Goal: Information Seeking & Learning: Learn about a topic

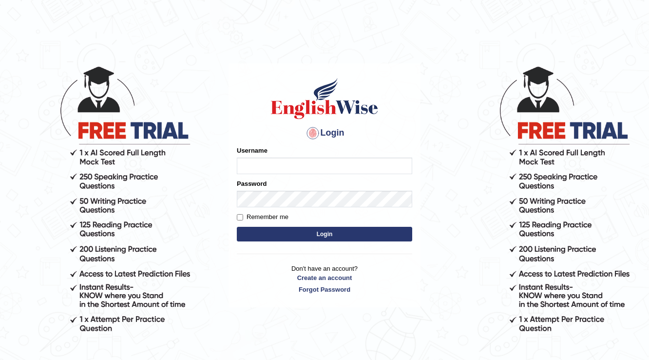
click at [274, 161] on input "Username" at bounding box center [324, 165] width 175 height 17
type input "vivi2305"
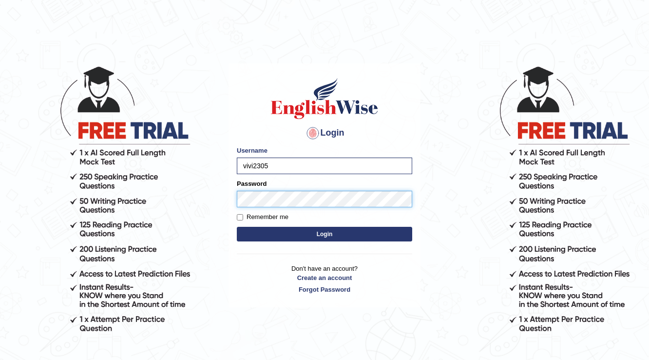
click at [237, 227] on button "Login" at bounding box center [324, 234] width 175 height 15
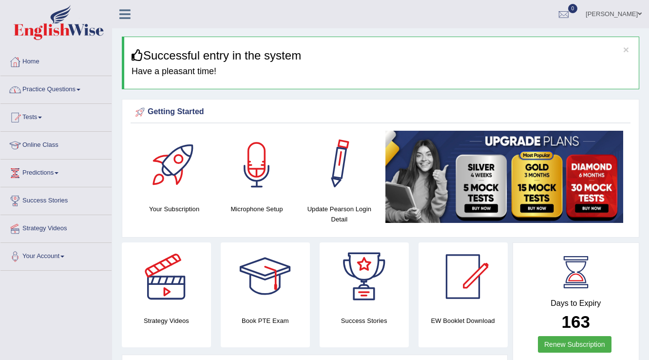
click at [95, 83] on link "Practice Questions" at bounding box center [55, 88] width 111 height 24
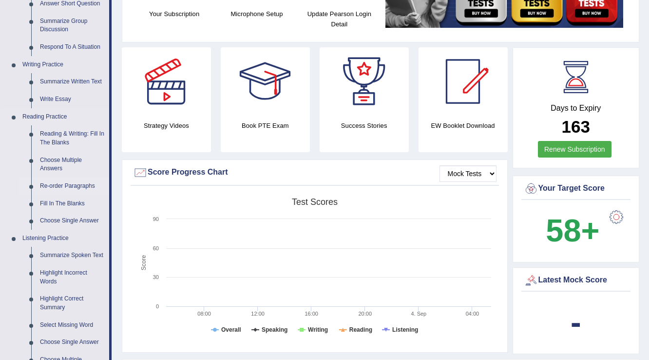
scroll to position [234, 0]
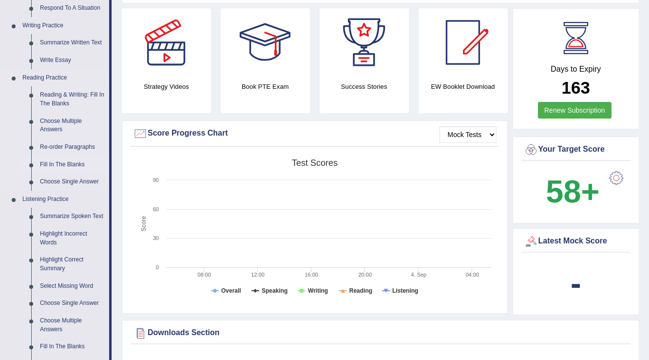
click at [63, 166] on link "Fill In The Blanks" at bounding box center [73, 165] width 74 height 18
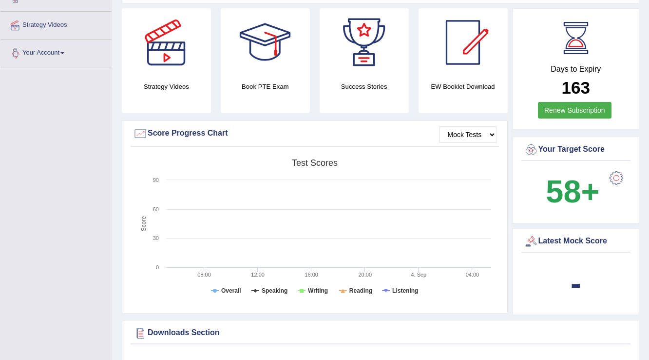
scroll to position [295, 0]
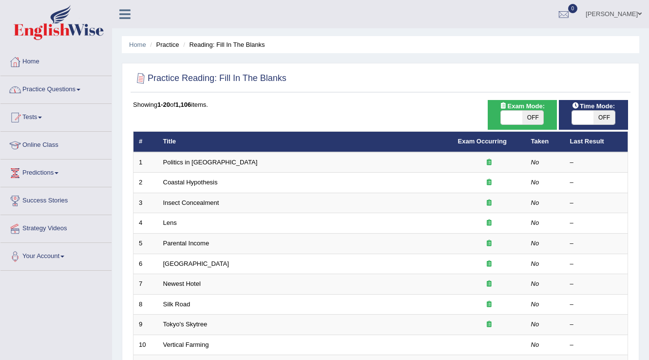
click at [93, 80] on link "Practice Questions" at bounding box center [55, 88] width 111 height 24
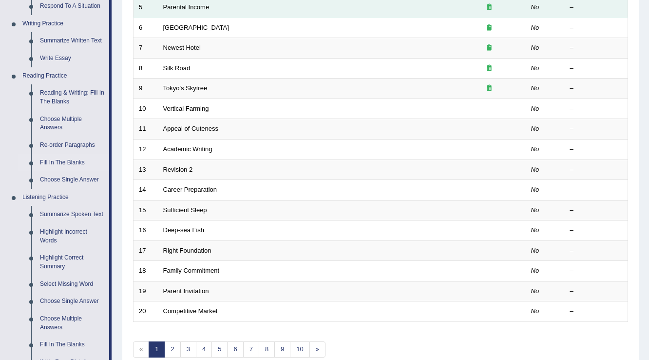
scroll to position [80, 0]
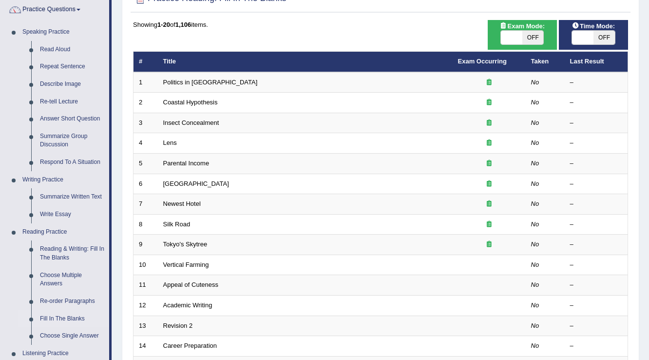
click at [525, 40] on span "OFF" at bounding box center [532, 38] width 21 height 14
checkbox input "true"
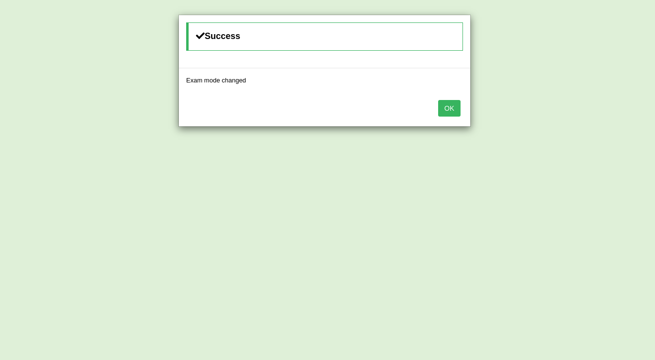
click at [456, 105] on button "OK" at bounding box center [449, 108] width 22 height 17
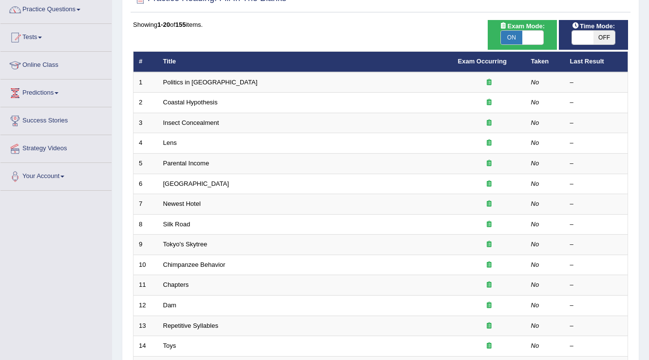
click at [602, 33] on span "OFF" at bounding box center [603, 38] width 21 height 14
checkbox input "true"
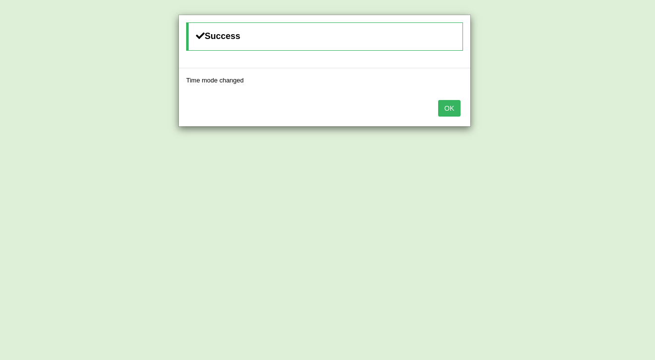
click at [454, 105] on button "OK" at bounding box center [449, 108] width 22 height 17
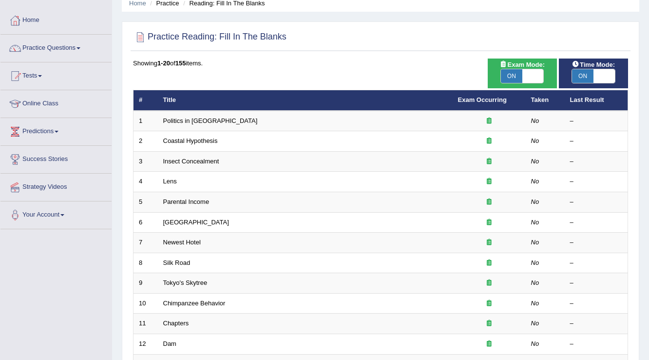
scroll to position [78, 0]
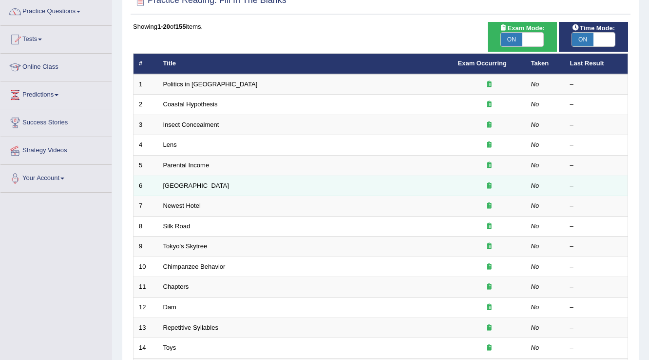
click at [172, 188] on td "[GEOGRAPHIC_DATA]" at bounding box center [305, 185] width 295 height 20
click at [171, 185] on link "[GEOGRAPHIC_DATA]" at bounding box center [196, 185] width 66 height 7
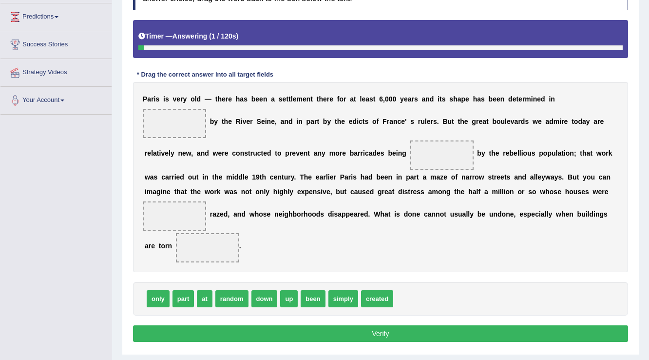
scroll to position [181, 0]
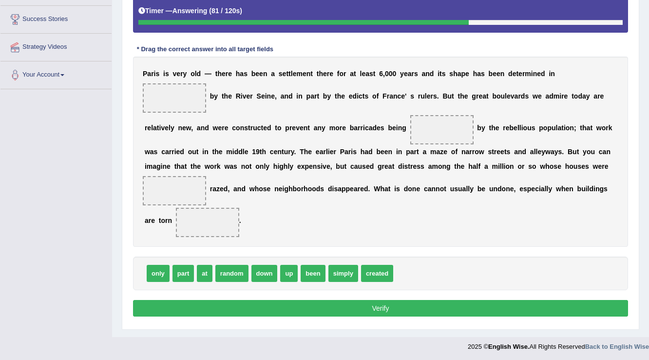
click at [371, 273] on span "created" at bounding box center [377, 273] width 32 height 17
drag, startPoint x: 380, startPoint y: 275, endPoint x: 204, endPoint y: 103, distance: 246.0
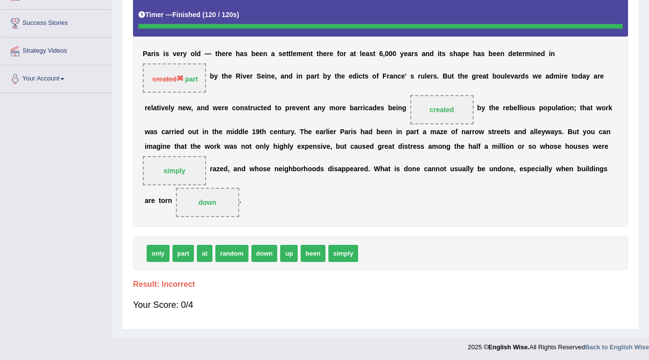
scroll to position [21, 0]
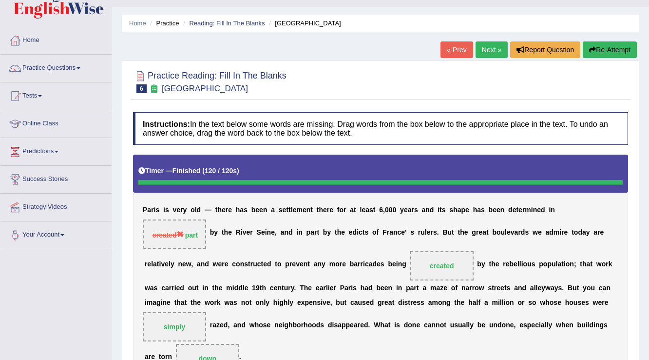
click at [596, 54] on button "Re-Attempt" at bounding box center [610, 49] width 54 height 17
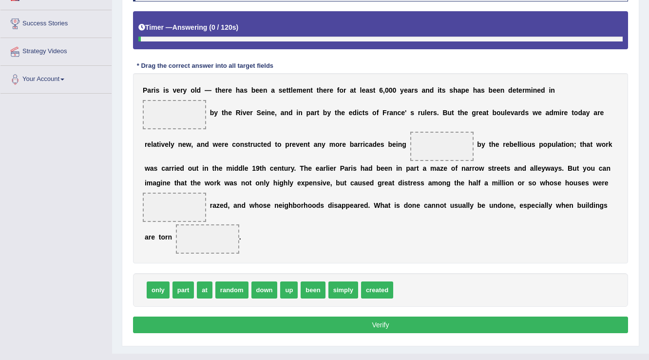
scroll to position [177, 0]
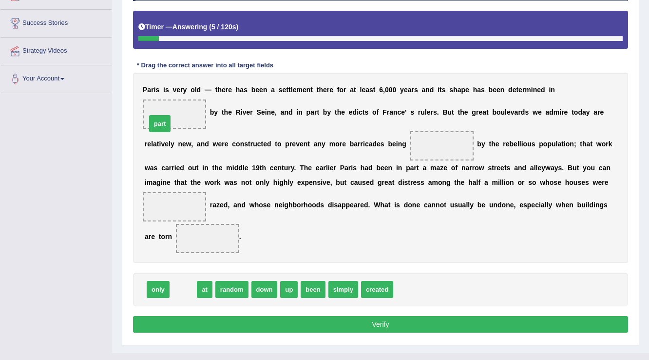
drag, startPoint x: 176, startPoint y: 288, endPoint x: 152, endPoint y: 117, distance: 172.6
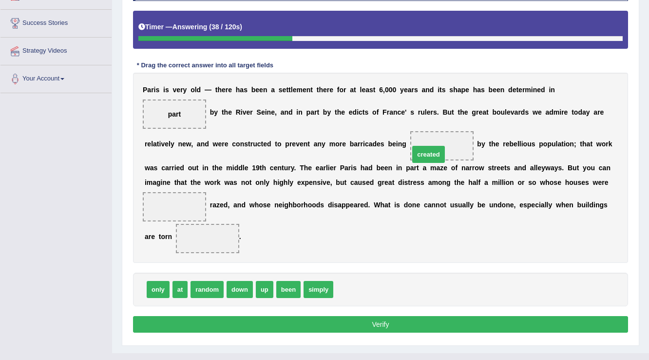
drag, startPoint x: 352, startPoint y: 292, endPoint x: 429, endPoint y: 154, distance: 158.1
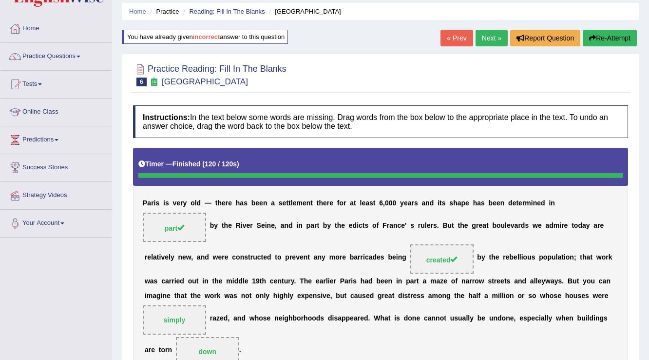
scroll to position [0, 0]
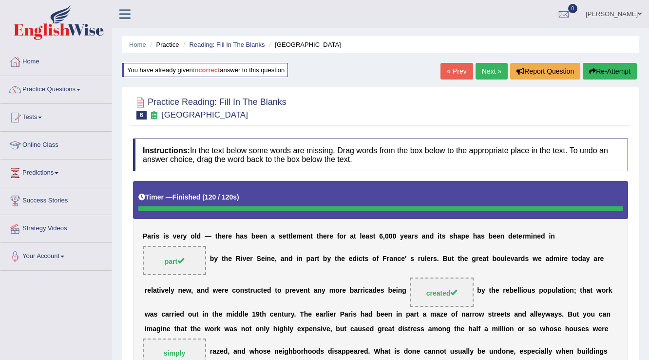
click at [243, 70] on div "You have already given incorrect answer to this question" at bounding box center [205, 70] width 166 height 14
click at [493, 69] on link "Next »" at bounding box center [491, 71] width 32 height 17
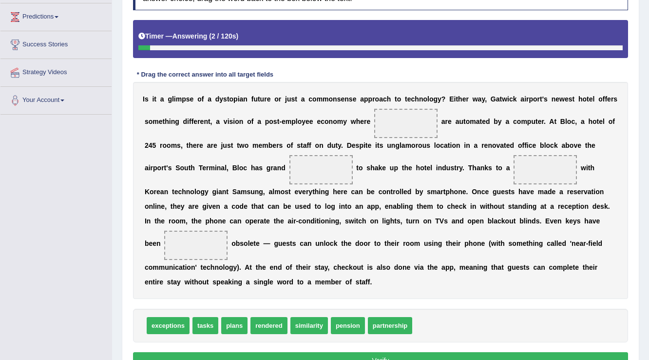
scroll to position [195, 0]
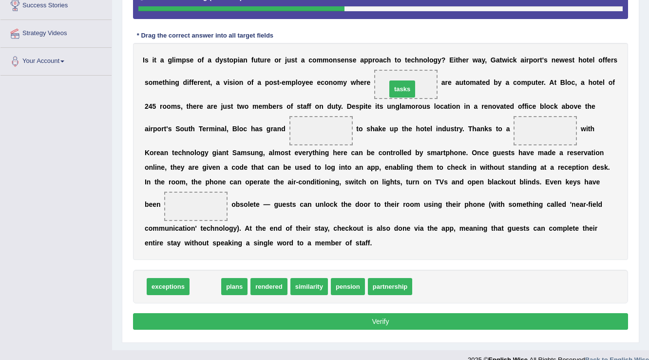
drag, startPoint x: 205, startPoint y: 285, endPoint x: 401, endPoint y: 88, distance: 278.7
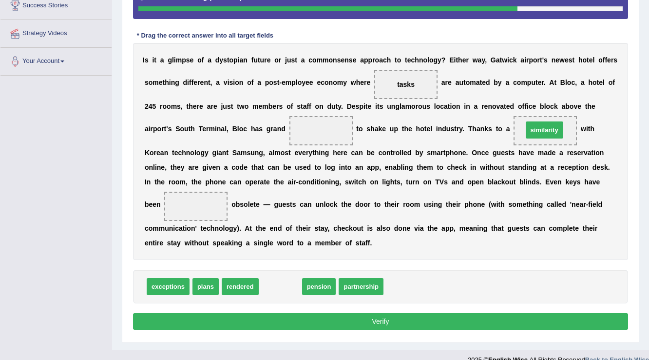
drag, startPoint x: 286, startPoint y: 288, endPoint x: 550, endPoint y: 132, distance: 306.9
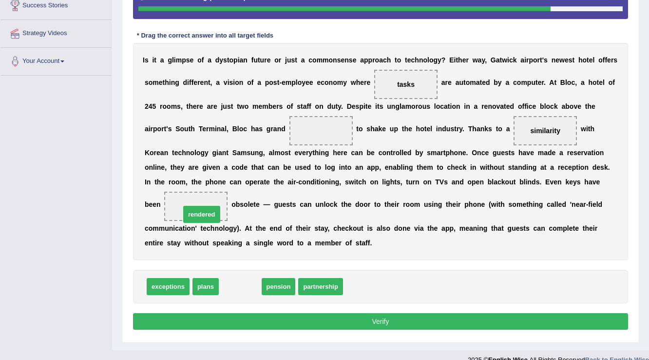
drag, startPoint x: 247, startPoint y: 285, endPoint x: 205, endPoint y: 208, distance: 87.2
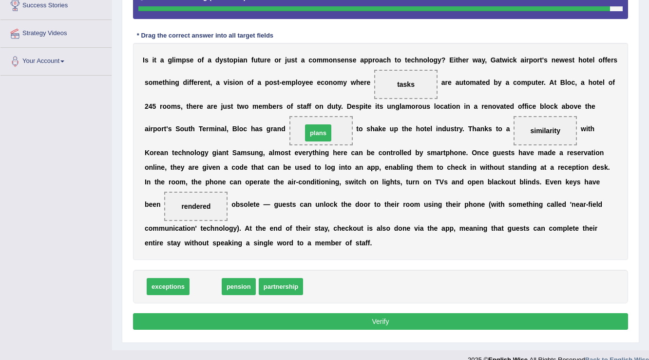
drag, startPoint x: 194, startPoint y: 284, endPoint x: 307, endPoint y: 131, distance: 190.3
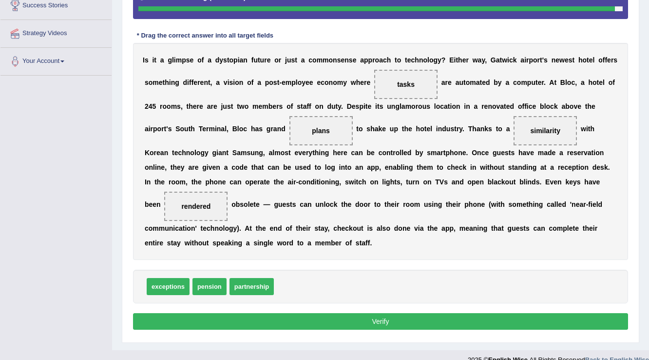
click at [360, 317] on button "Verify" at bounding box center [380, 321] width 495 height 17
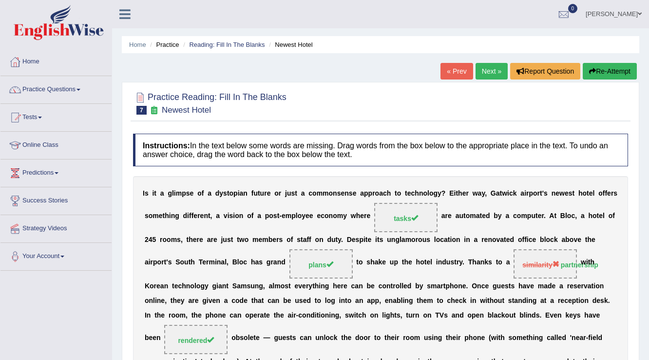
scroll to position [0, 0]
click at [497, 66] on link "Next »" at bounding box center [491, 71] width 32 height 17
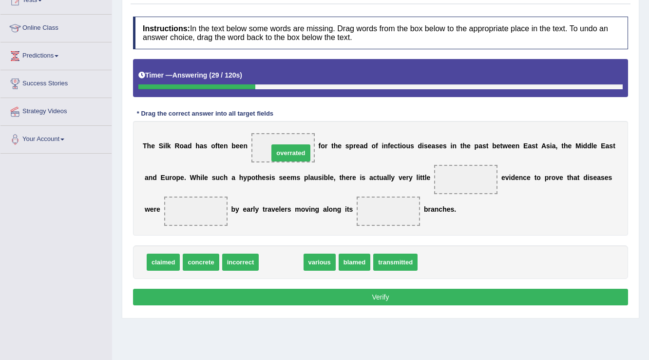
drag, startPoint x: 292, startPoint y: 264, endPoint x: 300, endPoint y: 152, distance: 112.3
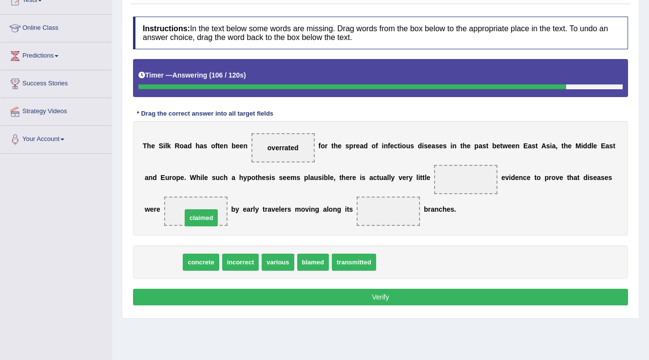
drag, startPoint x: 168, startPoint y: 264, endPoint x: 206, endPoint y: 219, distance: 58.4
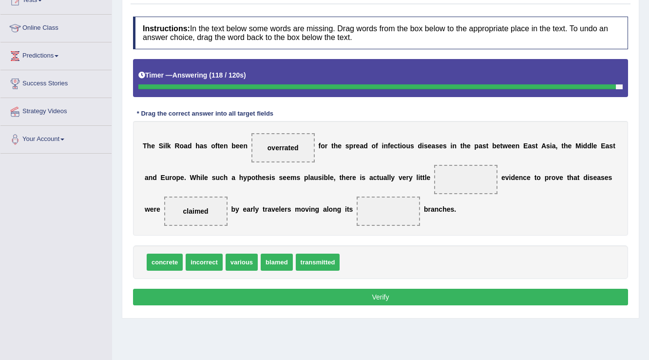
click at [211, 264] on span "incorrect" at bounding box center [204, 261] width 37 height 17
drag, startPoint x: 170, startPoint y: 261, endPoint x: 479, endPoint y: 173, distance: 322.1
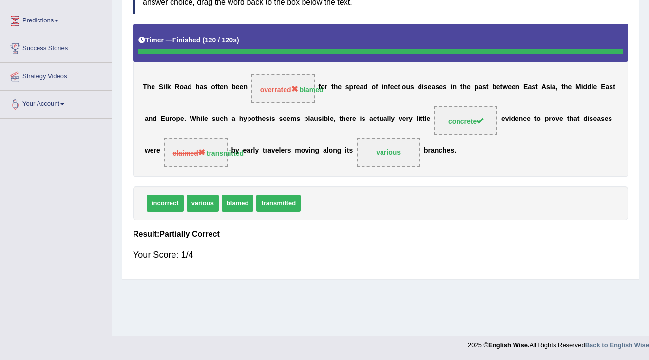
scroll to position [35, 0]
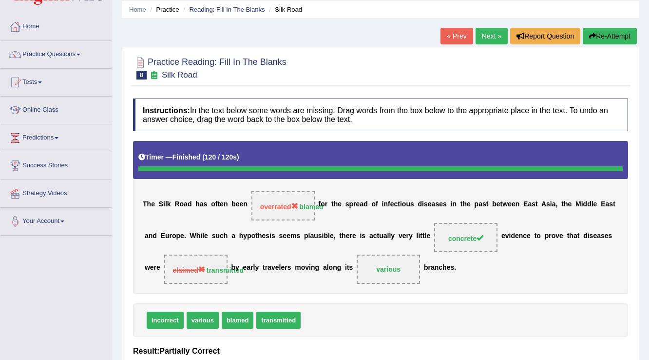
click at [497, 35] on link "Next »" at bounding box center [491, 36] width 32 height 17
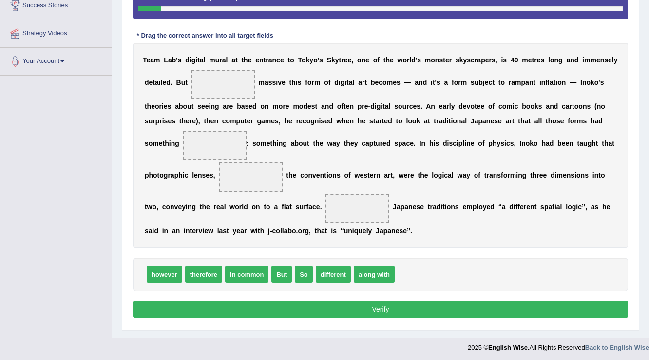
scroll to position [195, 0]
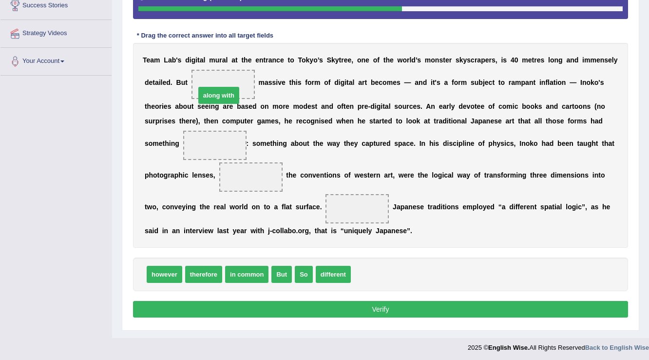
drag, startPoint x: 381, startPoint y: 275, endPoint x: 225, endPoint y: 94, distance: 239.0
click at [207, 275] on span "therefore" at bounding box center [203, 273] width 37 height 17
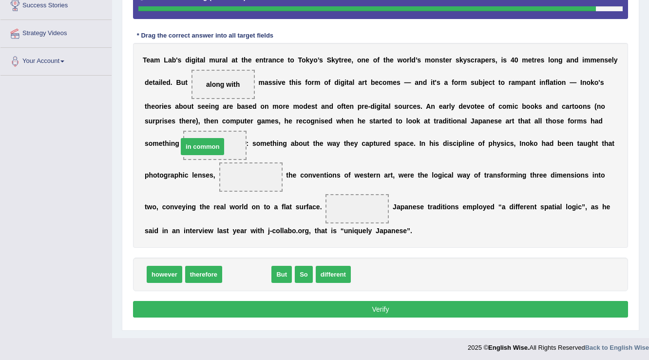
drag, startPoint x: 253, startPoint y: 276, endPoint x: 208, endPoint y: 148, distance: 135.6
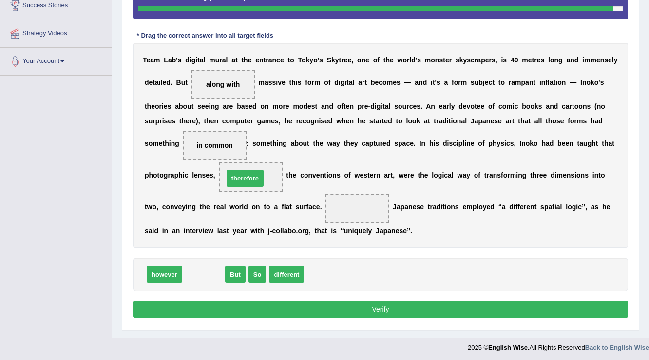
drag, startPoint x: 214, startPoint y: 273, endPoint x: 256, endPoint y: 177, distance: 104.5
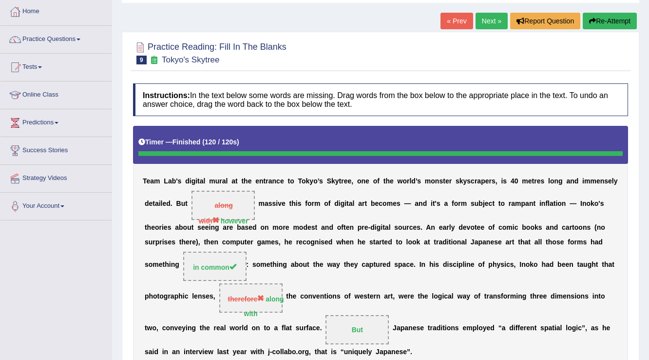
scroll to position [36, 0]
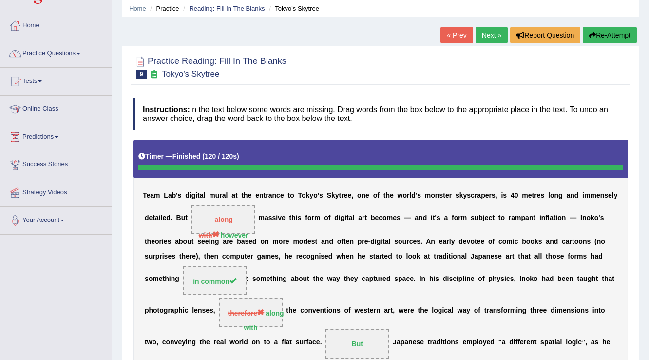
click at [482, 31] on link "Next »" at bounding box center [491, 35] width 32 height 17
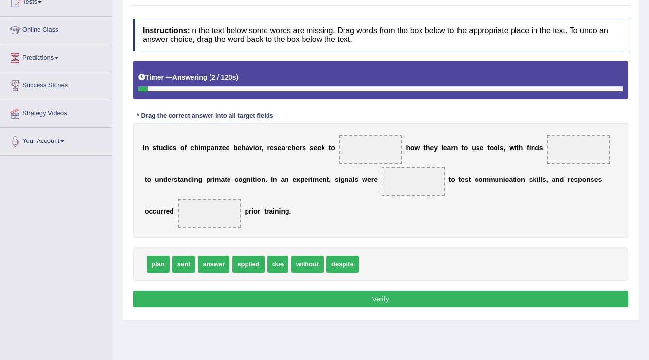
scroll to position [117, 0]
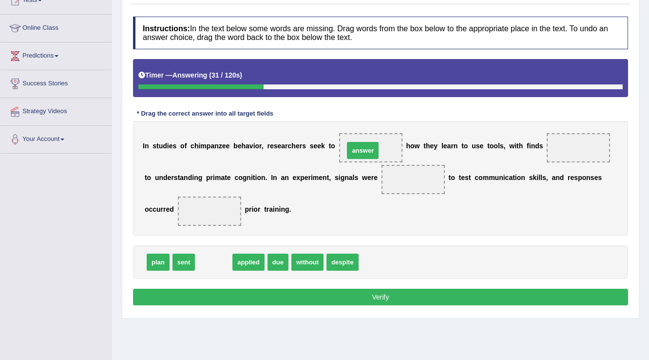
drag, startPoint x: 223, startPoint y: 259, endPoint x: 378, endPoint y: 144, distance: 193.2
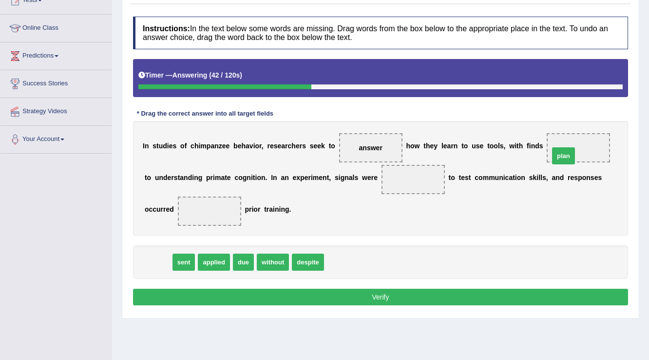
drag, startPoint x: 161, startPoint y: 260, endPoint x: 569, endPoint y: 150, distance: 422.8
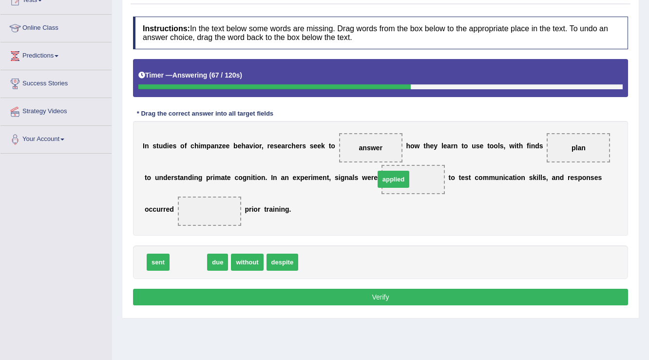
drag, startPoint x: 194, startPoint y: 263, endPoint x: 400, endPoint y: 179, distance: 222.3
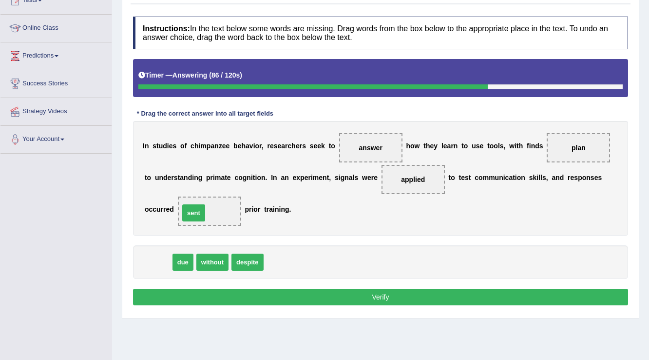
drag, startPoint x: 165, startPoint y: 257, endPoint x: 201, endPoint y: 208, distance: 61.1
click at [311, 290] on button "Verify" at bounding box center [380, 296] width 495 height 17
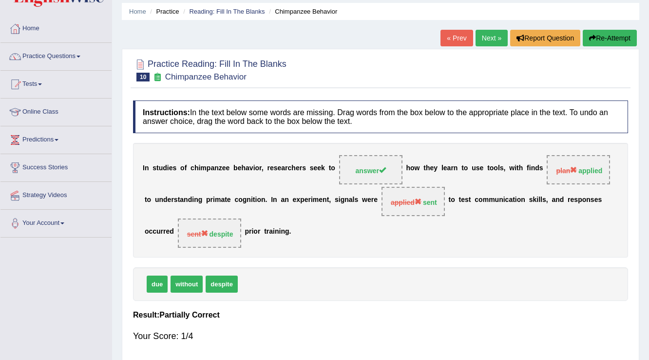
scroll to position [0, 0]
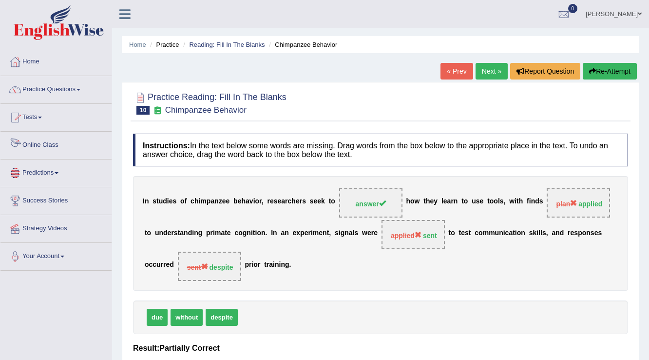
click at [34, 149] on link "Online Class" at bounding box center [55, 144] width 111 height 24
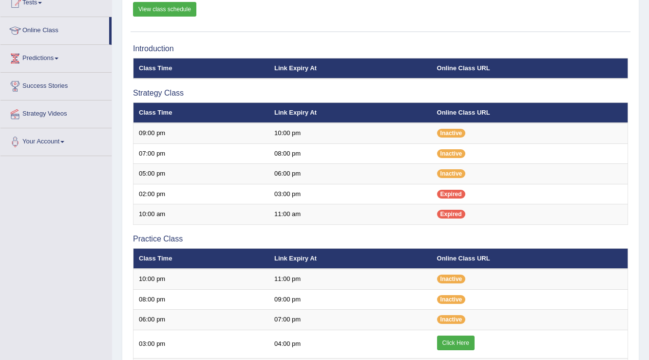
scroll to position [0, 0]
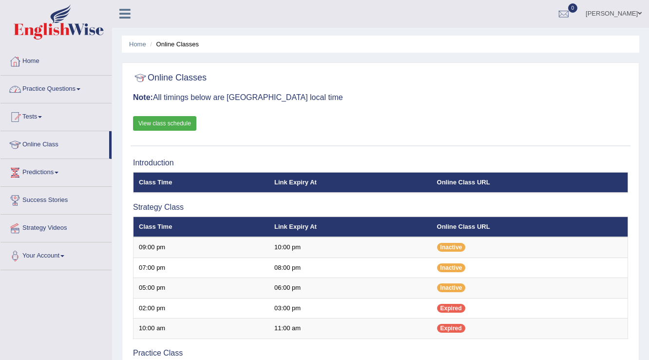
click at [55, 97] on link "Practice Questions" at bounding box center [55, 88] width 111 height 24
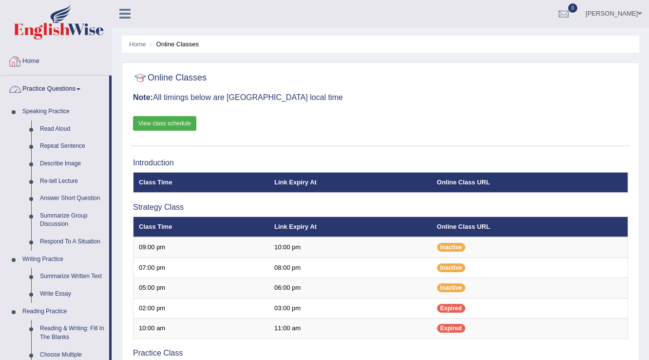
click at [40, 67] on link "Home" at bounding box center [55, 60] width 111 height 24
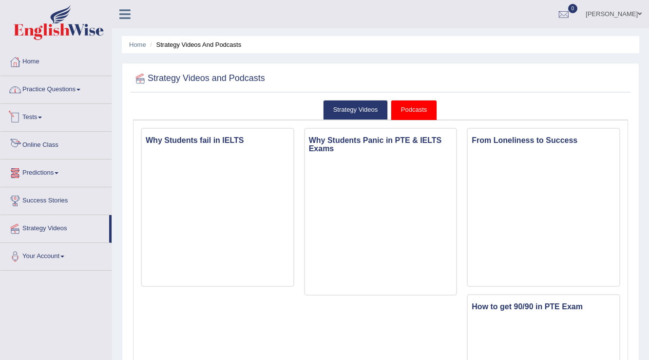
click at [45, 97] on link "Practice Questions" at bounding box center [55, 88] width 111 height 24
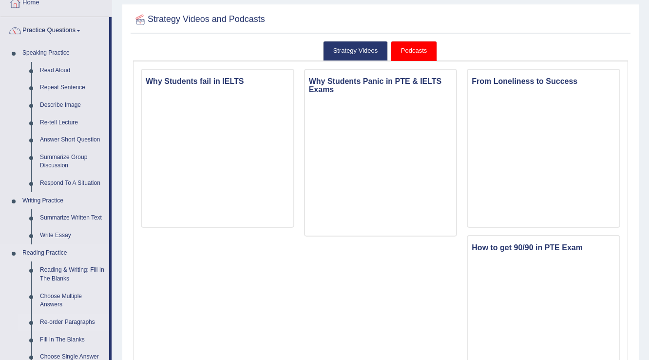
scroll to position [195, 0]
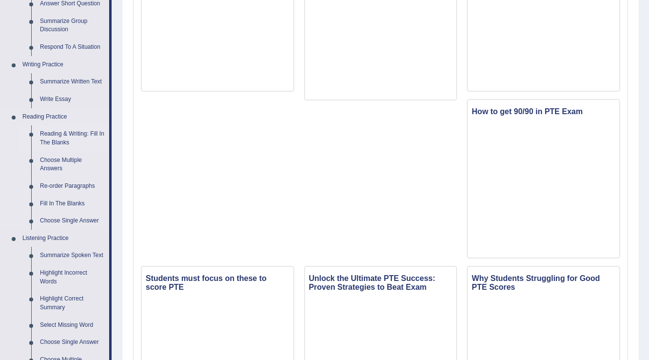
click at [49, 139] on link "Reading & Writing: Fill In The Blanks" at bounding box center [73, 138] width 74 height 26
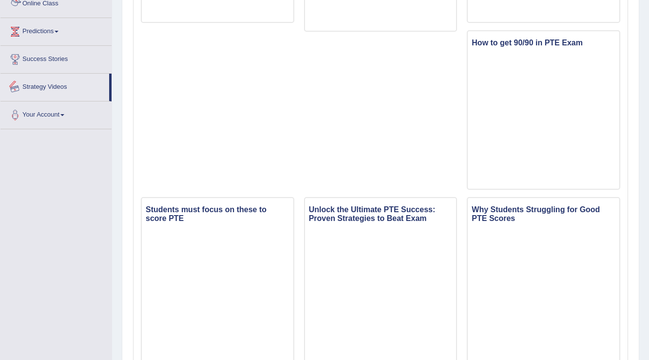
scroll to position [360, 0]
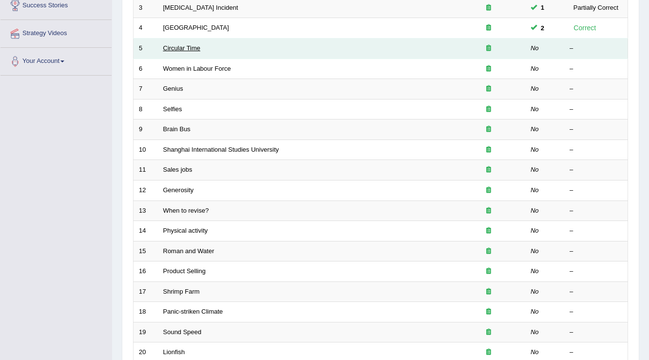
click at [185, 50] on link "Circular Time" at bounding box center [182, 47] width 38 height 7
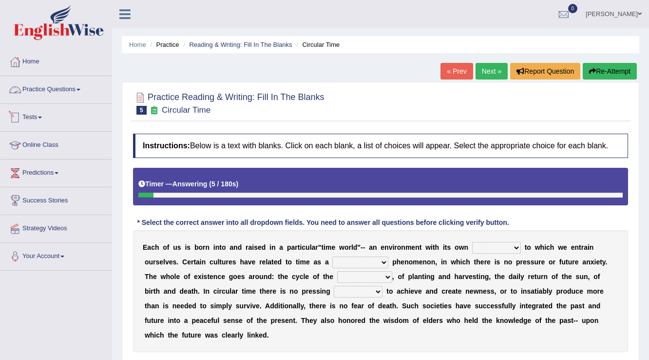
click at [36, 98] on link "Practice Questions" at bounding box center [55, 88] width 111 height 24
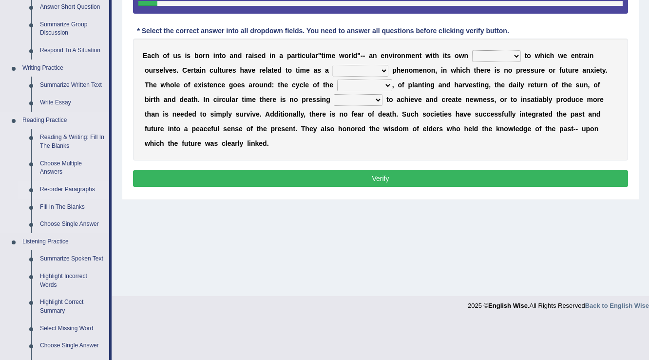
scroll to position [195, 0]
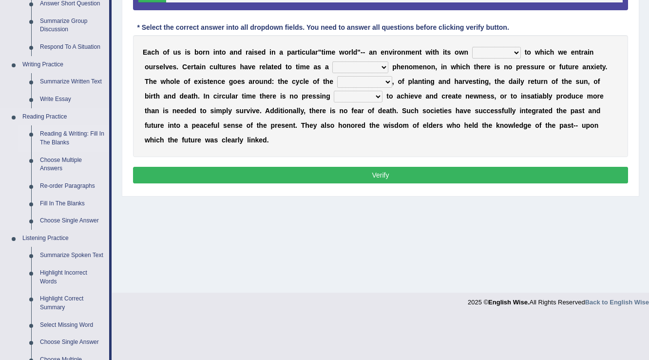
click at [57, 142] on link "Reading & Writing: Fill In The Blanks" at bounding box center [73, 138] width 74 height 26
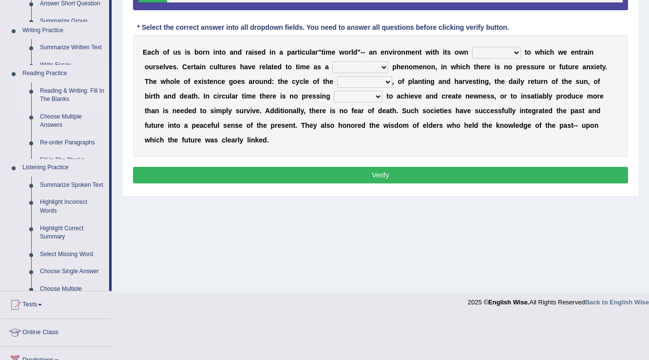
scroll to position [152, 0]
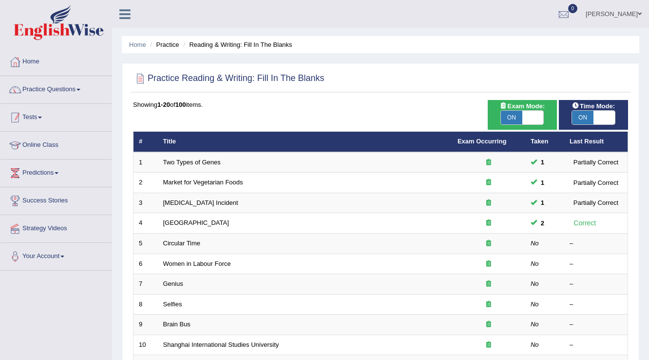
click at [62, 84] on link "Practice Questions" at bounding box center [55, 88] width 111 height 24
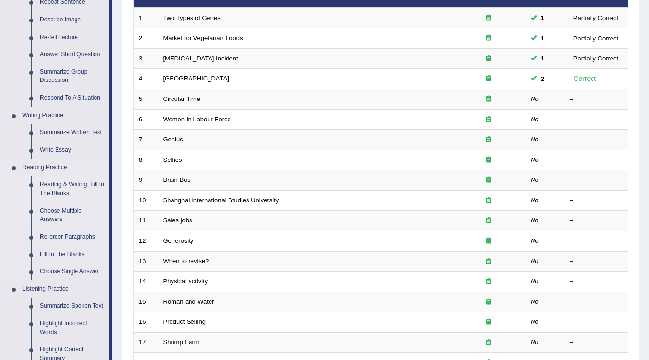
scroll to position [195, 0]
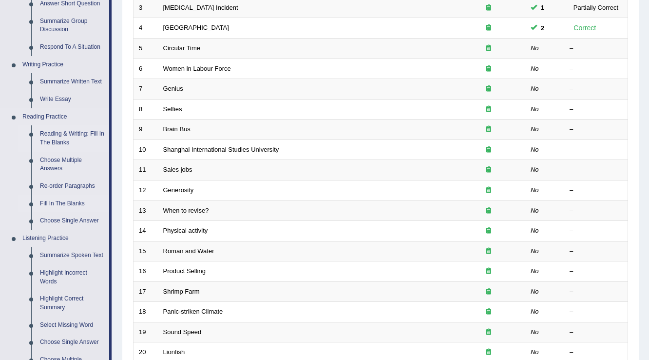
click at [48, 204] on link "Fill In The Blanks" at bounding box center [73, 204] width 74 height 18
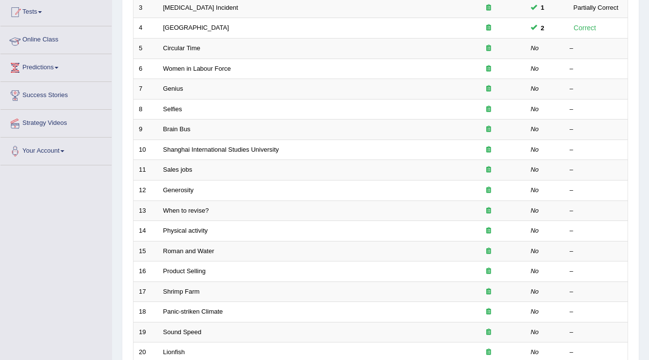
scroll to position [228, 0]
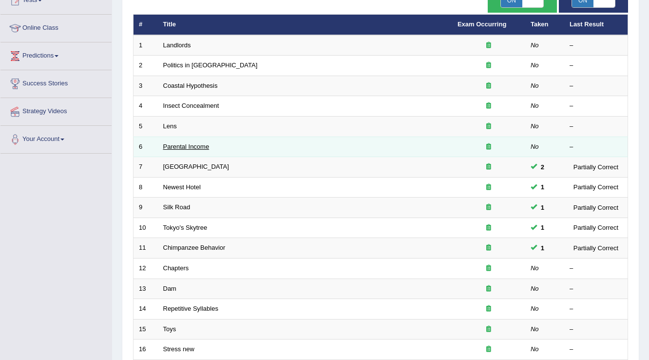
click at [200, 143] on link "Parental Income" at bounding box center [186, 146] width 46 height 7
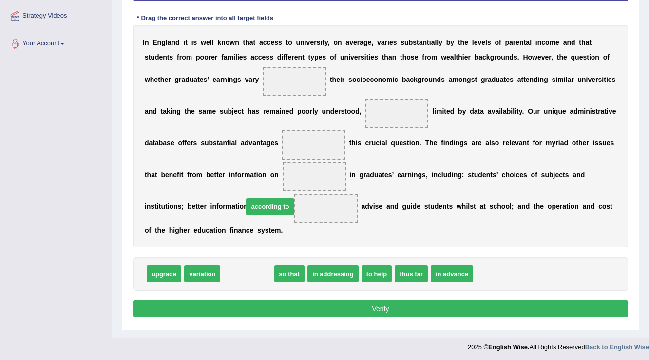
scroll to position [172, 0]
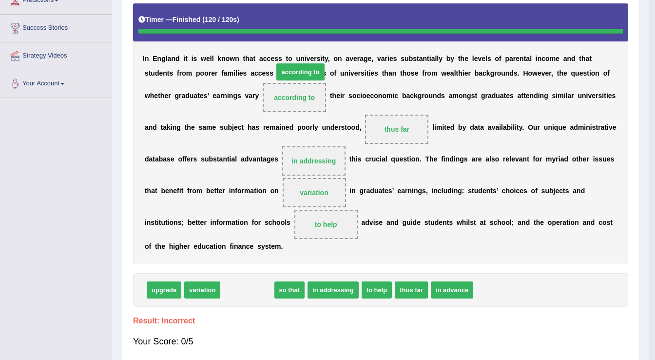
drag, startPoint x: 243, startPoint y: 273, endPoint x: 296, endPoint y: 95, distance: 185.6
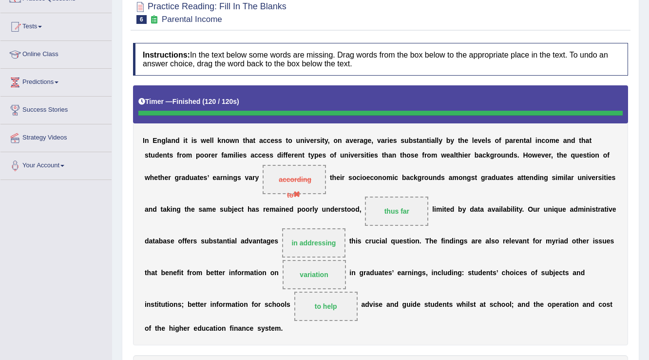
scroll to position [0, 0]
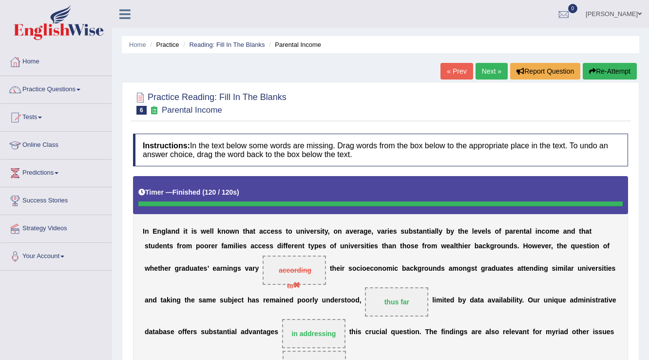
click at [599, 76] on button "Re-Attempt" at bounding box center [610, 71] width 54 height 17
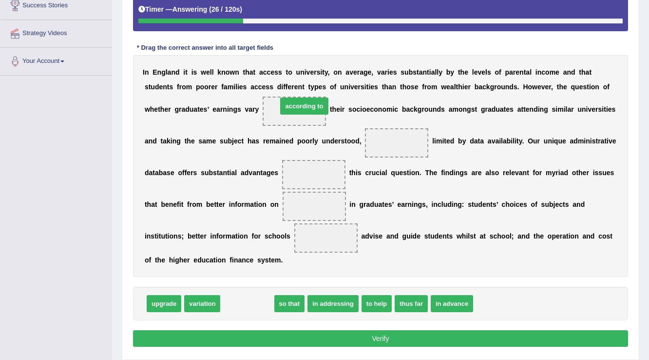
drag, startPoint x: 243, startPoint y: 307, endPoint x: 300, endPoint y: 110, distance: 205.4
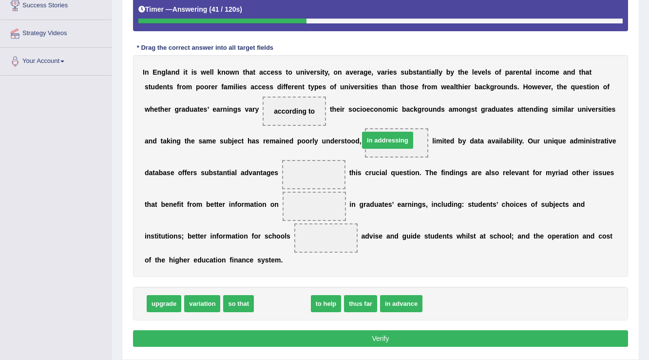
drag, startPoint x: 281, startPoint y: 305, endPoint x: 386, endPoint y: 142, distance: 194.2
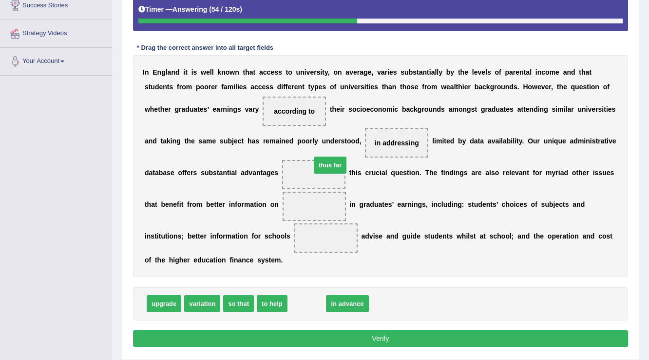
drag, startPoint x: 312, startPoint y: 301, endPoint x: 335, endPoint y: 163, distance: 140.3
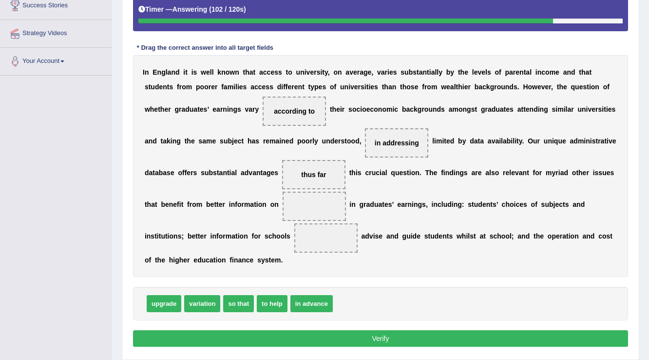
click at [277, 305] on span "to help" at bounding box center [272, 303] width 31 height 17
drag, startPoint x: 276, startPoint y: 303, endPoint x: 305, endPoint y: 207, distance: 100.2
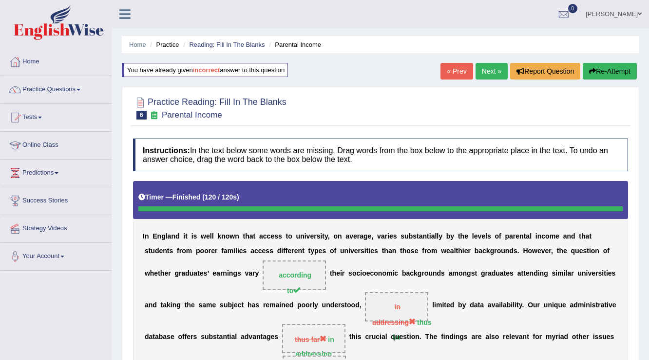
click at [497, 77] on link "Next »" at bounding box center [491, 71] width 32 height 17
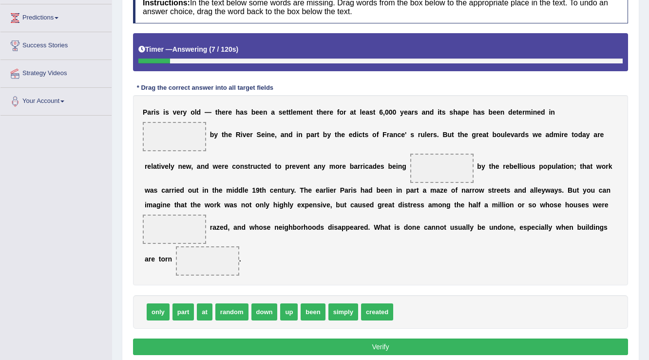
scroll to position [193, 0]
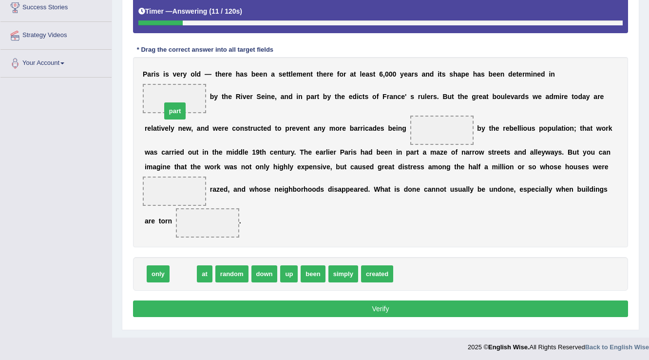
drag, startPoint x: 183, startPoint y: 275, endPoint x: 176, endPoint y: 109, distance: 166.3
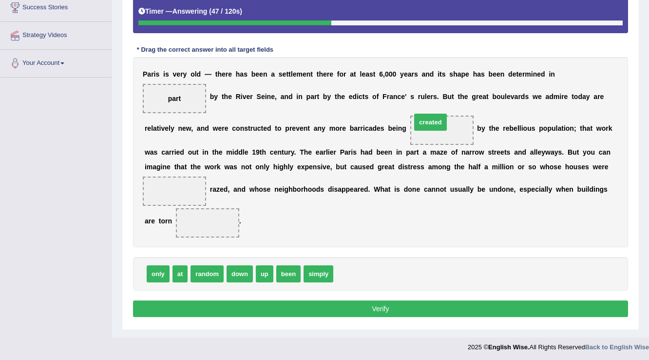
drag, startPoint x: 357, startPoint y: 269, endPoint x: 437, endPoint y: 121, distance: 168.7
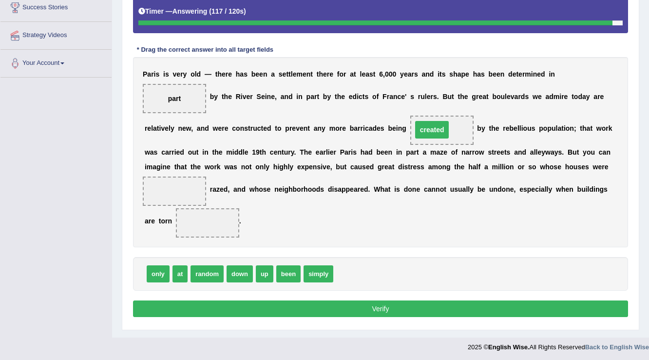
drag, startPoint x: 436, startPoint y: 129, endPoint x: 426, endPoint y: 129, distance: 9.7
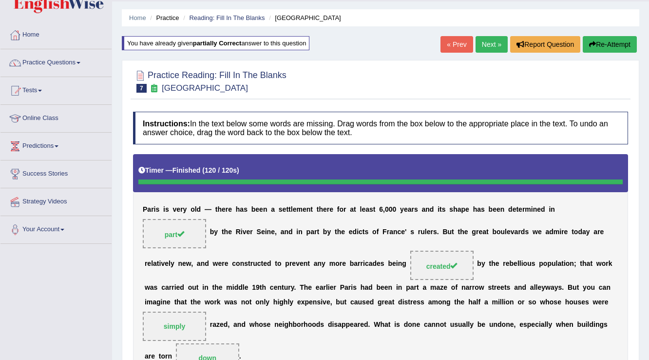
scroll to position [0, 0]
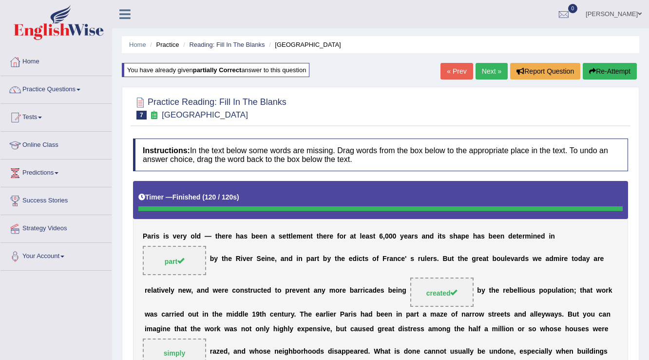
click at [489, 73] on link "Next »" at bounding box center [491, 71] width 32 height 17
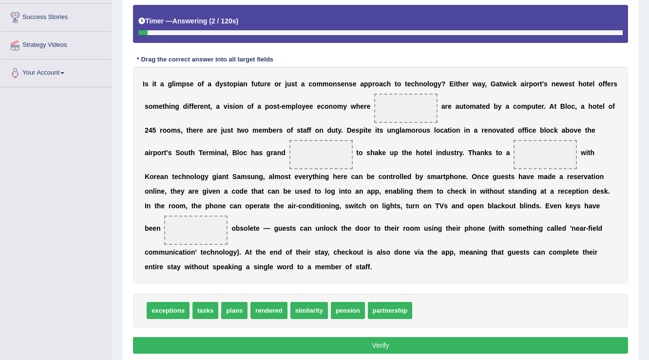
scroll to position [181, 0]
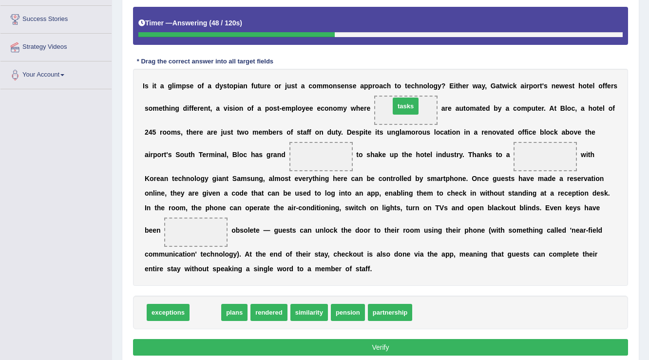
drag, startPoint x: 210, startPoint y: 316, endPoint x: 410, endPoint y: 110, distance: 287.3
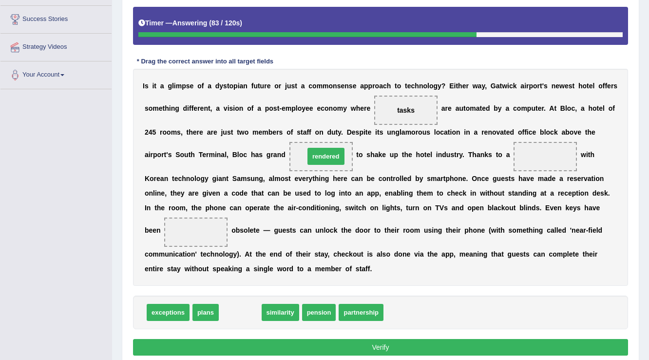
drag, startPoint x: 251, startPoint y: 310, endPoint x: 337, endPoint y: 154, distance: 177.9
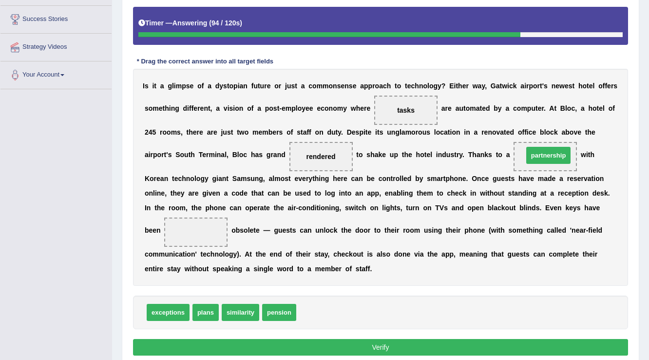
drag, startPoint x: 323, startPoint y: 314, endPoint x: 550, endPoint y: 157, distance: 275.9
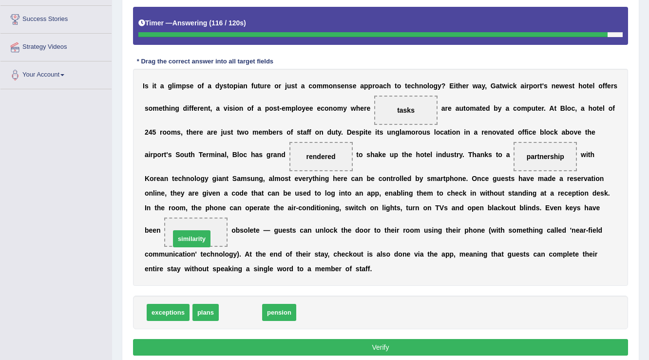
drag, startPoint x: 242, startPoint y: 312, endPoint x: 193, endPoint y: 238, distance: 88.6
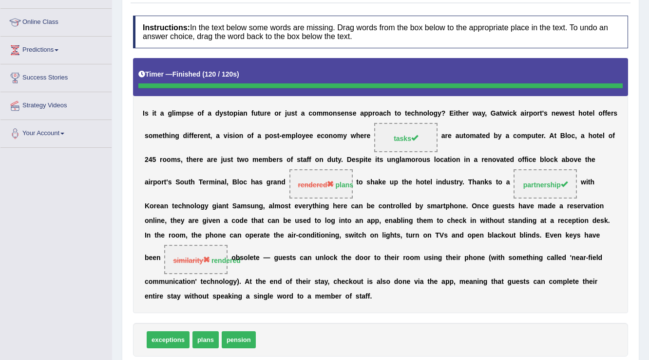
scroll to position [53, 0]
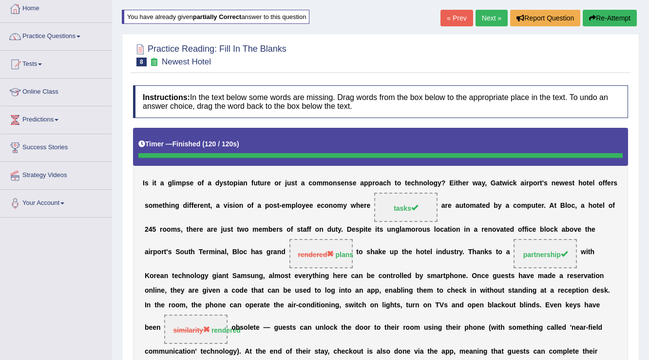
click at [492, 21] on link "Next »" at bounding box center [491, 18] width 32 height 17
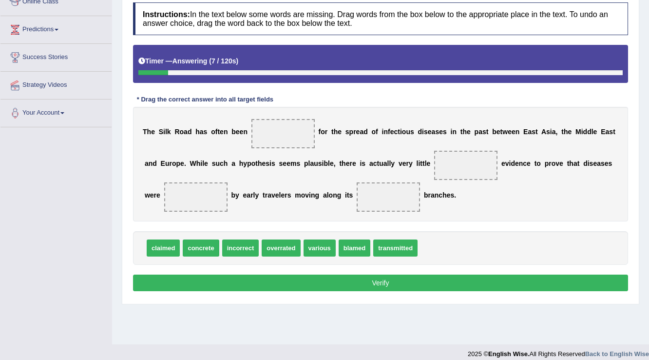
scroll to position [152, 0]
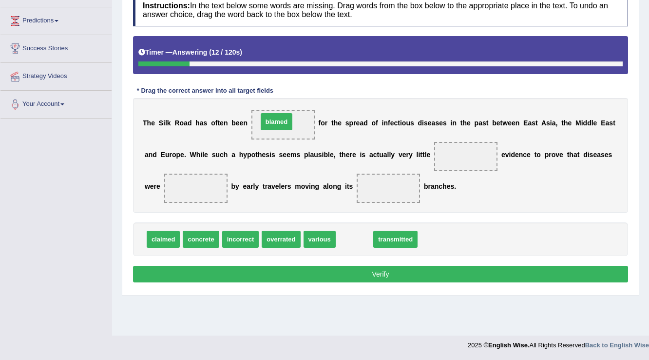
drag, startPoint x: 354, startPoint y: 237, endPoint x: 276, endPoint y: 119, distance: 140.9
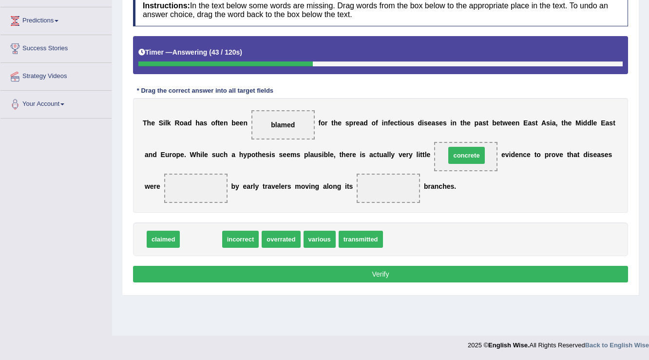
drag, startPoint x: 194, startPoint y: 236, endPoint x: 460, endPoint y: 152, distance: 278.4
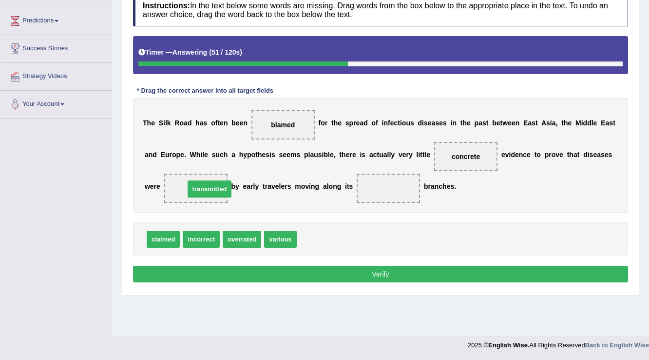
drag, startPoint x: 319, startPoint y: 238, endPoint x: 207, endPoint y: 188, distance: 122.8
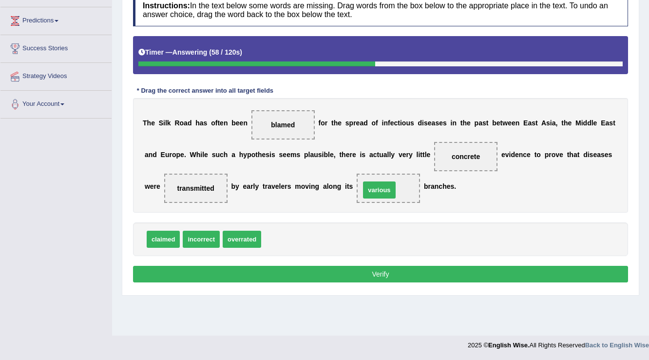
drag, startPoint x: 275, startPoint y: 240, endPoint x: 374, endPoint y: 191, distance: 110.5
click at [387, 273] on button "Verify" at bounding box center [380, 273] width 495 height 17
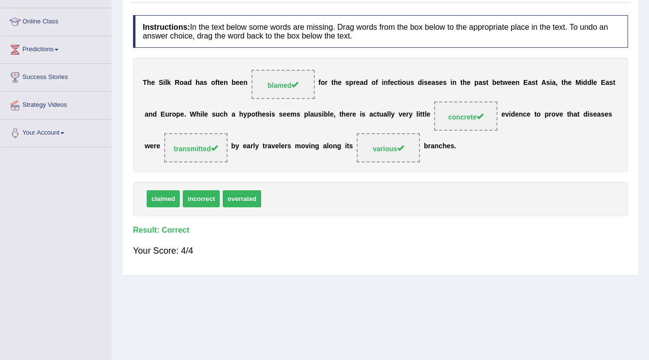
scroll to position [0, 0]
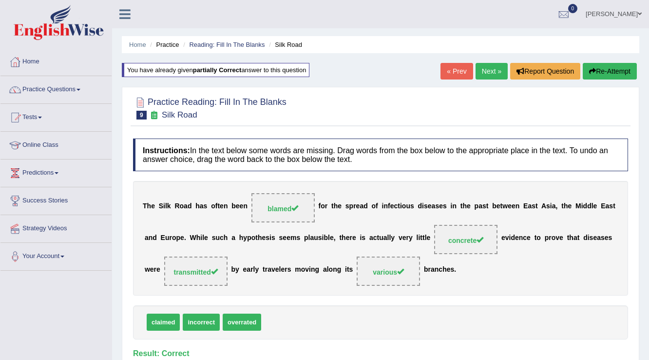
click at [494, 75] on link "Next »" at bounding box center [491, 71] width 32 height 17
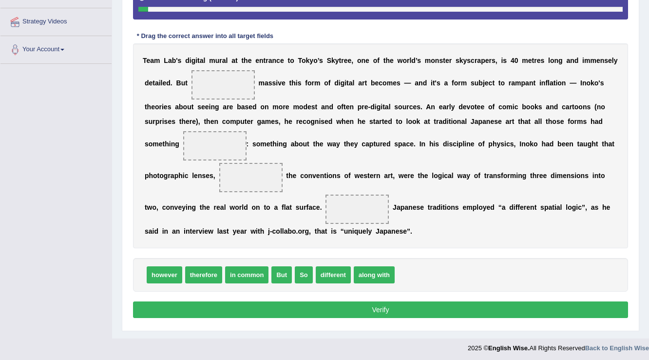
scroll to position [208, 0]
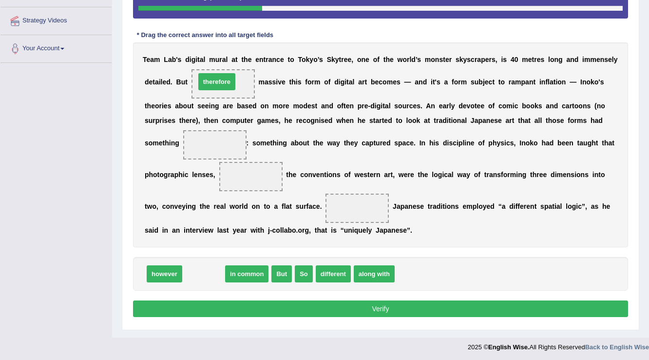
drag, startPoint x: 205, startPoint y: 270, endPoint x: 218, endPoint y: 78, distance: 192.9
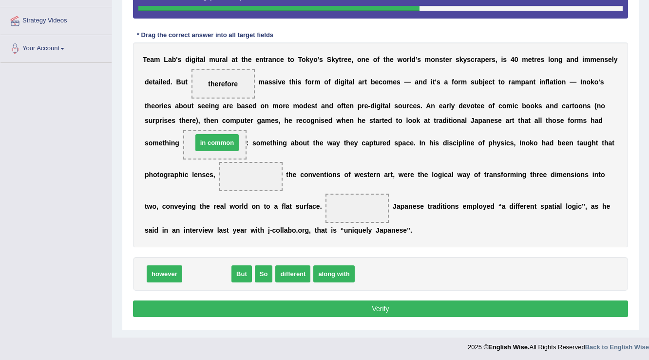
drag, startPoint x: 214, startPoint y: 274, endPoint x: 224, endPoint y: 143, distance: 131.4
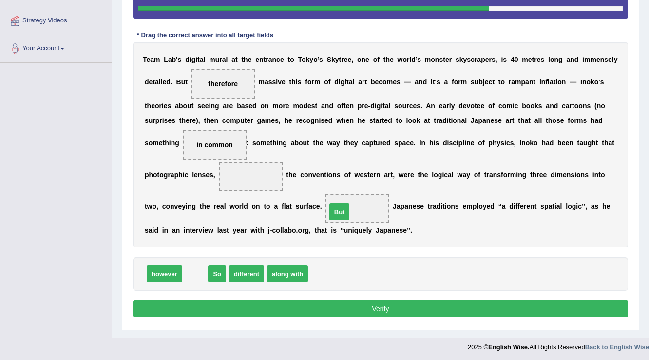
drag, startPoint x: 195, startPoint y: 273, endPoint x: 340, endPoint y: 209, distance: 158.6
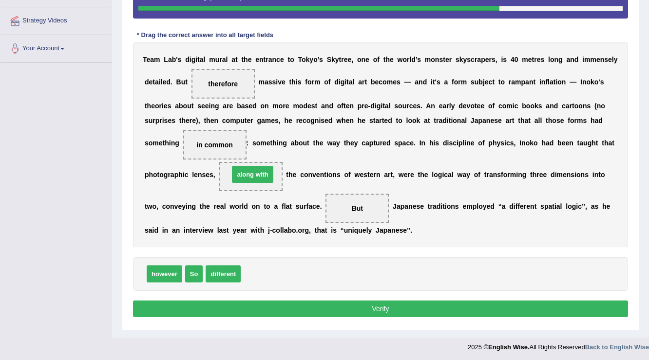
drag, startPoint x: 255, startPoint y: 270, endPoint x: 243, endPoint y: 170, distance: 100.5
click at [321, 305] on button "Verify" at bounding box center [380, 308] width 495 height 17
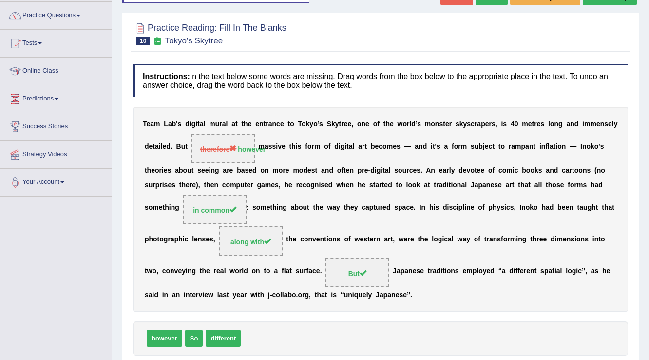
scroll to position [39, 0]
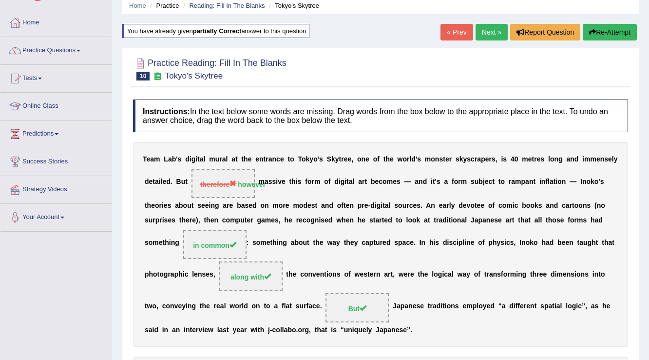
click at [490, 37] on link "Next »" at bounding box center [491, 32] width 32 height 17
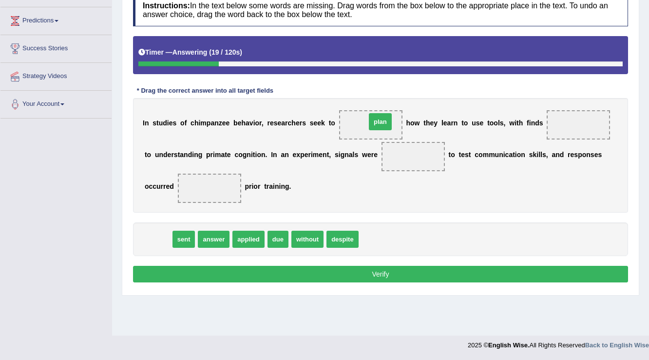
drag, startPoint x: 159, startPoint y: 236, endPoint x: 381, endPoint y: 118, distance: 251.5
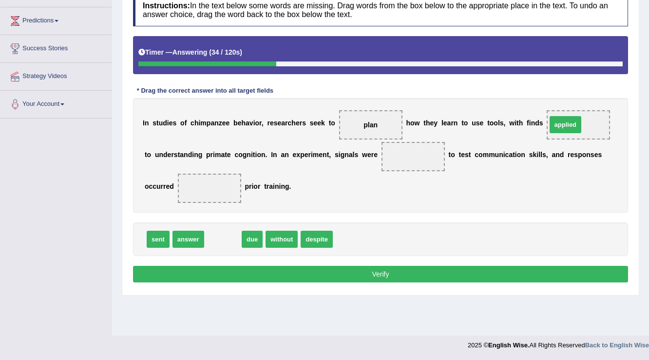
drag, startPoint x: 227, startPoint y: 237, endPoint x: 570, endPoint y: 123, distance: 361.1
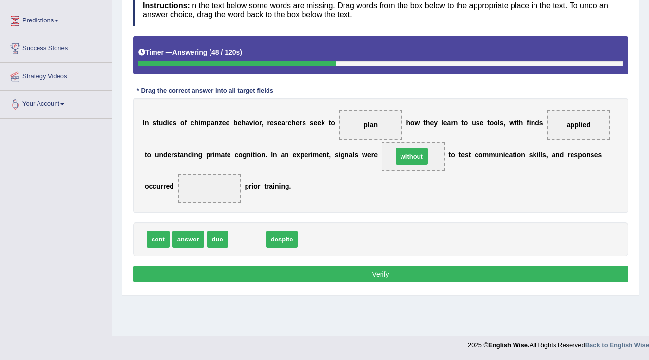
drag, startPoint x: 251, startPoint y: 232, endPoint x: 414, endPoint y: 150, distance: 182.1
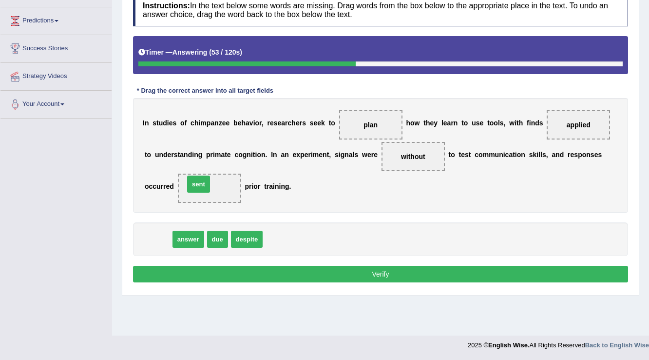
drag, startPoint x: 163, startPoint y: 240, endPoint x: 204, endPoint y: 185, distance: 68.3
click at [300, 267] on button "Verify" at bounding box center [380, 273] width 495 height 17
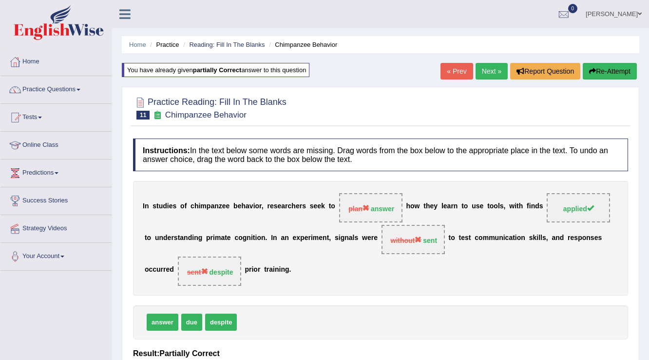
click at [496, 69] on link "Next »" at bounding box center [491, 71] width 32 height 17
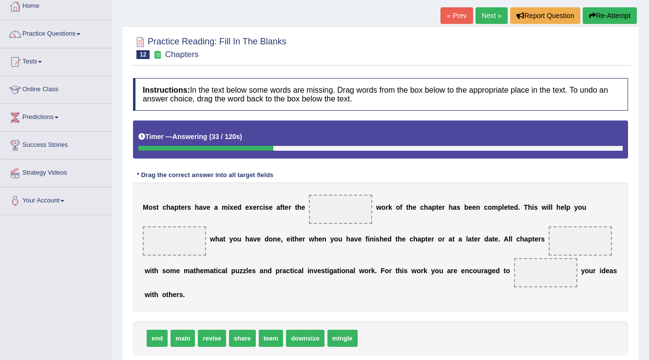
scroll to position [117, 0]
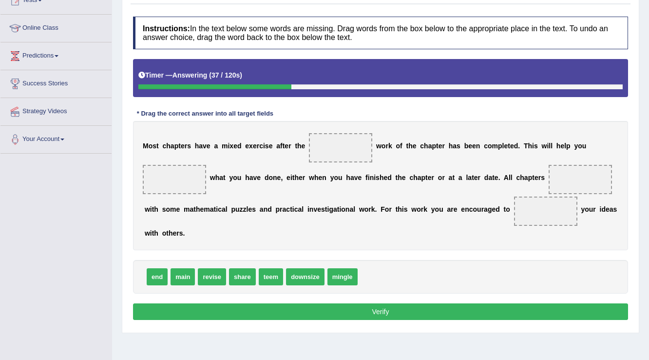
click at [335, 139] on span at bounding box center [340, 147] width 63 height 29
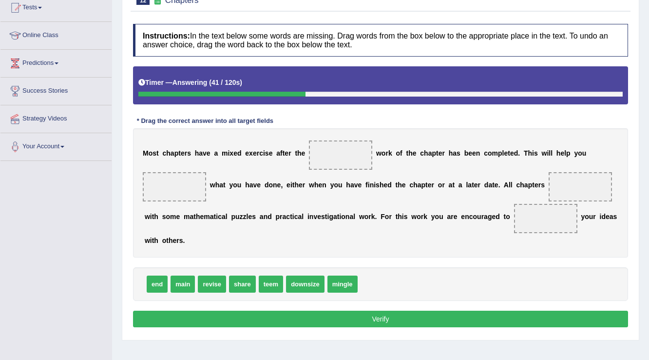
scroll to position [35, 0]
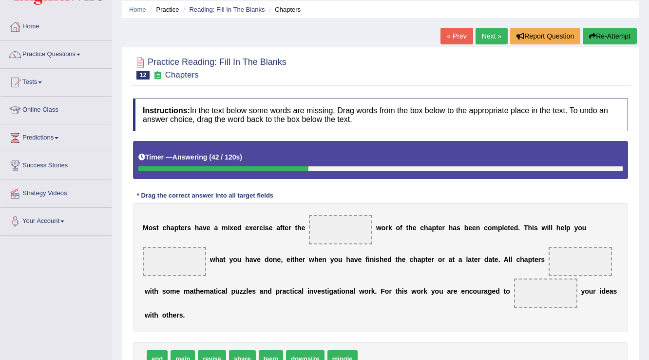
click at [594, 34] on button "Re-Attempt" at bounding box center [610, 36] width 54 height 17
click at [585, 39] on button "Re-Attempt" at bounding box center [610, 36] width 54 height 17
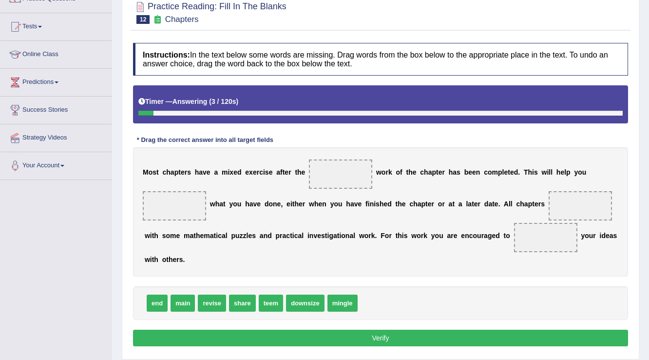
scroll to position [113, 0]
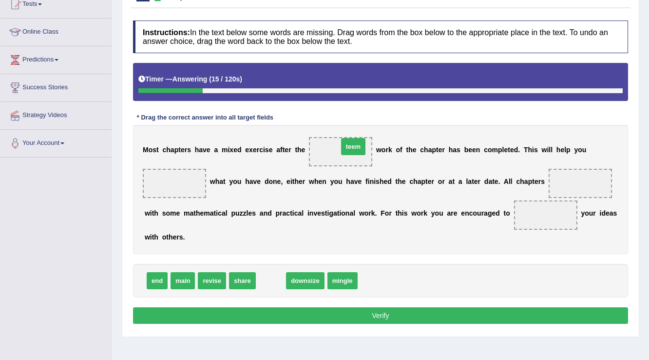
drag, startPoint x: 279, startPoint y: 280, endPoint x: 353, endPoint y: 156, distance: 144.6
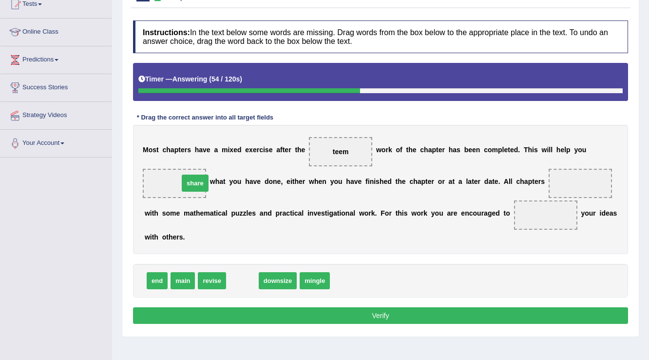
drag, startPoint x: 243, startPoint y: 278, endPoint x: 196, endPoint y: 180, distance: 108.3
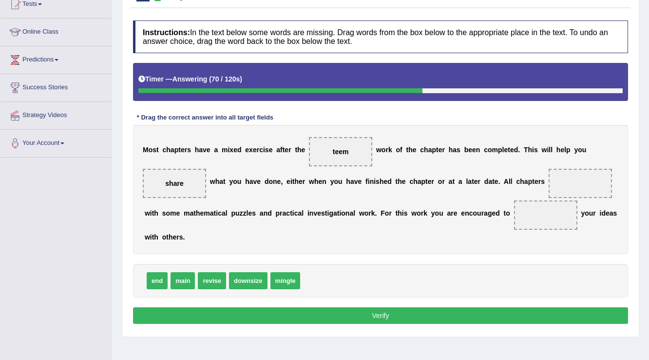
click at [283, 280] on span "mingle" at bounding box center [285, 280] width 30 height 17
drag, startPoint x: 283, startPoint y: 280, endPoint x: 604, endPoint y: 178, distance: 336.8
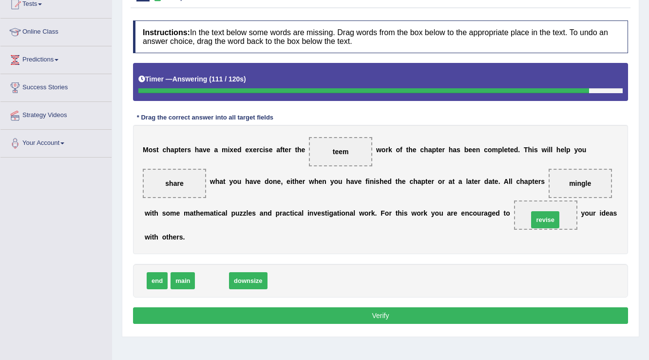
drag, startPoint x: 219, startPoint y: 279, endPoint x: 553, endPoint y: 225, distance: 338.6
click at [467, 310] on button "Verify" at bounding box center [380, 315] width 495 height 17
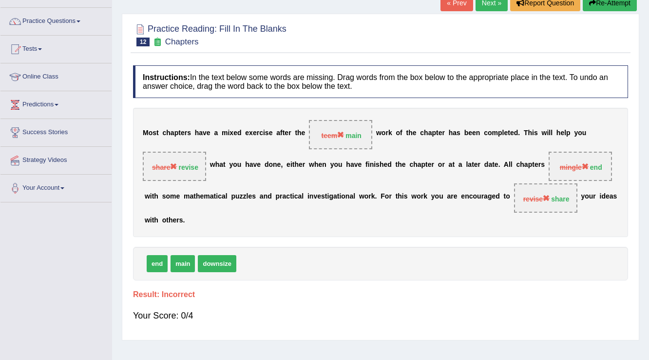
scroll to position [0, 0]
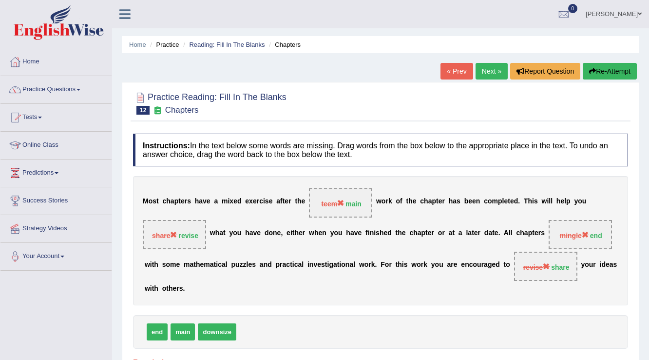
click at [490, 71] on link "Next »" at bounding box center [491, 71] width 32 height 17
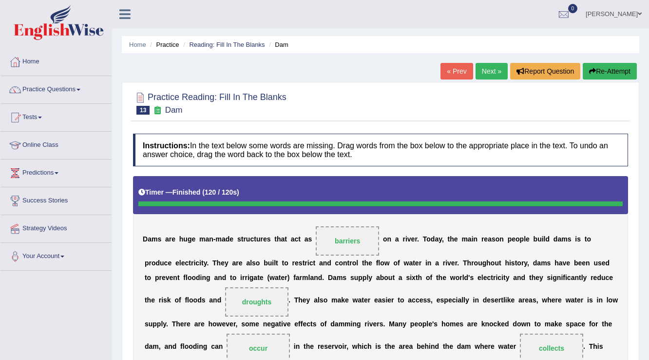
click at [488, 63] on link "Next »" at bounding box center [491, 71] width 32 height 17
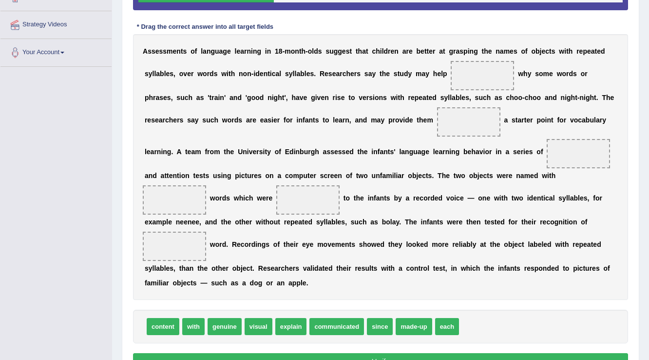
scroll to position [218, 0]
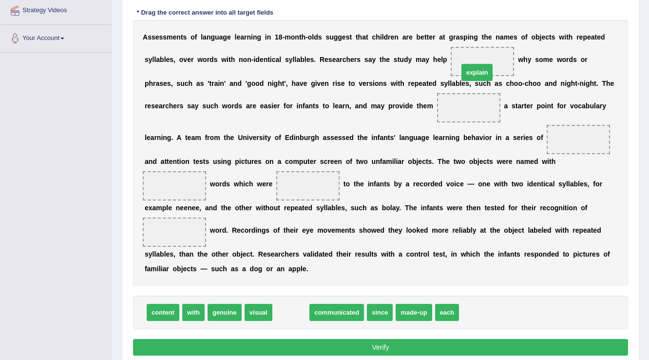
drag, startPoint x: 285, startPoint y: 314, endPoint x: 479, endPoint y: 69, distance: 312.8
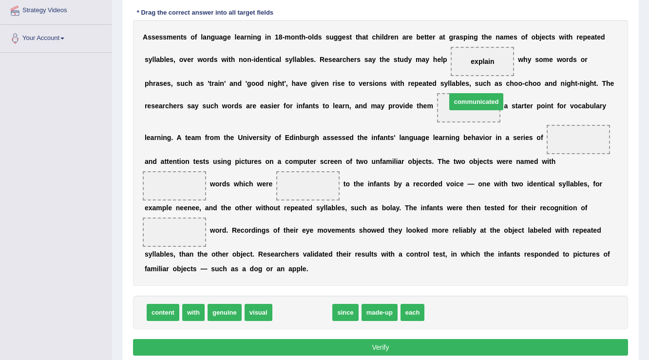
drag, startPoint x: 303, startPoint y: 312, endPoint x: 477, endPoint y: 102, distance: 272.6
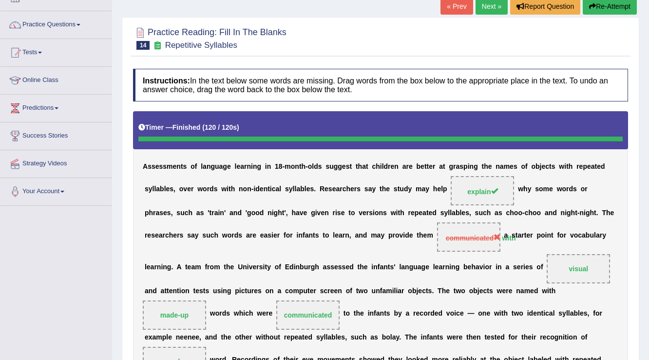
scroll to position [58, 0]
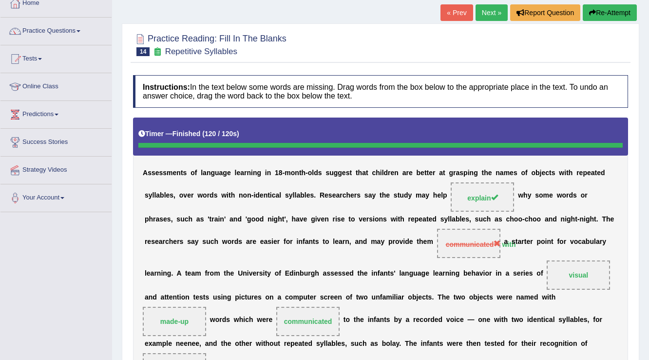
click at [608, 18] on button "Re-Attempt" at bounding box center [610, 12] width 54 height 17
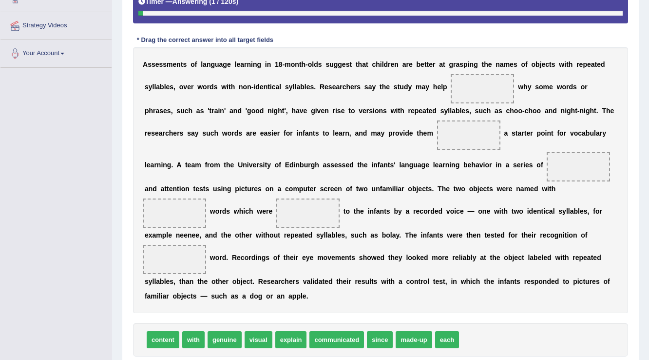
scroll to position [216, 0]
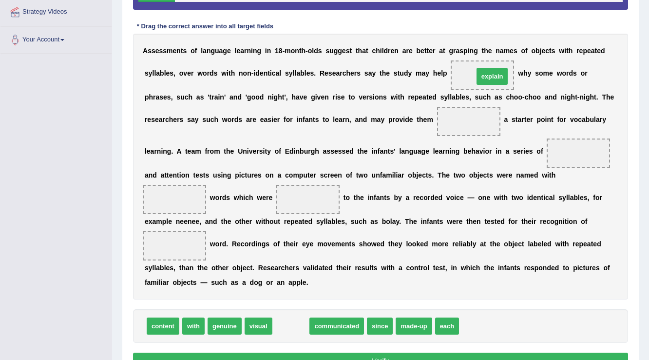
drag, startPoint x: 296, startPoint y: 322, endPoint x: 496, endPoint y: 71, distance: 320.9
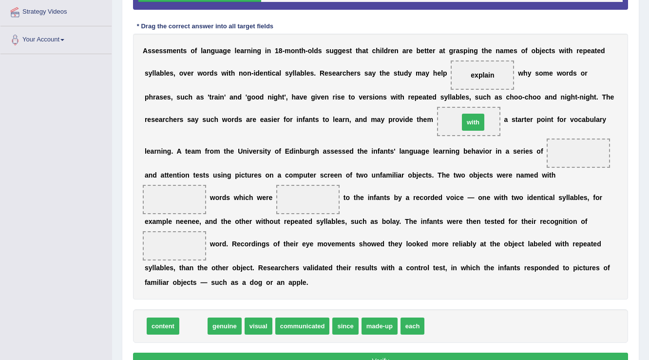
drag, startPoint x: 198, startPoint y: 324, endPoint x: 477, endPoint y: 121, distance: 345.2
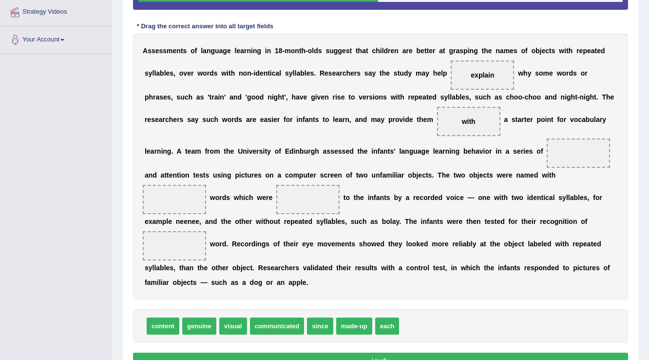
drag, startPoint x: 232, startPoint y: 333, endPoint x: 551, endPoint y: 154, distance: 366.4
click at [556, 150] on div "Instructions: In the text below some words are missing. Drag words from the box…" at bounding box center [381, 150] width 500 height 452
click at [226, 325] on span "communicated" at bounding box center [246, 325] width 55 height 17
drag, startPoint x: 391, startPoint y: 327, endPoint x: 596, endPoint y: 147, distance: 273.1
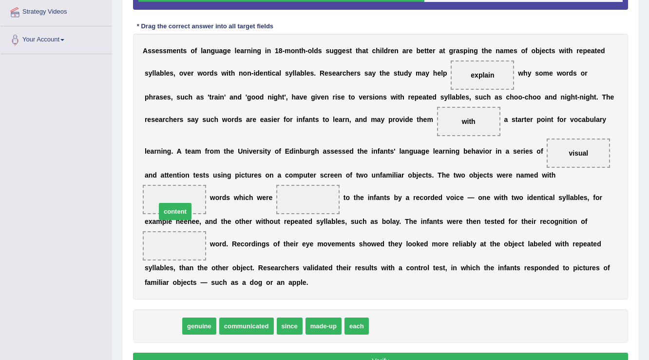
drag, startPoint x: 173, startPoint y: 323, endPoint x: 187, endPoint y: 197, distance: 126.9
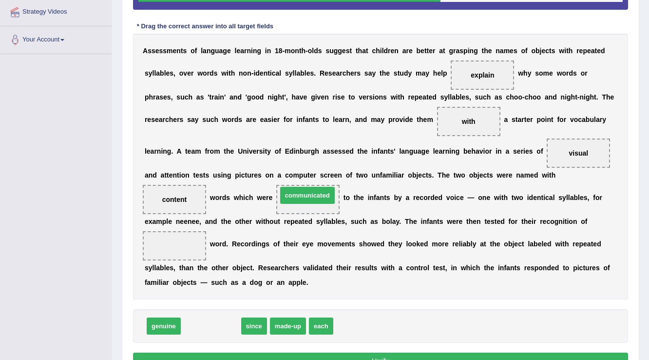
drag, startPoint x: 220, startPoint y: 327, endPoint x: 317, endPoint y: 197, distance: 162.3
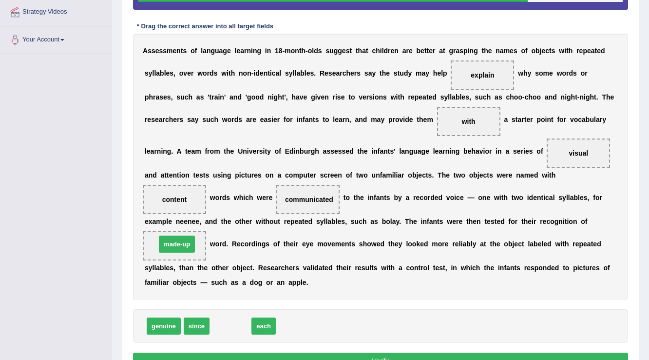
drag, startPoint x: 233, startPoint y: 322, endPoint x: 179, endPoint y: 239, distance: 98.2
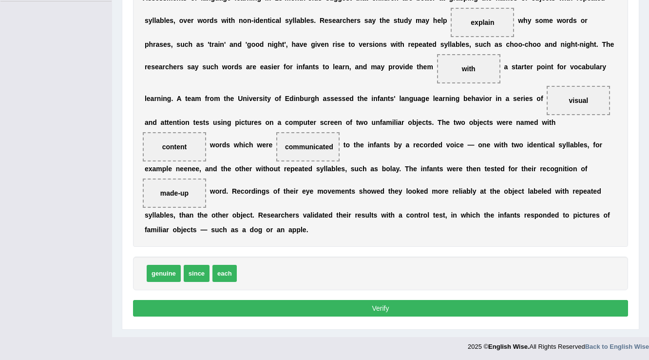
click at [409, 301] on button "Verify" at bounding box center [380, 308] width 495 height 17
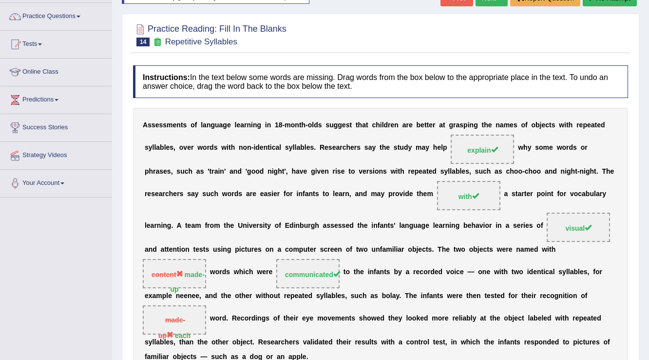
scroll to position [0, 0]
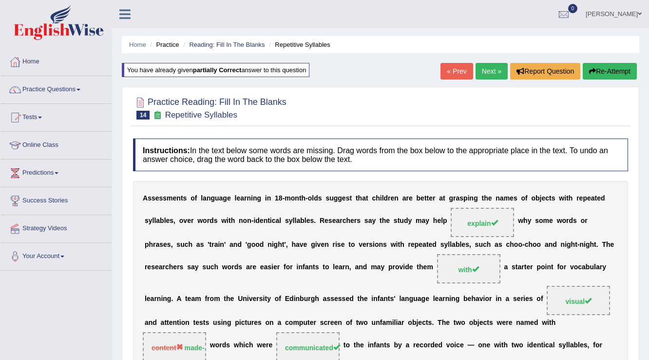
click at [491, 76] on link "Next »" at bounding box center [491, 71] width 32 height 17
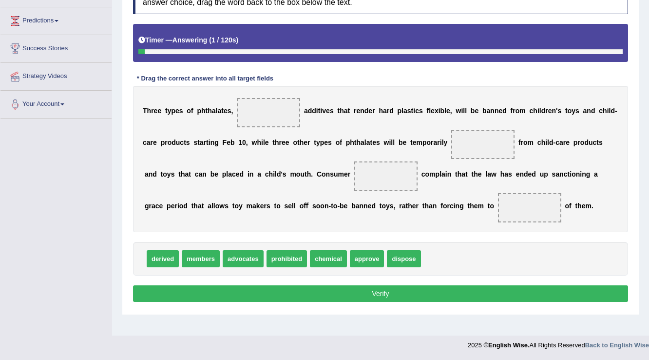
scroll to position [152, 0]
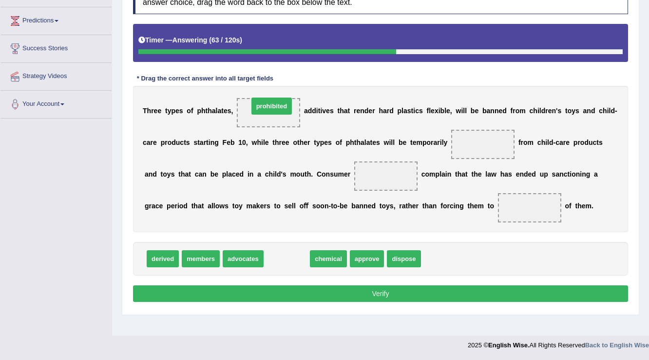
drag, startPoint x: 277, startPoint y: 263, endPoint x: 261, endPoint y: 110, distance: 153.8
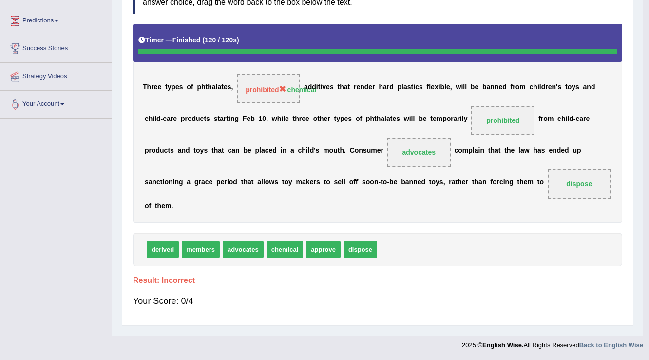
drag, startPoint x: 343, startPoint y: 258, endPoint x: 443, endPoint y: 201, distance: 115.4
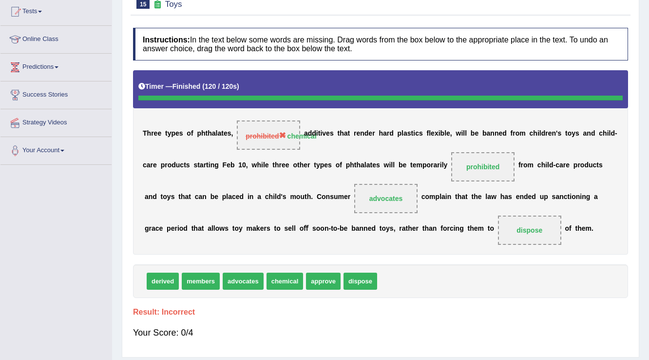
scroll to position [0, 0]
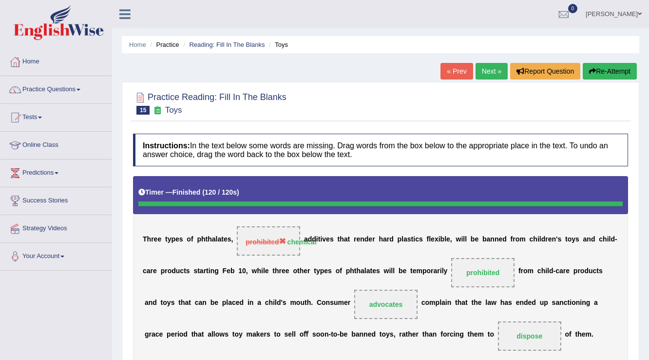
click at [590, 68] on icon "button" at bounding box center [592, 71] width 7 height 7
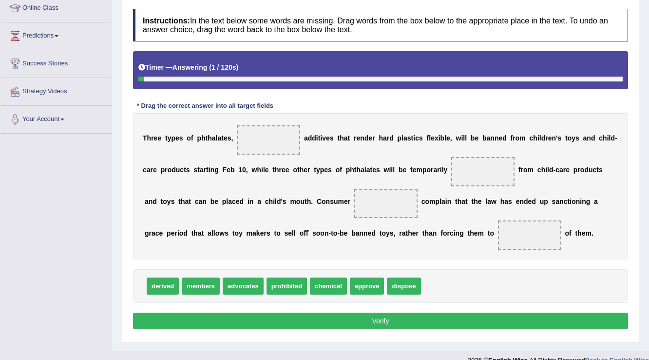
scroll to position [152, 0]
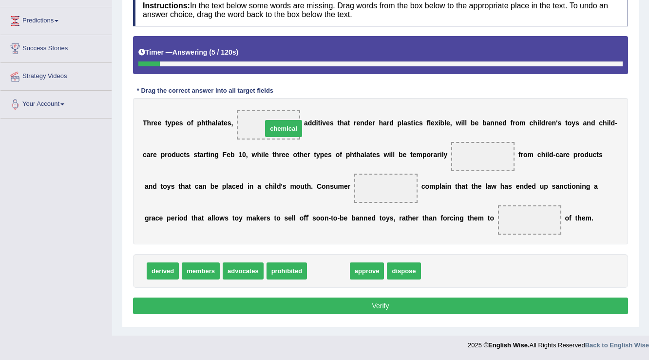
drag, startPoint x: 338, startPoint y: 265, endPoint x: 292, endPoint y: 122, distance: 149.9
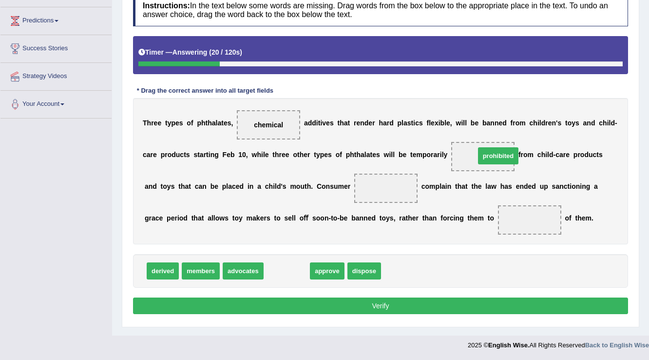
drag, startPoint x: 286, startPoint y: 269, endPoint x: 498, endPoint y: 154, distance: 240.7
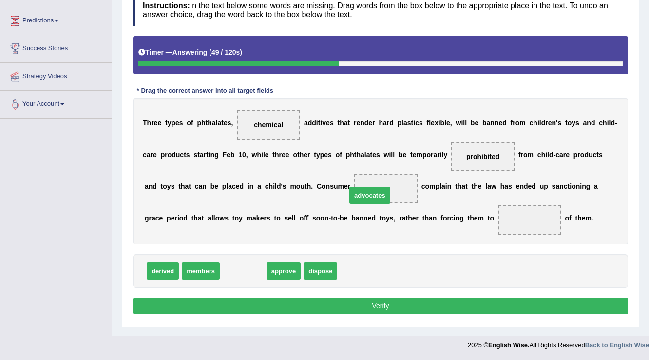
drag, startPoint x: 226, startPoint y: 269, endPoint x: 352, endPoint y: 187, distance: 151.1
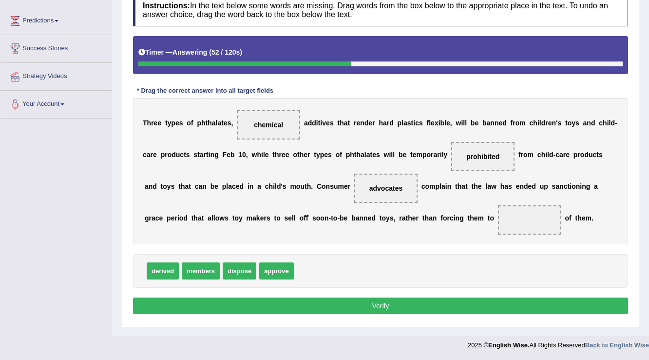
drag, startPoint x: 289, startPoint y: 276, endPoint x: 261, endPoint y: 275, distance: 27.8
click at [278, 275] on span "approve" at bounding box center [276, 270] width 35 height 17
drag, startPoint x: 246, startPoint y: 275, endPoint x: 505, endPoint y: 224, distance: 264.1
click at [431, 301] on button "Verify" at bounding box center [380, 305] width 495 height 17
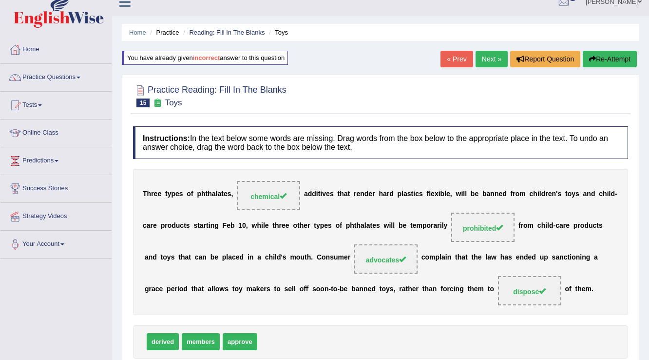
scroll to position [0, 0]
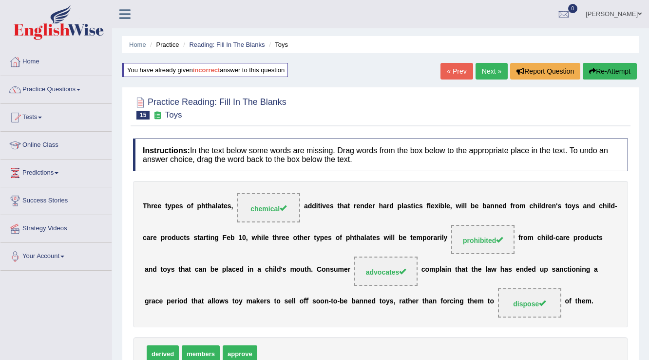
click at [488, 73] on link "Next »" at bounding box center [491, 71] width 32 height 17
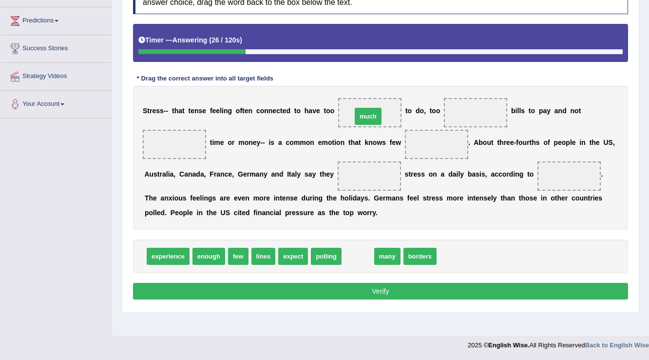
drag, startPoint x: 365, startPoint y: 251, endPoint x: 373, endPoint y: 109, distance: 142.5
drag, startPoint x: 355, startPoint y: 252, endPoint x: 486, endPoint y: 114, distance: 190.6
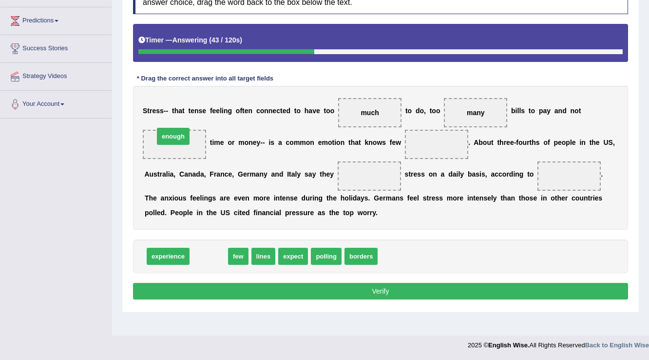
drag, startPoint x: 215, startPoint y: 255, endPoint x: 183, endPoint y: 144, distance: 115.5
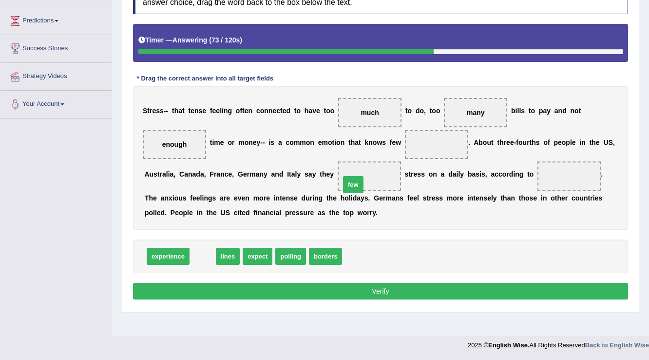
drag, startPoint x: 205, startPoint y: 258, endPoint x: 367, endPoint y: 179, distance: 179.7
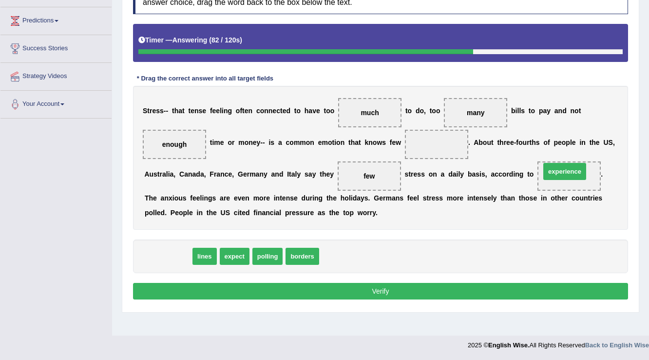
drag, startPoint x: 169, startPoint y: 253, endPoint x: 566, endPoint y: 169, distance: 405.5
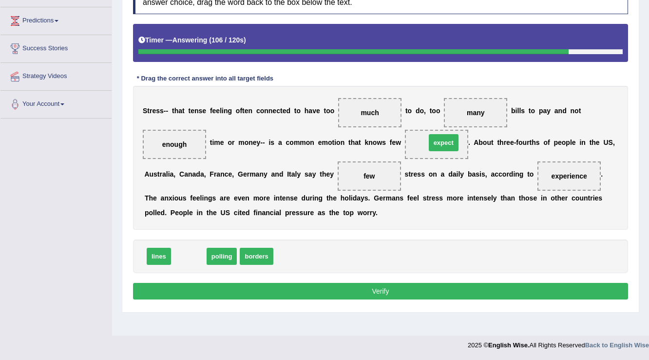
drag, startPoint x: 193, startPoint y: 259, endPoint x: 452, endPoint y: 144, distance: 282.9
click at [450, 286] on button "Verify" at bounding box center [380, 291] width 495 height 17
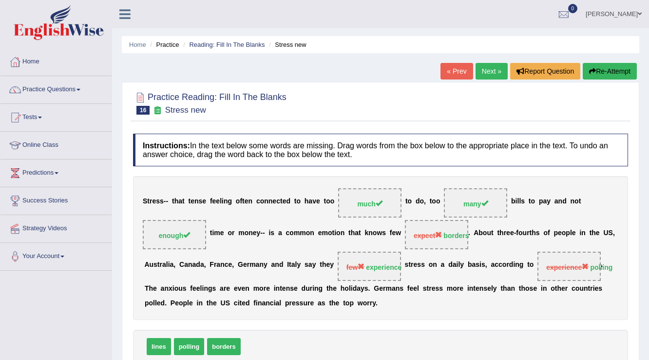
click at [614, 75] on button "Re-Attempt" at bounding box center [610, 71] width 54 height 17
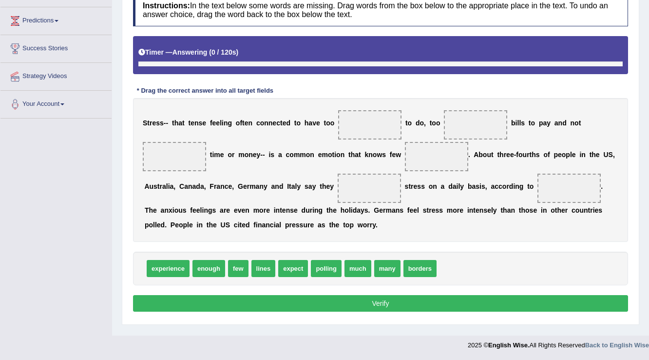
scroll to position [152, 0]
drag, startPoint x: 374, startPoint y: 238, endPoint x: 368, endPoint y: 122, distance: 116.1
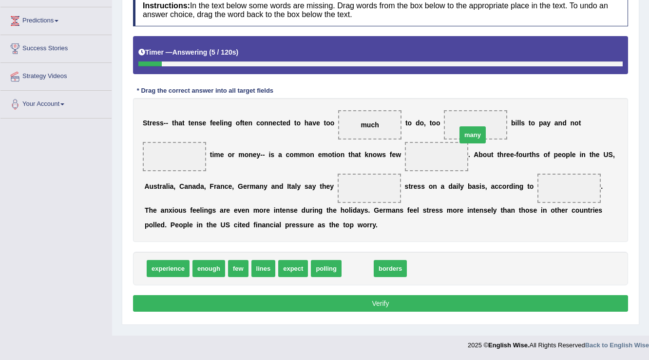
drag, startPoint x: 362, startPoint y: 267, endPoint x: 479, endPoint y: 131, distance: 179.3
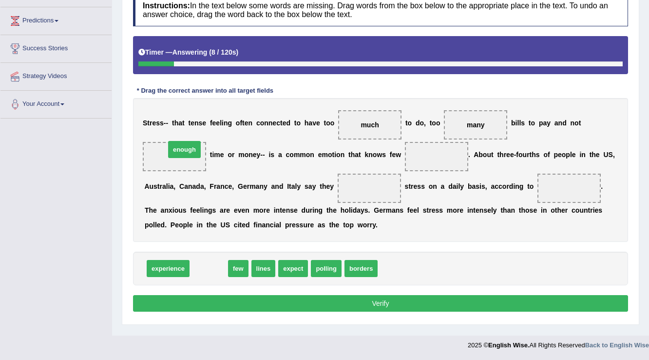
drag, startPoint x: 202, startPoint y: 254, endPoint x: 181, endPoint y: 152, distance: 104.8
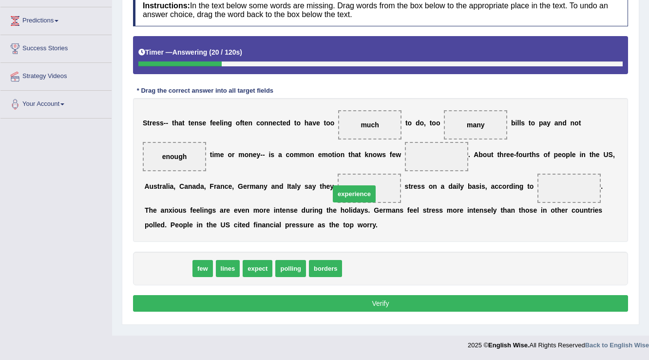
drag, startPoint x: 173, startPoint y: 265, endPoint x: 360, endPoint y: 189, distance: 201.1
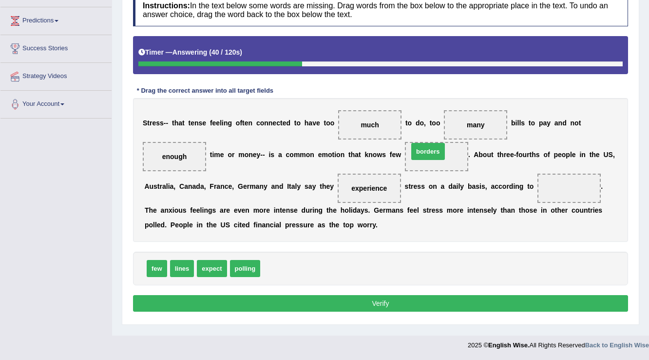
drag, startPoint x: 290, startPoint y: 271, endPoint x: 439, endPoint y: 154, distance: 189.8
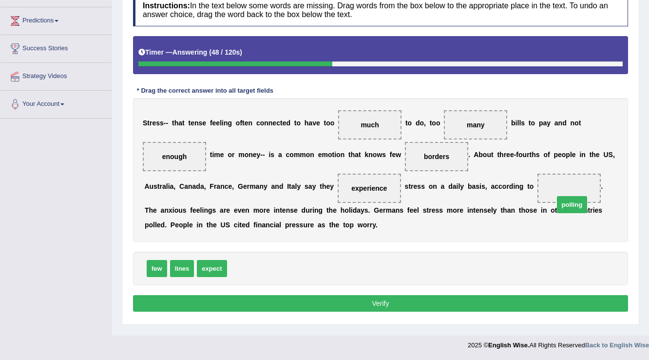
drag, startPoint x: 243, startPoint y: 271, endPoint x: 561, endPoint y: 199, distance: 326.1
click at [429, 298] on button "Verify" at bounding box center [380, 303] width 495 height 17
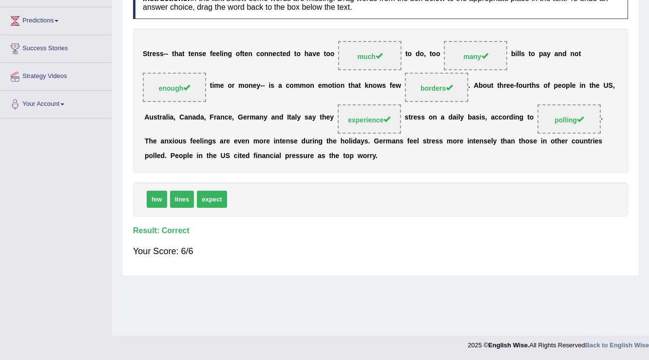
scroll to position [0, 0]
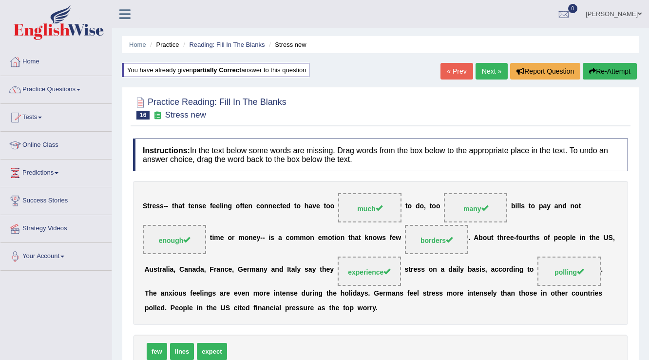
click at [489, 70] on link "Next »" at bounding box center [491, 71] width 32 height 17
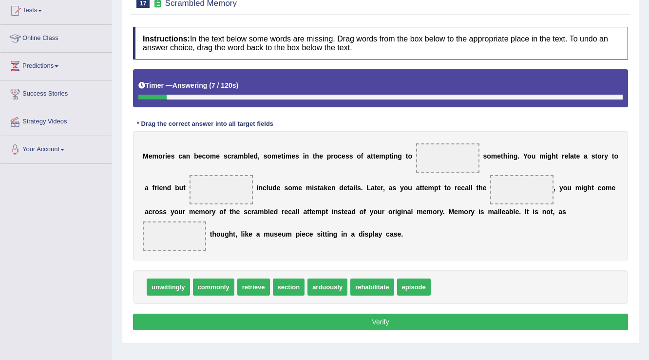
scroll to position [117, 0]
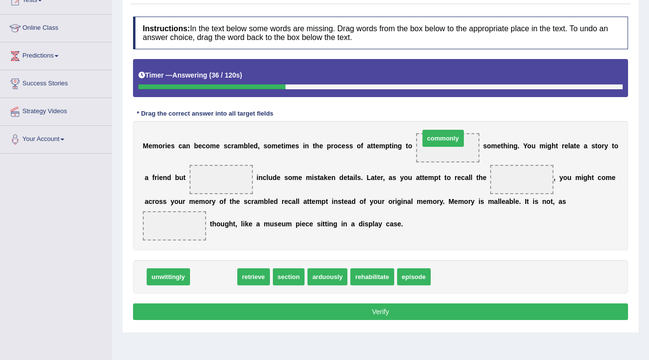
drag, startPoint x: 280, startPoint y: 273, endPoint x: 436, endPoint y: 142, distance: 204.0
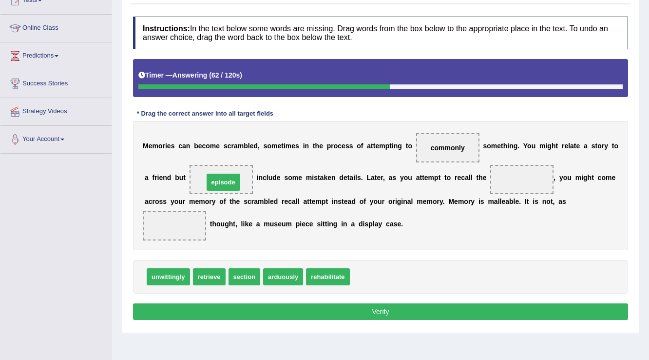
drag, startPoint x: 372, startPoint y: 277, endPoint x: 221, endPoint y: 177, distance: 180.6
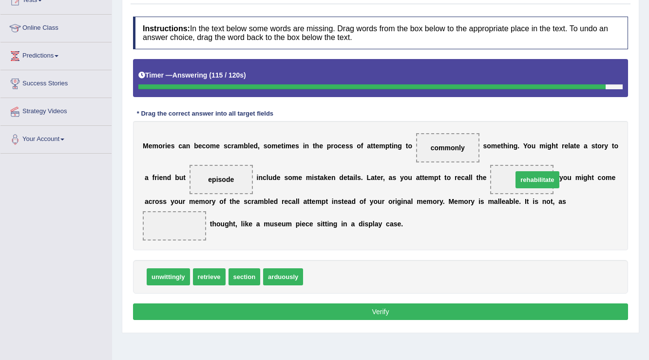
drag, startPoint x: 336, startPoint y: 276, endPoint x: 545, endPoint y: 178, distance: 230.3
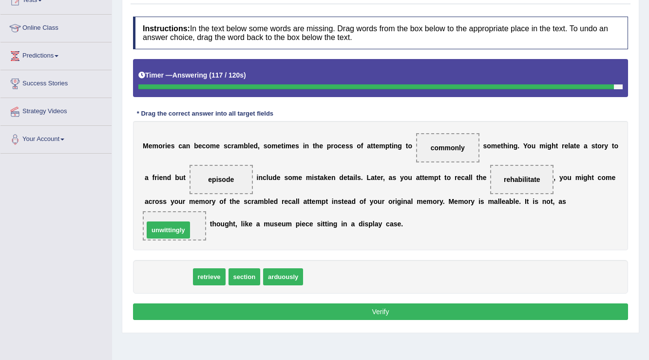
drag, startPoint x: 181, startPoint y: 273, endPoint x: 180, endPoint y: 225, distance: 48.2
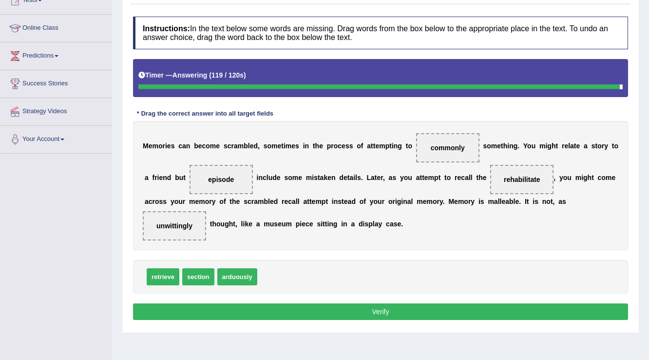
click at [245, 301] on div "Instructions: In the text below some words are missing. Drag words from the box…" at bounding box center [381, 170] width 500 height 316
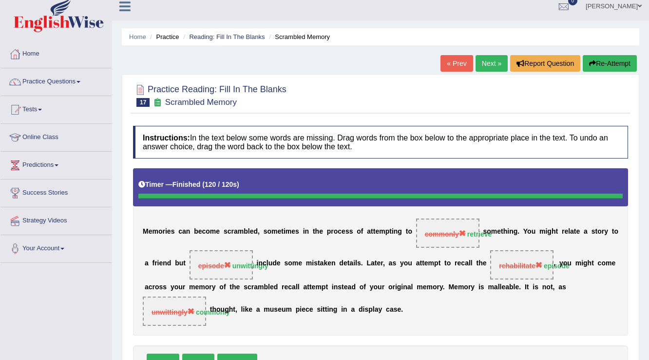
scroll to position [0, 0]
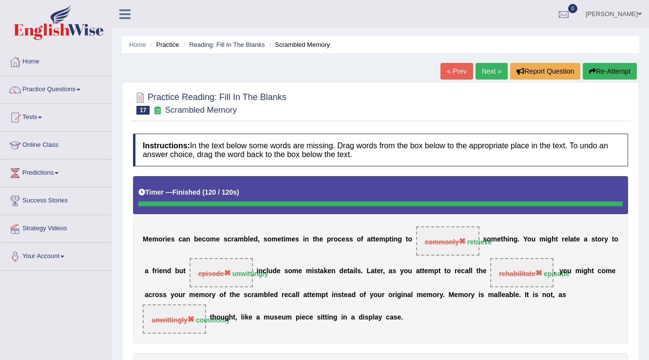
click at [602, 73] on button "Re-Attempt" at bounding box center [610, 71] width 54 height 17
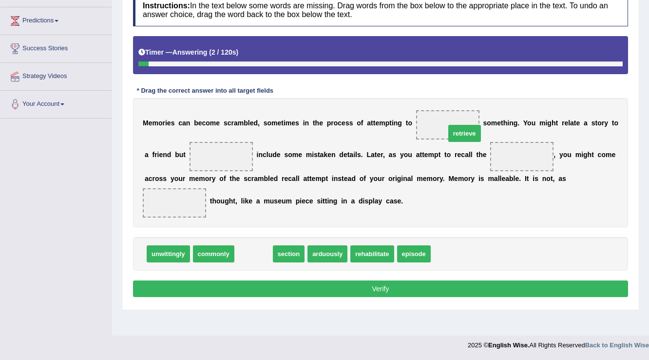
drag, startPoint x: 255, startPoint y: 254, endPoint x: 465, endPoint y: 135, distance: 241.9
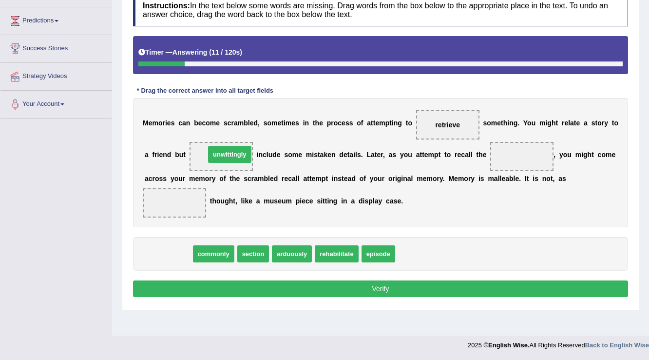
drag, startPoint x: 166, startPoint y: 259, endPoint x: 227, endPoint y: 159, distance: 116.8
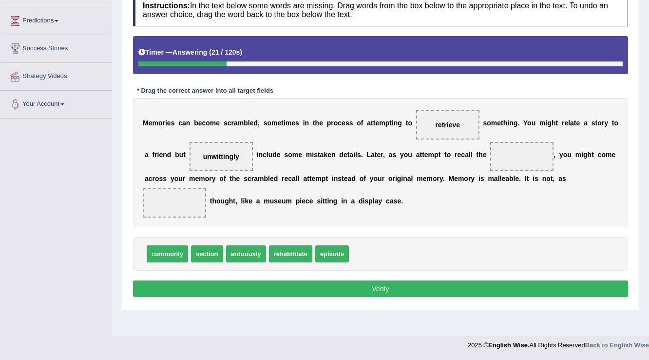
drag, startPoint x: 331, startPoint y: 261, endPoint x: 485, endPoint y: 205, distance: 164.0
click at [485, 207] on div "Instructions: In the text below some words are missing. Drag words from the box…" at bounding box center [381, 147] width 500 height 316
drag, startPoint x: 333, startPoint y: 253, endPoint x: 557, endPoint y: 161, distance: 242.4
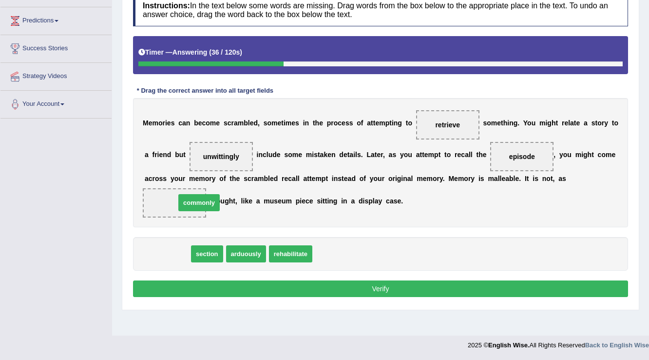
drag, startPoint x: 162, startPoint y: 255, endPoint x: 189, endPoint y: 205, distance: 56.9
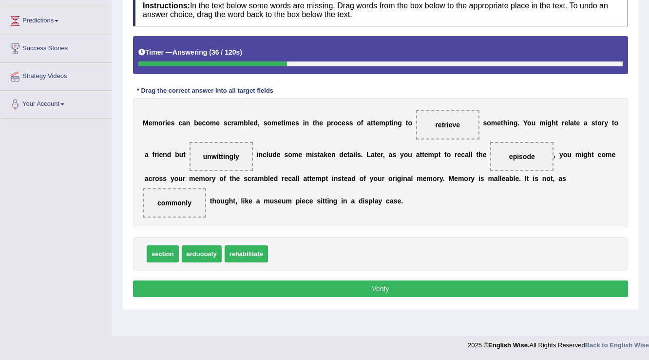
click at [254, 271] on div "Instructions: In the text below some words are missing. Drag words from the box…" at bounding box center [381, 147] width 500 height 316
click at [260, 281] on button "Verify" at bounding box center [380, 288] width 495 height 17
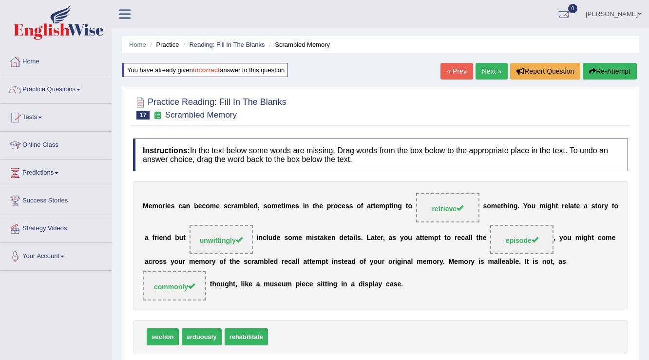
click at [479, 71] on link "Next »" at bounding box center [491, 71] width 32 height 17
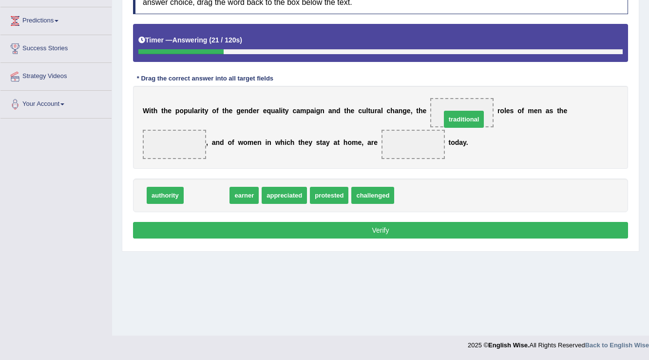
drag, startPoint x: 213, startPoint y: 195, endPoint x: 471, endPoint y: 119, distance: 268.2
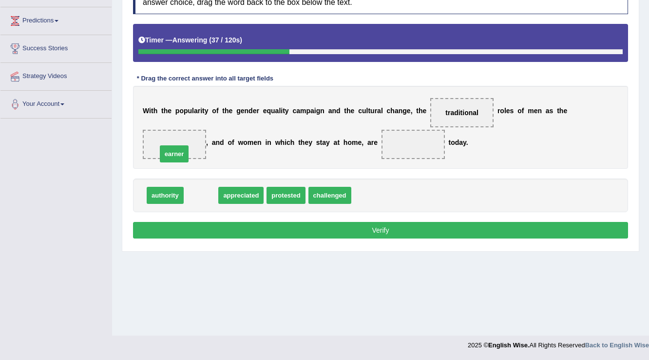
drag, startPoint x: 210, startPoint y: 193, endPoint x: 183, endPoint y: 152, distance: 49.3
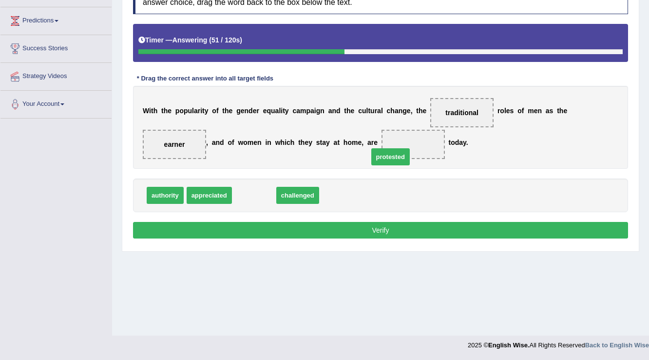
drag, startPoint x: 321, startPoint y: 189, endPoint x: 409, endPoint y: 154, distance: 94.4
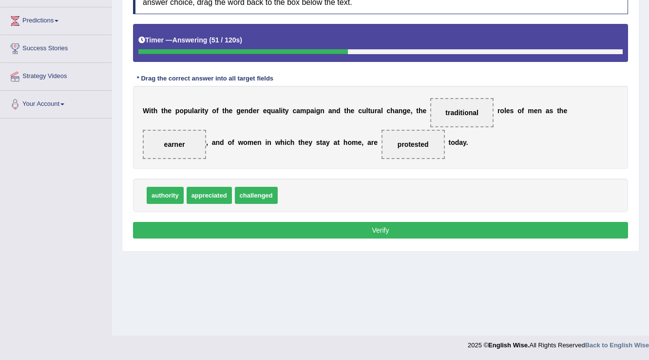
click at [378, 218] on div "Instructions: In the text below some words are missing. Drag words from the box…" at bounding box center [381, 111] width 500 height 269
click at [372, 227] on button "Verify" at bounding box center [380, 230] width 495 height 17
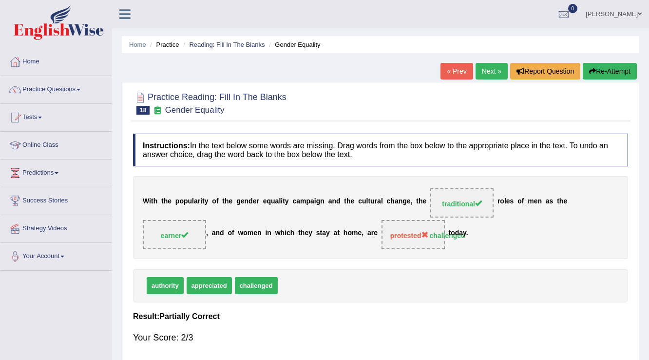
click at [593, 76] on button "Re-Attempt" at bounding box center [610, 71] width 54 height 17
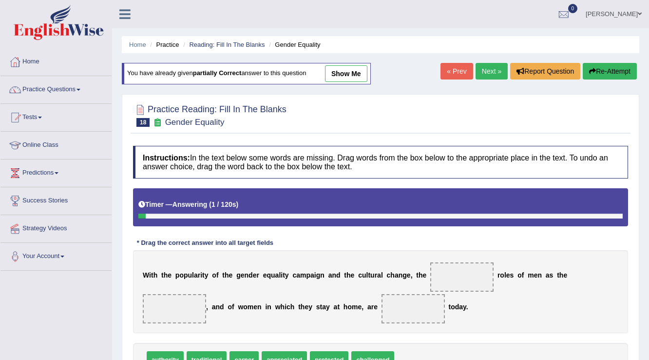
scroll to position [152, 0]
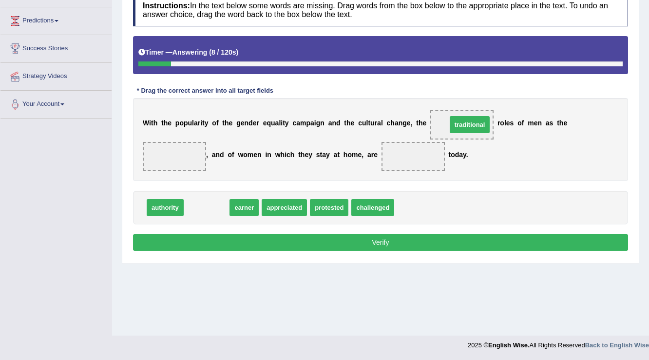
drag, startPoint x: 203, startPoint y: 202, endPoint x: 461, endPoint y: 119, distance: 270.7
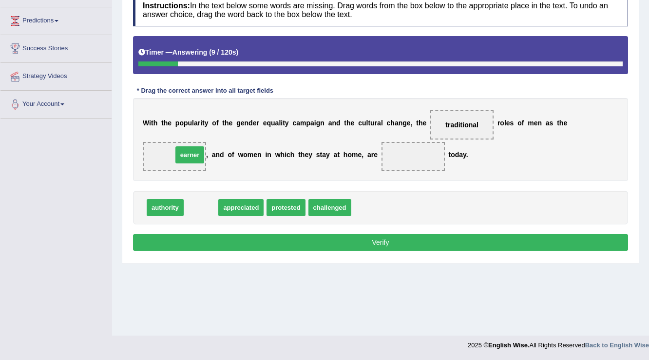
drag, startPoint x: 204, startPoint y: 205, endPoint x: 192, endPoint y: 152, distance: 53.8
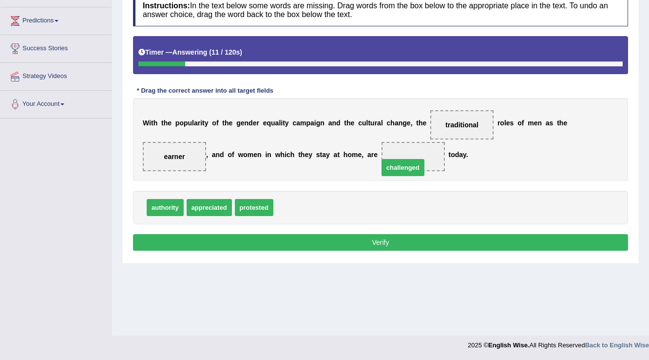
drag, startPoint x: 302, startPoint y: 206, endPoint x: 405, endPoint y: 162, distance: 112.2
click at [401, 242] on button "Verify" at bounding box center [380, 242] width 495 height 17
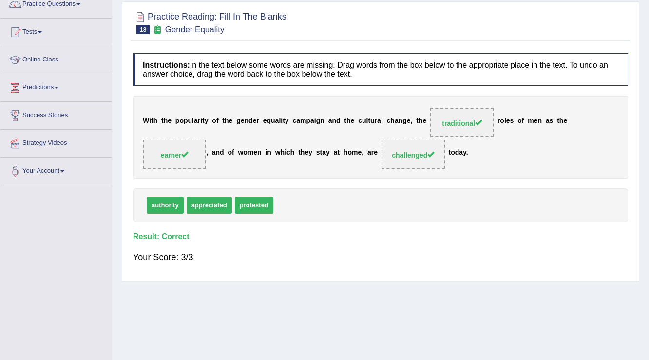
scroll to position [0, 0]
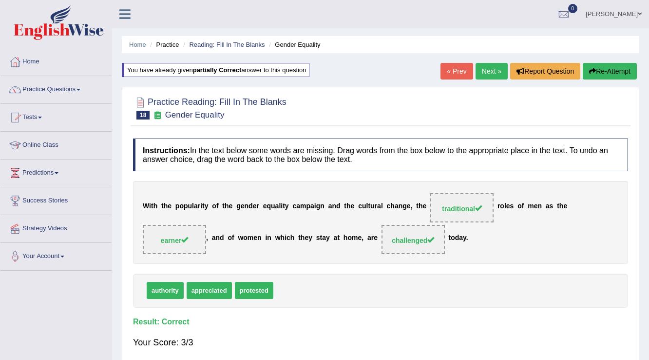
click at [478, 65] on link "Next »" at bounding box center [491, 71] width 32 height 17
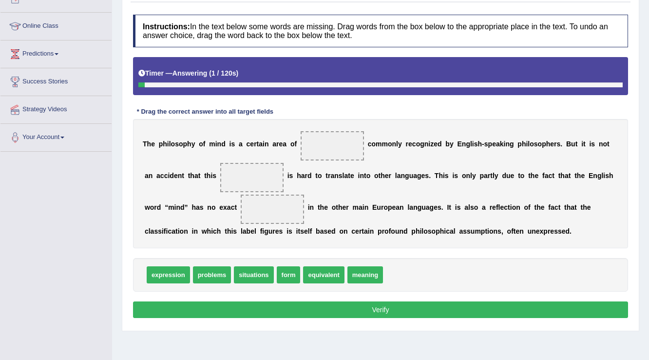
scroll to position [152, 0]
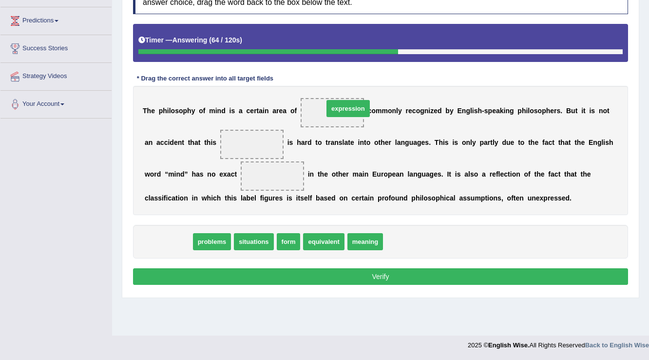
drag, startPoint x: 174, startPoint y: 244, endPoint x: 349, endPoint y: 111, distance: 220.4
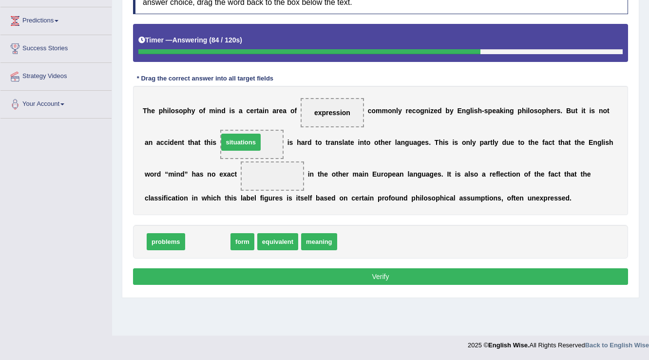
drag, startPoint x: 212, startPoint y: 244, endPoint x: 246, endPoint y: 144, distance: 104.8
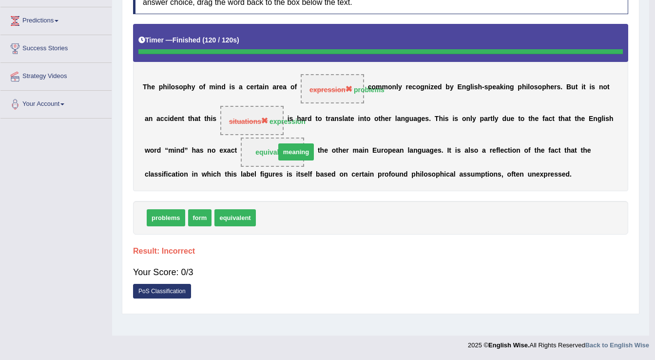
drag, startPoint x: 263, startPoint y: 245, endPoint x: 283, endPoint y: 179, distance: 69.1
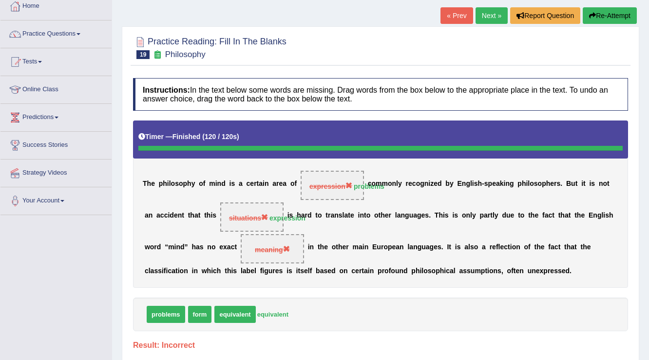
scroll to position [35, 0]
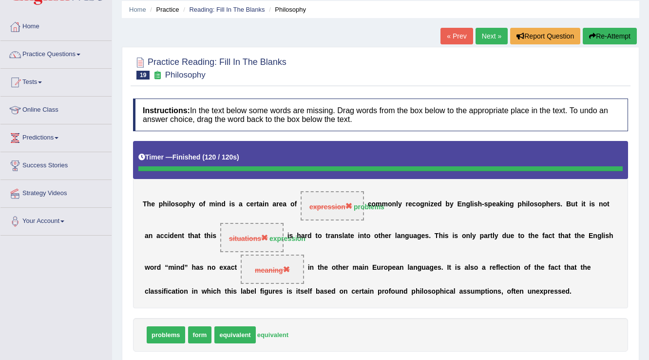
click at [594, 37] on button "Re-Attempt" at bounding box center [610, 36] width 54 height 17
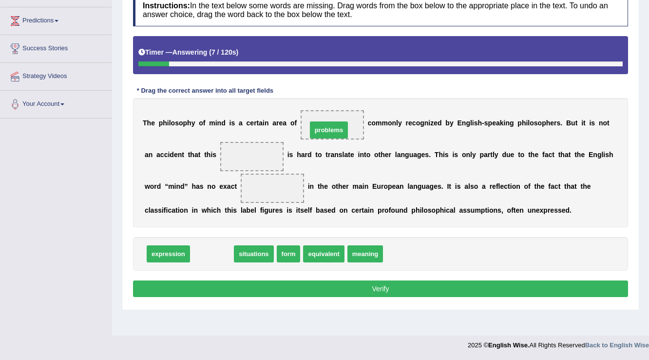
drag, startPoint x: 214, startPoint y: 255, endPoint x: 332, endPoint y: 125, distance: 175.9
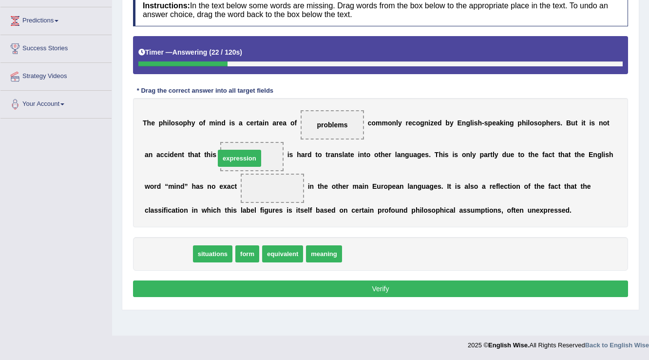
drag, startPoint x: 172, startPoint y: 255, endPoint x: 245, endPoint y: 159, distance: 120.0
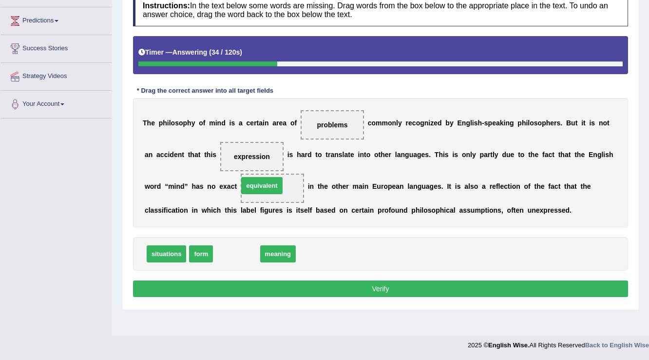
drag, startPoint x: 241, startPoint y: 254, endPoint x: 266, endPoint y: 186, distance: 73.2
drag, startPoint x: 246, startPoint y: 249, endPoint x: 278, endPoint y: 189, distance: 68.6
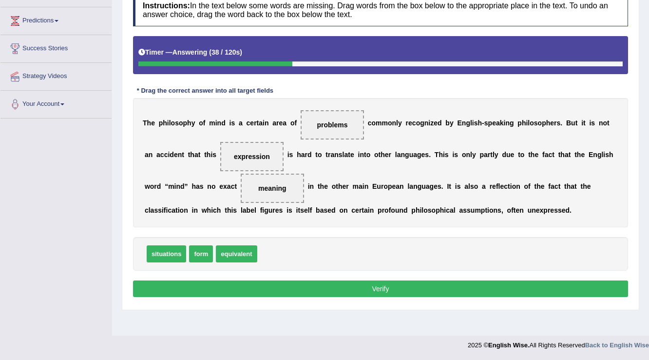
drag, startPoint x: 318, startPoint y: 281, endPoint x: 318, endPoint y: 285, distance: 4.9
click at [318, 285] on button "Verify" at bounding box center [380, 288] width 495 height 17
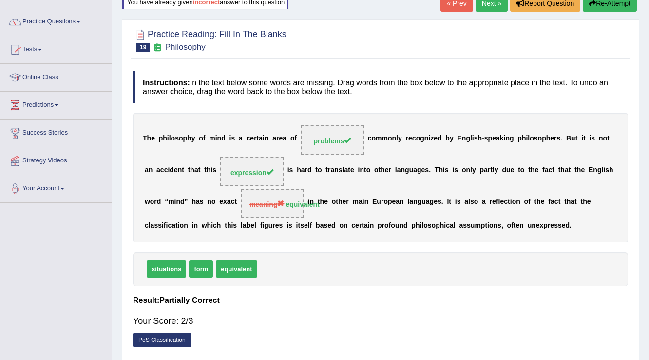
scroll to position [35, 0]
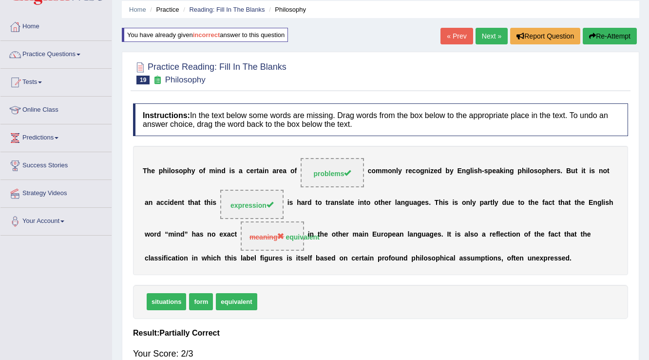
click at [602, 42] on button "Re-Attempt" at bounding box center [610, 36] width 54 height 17
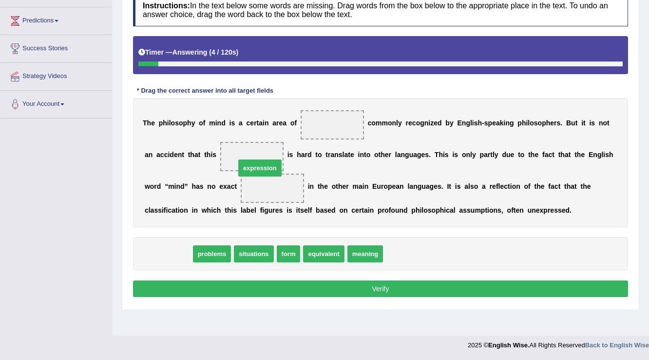
drag, startPoint x: 177, startPoint y: 254, endPoint x: 269, endPoint y: 162, distance: 129.9
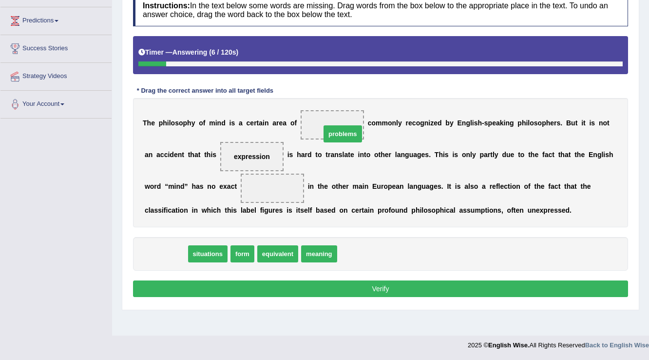
drag, startPoint x: 208, startPoint y: 246, endPoint x: 349, endPoint y: 133, distance: 181.9
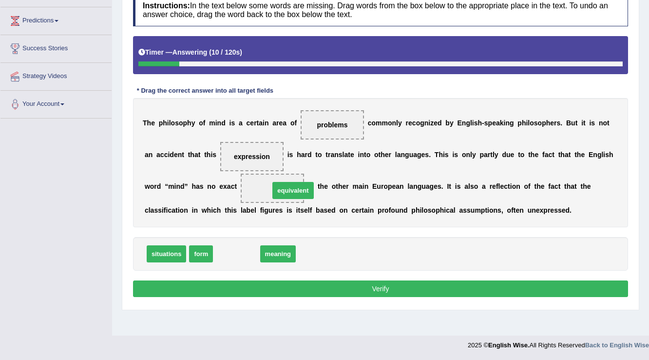
drag, startPoint x: 244, startPoint y: 252, endPoint x: 300, endPoint y: 189, distance: 84.9
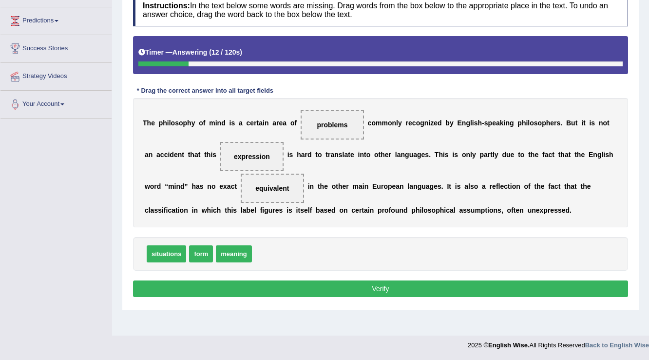
click at [288, 283] on button "Verify" at bounding box center [380, 288] width 495 height 17
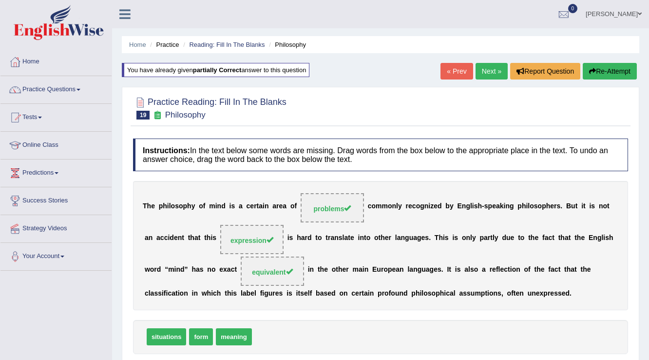
click at [484, 71] on link "Next »" at bounding box center [491, 71] width 32 height 17
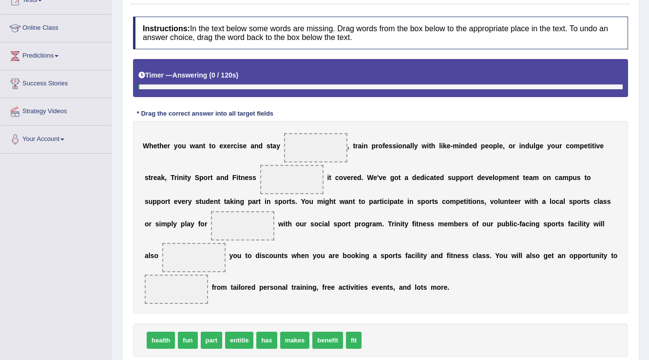
scroll to position [117, 0]
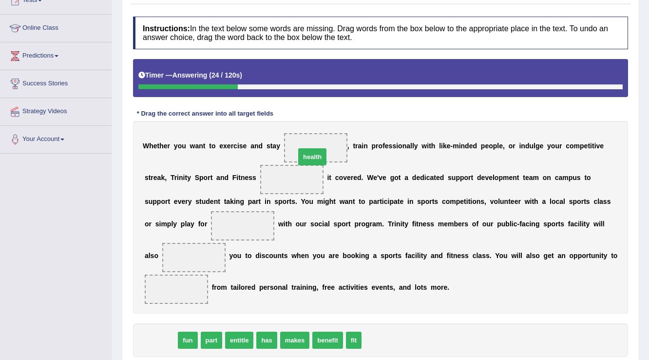
drag, startPoint x: 171, startPoint y: 337, endPoint x: 327, endPoint y: 146, distance: 246.9
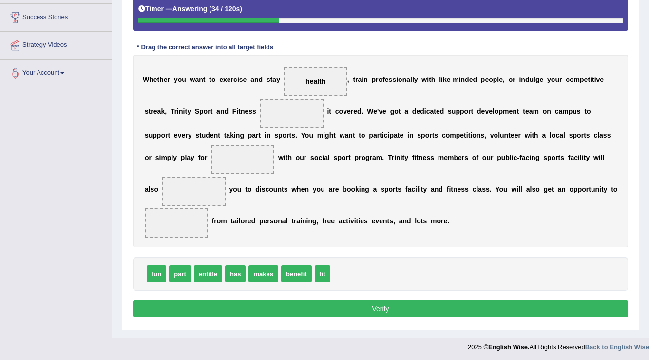
scroll to position [183, 0]
drag, startPoint x: 324, startPoint y: 273, endPoint x: 294, endPoint y: 109, distance: 166.8
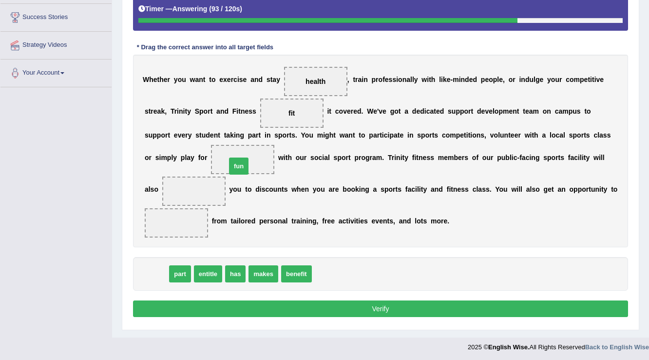
drag, startPoint x: 154, startPoint y: 275, endPoint x: 237, endPoint y: 167, distance: 135.5
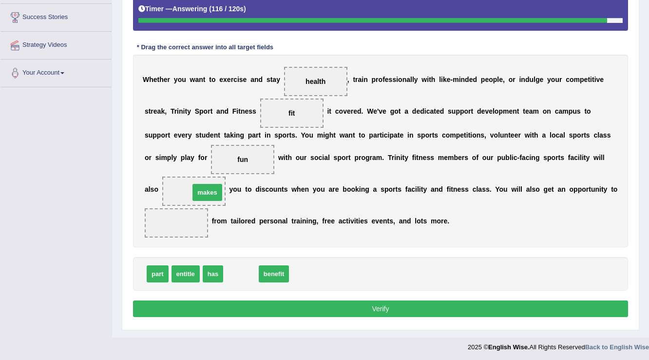
drag, startPoint x: 245, startPoint y: 275, endPoint x: 211, endPoint y: 193, distance: 88.0
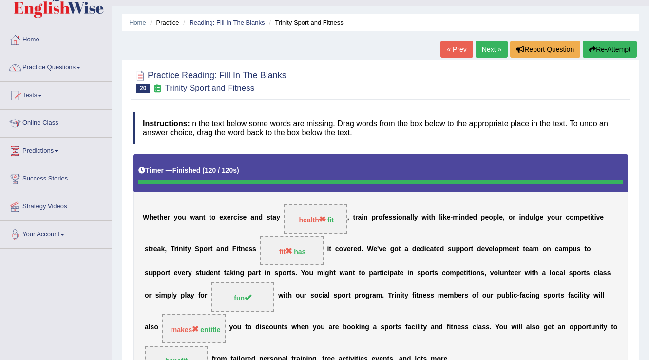
scroll to position [2, 0]
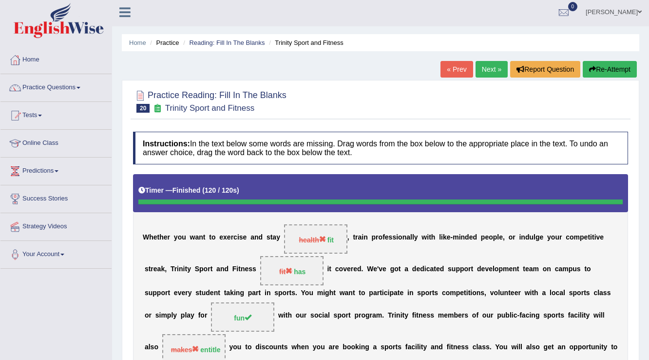
click at [589, 70] on icon "button" at bounding box center [592, 69] width 7 height 7
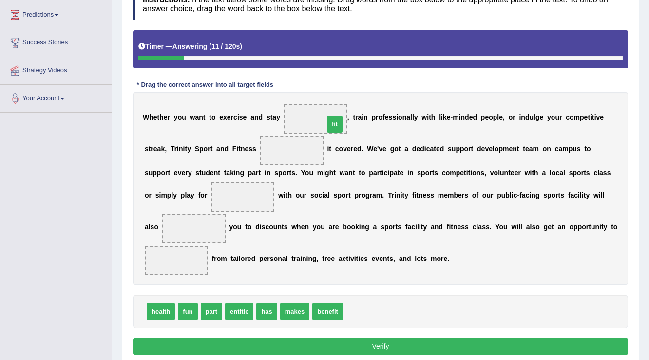
drag, startPoint x: 357, startPoint y: 312, endPoint x: 331, endPoint y: 119, distance: 194.2
drag, startPoint x: 184, startPoint y: 311, endPoint x: 244, endPoint y: 197, distance: 128.3
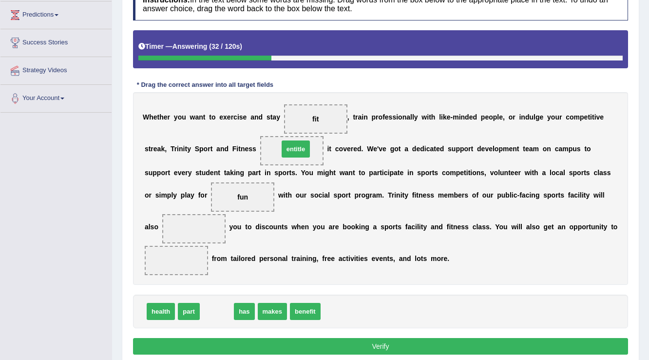
drag, startPoint x: 253, startPoint y: 283, endPoint x: 299, endPoint y: 156, distance: 134.7
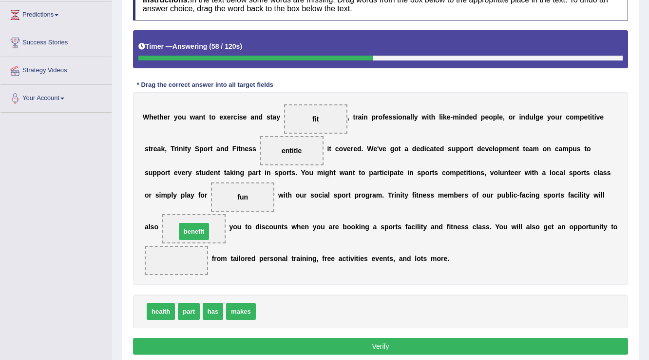
drag, startPoint x: 282, startPoint y: 306, endPoint x: 202, endPoint y: 227, distance: 113.0
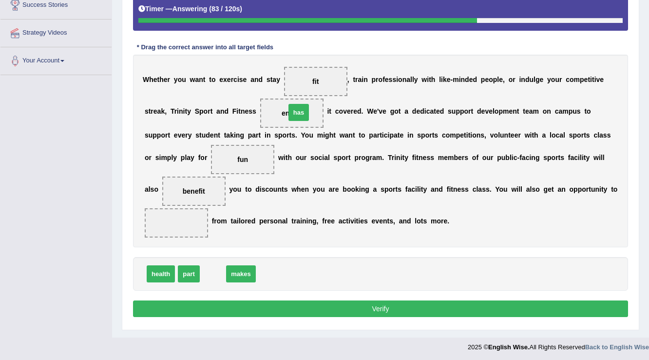
drag, startPoint x: 211, startPoint y: 271, endPoint x: 297, endPoint y: 113, distance: 180.5
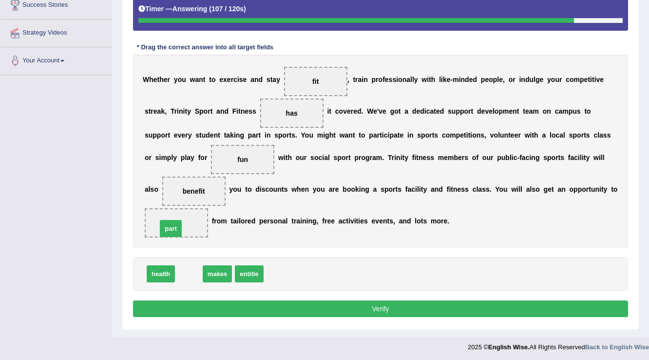
drag, startPoint x: 189, startPoint y: 273, endPoint x: 170, endPoint y: 224, distance: 51.9
click at [299, 289] on div "Instructions: In the text below some words are missing. Drag words from the box…" at bounding box center [381, 134] width 500 height 379
click at [296, 309] on button "Verify" at bounding box center [380, 308] width 495 height 17
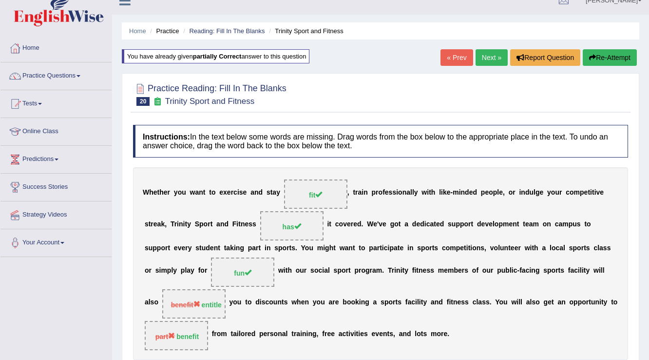
scroll to position [0, 0]
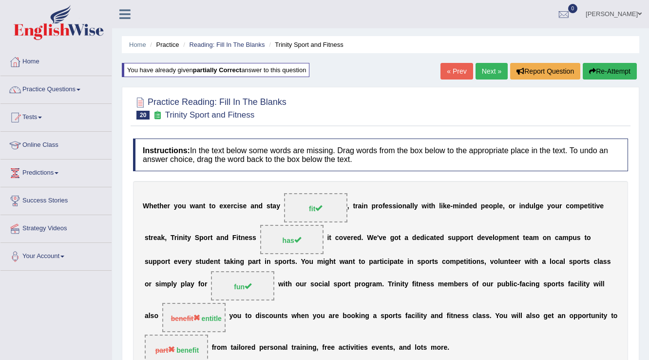
click at [595, 73] on button "Re-Attempt" at bounding box center [610, 71] width 54 height 17
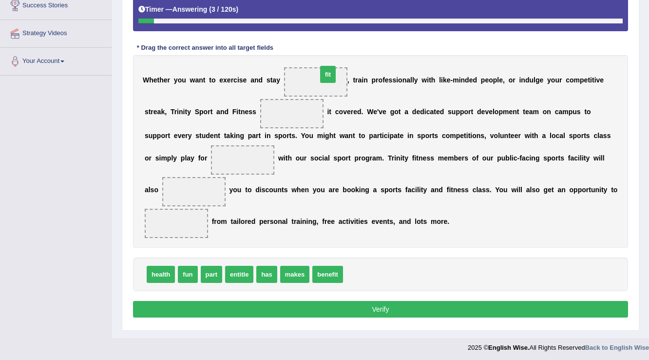
drag, startPoint x: 349, startPoint y: 272, endPoint x: 323, endPoint y: 73, distance: 200.4
drag, startPoint x: 262, startPoint y: 280, endPoint x: 266, endPoint y: 270, distance: 10.2
drag, startPoint x: 328, startPoint y: 269, endPoint x: 290, endPoint y: 113, distance: 160.8
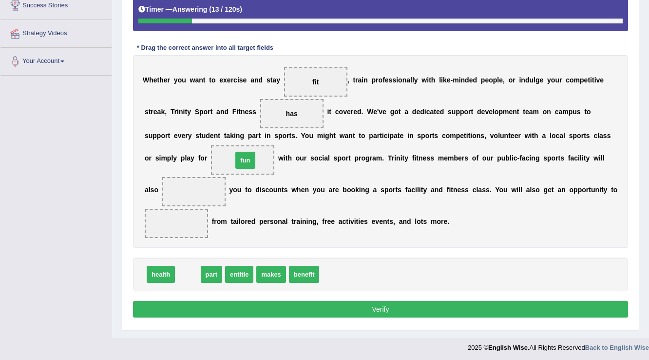
drag, startPoint x: 184, startPoint y: 270, endPoint x: 242, endPoint y: 154, distance: 129.2
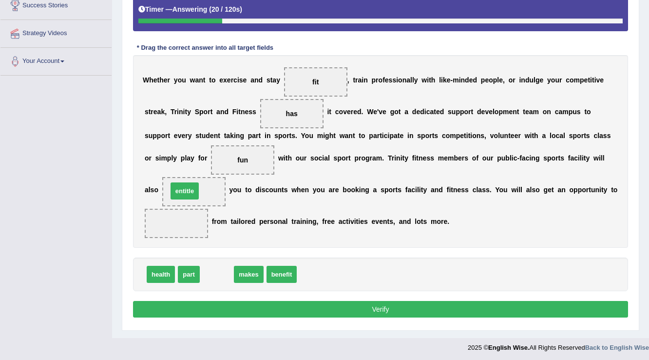
drag, startPoint x: 204, startPoint y: 275, endPoint x: 178, endPoint y: 191, distance: 87.7
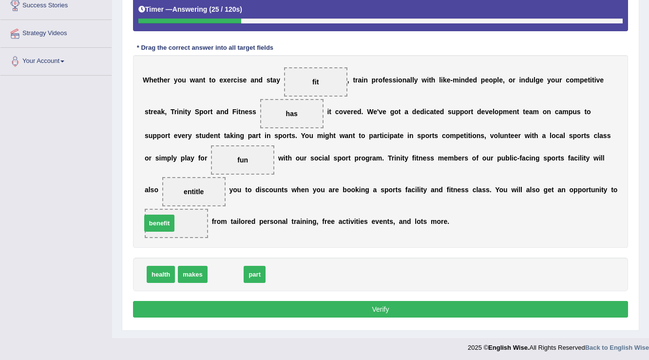
drag, startPoint x: 227, startPoint y: 275, endPoint x: 161, endPoint y: 224, distance: 83.7
click at [259, 306] on button "Verify" at bounding box center [380, 309] width 495 height 17
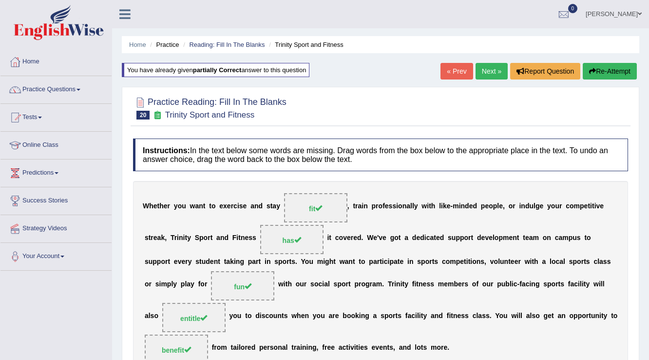
click at [491, 71] on link "Next »" at bounding box center [491, 71] width 32 height 17
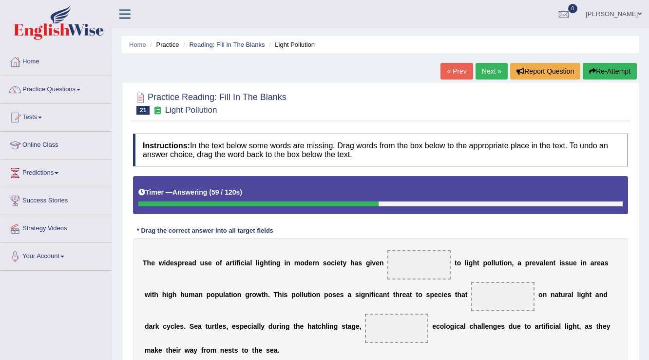
click at [603, 74] on button "Re-Attempt" at bounding box center [610, 71] width 54 height 17
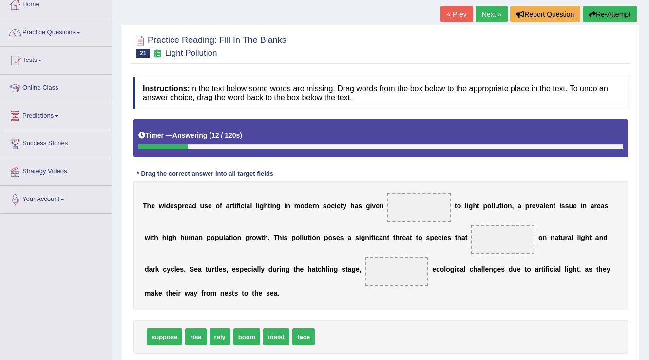
scroll to position [152, 0]
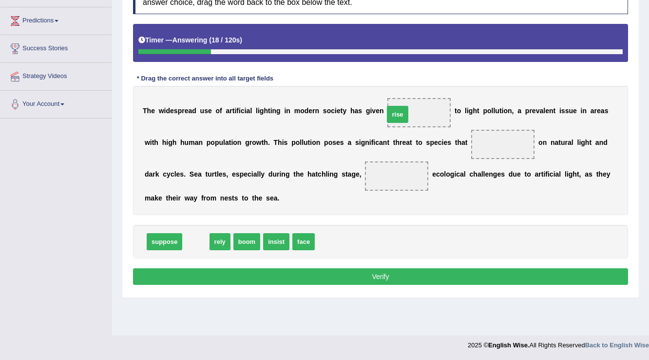
drag, startPoint x: 256, startPoint y: 229, endPoint x: 401, endPoint y: 111, distance: 187.0
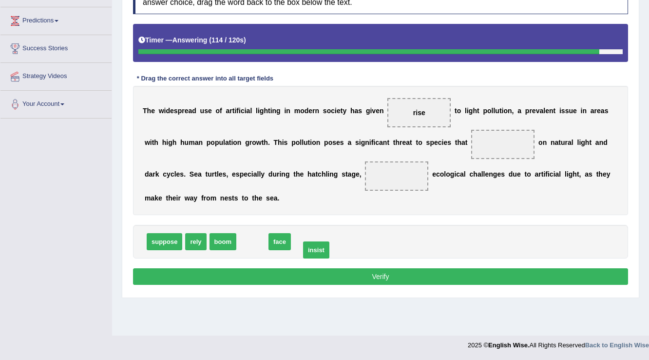
drag, startPoint x: 251, startPoint y: 239, endPoint x: 302, endPoint y: 251, distance: 52.0
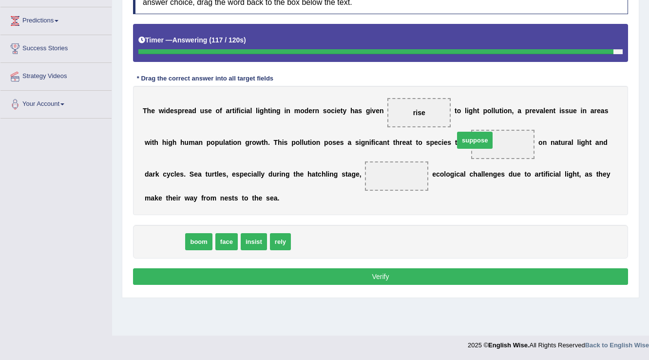
drag, startPoint x: 177, startPoint y: 244, endPoint x: 491, endPoint y: 144, distance: 329.5
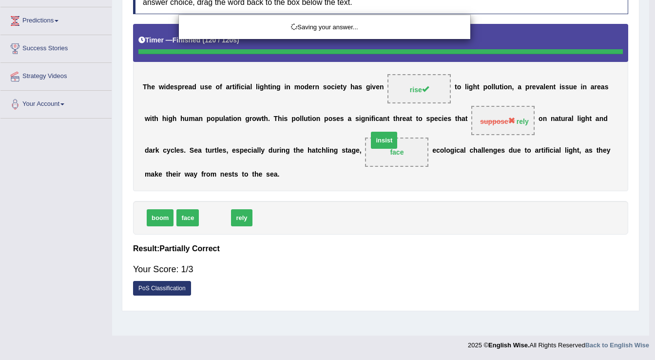
drag, startPoint x: 210, startPoint y: 243, endPoint x: 379, endPoint y: 166, distance: 185.9
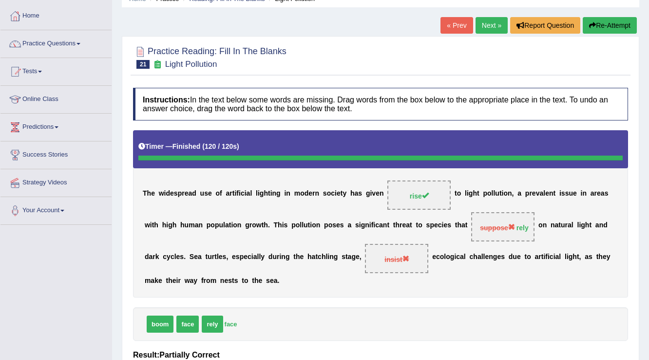
scroll to position [35, 0]
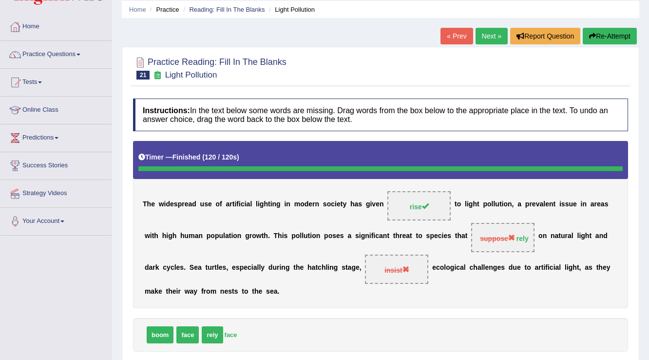
click at [612, 31] on button "Re-Attempt" at bounding box center [610, 36] width 54 height 17
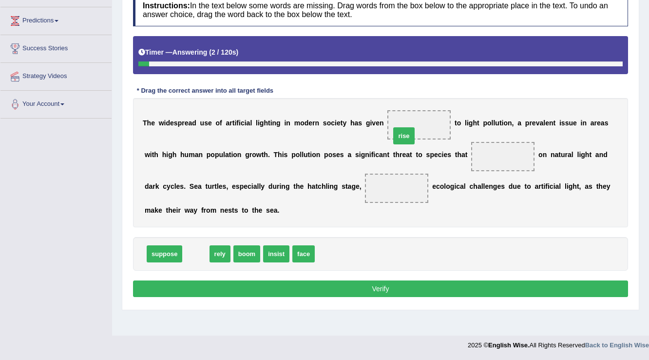
drag, startPoint x: 204, startPoint y: 254, endPoint x: 413, endPoint y: 135, distance: 240.4
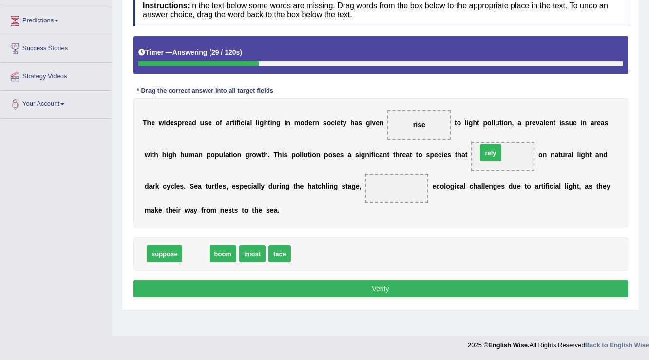
drag, startPoint x: 204, startPoint y: 251, endPoint x: 498, endPoint y: 151, distance: 311.5
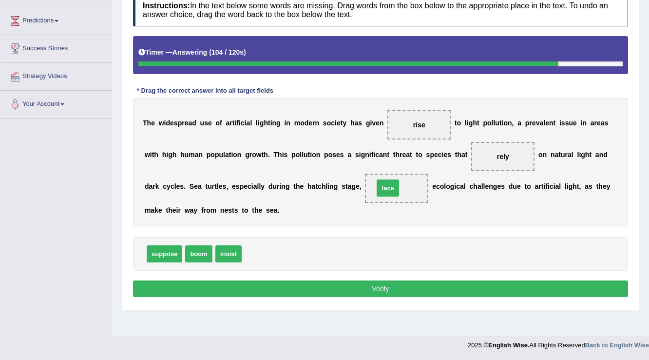
drag, startPoint x: 261, startPoint y: 255, endPoint x: 393, endPoint y: 189, distance: 147.5
click at [371, 288] on button "Verify" at bounding box center [380, 288] width 495 height 17
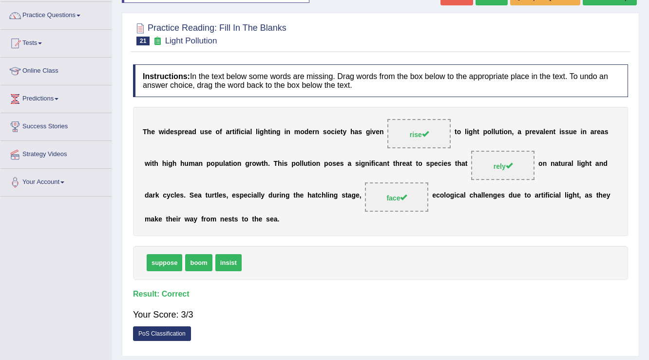
scroll to position [35, 0]
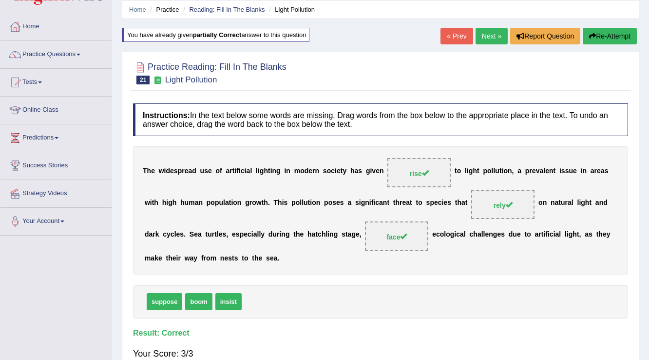
click at [491, 37] on link "Next »" at bounding box center [491, 36] width 32 height 17
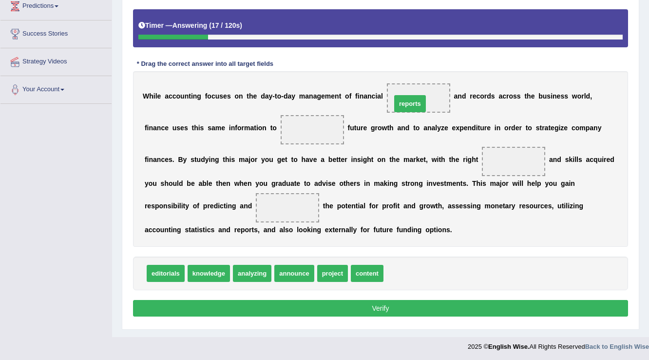
drag, startPoint x: 401, startPoint y: 271, endPoint x: 410, endPoint y: 100, distance: 171.2
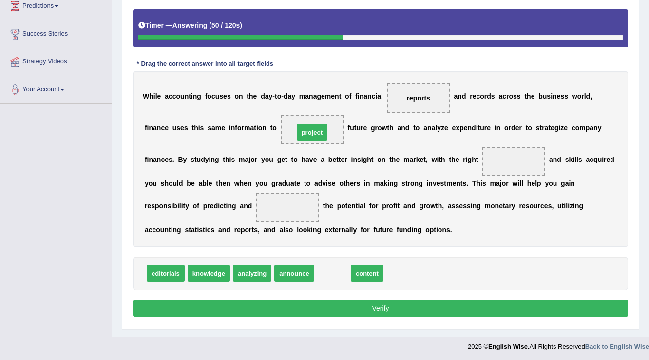
drag, startPoint x: 327, startPoint y: 272, endPoint x: 306, endPoint y: 131, distance: 142.7
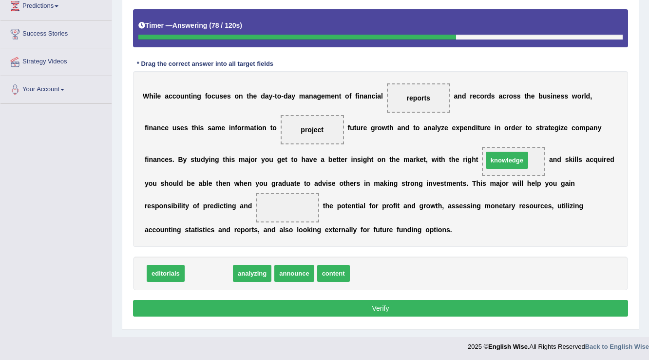
drag, startPoint x: 220, startPoint y: 271, endPoint x: 518, endPoint y: 158, distance: 318.8
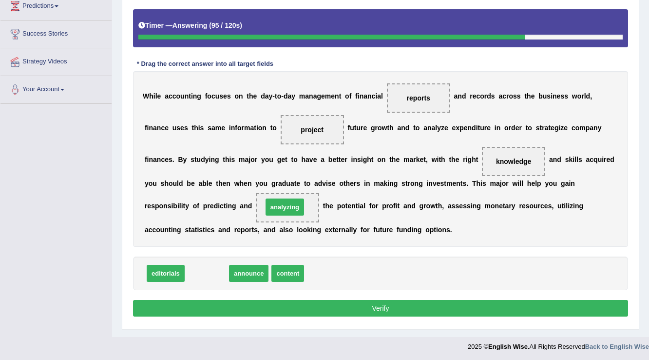
drag, startPoint x: 214, startPoint y: 275, endPoint x: 292, endPoint y: 209, distance: 102.3
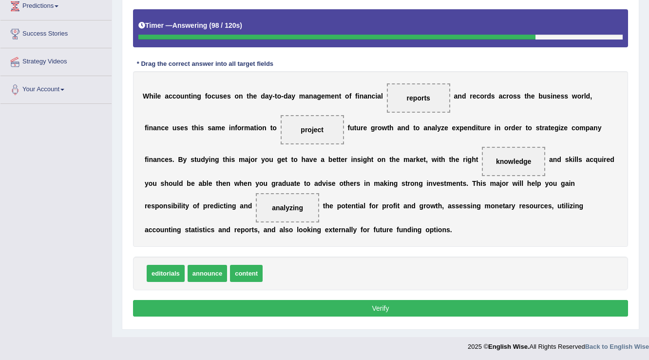
click at [382, 303] on button "Verify" at bounding box center [380, 308] width 495 height 17
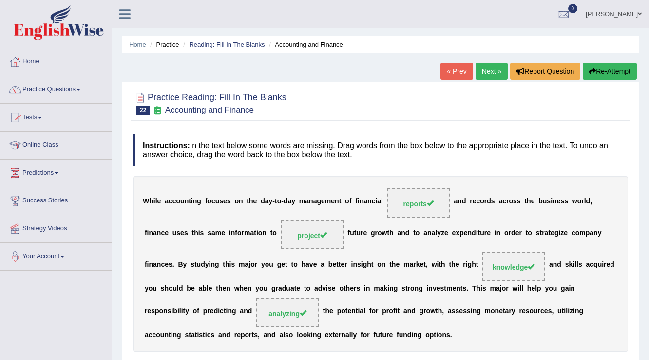
click at [497, 68] on link "Next »" at bounding box center [491, 71] width 32 height 17
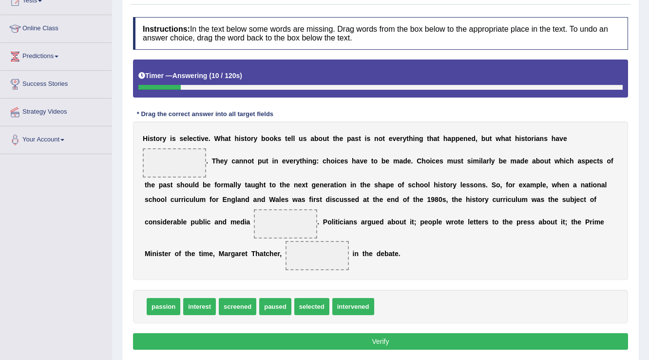
scroll to position [117, 0]
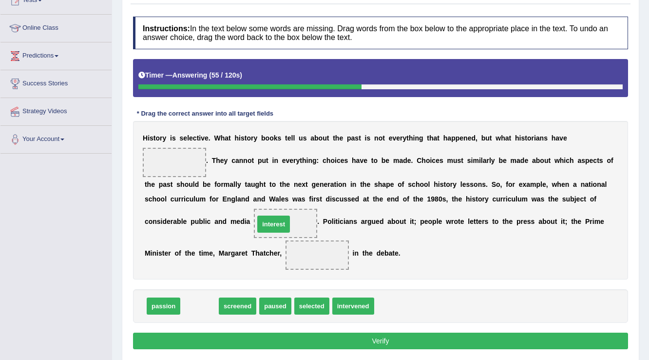
drag, startPoint x: 201, startPoint y: 306, endPoint x: 275, endPoint y: 224, distance: 110.4
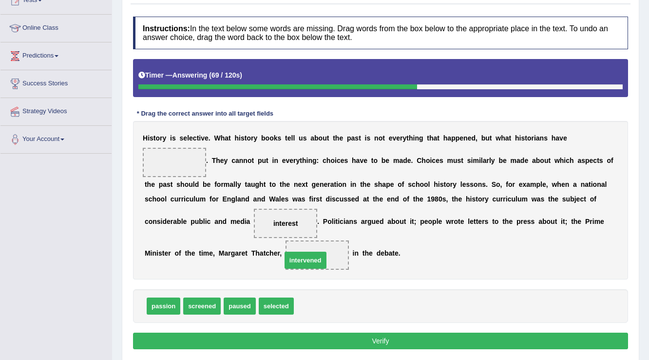
drag, startPoint x: 316, startPoint y: 306, endPoint x: 304, endPoint y: 260, distance: 47.4
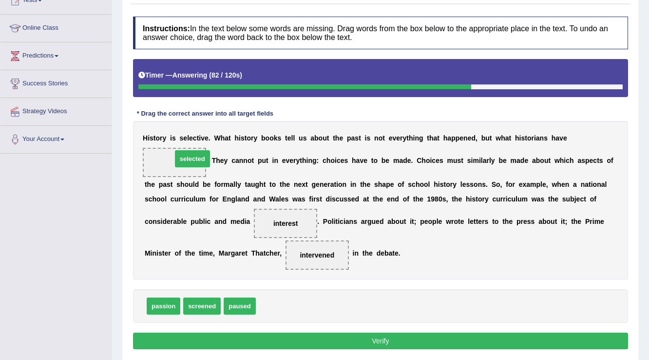
drag, startPoint x: 272, startPoint y: 306, endPoint x: 188, endPoint y: 159, distance: 169.5
click at [276, 334] on button "Verify" at bounding box center [380, 340] width 495 height 17
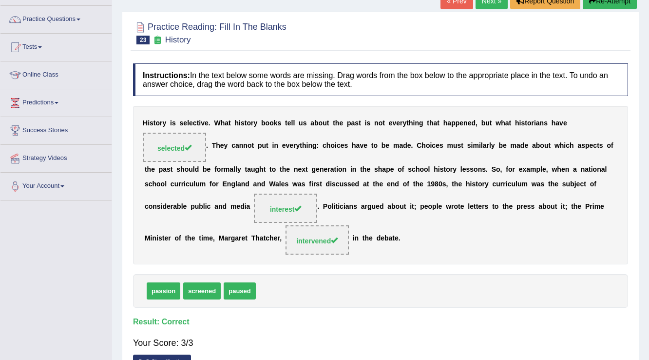
scroll to position [39, 0]
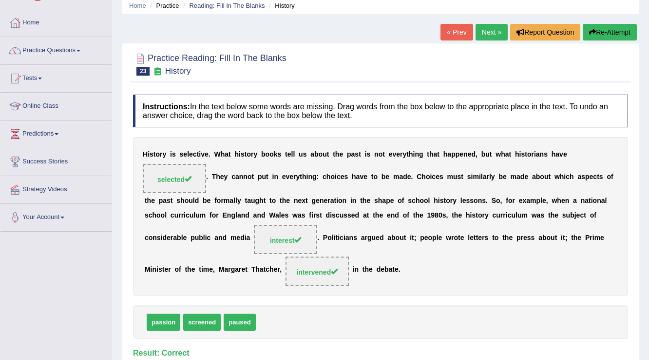
click at [483, 38] on link "Next »" at bounding box center [491, 32] width 32 height 17
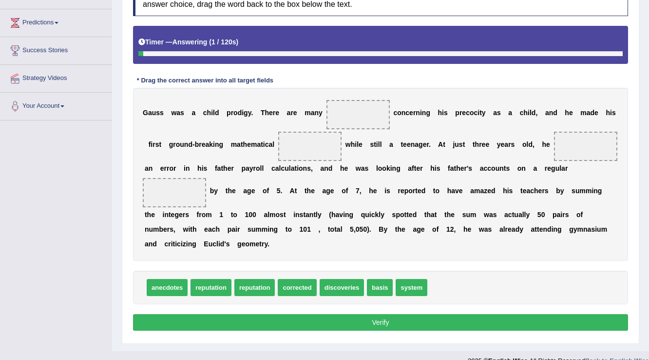
scroll to position [164, 0]
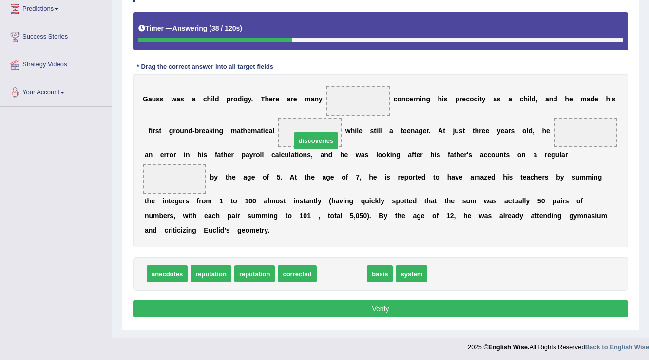
drag, startPoint x: 351, startPoint y: 274, endPoint x: 325, endPoint y: 140, distance: 136.0
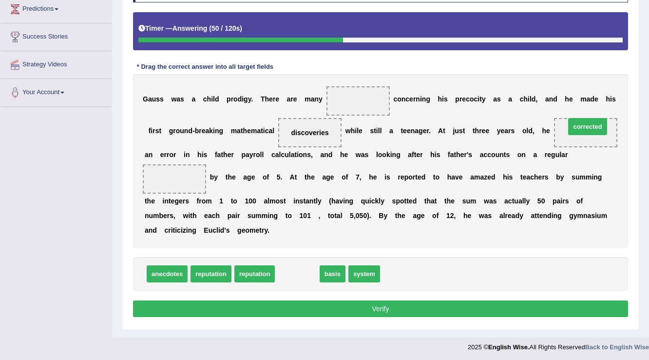
drag, startPoint x: 294, startPoint y: 273, endPoint x: 585, endPoint y: 125, distance: 325.7
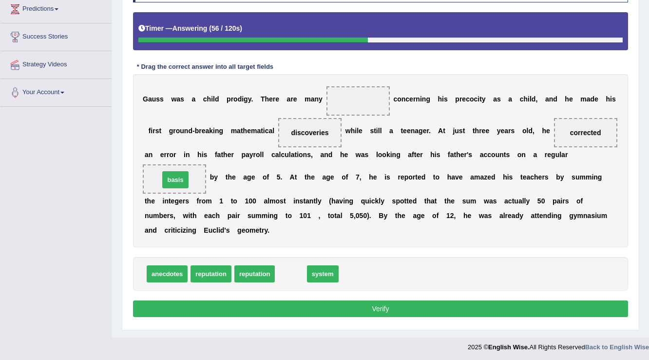
drag, startPoint x: 287, startPoint y: 271, endPoint x: 171, endPoint y: 177, distance: 148.6
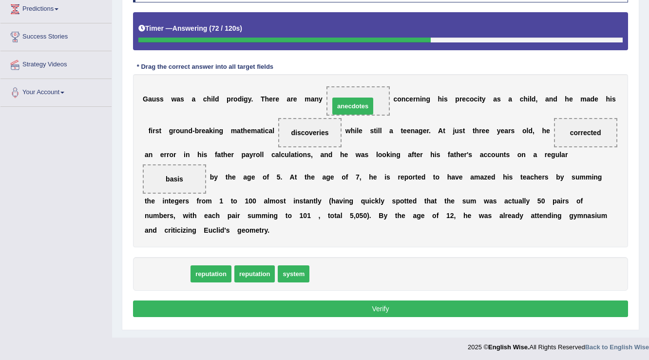
drag, startPoint x: 171, startPoint y: 271, endPoint x: 360, endPoint y: 97, distance: 257.2
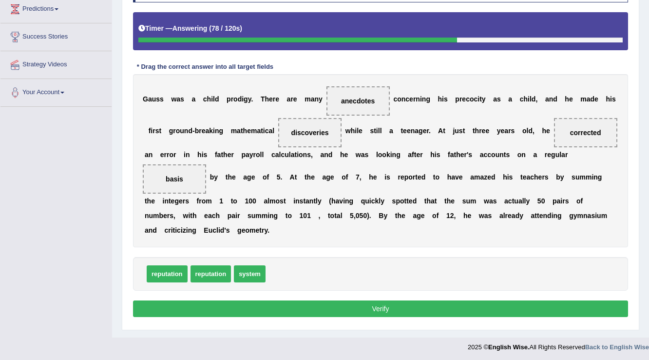
click at [339, 308] on button "Verify" at bounding box center [380, 308] width 495 height 17
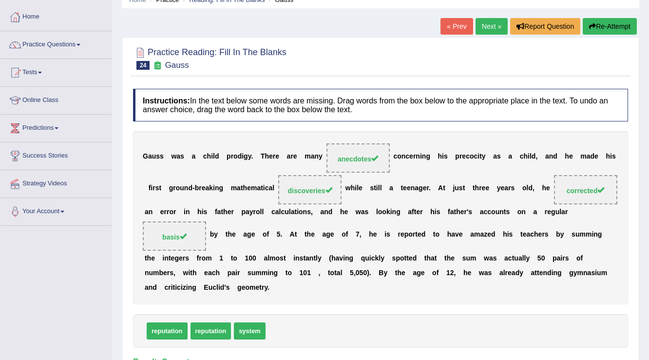
scroll to position [0, 0]
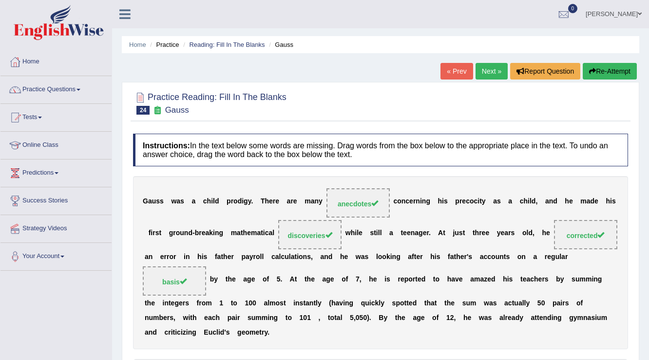
click at [486, 68] on link "Next »" at bounding box center [491, 71] width 32 height 17
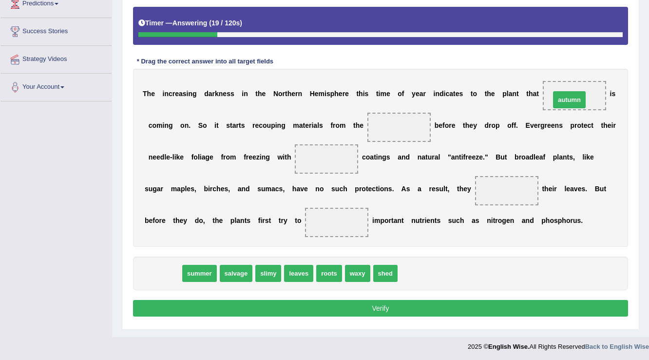
drag, startPoint x: 162, startPoint y: 273, endPoint x: 568, endPoint y: 99, distance: 441.9
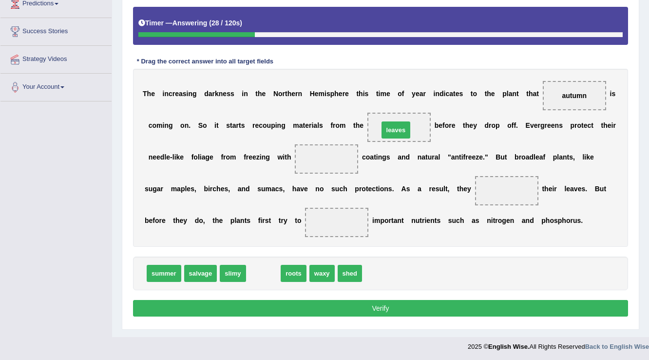
drag, startPoint x: 268, startPoint y: 274, endPoint x: 401, endPoint y: 131, distance: 195.1
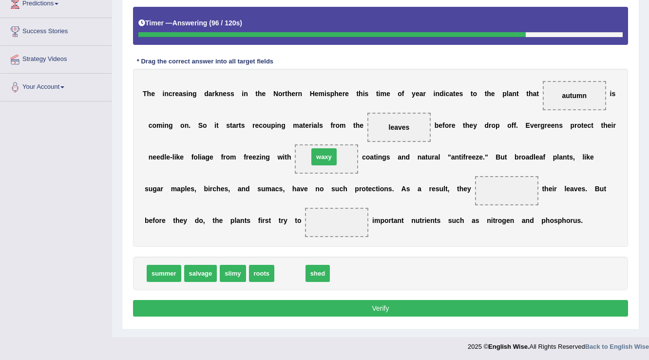
drag, startPoint x: 285, startPoint y: 273, endPoint x: 319, endPoint y: 156, distance: 121.3
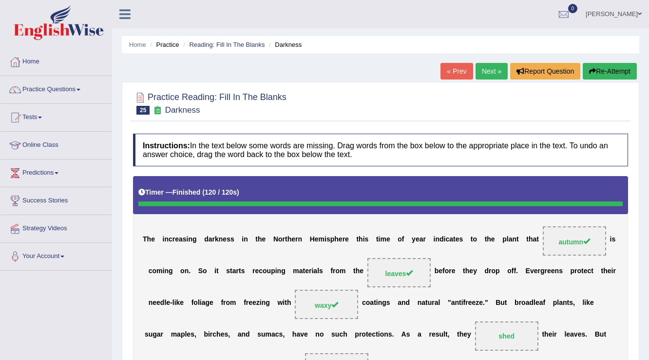
click at [486, 69] on link "Next »" at bounding box center [491, 71] width 32 height 17
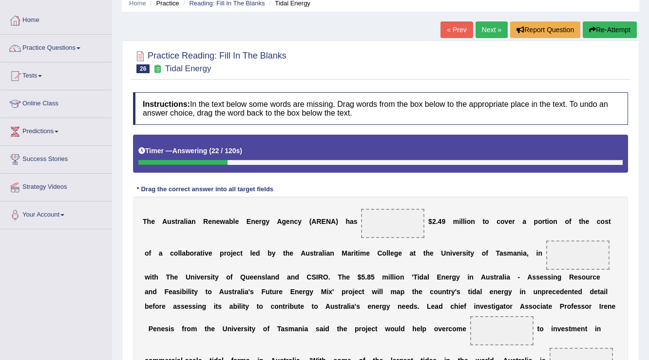
scroll to position [1, 0]
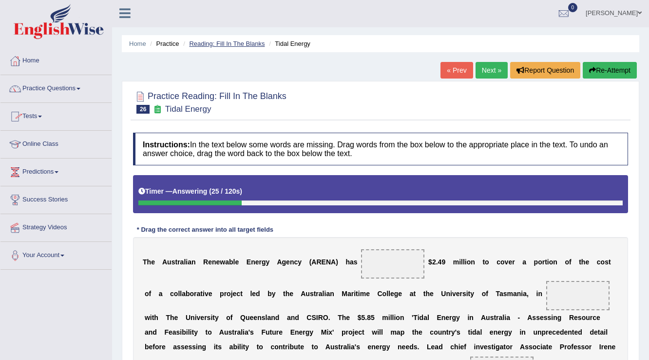
click at [251, 45] on link "Reading: Fill In The Blanks" at bounding box center [227, 43] width 76 height 7
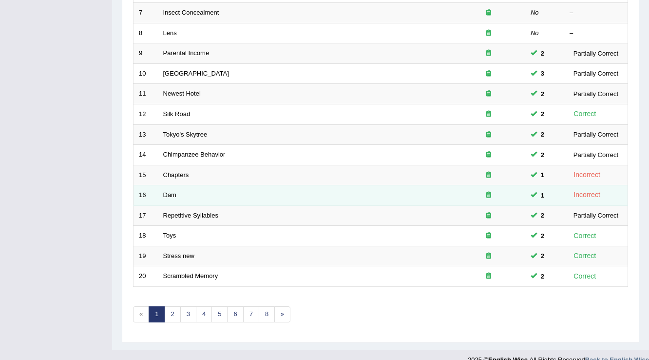
scroll to position [283, 0]
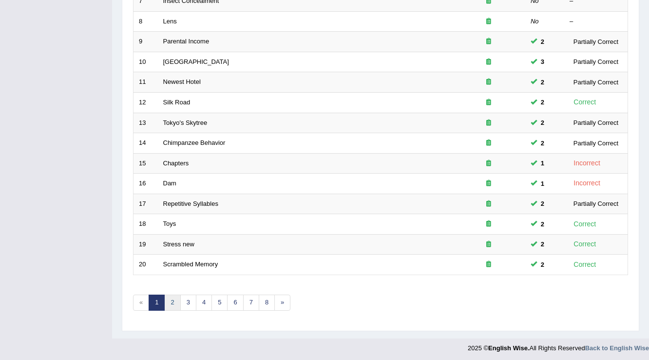
click at [173, 303] on link "2" at bounding box center [172, 302] width 16 height 16
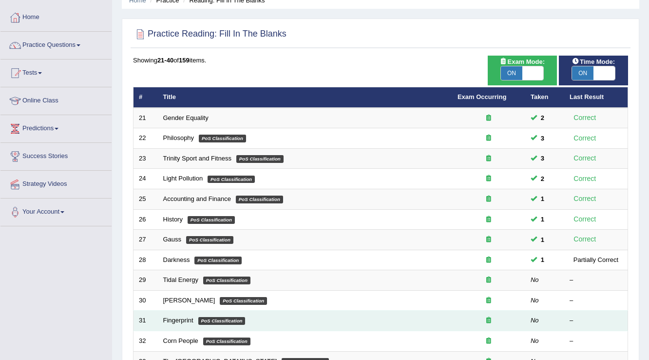
scroll to position [78, 0]
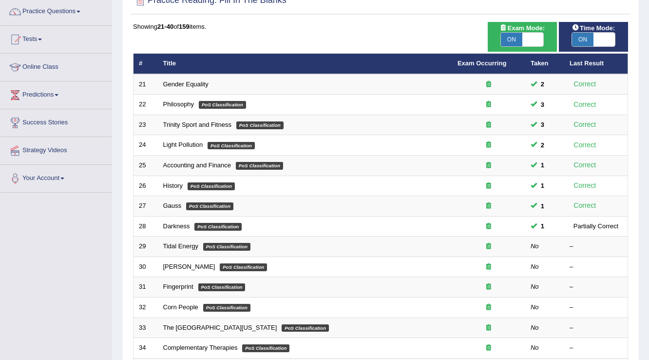
click at [580, 35] on span "ON" at bounding box center [582, 40] width 21 height 14
checkbox input "false"
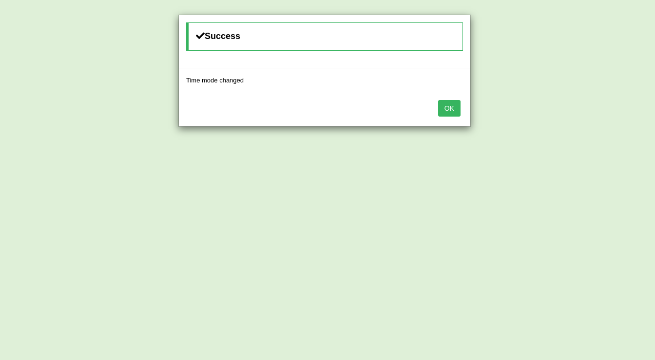
click at [458, 101] on button "OK" at bounding box center [449, 108] width 22 height 17
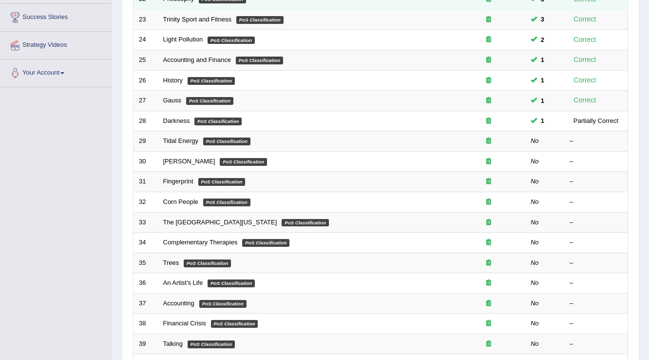
scroll to position [195, 0]
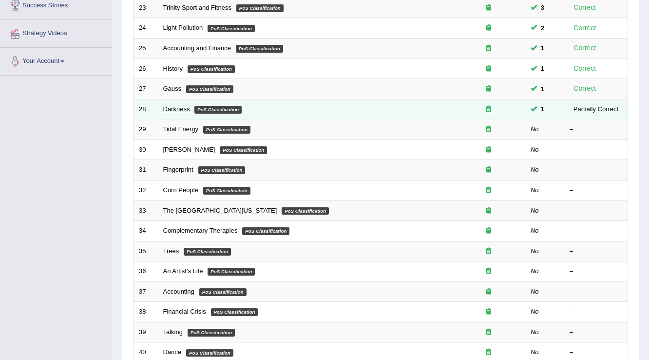
click at [184, 106] on link "Darkness" at bounding box center [176, 108] width 27 height 7
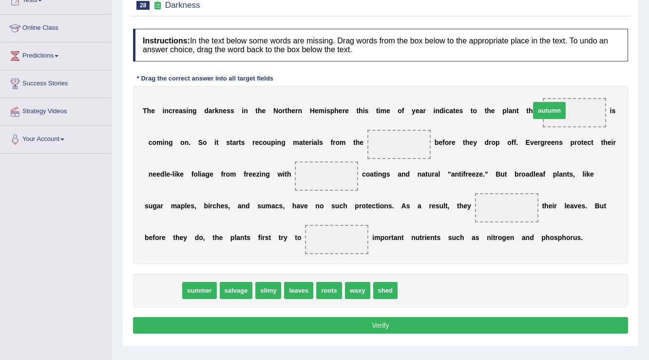
drag, startPoint x: 168, startPoint y: 294, endPoint x: 554, endPoint y: 114, distance: 426.1
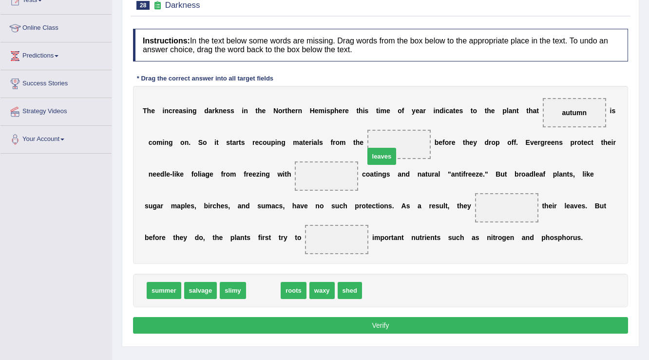
drag, startPoint x: 269, startPoint y: 290, endPoint x: 388, endPoint y: 156, distance: 179.1
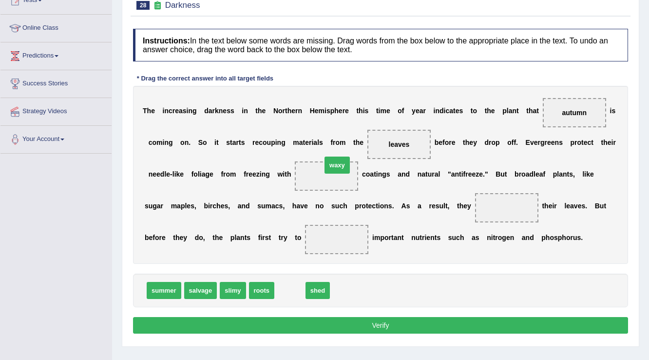
drag, startPoint x: 290, startPoint y: 292, endPoint x: 337, endPoint y: 167, distance: 133.8
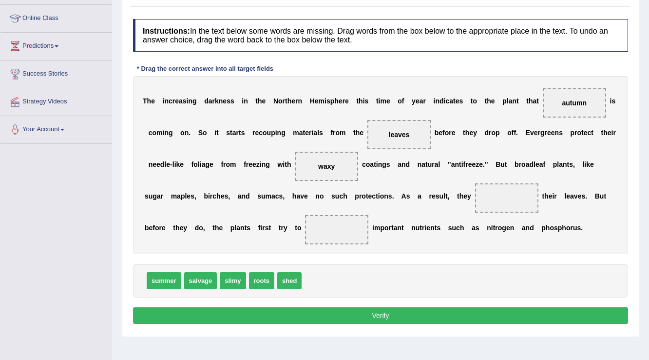
scroll to position [152, 0]
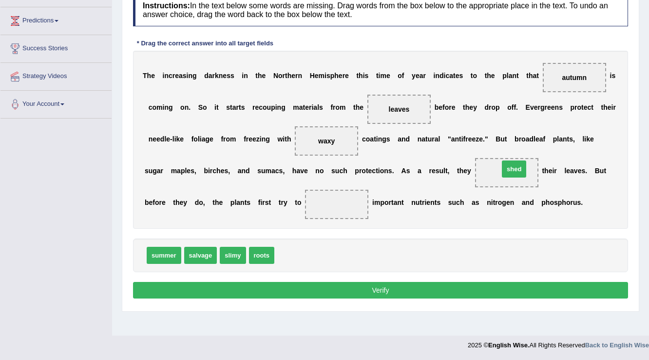
drag, startPoint x: 282, startPoint y: 254, endPoint x: 507, endPoint y: 168, distance: 240.4
drag, startPoint x: 238, startPoint y: 256, endPoint x: 337, endPoint y: 208, distance: 110.0
click at [406, 284] on button "Verify" at bounding box center [380, 290] width 495 height 17
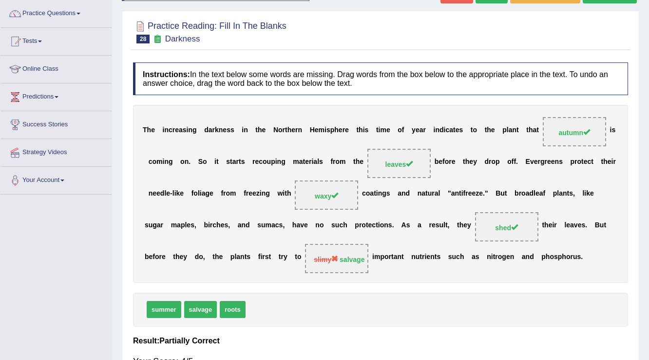
scroll to position [0, 0]
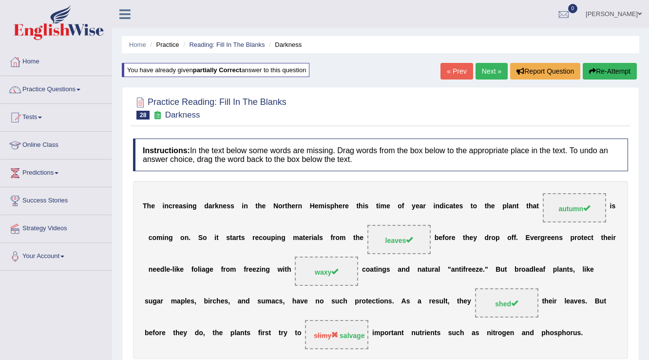
click at [487, 78] on link "Next »" at bounding box center [491, 71] width 32 height 17
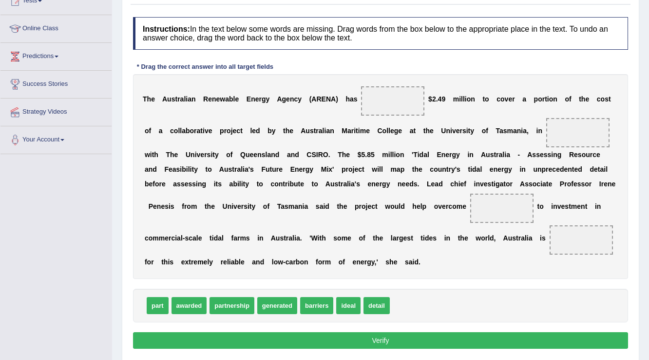
scroll to position [117, 0]
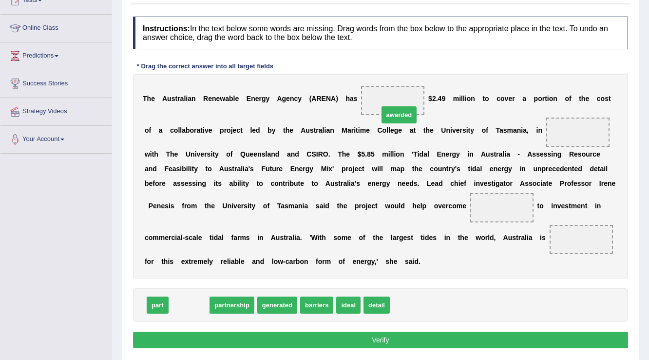
drag, startPoint x: 195, startPoint y: 304, endPoint x: 398, endPoint y: 101, distance: 287.3
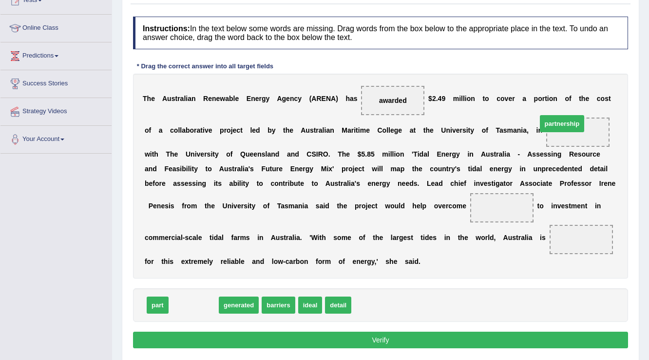
drag, startPoint x: 212, startPoint y: 308, endPoint x: 581, endPoint y: 127, distance: 410.2
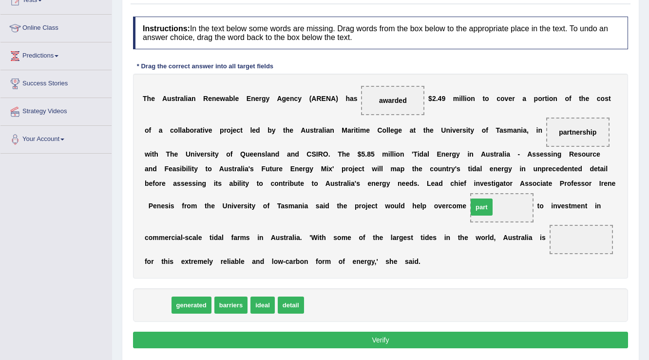
drag, startPoint x: 203, startPoint y: 301, endPoint x: 485, endPoint y: 207, distance: 297.3
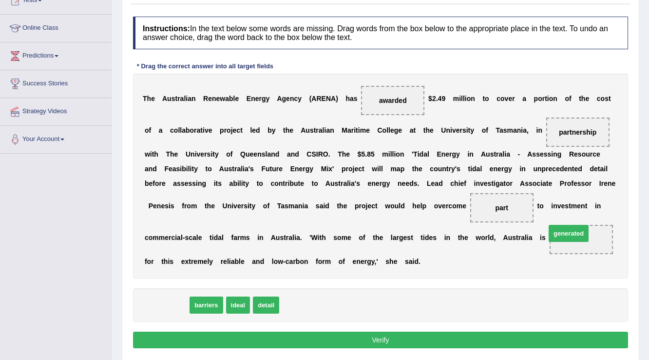
drag, startPoint x: 175, startPoint y: 306, endPoint x: 579, endPoint y: 235, distance: 409.7
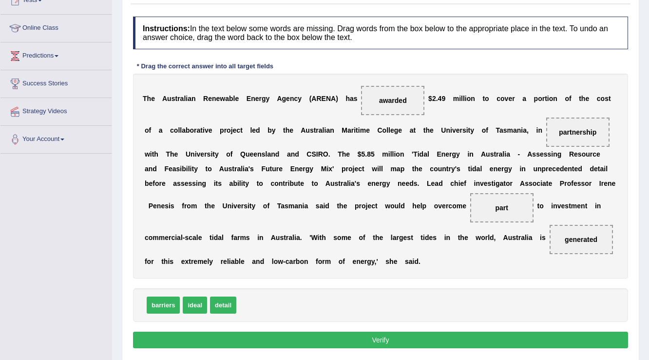
click at [436, 338] on button "Verify" at bounding box center [380, 339] width 495 height 17
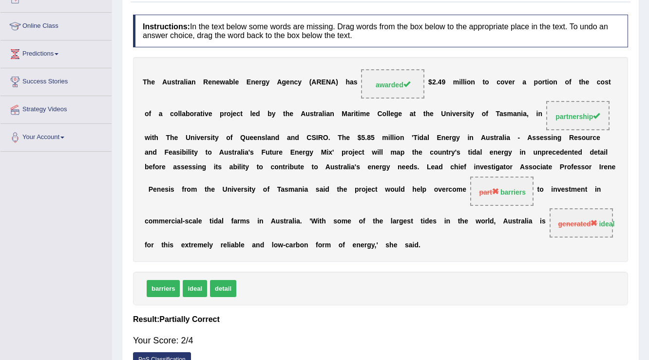
scroll to position [55, 0]
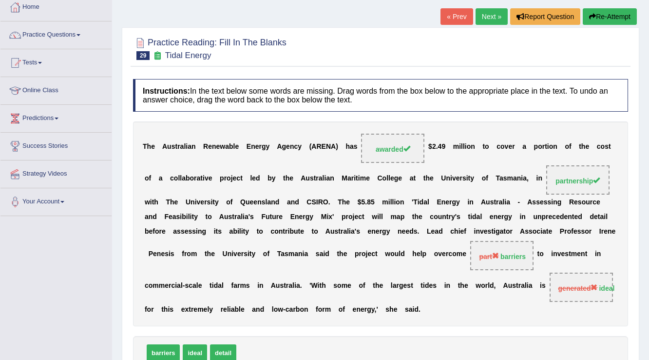
click at [619, 18] on button "Re-Attempt" at bounding box center [610, 16] width 54 height 17
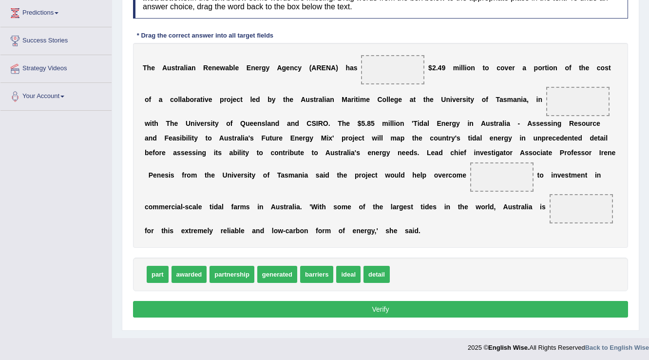
scroll to position [160, 0]
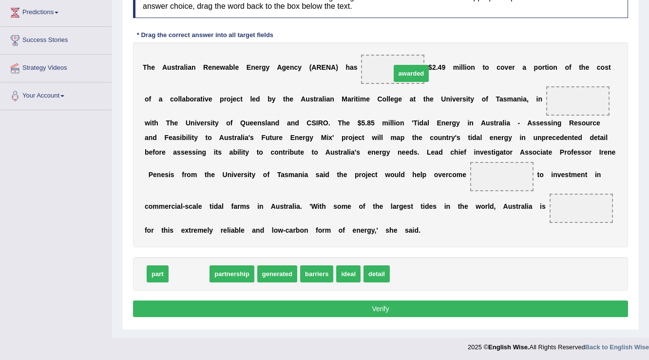
drag, startPoint x: 199, startPoint y: 271, endPoint x: 415, endPoint y: 71, distance: 295.1
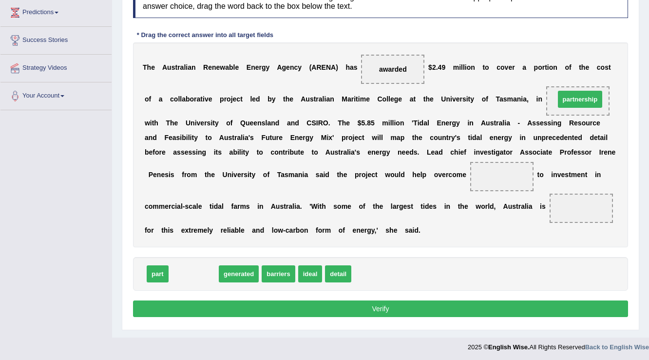
drag, startPoint x: 208, startPoint y: 275, endPoint x: 594, endPoint y: 100, distance: 424.0
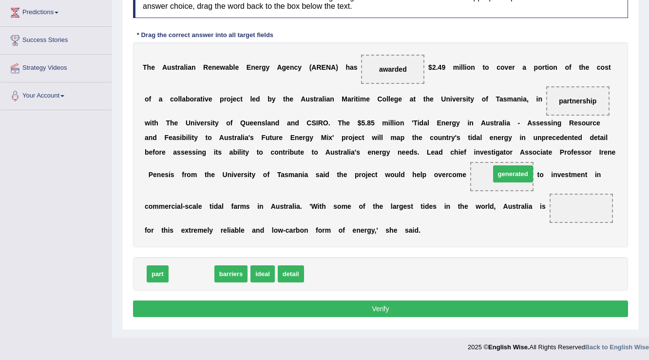
drag, startPoint x: 189, startPoint y: 273, endPoint x: 509, endPoint y: 173, distance: 334.3
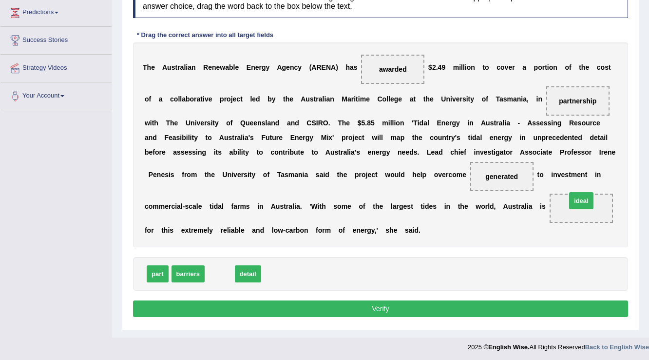
drag, startPoint x: 219, startPoint y: 272, endPoint x: 580, endPoint y: 201, distance: 367.9
click at [323, 308] on button "Verify" at bounding box center [380, 308] width 495 height 17
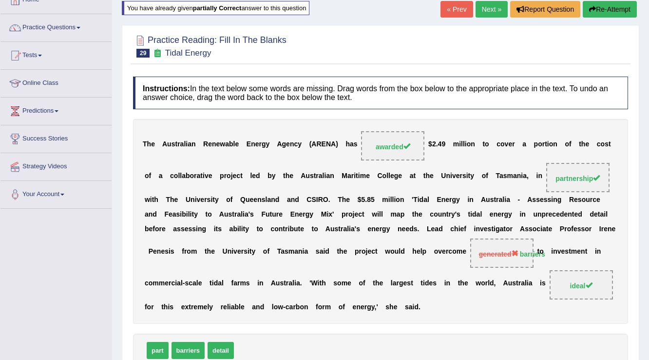
scroll to position [59, 0]
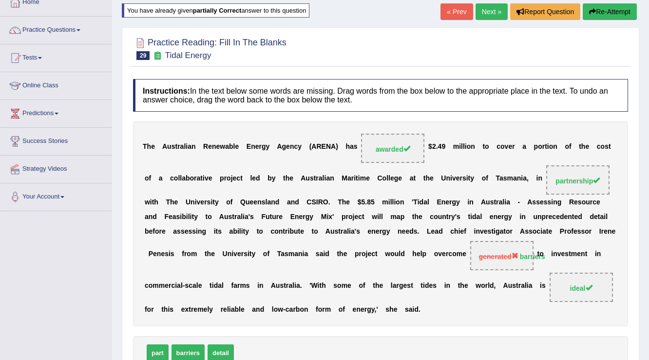
click at [612, 17] on button "Re-Attempt" at bounding box center [610, 11] width 54 height 17
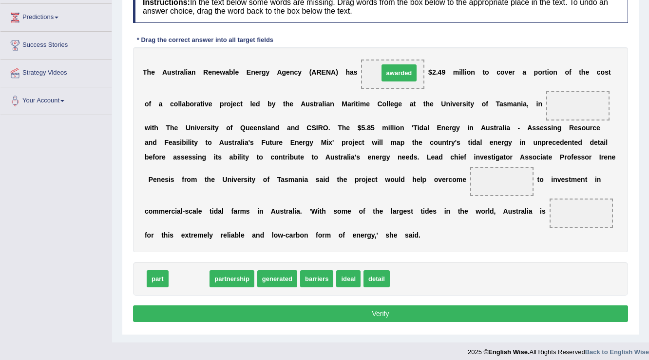
drag, startPoint x: 203, startPoint y: 279, endPoint x: 403, endPoint y: 72, distance: 288.3
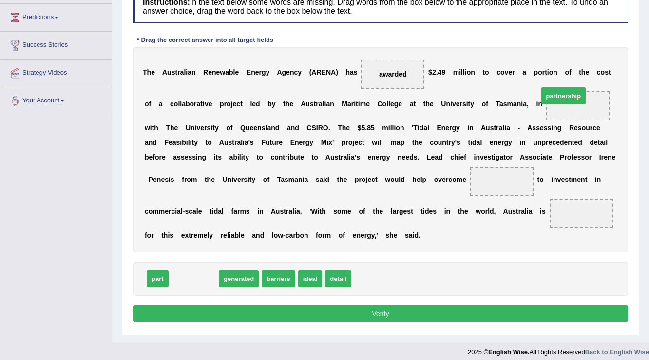
drag, startPoint x: 216, startPoint y: 278, endPoint x: 579, endPoint y: 95, distance: 406.5
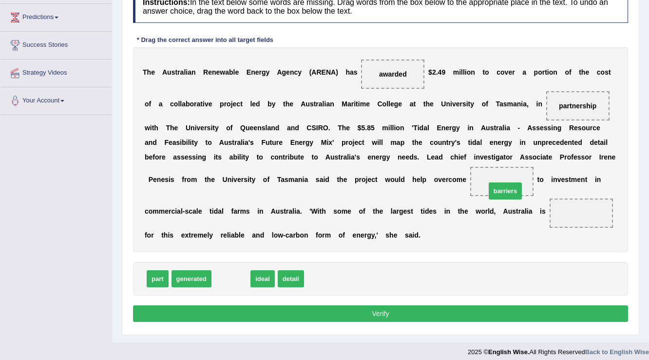
drag, startPoint x: 240, startPoint y: 279, endPoint x: 513, endPoint y: 189, distance: 287.1
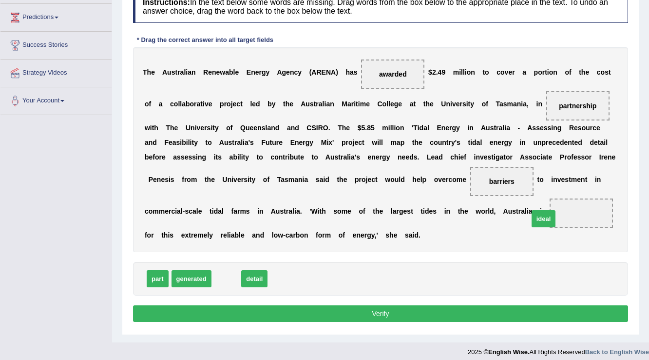
drag, startPoint x: 230, startPoint y: 273, endPoint x: 575, endPoint y: 207, distance: 351.7
click at [453, 315] on button "Verify" at bounding box center [380, 313] width 495 height 17
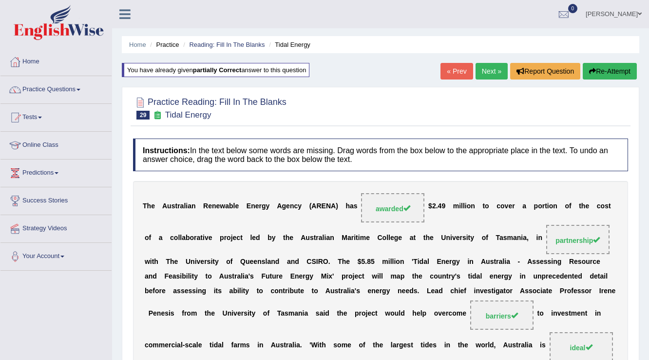
click at [492, 73] on link "Next »" at bounding box center [491, 71] width 32 height 17
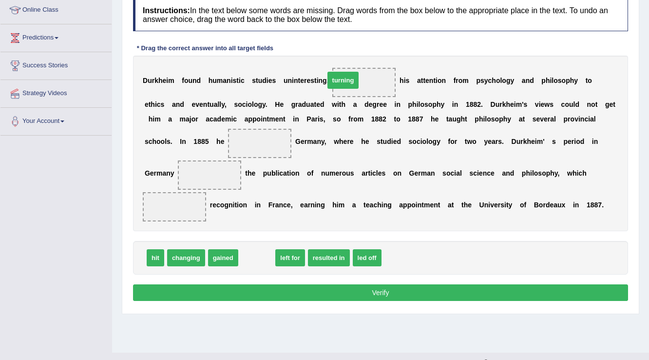
drag, startPoint x: 264, startPoint y: 253, endPoint x: 352, endPoint y: 74, distance: 199.1
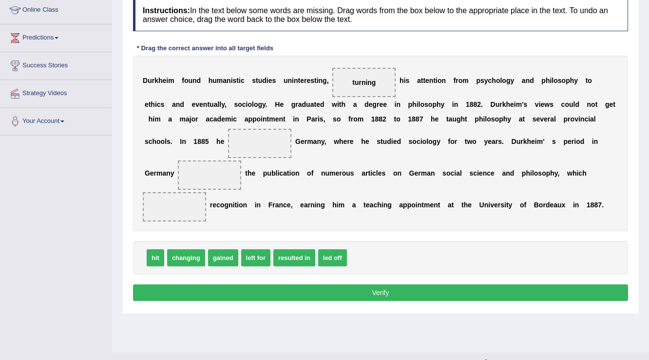
drag, startPoint x: 262, startPoint y: 265, endPoint x: 271, endPoint y: 152, distance: 113.4
click at [271, 152] on div "Instructions: In the text below some words are missing. Drag words from the box…" at bounding box center [381, 151] width 500 height 315
drag, startPoint x: 261, startPoint y: 257, endPoint x: 265, endPoint y: 138, distance: 118.5
drag, startPoint x: 228, startPoint y: 258, endPoint x: 220, endPoint y: 250, distance: 11.0
drag, startPoint x: 269, startPoint y: 259, endPoint x: 262, endPoint y: 256, distance: 7.4
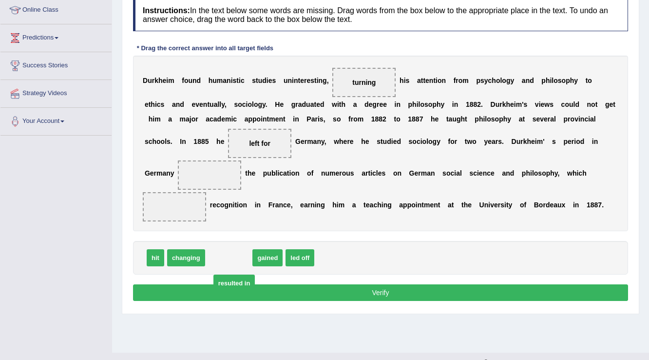
drag, startPoint x: 242, startPoint y: 259, endPoint x: 247, endPoint y: 284, distance: 25.9
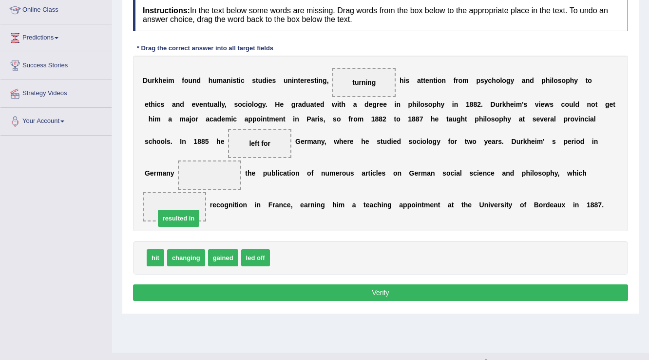
drag, startPoint x: 306, startPoint y: 259, endPoint x: 191, endPoint y: 215, distance: 123.0
drag, startPoint x: 192, startPoint y: 255, endPoint x: 197, endPoint y: 252, distance: 5.6
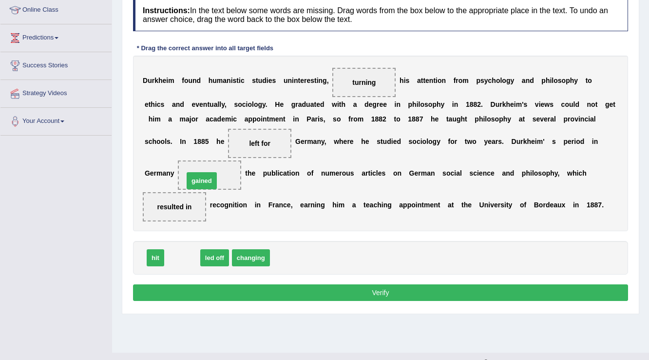
drag, startPoint x: 204, startPoint y: 231, endPoint x: 210, endPoint y: 181, distance: 51.1
click at [249, 291] on button "Verify" at bounding box center [380, 292] width 495 height 17
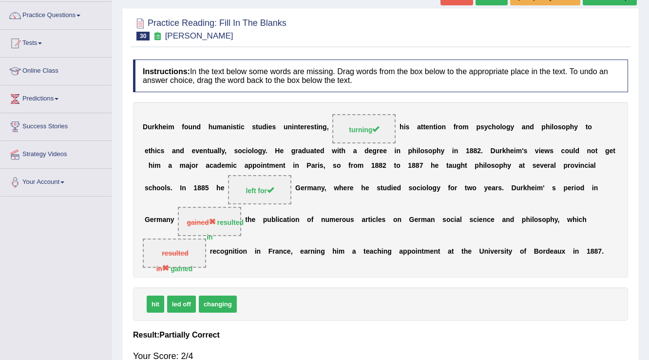
scroll to position [35, 0]
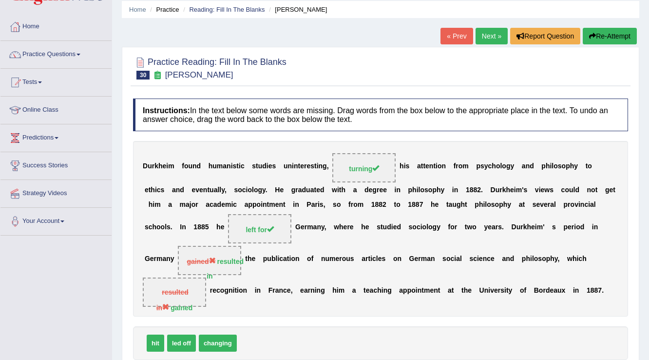
click at [608, 41] on button "Re-Attempt" at bounding box center [610, 36] width 54 height 17
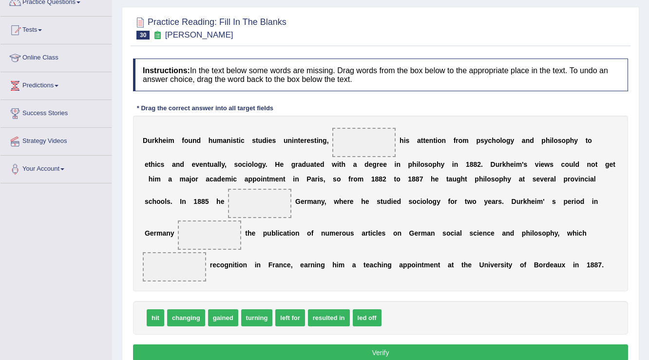
scroll to position [74, 0]
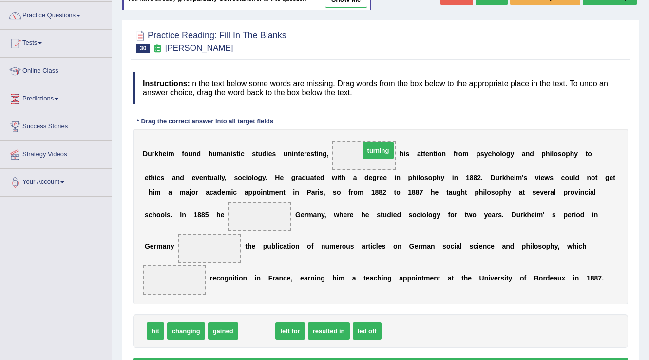
drag, startPoint x: 251, startPoint y: 327, endPoint x: 366, endPoint y: 147, distance: 214.0
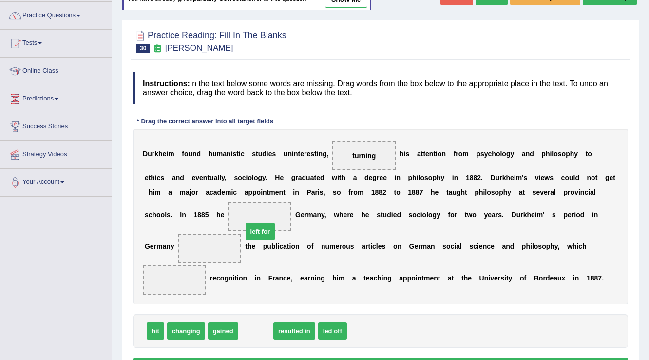
drag, startPoint x: 250, startPoint y: 331, endPoint x: 255, endPoint y: 224, distance: 107.3
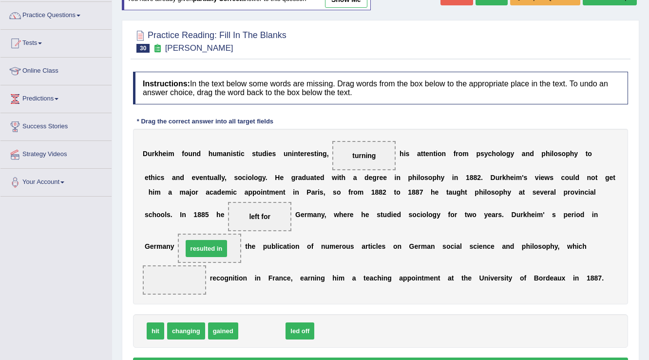
drag, startPoint x: 267, startPoint y: 327, endPoint x: 211, endPoint y: 245, distance: 99.3
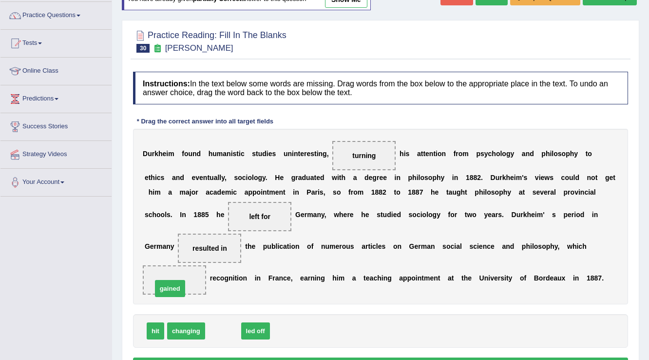
drag, startPoint x: 222, startPoint y: 331, endPoint x: 166, endPoint y: 289, distance: 69.7
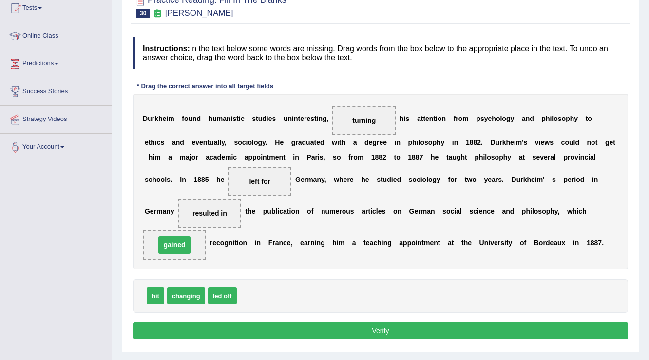
scroll to position [152, 0]
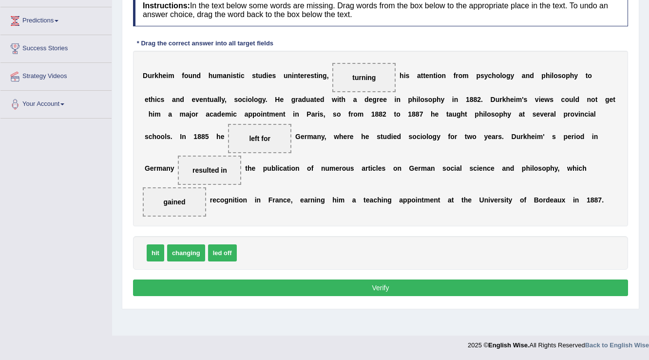
click at [253, 286] on button "Verify" at bounding box center [380, 287] width 495 height 17
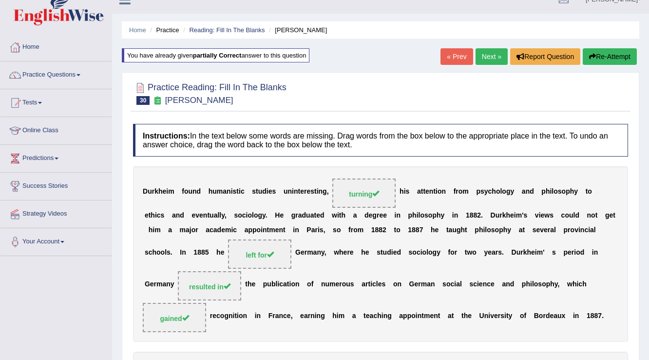
scroll to position [0, 0]
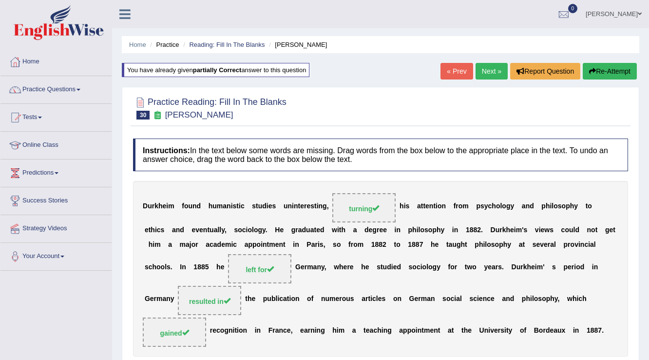
click at [490, 77] on link "Next »" at bounding box center [491, 71] width 32 height 17
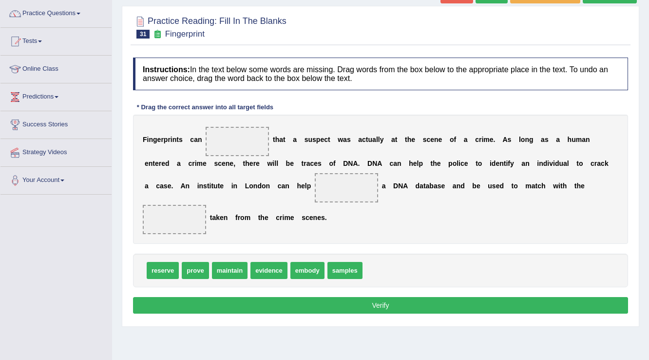
scroll to position [78, 0]
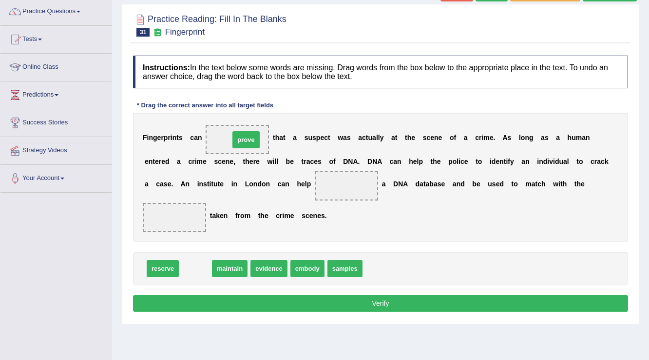
drag, startPoint x: 201, startPoint y: 259, endPoint x: 250, endPoint y: 138, distance: 130.4
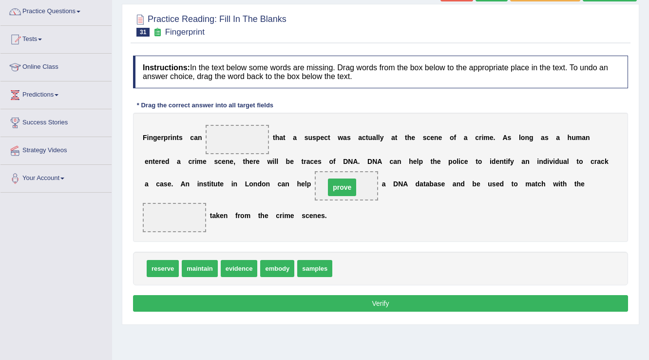
drag, startPoint x: 241, startPoint y: 141, endPoint x: 345, endPoint y: 189, distance: 115.1
drag, startPoint x: 246, startPoint y: 268, endPoint x: 243, endPoint y: 145, distance: 123.3
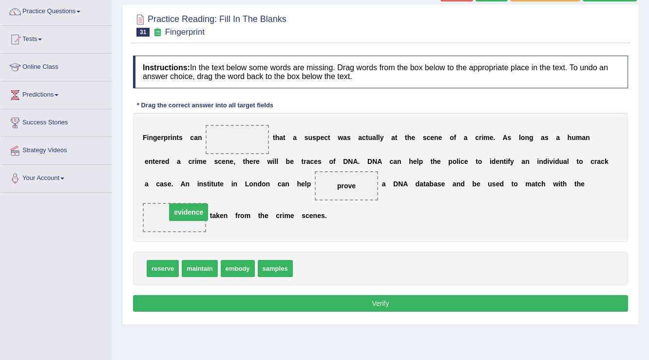
drag, startPoint x: 245, startPoint y: 139, endPoint x: 196, endPoint y: 212, distance: 87.4
drag, startPoint x: 163, startPoint y: 271, endPoint x: 240, endPoint y: 134, distance: 157.0
click at [325, 300] on button "Verify" at bounding box center [380, 303] width 495 height 17
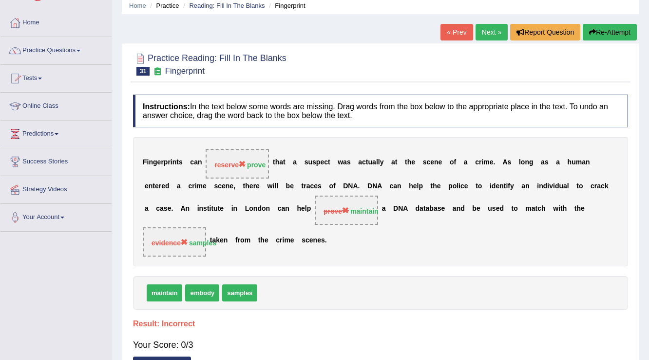
scroll to position [39, 0]
click at [600, 32] on button "Re-Attempt" at bounding box center [610, 32] width 54 height 17
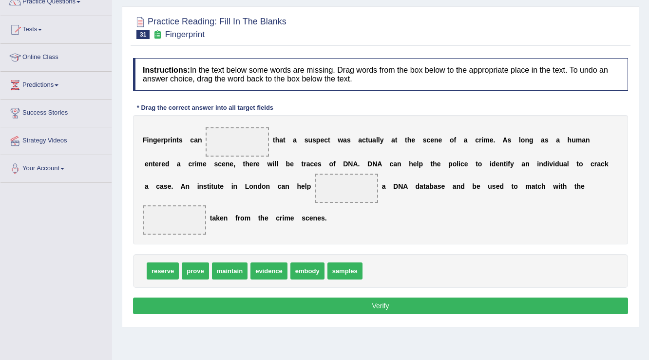
scroll to position [74, 0]
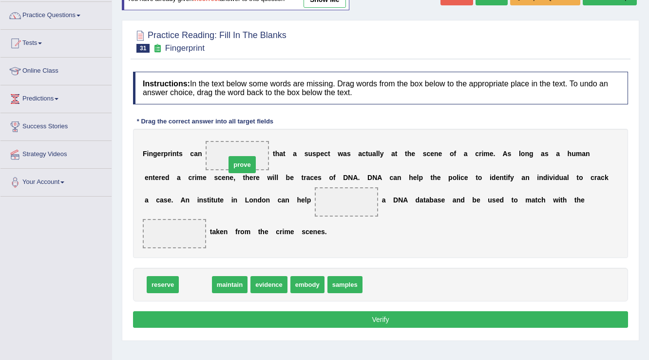
drag, startPoint x: 198, startPoint y: 283, endPoint x: 247, endPoint y: 158, distance: 134.5
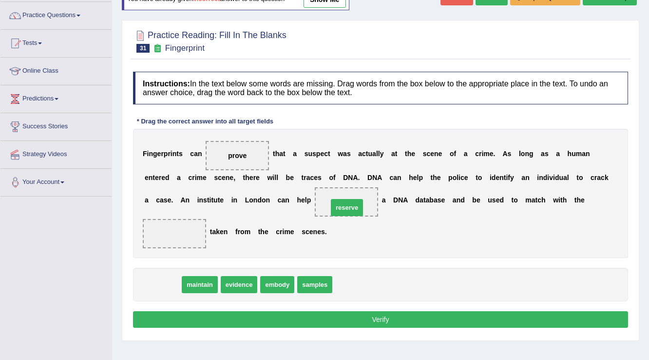
drag, startPoint x: 165, startPoint y: 285, endPoint x: 349, endPoint y: 208, distance: 199.6
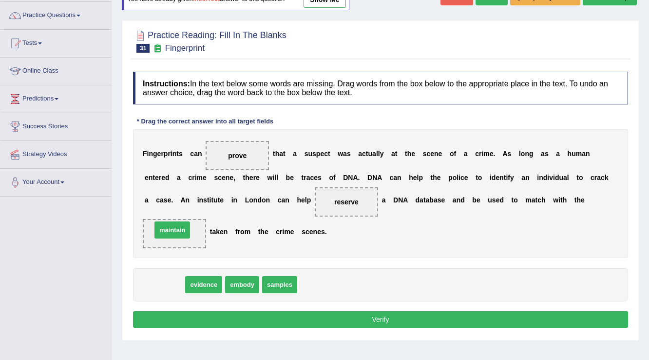
drag, startPoint x: 177, startPoint y: 284, endPoint x: 185, endPoint y: 229, distance: 55.1
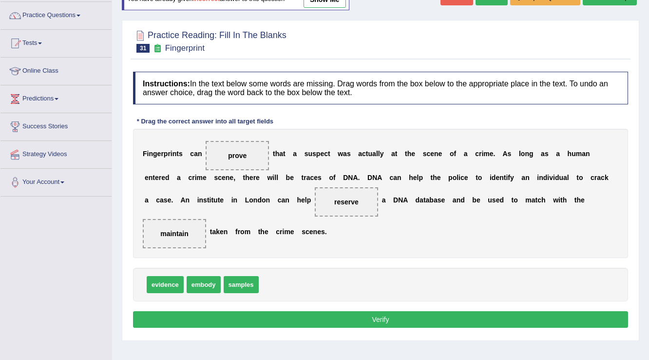
click at [392, 318] on button "Verify" at bounding box center [380, 319] width 495 height 17
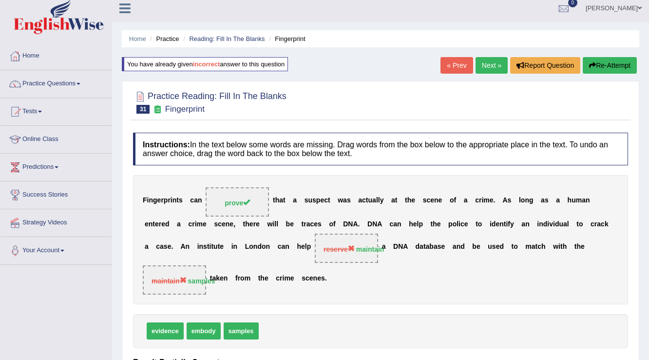
scroll to position [0, 0]
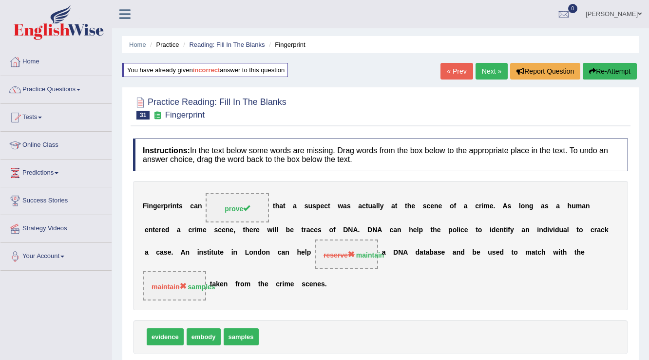
click at [606, 71] on button "Re-Attempt" at bounding box center [610, 71] width 54 height 17
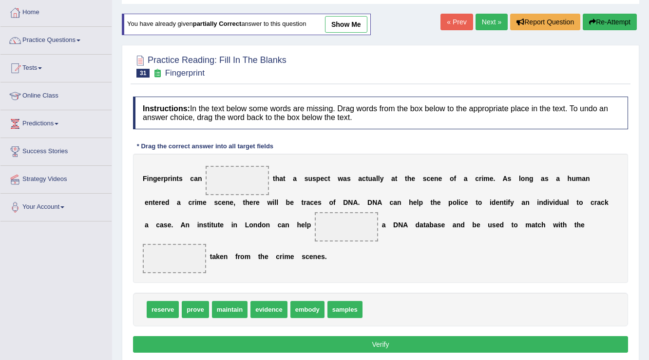
scroll to position [117, 0]
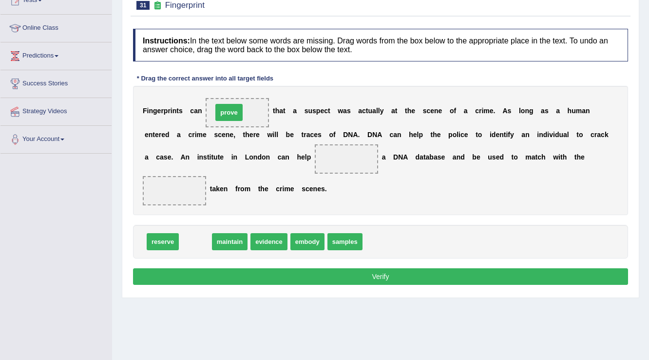
drag, startPoint x: 207, startPoint y: 242, endPoint x: 241, endPoint y: 113, distance: 133.4
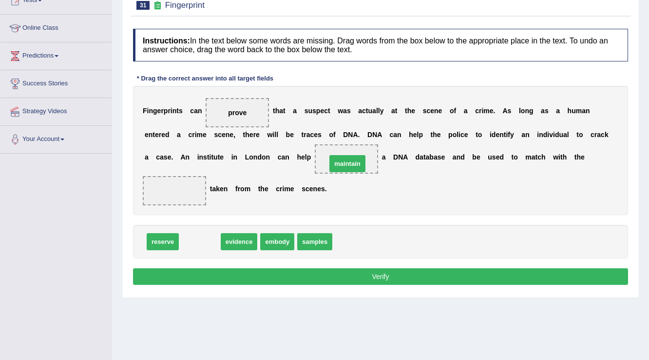
drag, startPoint x: 191, startPoint y: 242, endPoint x: 339, endPoint y: 163, distance: 167.4
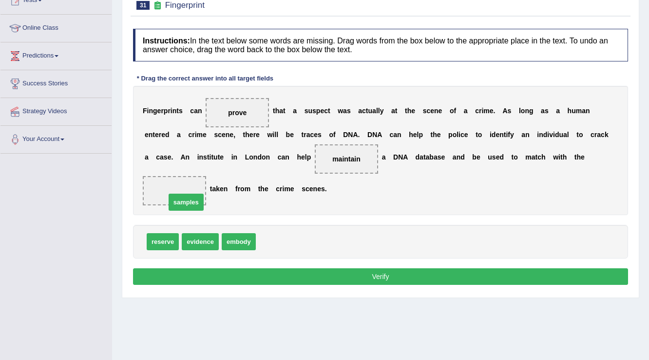
drag, startPoint x: 287, startPoint y: 242, endPoint x: 195, endPoint y: 199, distance: 101.1
click at [431, 273] on button "Verify" at bounding box center [380, 276] width 495 height 17
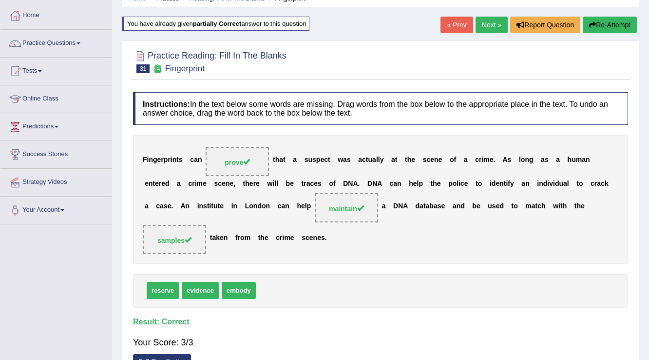
scroll to position [0, 0]
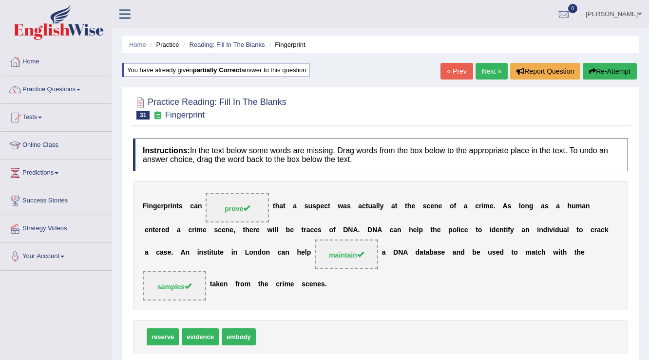
click at [486, 66] on link "Next »" at bounding box center [491, 71] width 32 height 17
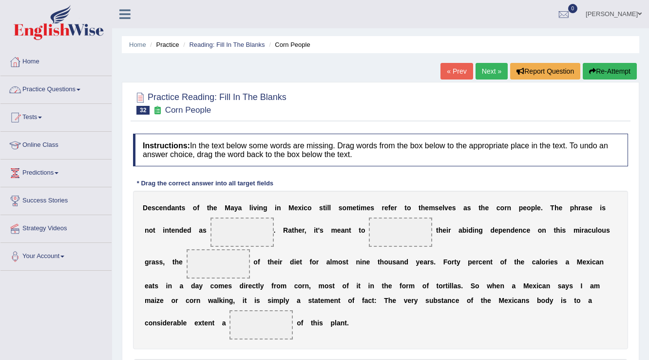
click at [57, 86] on link "Practice Questions" at bounding box center [55, 88] width 111 height 24
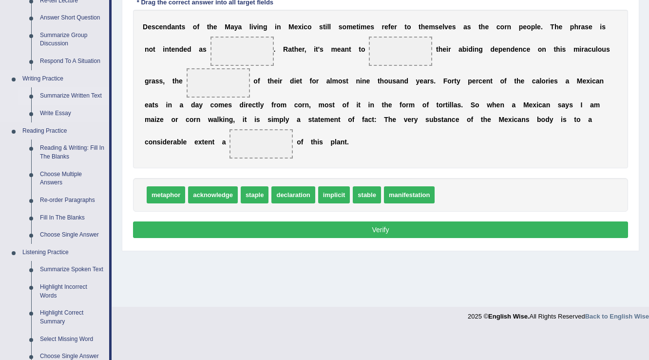
scroll to position [195, 0]
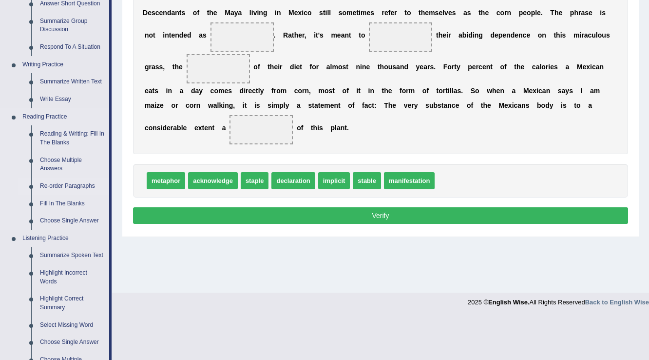
click at [58, 187] on link "Re-order Paragraphs" at bounding box center [73, 186] width 74 height 18
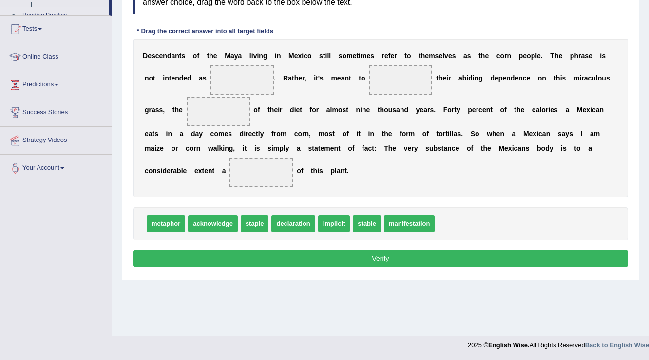
scroll to position [152, 0]
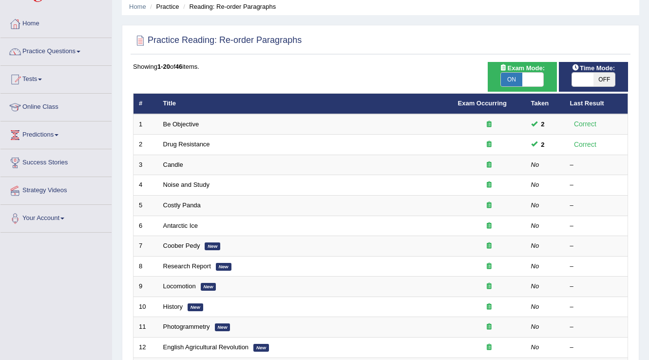
scroll to position [78, 0]
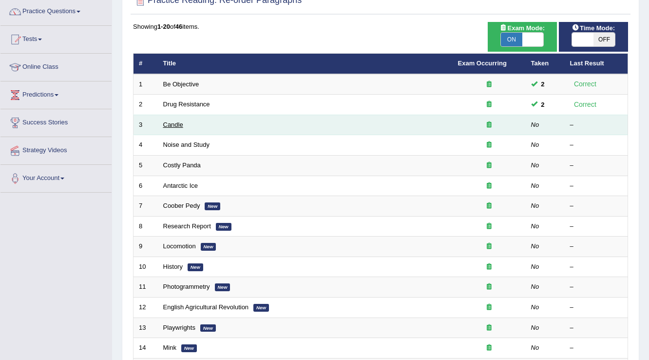
click at [170, 124] on link "Candle" at bounding box center [173, 124] width 20 height 7
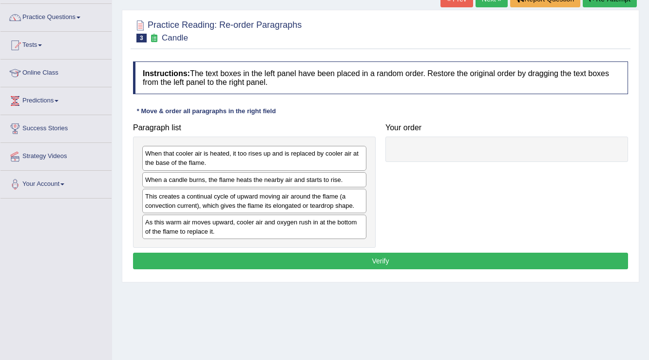
scroll to position [78, 0]
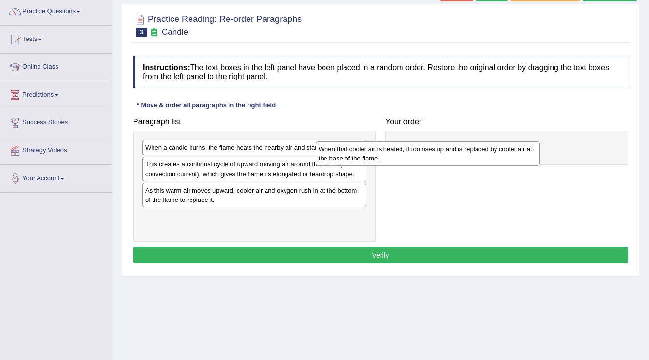
drag, startPoint x: 259, startPoint y: 154, endPoint x: 435, endPoint y: 152, distance: 176.4
click at [435, 153] on div "When that cooler air is heated, it too rises up and is replaced by cooler air a…" at bounding box center [428, 153] width 225 height 24
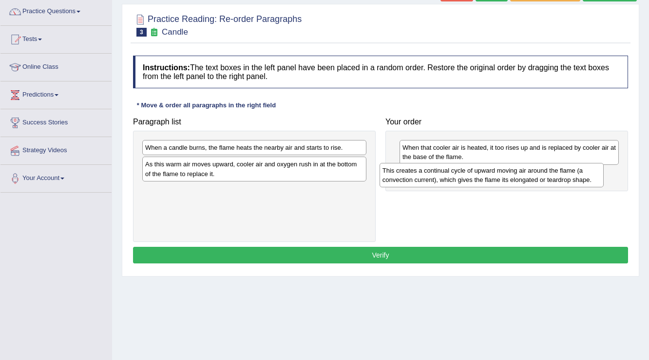
drag, startPoint x: 347, startPoint y: 176, endPoint x: 475, endPoint y: 170, distance: 128.3
click at [475, 170] on div "This creates a continual cycle of upward moving air around the flame (a convect…" at bounding box center [491, 175] width 225 height 24
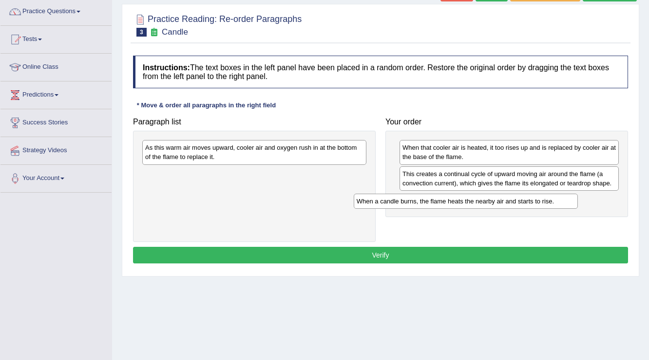
drag, startPoint x: 269, startPoint y: 149, endPoint x: 480, endPoint y: 203, distance: 218.1
click at [480, 203] on div "When a candle burns, the flame heats the nearby air and starts to rise." at bounding box center [466, 200] width 225 height 15
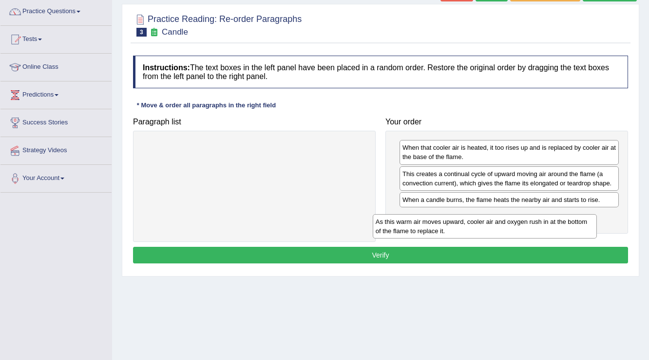
drag, startPoint x: 230, startPoint y: 156, endPoint x: 457, endPoint y: 218, distance: 235.3
click at [454, 220] on div "As this warm air moves upward, cooler air and oxygen rush in at the bottom of t…" at bounding box center [485, 226] width 225 height 24
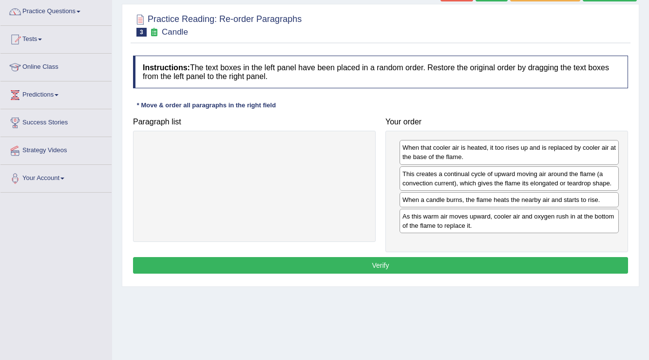
click at [397, 259] on button "Verify" at bounding box center [380, 265] width 495 height 17
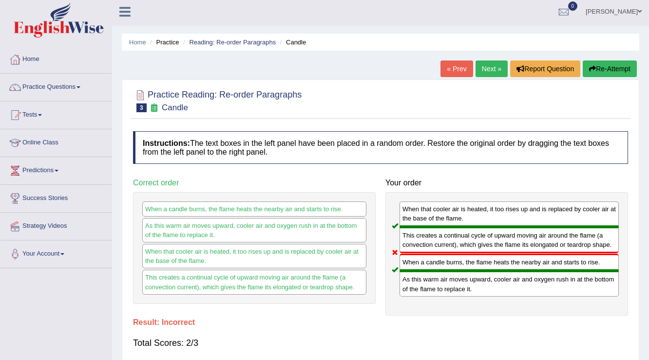
scroll to position [0, 0]
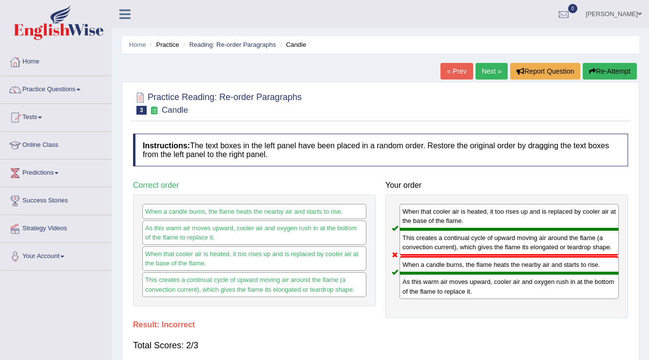
click at [500, 76] on link "Next »" at bounding box center [491, 71] width 32 height 17
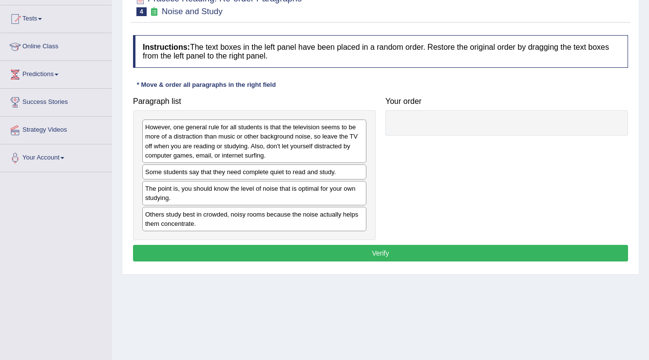
scroll to position [152, 0]
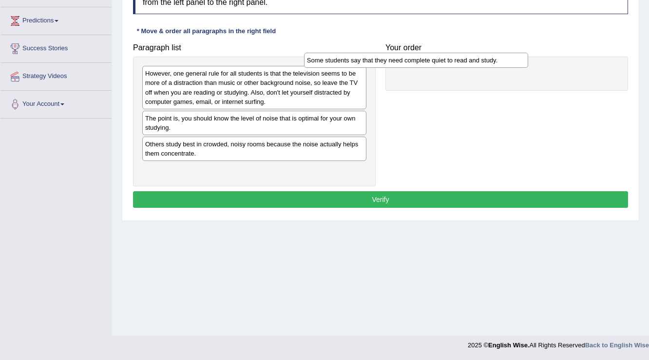
drag, startPoint x: 323, startPoint y: 119, endPoint x: 515, endPoint y: 74, distance: 196.7
click at [515, 68] on div "Some students say that they need complete quiet to read and study." at bounding box center [416, 60] width 225 height 15
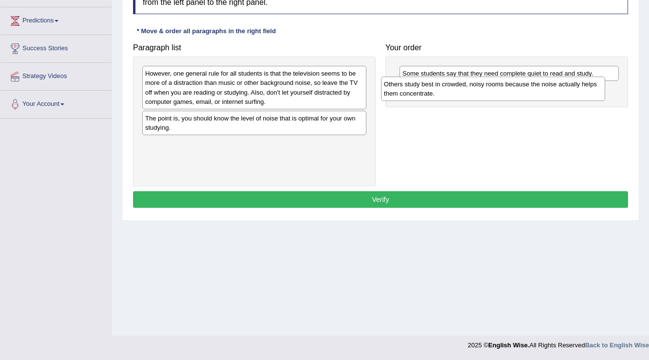
drag, startPoint x: 287, startPoint y: 151, endPoint x: 521, endPoint y: 91, distance: 240.8
click at [521, 91] on div "Others study best in crowded, noisy rooms because the noise actually helps them…" at bounding box center [493, 88] width 225 height 24
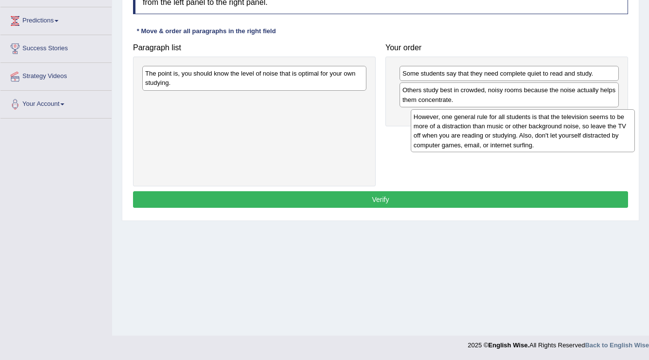
drag, startPoint x: 277, startPoint y: 96, endPoint x: 524, endPoint y: 136, distance: 250.1
click at [545, 138] on div "However, one general rule for all students is that the television seems to be m…" at bounding box center [523, 130] width 225 height 43
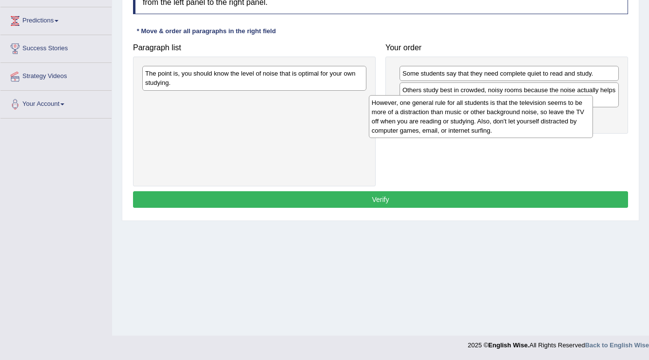
drag, startPoint x: 323, startPoint y: 107, endPoint x: 566, endPoint y: 107, distance: 242.1
click at [566, 107] on div "However, one general rule for all students is that the television seems to be m…" at bounding box center [481, 116] width 225 height 43
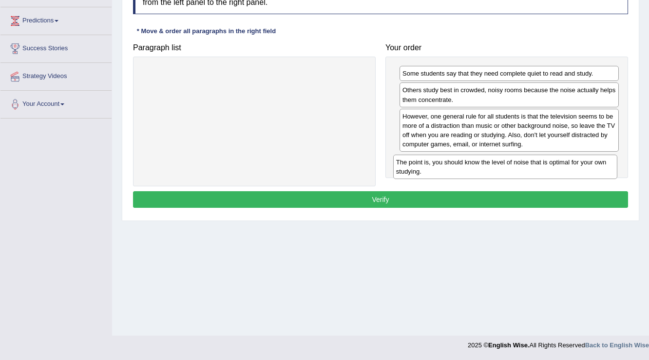
drag, startPoint x: 303, startPoint y: 81, endPoint x: 543, endPoint y: 167, distance: 255.0
click at [543, 167] on div "The point is, you should know the level of noise that is optimal for your own s…" at bounding box center [505, 166] width 225 height 24
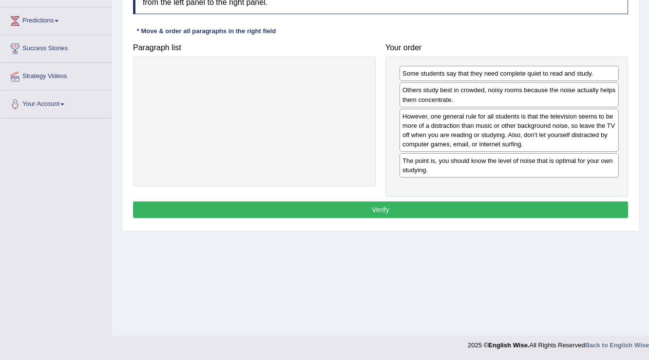
click at [478, 197] on div "Instructions: The text boxes in the left panel have been placed in a random ord…" at bounding box center [381, 101] width 500 height 249
click at [476, 200] on div "Instructions: The text boxes in the left panel have been placed in a random ord…" at bounding box center [381, 101] width 500 height 249
click at [476, 201] on button "Verify" at bounding box center [380, 209] width 495 height 17
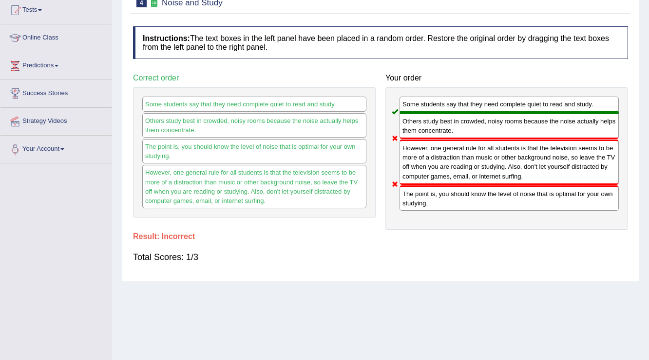
scroll to position [35, 0]
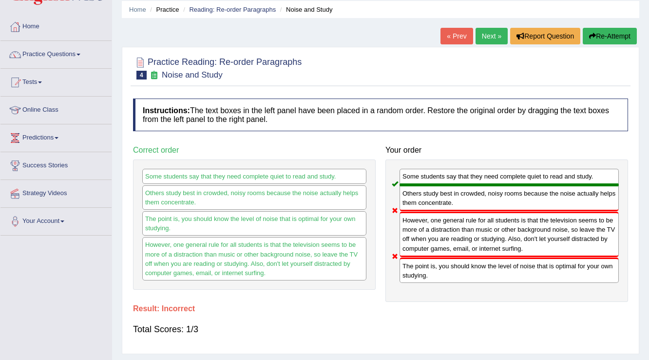
click at [613, 38] on button "Re-Attempt" at bounding box center [610, 36] width 54 height 17
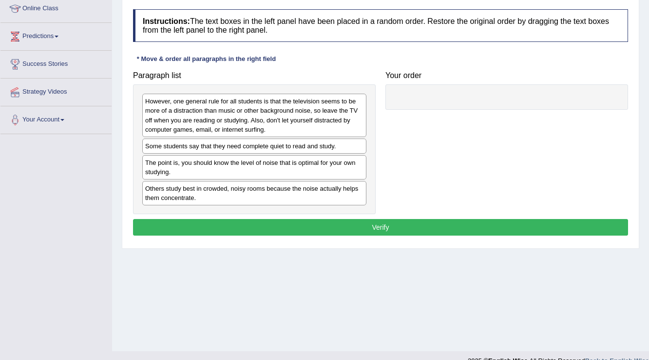
scroll to position [152, 0]
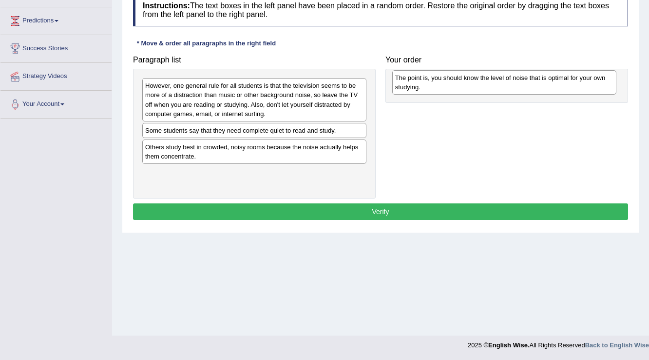
drag, startPoint x: 275, startPoint y: 156, endPoint x: 525, endPoint y: 87, distance: 259.2
click at [525, 87] on div "The point is, you should know the level of noise that is optimal for your own s…" at bounding box center [504, 82] width 225 height 24
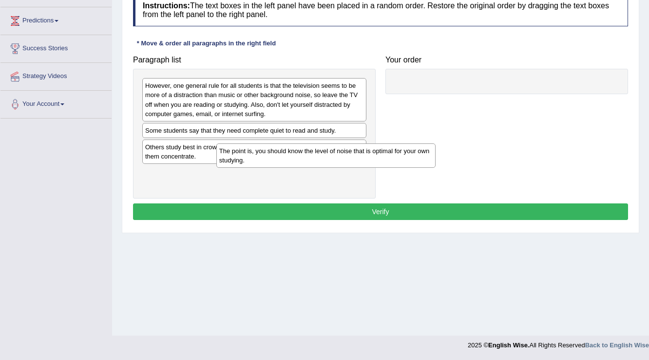
drag, startPoint x: 439, startPoint y: 90, endPoint x: 248, endPoint y: 157, distance: 202.9
click at [249, 158] on div "The point is, you should know the level of noise that is optimal for your own s…" at bounding box center [326, 155] width 220 height 24
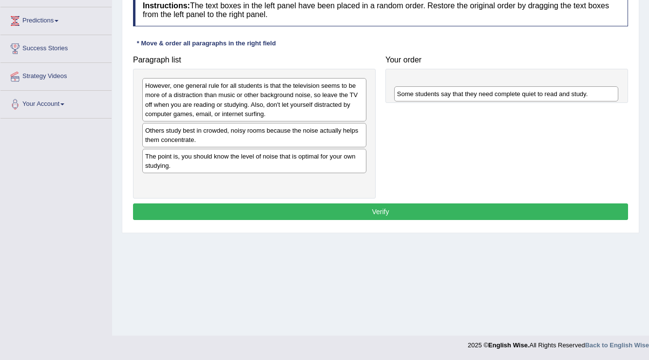
drag, startPoint x: 237, startPoint y: 133, endPoint x: 495, endPoint y: 80, distance: 263.4
click at [495, 86] on div "Some students say that they need complete quiet to read and study." at bounding box center [506, 93] width 225 height 15
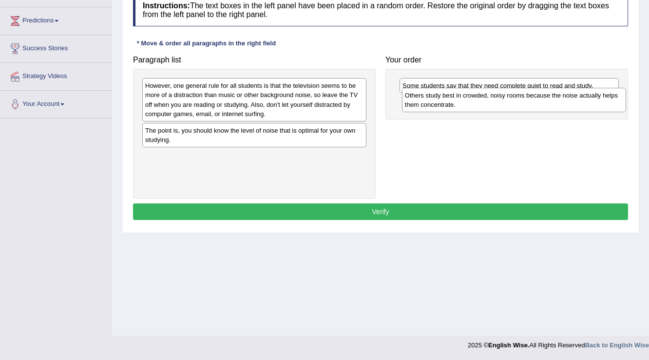
drag, startPoint x: 265, startPoint y: 136, endPoint x: 525, endPoint y: 101, distance: 261.9
click at [525, 101] on div "Others study best in crowded, noisy rooms because the noise actually helps them…" at bounding box center [514, 100] width 225 height 24
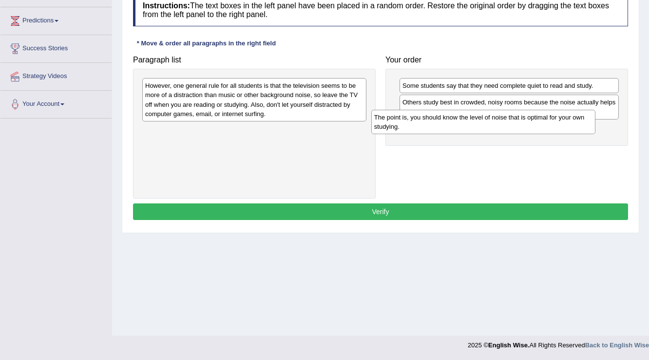
drag, startPoint x: 284, startPoint y: 146, endPoint x: 507, endPoint y: 132, distance: 222.6
click at [507, 132] on div "The point is, you should know the level of noise that is optimal for your own s…" at bounding box center [483, 122] width 225 height 24
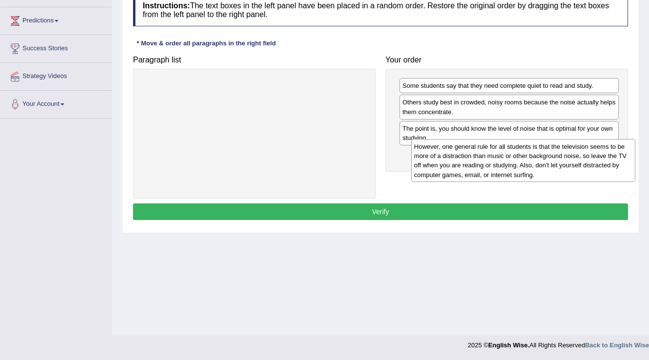
drag, startPoint x: 272, startPoint y: 95, endPoint x: 540, endPoint y: 154, distance: 273.8
click at [540, 154] on div "However, one general rule for all students is that the television seems to be m…" at bounding box center [523, 160] width 225 height 43
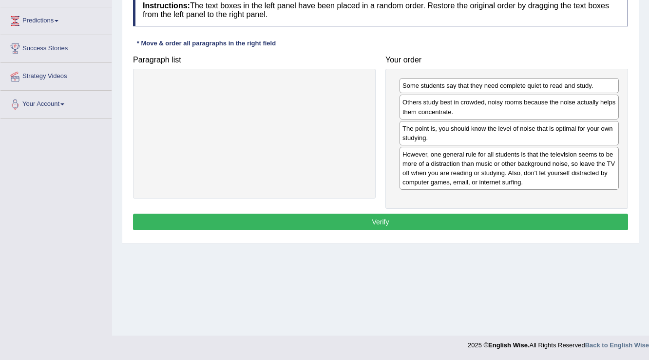
click at [491, 219] on button "Verify" at bounding box center [380, 221] width 495 height 17
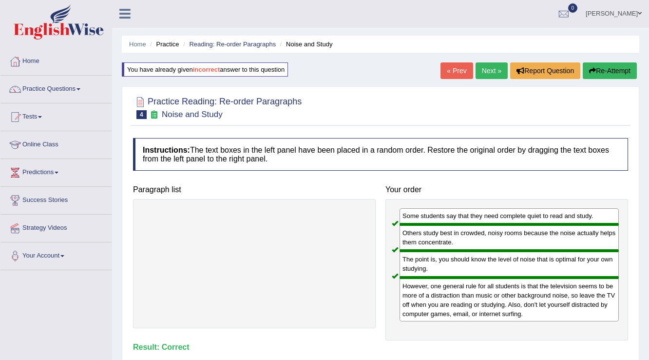
scroll to position [0, 0]
click at [497, 69] on link "Next »" at bounding box center [491, 71] width 32 height 17
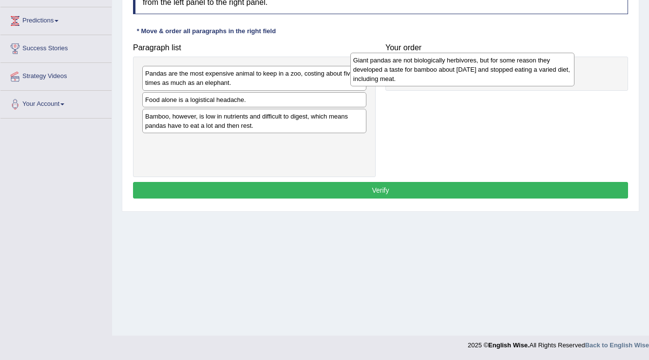
drag, startPoint x: 261, startPoint y: 91, endPoint x: 469, endPoint y: 78, distance: 208.4
click at [469, 78] on div "Giant pandas are not biologically herbivores, but for some reason they develope…" at bounding box center [462, 70] width 225 height 34
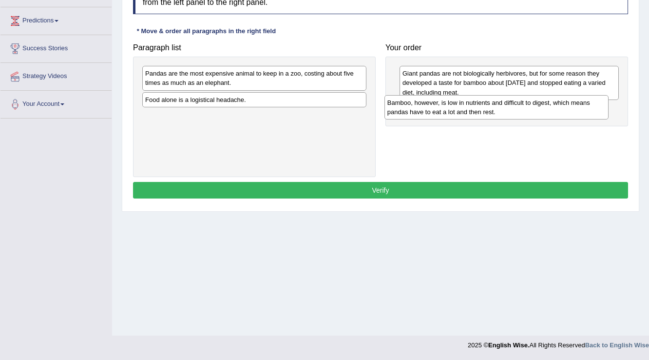
drag, startPoint x: 217, startPoint y: 124, endPoint x: 459, endPoint y: 111, distance: 242.5
click at [459, 111] on div "Bamboo, however, is low in nutrients and difficult to digest, which means panda…" at bounding box center [496, 107] width 225 height 24
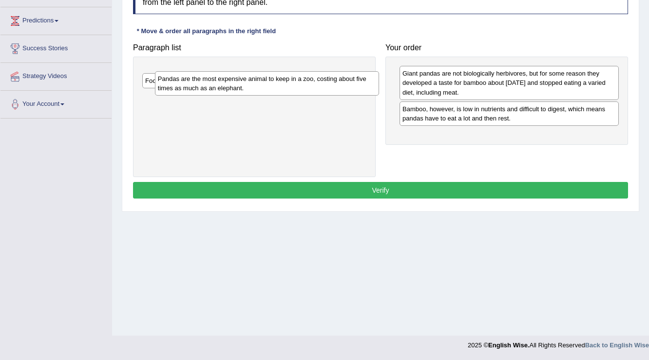
drag, startPoint x: 276, startPoint y: 80, endPoint x: 288, endPoint y: 85, distance: 13.8
click at [288, 85] on div "Pandas are the most expensive animal to keep in a zoo, costing about five times…" at bounding box center [267, 83] width 225 height 24
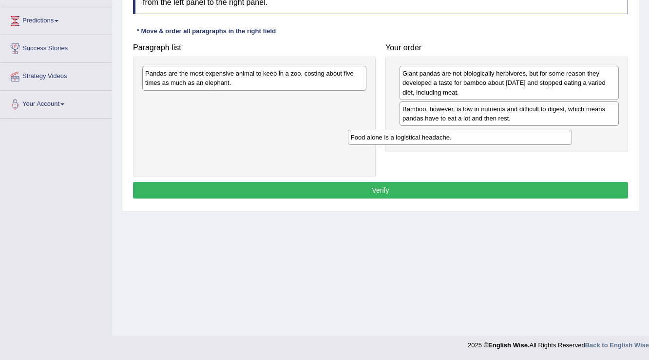
drag, startPoint x: 288, startPoint y: 97, endPoint x: 493, endPoint y: 135, distance: 209.1
click at [493, 135] on div "Food alone is a logistical headache." at bounding box center [460, 137] width 225 height 15
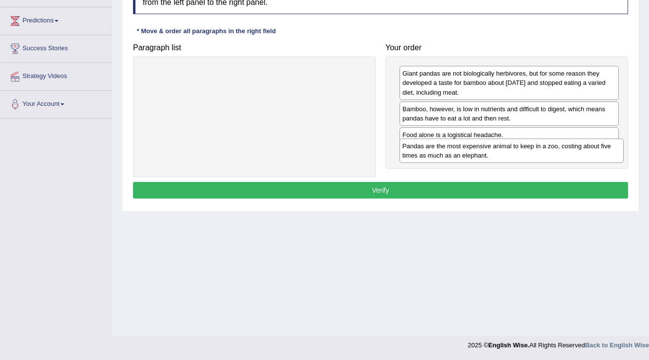
drag, startPoint x: 296, startPoint y: 77, endPoint x: 553, endPoint y: 150, distance: 267.3
click at [553, 150] on div "Pandas are the most expensive animal to keep in a zoo, costing about five times…" at bounding box center [511, 150] width 225 height 24
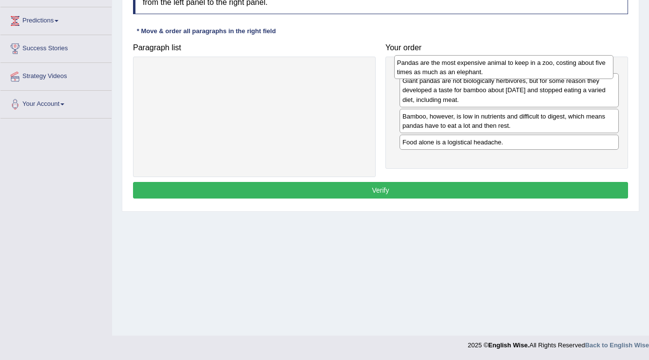
drag, startPoint x: 524, startPoint y: 151, endPoint x: 518, endPoint y: 62, distance: 88.3
click at [518, 62] on div "Pandas are the most expensive animal to keep in a zoo, costing about five times…" at bounding box center [504, 67] width 220 height 24
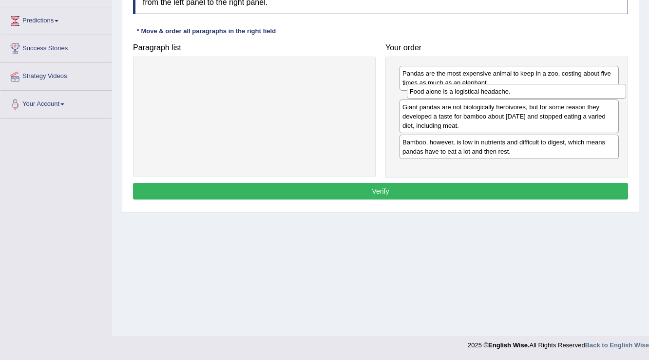
drag, startPoint x: 512, startPoint y: 164, endPoint x: 519, endPoint y: 97, distance: 67.6
click at [520, 96] on div "Food alone is a logistical headache." at bounding box center [517, 91] width 220 height 15
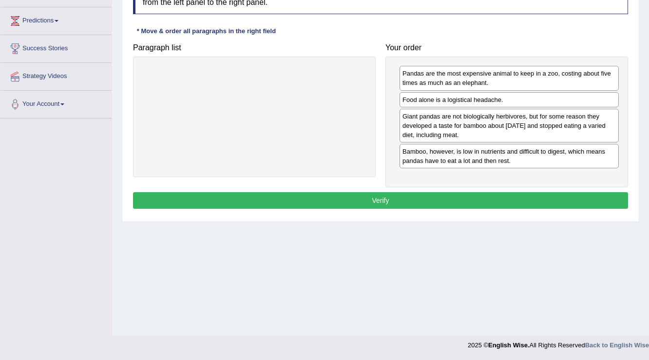
click at [534, 198] on button "Verify" at bounding box center [380, 200] width 495 height 17
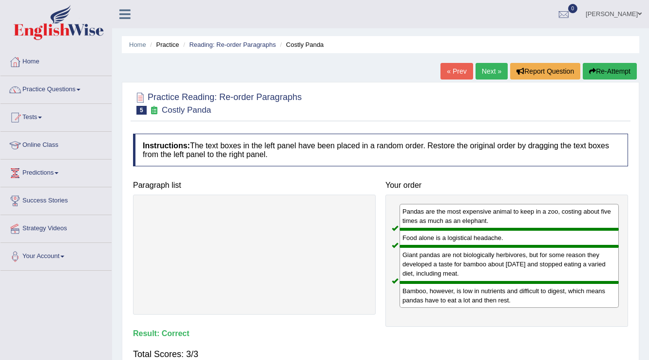
click at [488, 67] on link "Next »" at bounding box center [491, 71] width 32 height 17
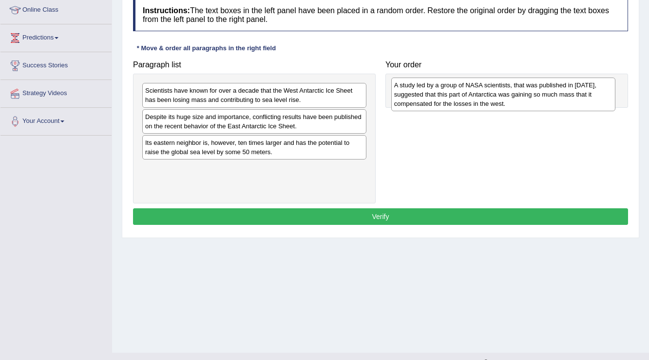
drag, startPoint x: 294, startPoint y: 148, endPoint x: 546, endPoint y: 92, distance: 257.6
click at [546, 92] on div "A study led by a group of NASA scientists, that was published in [DATE], sugges…" at bounding box center [503, 94] width 225 height 34
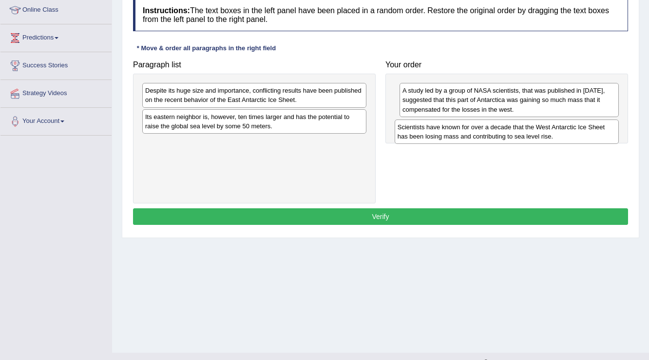
drag, startPoint x: 300, startPoint y: 93, endPoint x: 552, endPoint y: 129, distance: 254.9
click at [552, 129] on div "Scientists have known for over a decade that the West Antarctic Ice Sheet has b…" at bounding box center [507, 131] width 225 height 24
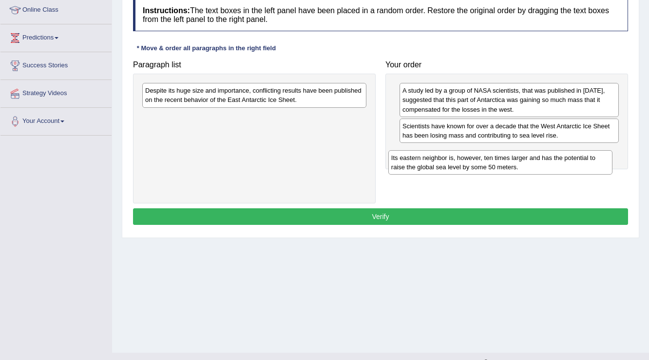
drag, startPoint x: 343, startPoint y: 120, endPoint x: 589, endPoint y: 158, distance: 249.3
click at [589, 159] on div "Its eastern neighbor is, however, ten times larger and has the potential to rai…" at bounding box center [500, 162] width 225 height 24
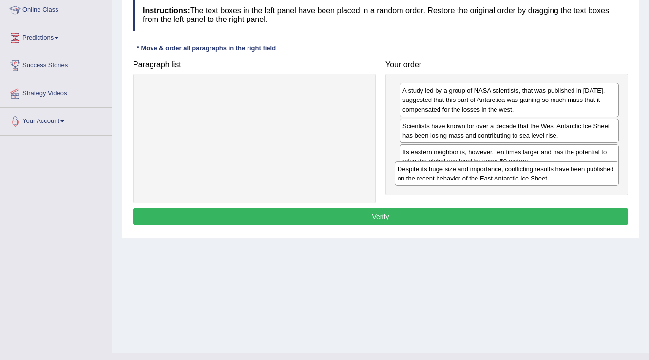
drag, startPoint x: 353, startPoint y: 100, endPoint x: 601, endPoint y: 176, distance: 259.5
click at [601, 176] on div "Despite its huge size and importance, conflicting results have been published o…" at bounding box center [507, 173] width 225 height 24
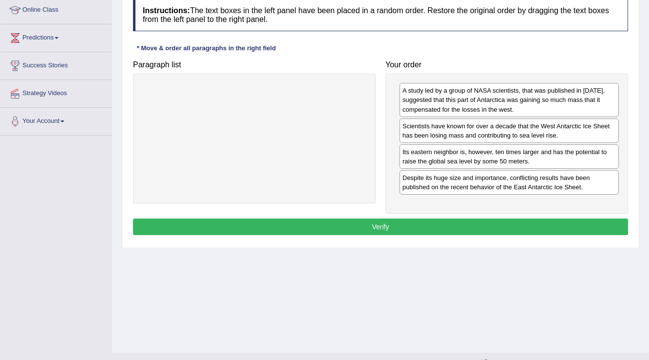
click at [581, 218] on button "Verify" at bounding box center [380, 226] width 495 height 17
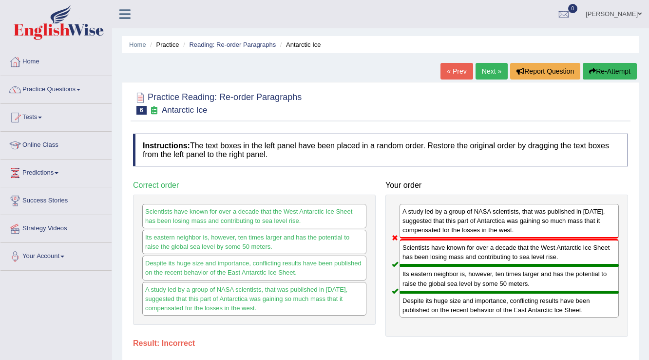
click at [491, 71] on link "Next »" at bounding box center [491, 71] width 32 height 17
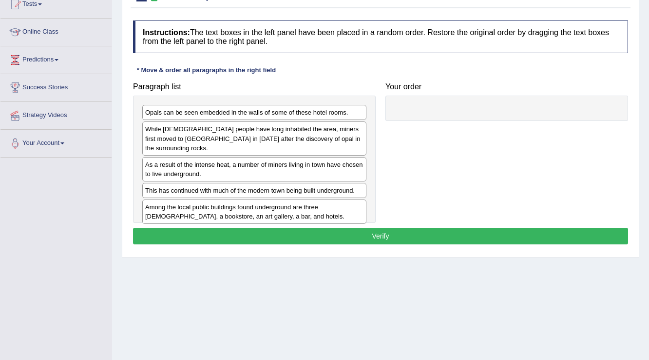
scroll to position [152, 0]
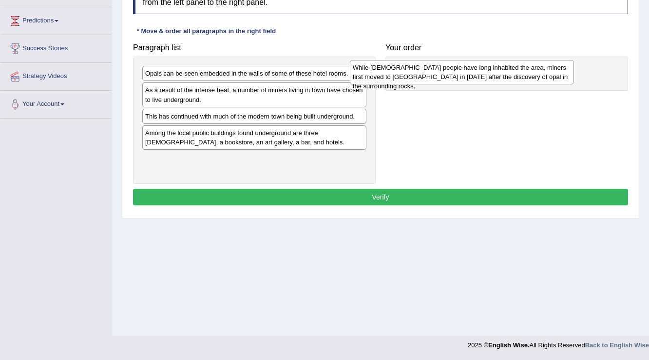
drag, startPoint x: 345, startPoint y: 91, endPoint x: 521, endPoint y: 68, distance: 177.3
click at [521, 68] on div "While [DEMOGRAPHIC_DATA] people have long inhabited the area, miners first move…" at bounding box center [462, 72] width 225 height 24
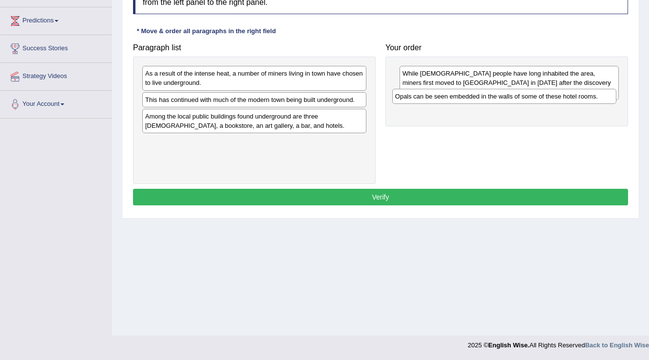
drag, startPoint x: 352, startPoint y: 72, endPoint x: 597, endPoint y: 92, distance: 245.8
click at [597, 92] on div "Opals can be seen embedded in the walls of some of these hotel rooms." at bounding box center [504, 96] width 225 height 15
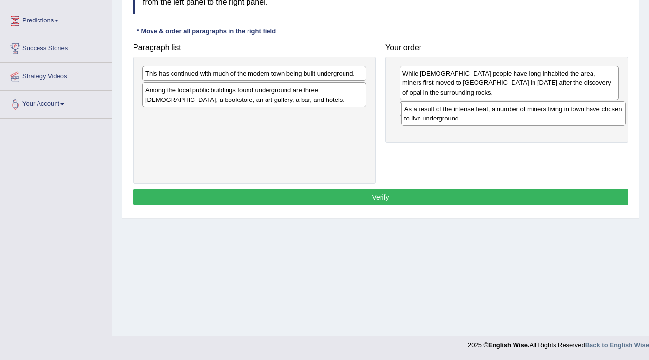
drag, startPoint x: 304, startPoint y: 76, endPoint x: 563, endPoint y: 112, distance: 261.1
click at [563, 112] on div "As a result of the intense heat, a number of miners living in town have chosen …" at bounding box center [513, 113] width 225 height 24
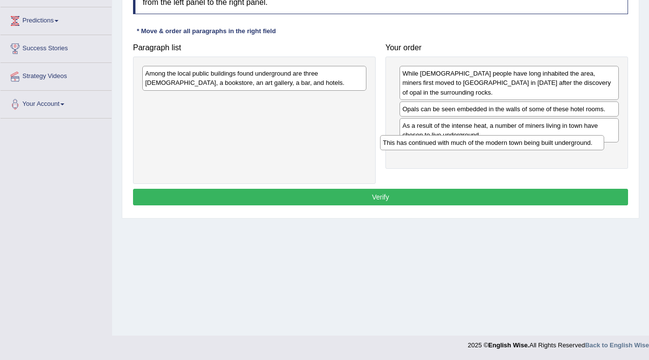
drag, startPoint x: 332, startPoint y: 78, endPoint x: 570, endPoint y: 147, distance: 248.1
click at [570, 147] on div "This has continued with much of the modern town being built underground." at bounding box center [492, 142] width 225 height 15
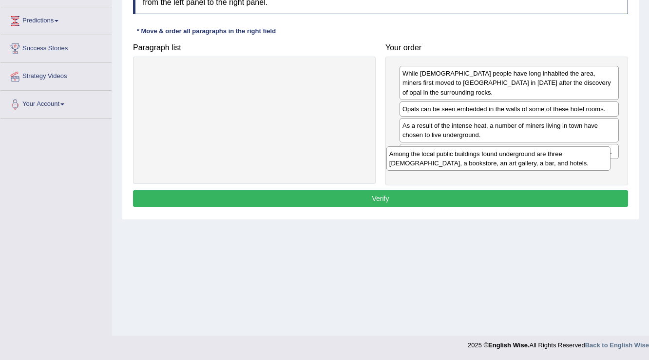
drag, startPoint x: 346, startPoint y: 77, endPoint x: 590, endPoint y: 158, distance: 257.0
click at [590, 158] on div "Among the local public buildings found underground are three [DEMOGRAPHIC_DATA]…" at bounding box center [498, 158] width 225 height 24
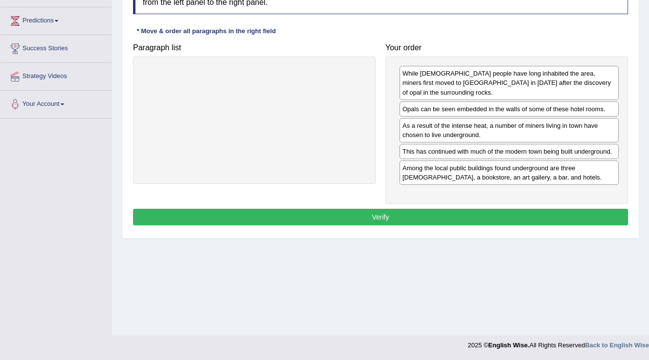
click at [577, 208] on button "Verify" at bounding box center [380, 216] width 495 height 17
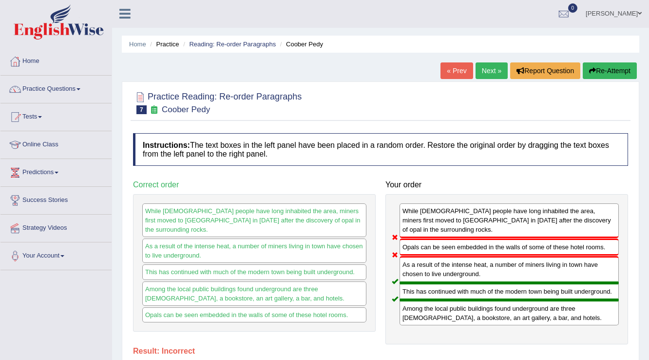
scroll to position [0, 0]
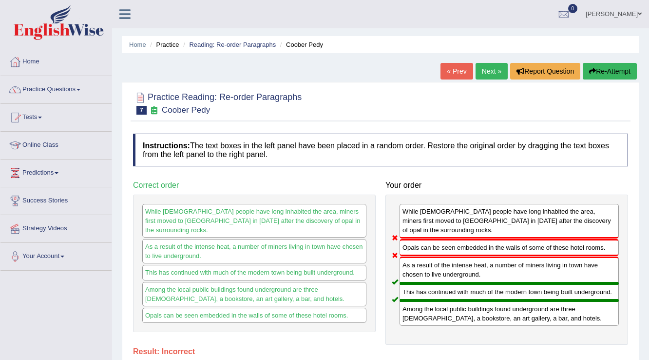
click at [610, 74] on button "Re-Attempt" at bounding box center [610, 71] width 54 height 17
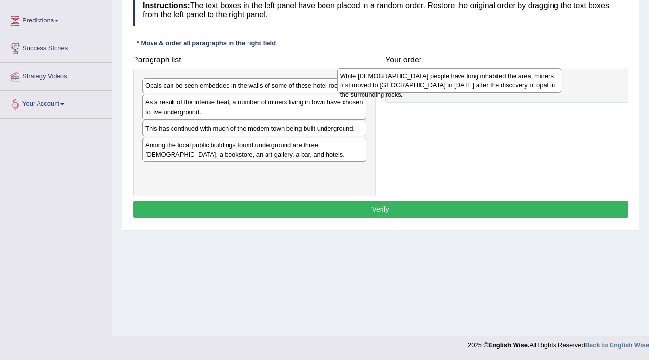
drag, startPoint x: 269, startPoint y: 113, endPoint x: 465, endPoint y: 86, distance: 198.2
click at [465, 86] on div "While [DEMOGRAPHIC_DATA] people have long inhabited the area, miners first move…" at bounding box center [449, 80] width 225 height 24
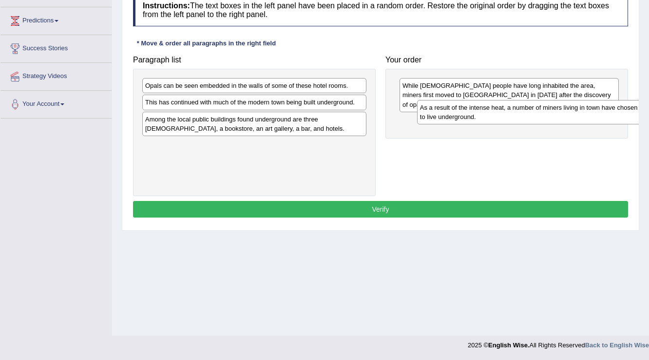
drag, startPoint x: 271, startPoint y: 107, endPoint x: 546, endPoint y: 113, distance: 274.8
click at [546, 113] on div "As a result of the intense heat, a number of miners living in town have chosen …" at bounding box center [529, 112] width 225 height 24
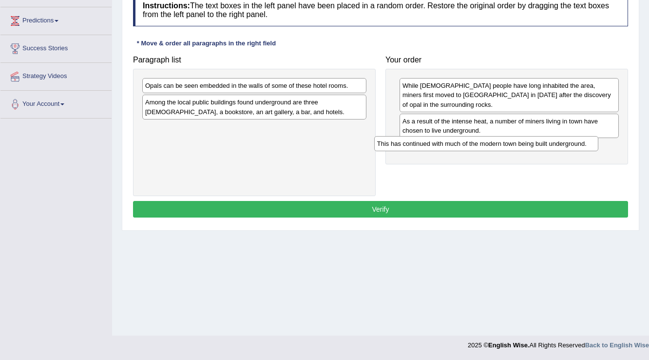
drag, startPoint x: 284, startPoint y: 100, endPoint x: 518, endPoint y: 142, distance: 238.4
click at [518, 142] on div "This has continued with much of the modern town being built underground." at bounding box center [486, 143] width 225 height 15
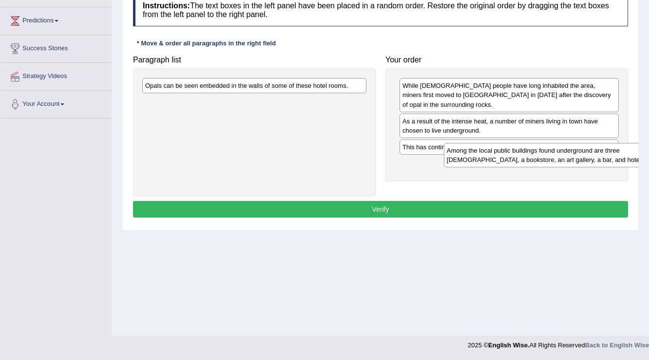
drag, startPoint x: 264, startPoint y: 105, endPoint x: 567, endPoint y: 155, distance: 307.0
click at [567, 155] on div "Among the local public buildings found underground are three churches, a bookst…" at bounding box center [556, 155] width 225 height 24
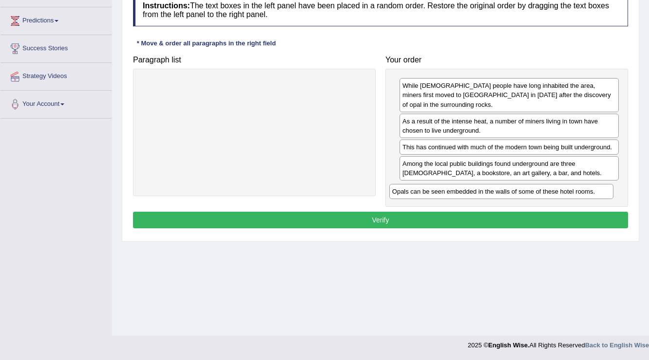
drag, startPoint x: 318, startPoint y: 88, endPoint x: 566, endPoint y: 192, distance: 269.2
click at [566, 193] on div "Opals can be seen embedded in the walls of some of these hotel rooms." at bounding box center [501, 191] width 225 height 15
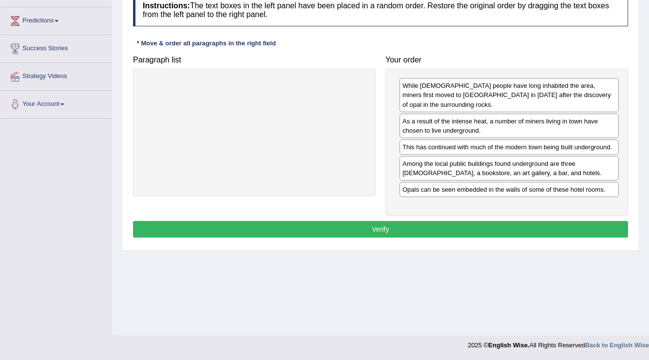
click at [466, 221] on button "Verify" at bounding box center [380, 229] width 495 height 17
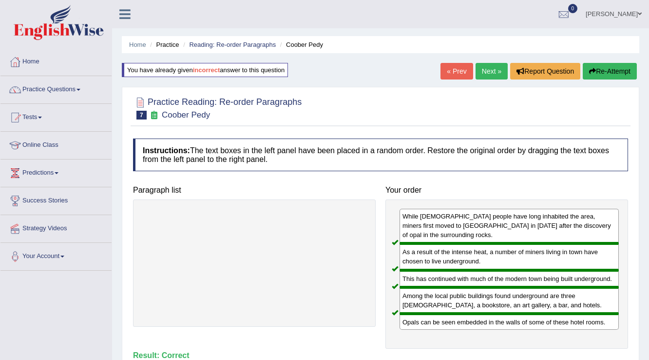
click at [492, 71] on link "Next »" at bounding box center [491, 71] width 32 height 17
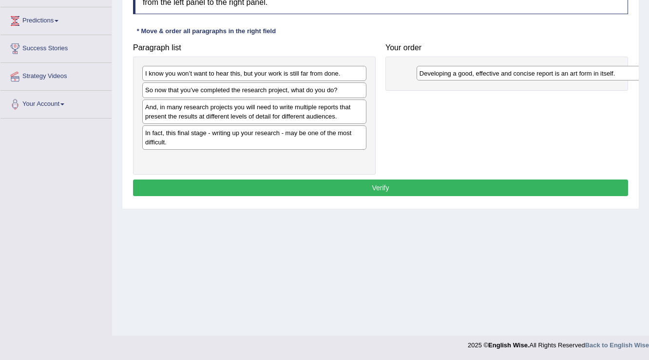
drag, startPoint x: 229, startPoint y: 105, endPoint x: 492, endPoint y: 65, distance: 265.5
click at [492, 66] on div "Developing a good, effective and concise report is an art form in itself." at bounding box center [529, 73] width 225 height 15
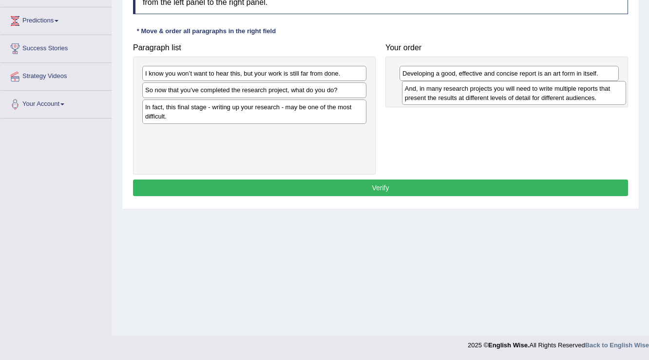
drag, startPoint x: 330, startPoint y: 115, endPoint x: 590, endPoint y: 97, distance: 260.3
click at [590, 97] on div "And, in many research projects you will need to write multiple reports that pre…" at bounding box center [514, 93] width 225 height 24
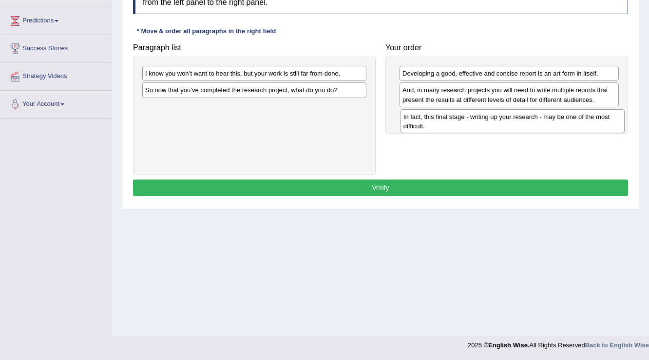
drag, startPoint x: 241, startPoint y: 114, endPoint x: 499, endPoint y: 125, distance: 258.4
click at [499, 125] on div "In fact, this final stage - writing up your research - may be one of the most d…" at bounding box center [512, 121] width 225 height 24
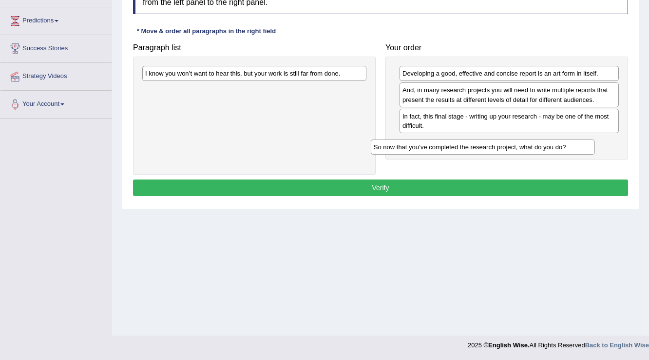
drag, startPoint x: 232, startPoint y: 85, endPoint x: 463, endPoint y: 138, distance: 237.4
click at [463, 139] on div "So now that you’ve completed the research project, what do you do?" at bounding box center [483, 146] width 225 height 15
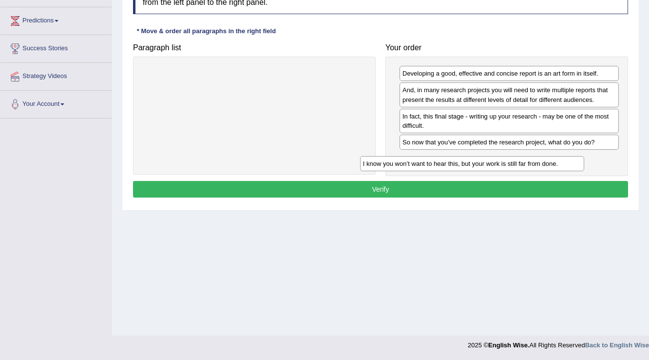
drag, startPoint x: 319, startPoint y: 74, endPoint x: 539, endPoint y: 160, distance: 236.2
click at [539, 160] on div "I know you won’t want to hear this, but your work is still far from done." at bounding box center [472, 163] width 225 height 15
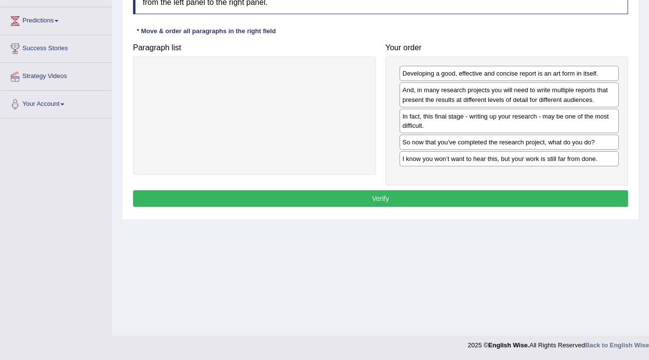
click at [536, 187] on div "Instructions: The text boxes in the left panel have been placed in a random ord…" at bounding box center [381, 96] width 500 height 238
click at [536, 194] on button "Verify" at bounding box center [380, 198] width 495 height 17
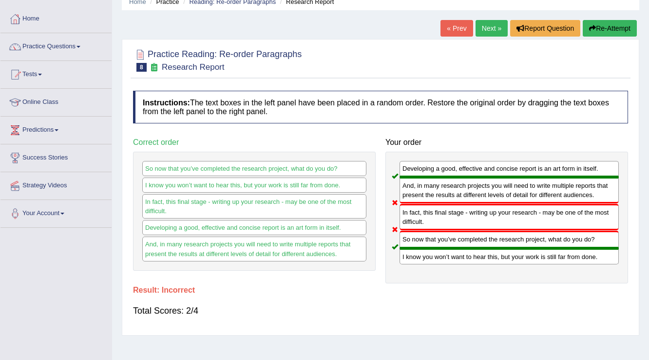
scroll to position [35, 0]
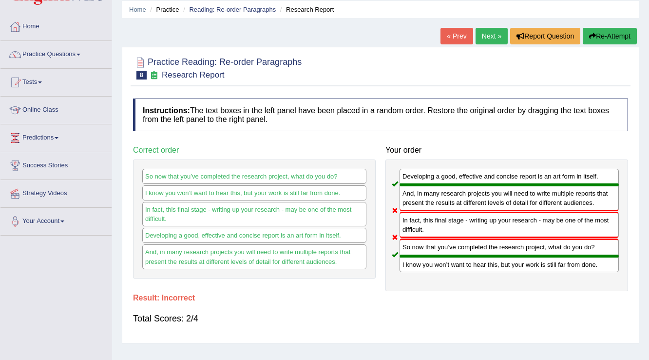
click at [621, 33] on button "Re-Attempt" at bounding box center [610, 36] width 54 height 17
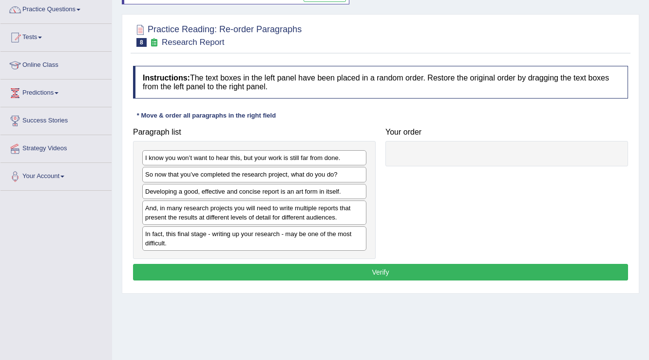
scroll to position [152, 0]
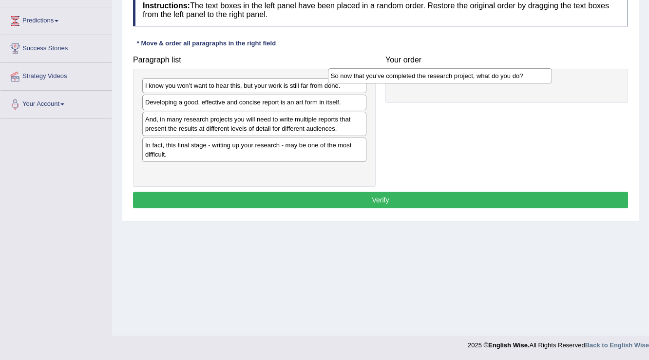
drag, startPoint x: 290, startPoint y: 105, endPoint x: 476, endPoint y: 78, distance: 187.5
click at [476, 78] on div "So now that you’ve completed the research project, what do you do?" at bounding box center [440, 75] width 225 height 15
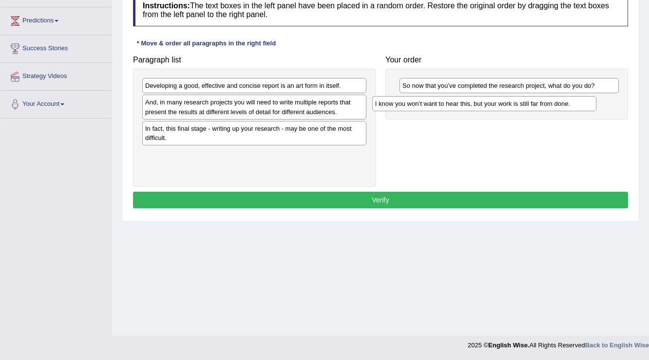
drag, startPoint x: 320, startPoint y: 89, endPoint x: 528, endPoint y: 101, distance: 208.4
click at [528, 101] on div "I know you won’t want to hear this, but your work is still far from done." at bounding box center [484, 103] width 225 height 15
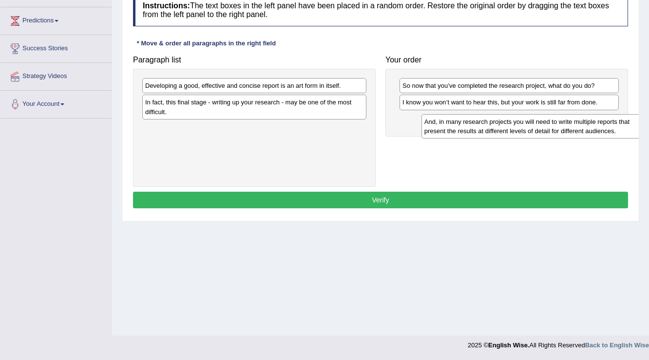
drag, startPoint x: 203, startPoint y: 112, endPoint x: 455, endPoint y: 126, distance: 252.2
click at [455, 126] on div "And, in many research projects you will need to write multiple reports that pre…" at bounding box center [533, 126] width 225 height 24
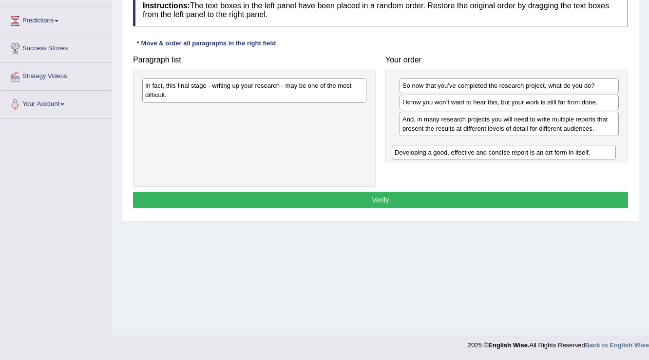
drag, startPoint x: 286, startPoint y: 89, endPoint x: 534, endPoint y: 148, distance: 254.9
click at [534, 148] on div "Developing a good, effective and concise report is an art form in itself." at bounding box center [504, 152] width 225 height 15
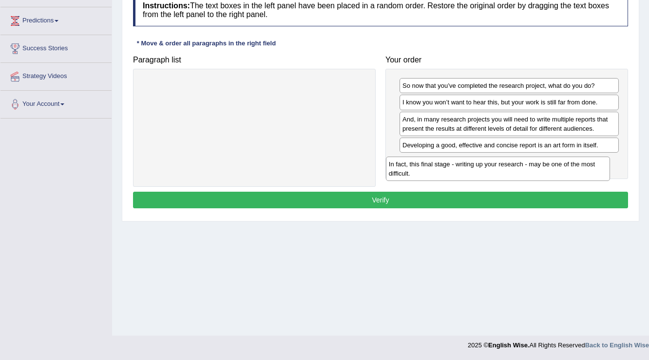
drag, startPoint x: 346, startPoint y: 93, endPoint x: 590, endPoint y: 171, distance: 255.9
click at [590, 171] on div "In fact, this final stage - writing up your research - may be one of the most d…" at bounding box center [498, 168] width 225 height 24
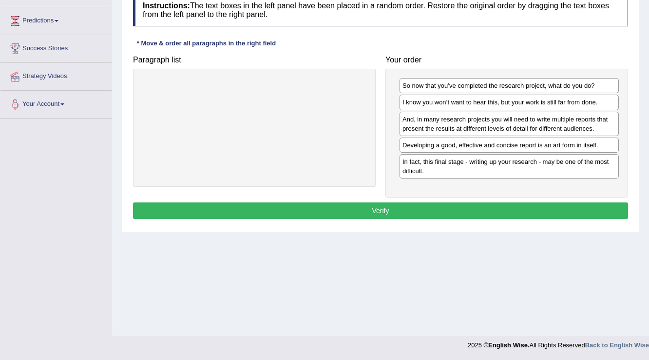
click at [523, 202] on button "Verify" at bounding box center [380, 210] width 495 height 17
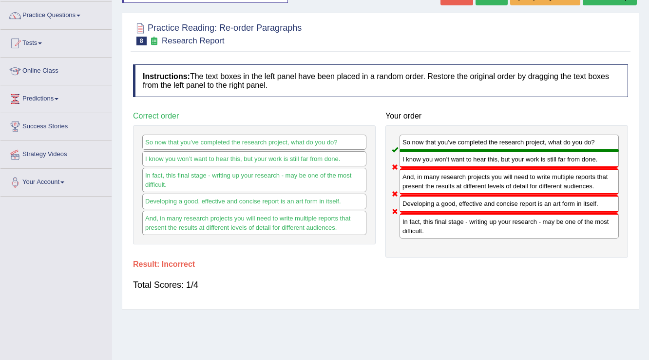
scroll to position [35, 0]
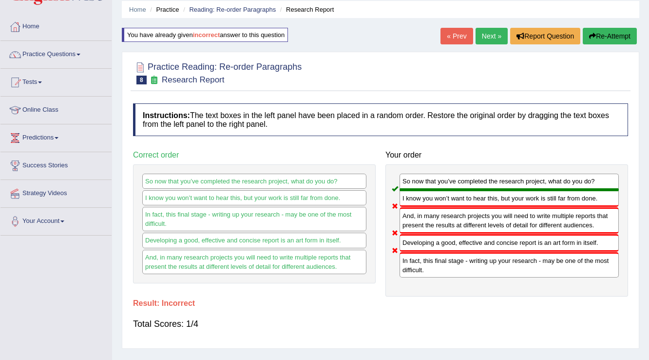
click at [601, 35] on button "Re-Attempt" at bounding box center [610, 36] width 54 height 17
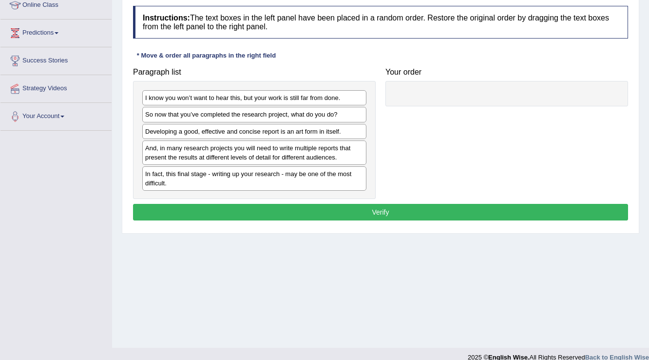
scroll to position [152, 0]
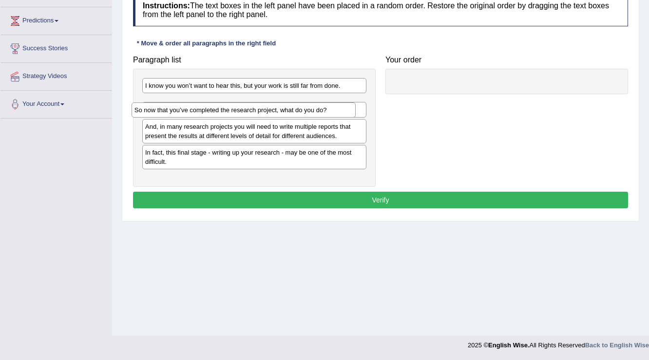
drag, startPoint x: 238, startPoint y: 97, endPoint x: 233, endPoint y: 99, distance: 5.7
click at [230, 103] on div "So now that you’ve completed the research project, what do you do?" at bounding box center [244, 109] width 225 height 15
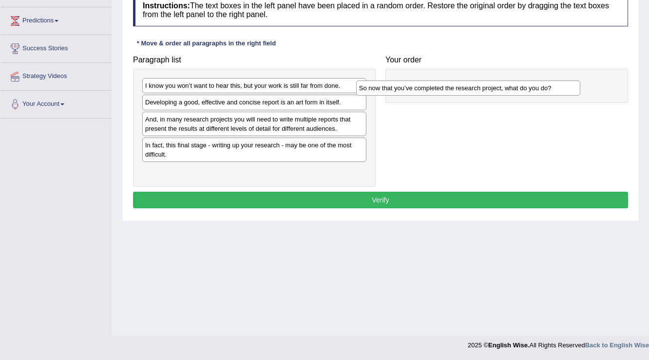
drag, startPoint x: 246, startPoint y: 103, endPoint x: 450, endPoint y: 86, distance: 205.3
click at [450, 86] on div "So now that you’ve completed the research project, what do you do?" at bounding box center [468, 87] width 225 height 15
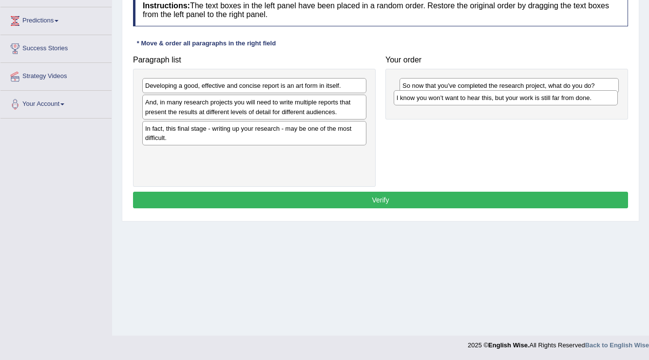
drag, startPoint x: 279, startPoint y: 86, endPoint x: 529, endPoint y: 98, distance: 250.7
click at [529, 98] on div "I know you won’t want to hear this, but your work is still far from done." at bounding box center [506, 97] width 225 height 15
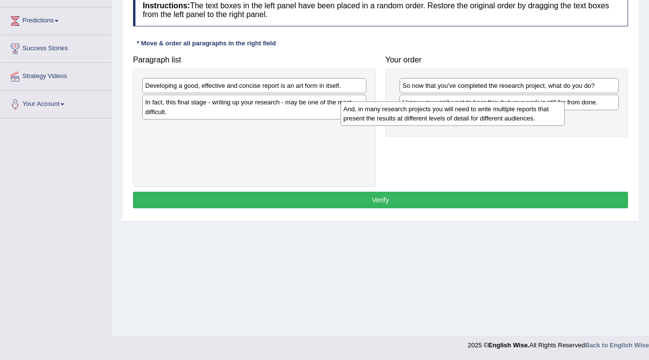
drag, startPoint x: 338, startPoint y: 100, endPoint x: 471, endPoint y: 107, distance: 133.2
click at [542, 107] on div "And, in many research projects you will need to write multiple reports that pre…" at bounding box center [453, 113] width 225 height 24
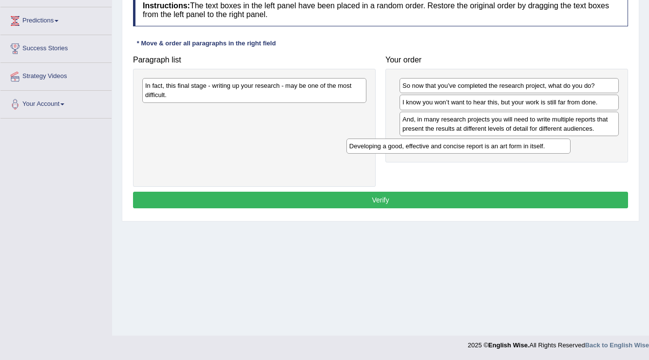
drag, startPoint x: 289, startPoint y: 90, endPoint x: 496, endPoint y: 151, distance: 215.7
click at [496, 151] on div "Developing a good, effective and concise report is an art form in itself." at bounding box center [458, 145] width 225 height 15
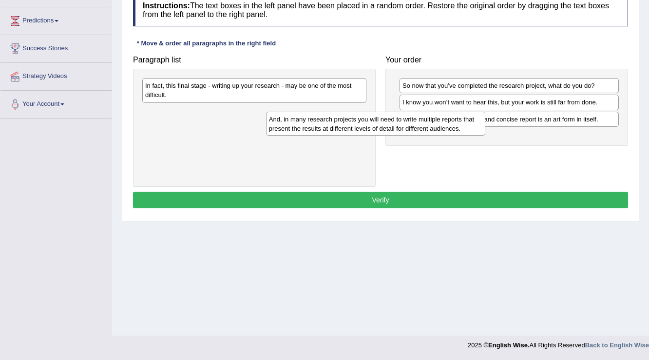
drag, startPoint x: 462, startPoint y: 126, endPoint x: 262, endPoint y: 110, distance: 200.9
click at [266, 112] on div "And, in many research projects you will need to write multiple reports that pre…" at bounding box center [376, 124] width 220 height 24
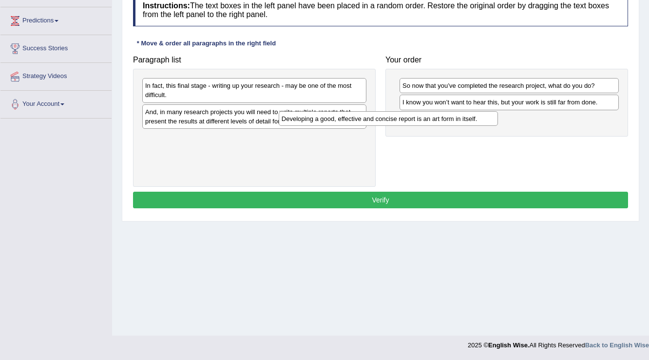
drag, startPoint x: 436, startPoint y: 119, endPoint x: 234, endPoint y: 113, distance: 201.3
click at [279, 119] on div "Developing a good, effective and concise report is an art form in itself." at bounding box center [389, 118] width 220 height 15
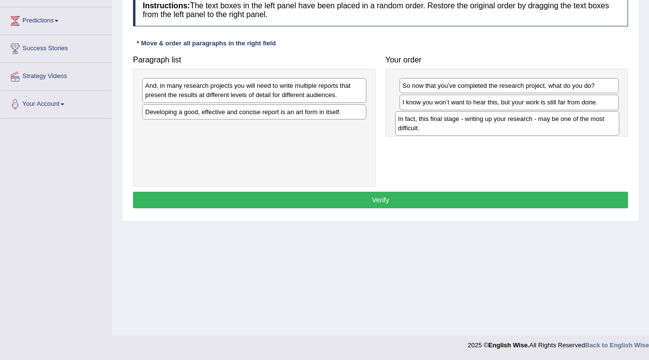
drag, startPoint x: 232, startPoint y: 97, endPoint x: 485, endPoint y: 131, distance: 255.0
click at [485, 131] on div "In fact, this final stage - writing up your research - may be one of the most d…" at bounding box center [507, 123] width 225 height 24
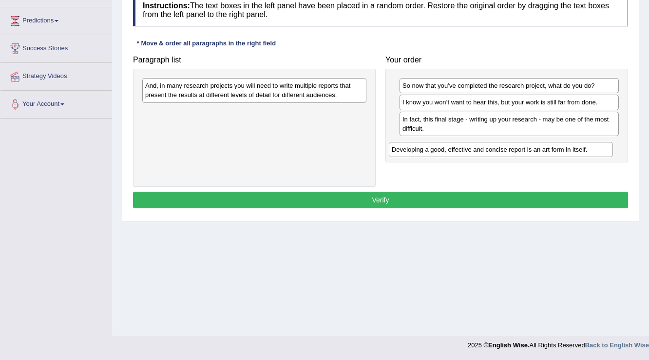
drag, startPoint x: 216, startPoint y: 114, endPoint x: 458, endPoint y: 149, distance: 244.2
click at [458, 149] on div "Developing a good, effective and concise report is an art form in itself." at bounding box center [501, 149] width 225 height 15
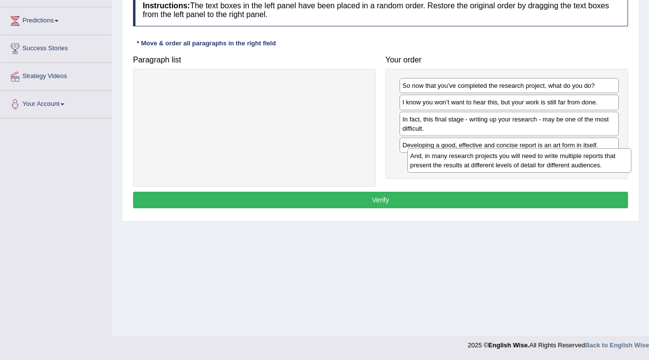
drag, startPoint x: 273, startPoint y: 94, endPoint x: 538, endPoint y: 162, distance: 273.8
click at [538, 162] on div "And, in many research projects you will need to write multiple reports that pre…" at bounding box center [519, 160] width 225 height 24
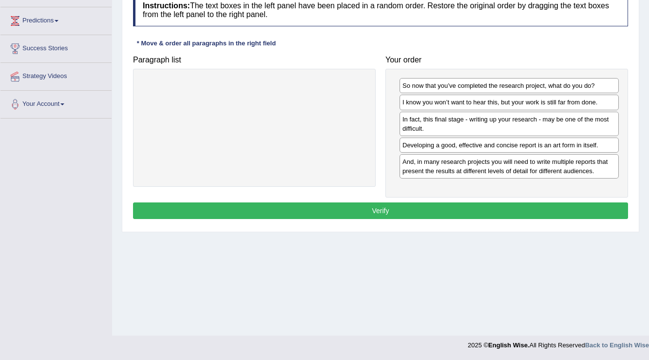
click at [533, 203] on button "Verify" at bounding box center [380, 210] width 495 height 17
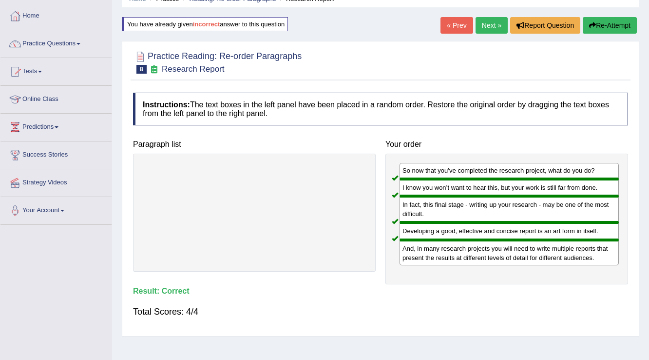
scroll to position [35, 0]
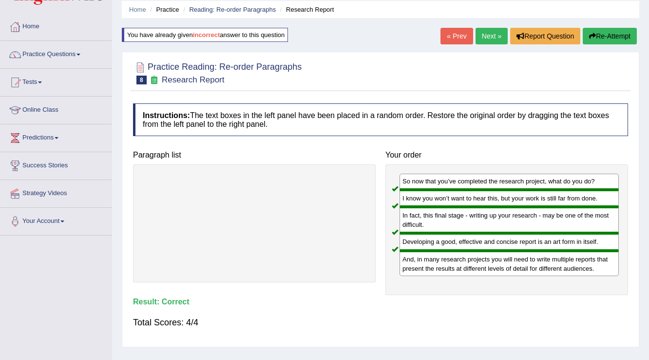
click at [488, 36] on link "Next »" at bounding box center [491, 36] width 32 height 17
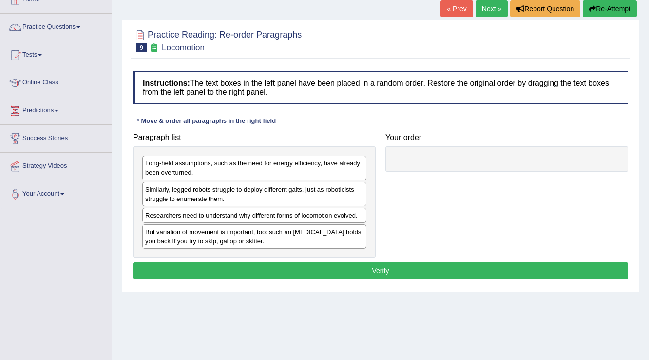
scroll to position [117, 0]
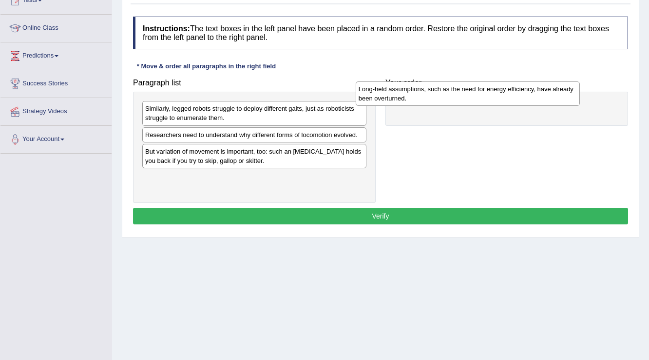
drag, startPoint x: 287, startPoint y: 111, endPoint x: 500, endPoint y: 91, distance: 214.3
click at [500, 91] on div "Long-held assumptions, such as the need for energy efficiency, have already bee…" at bounding box center [468, 93] width 225 height 24
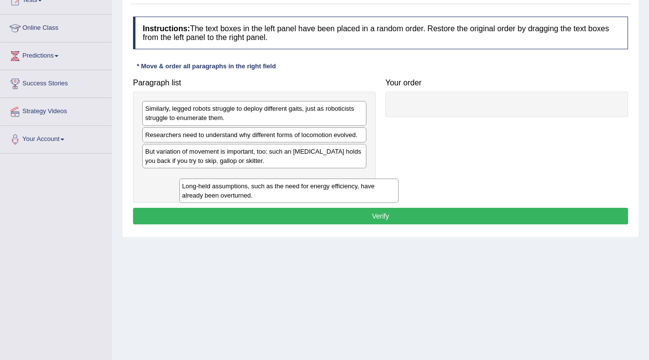
drag, startPoint x: 503, startPoint y: 110, endPoint x: 283, endPoint y: 187, distance: 233.4
click at [283, 187] on div "Long-held assumptions, such as the need for energy efficiency, have already bee…" at bounding box center [289, 190] width 220 height 24
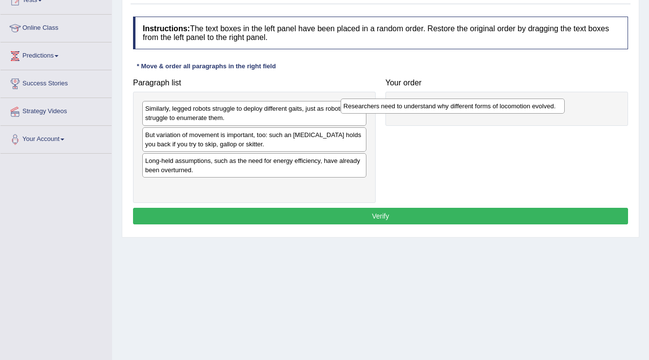
drag, startPoint x: 335, startPoint y: 135, endPoint x: 533, endPoint y: 107, distance: 200.3
click at [533, 107] on div "Researchers need to understand why different forms of locomotion evolved." at bounding box center [453, 105] width 225 height 15
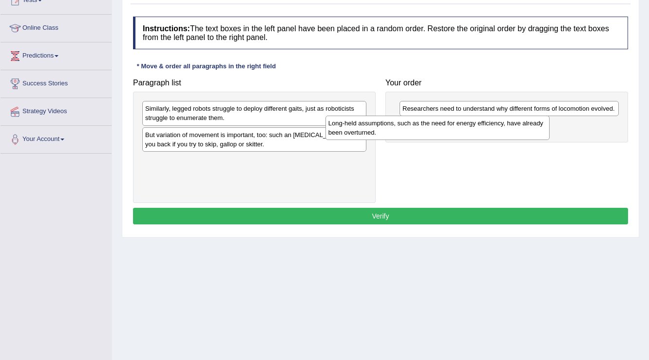
drag, startPoint x: 292, startPoint y: 171, endPoint x: 475, endPoint y: 134, distance: 186.9
click at [475, 134] on div "Long-held assumptions, such as the need for energy efficiency, have already bee…" at bounding box center [437, 127] width 225 height 24
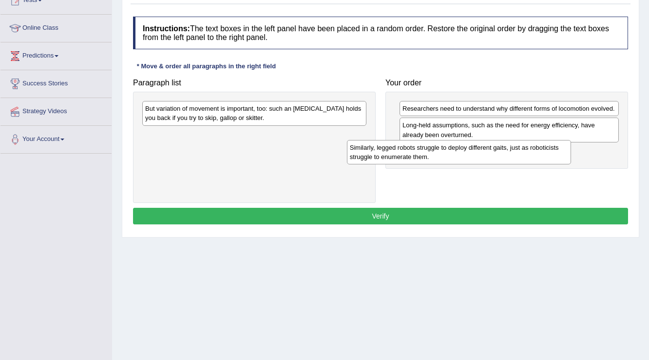
drag, startPoint x: 350, startPoint y: 113, endPoint x: 567, endPoint y: 152, distance: 220.2
click at [565, 152] on div "Similarly, legged robots struggle to deploy different gaits, just as roboticist…" at bounding box center [459, 152] width 225 height 24
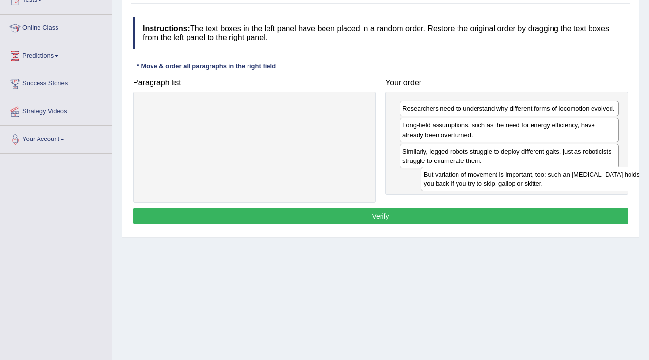
drag, startPoint x: 270, startPoint y: 119, endPoint x: 522, endPoint y: 174, distance: 257.7
click at [522, 175] on div "But variation of movement is important, too: such an [MEDICAL_DATA] holds you b…" at bounding box center [533, 179] width 225 height 24
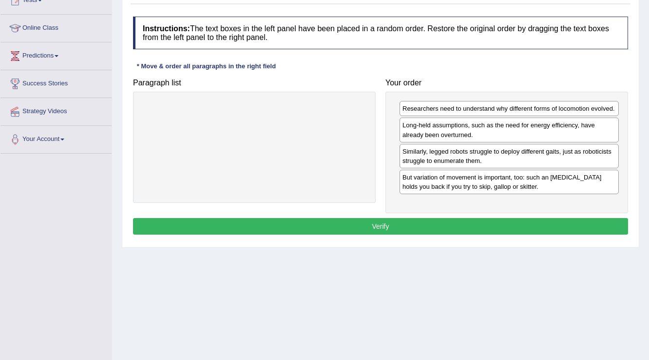
drag, startPoint x: 506, startPoint y: 207, endPoint x: 509, endPoint y: 216, distance: 9.7
click at [507, 214] on div "Instructions: The text boxes in the left panel have been placed in a random ord…" at bounding box center [381, 127] width 500 height 230
click at [514, 224] on button "Verify" at bounding box center [380, 226] width 495 height 17
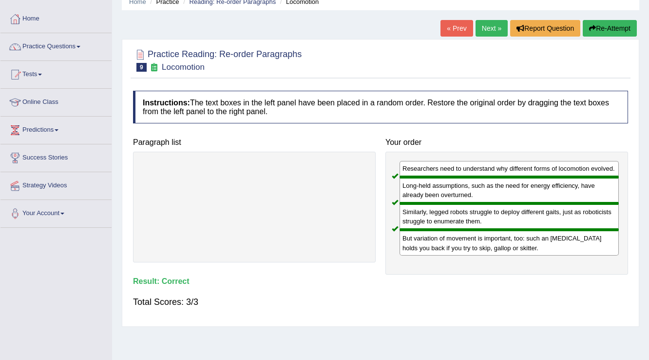
scroll to position [0, 0]
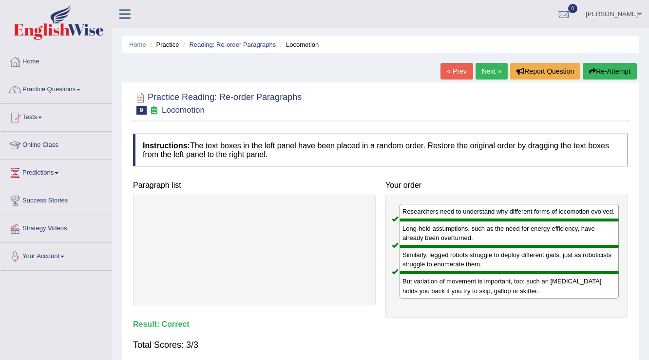
click at [483, 72] on link "Next »" at bounding box center [491, 71] width 32 height 17
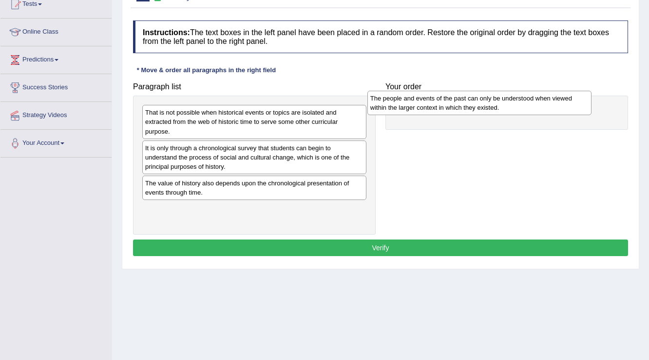
drag, startPoint x: 247, startPoint y: 153, endPoint x: 474, endPoint y: 103, distance: 232.4
click at [474, 103] on div "The people and events of the past can only be understood when viewed within the…" at bounding box center [479, 103] width 225 height 24
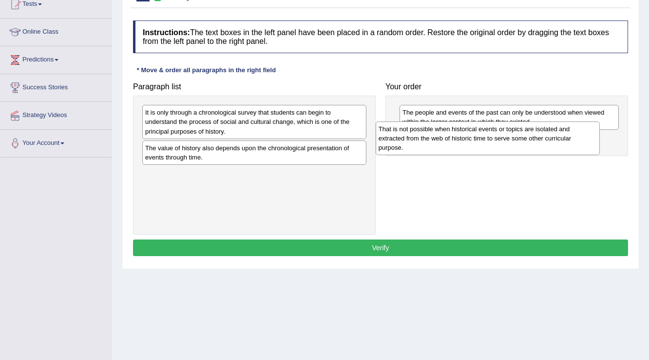
drag, startPoint x: 270, startPoint y: 131, endPoint x: 503, endPoint y: 147, distance: 233.9
click at [503, 147] on div "That is not possible when historical events or topics are isolated and extracte…" at bounding box center [488, 138] width 225 height 34
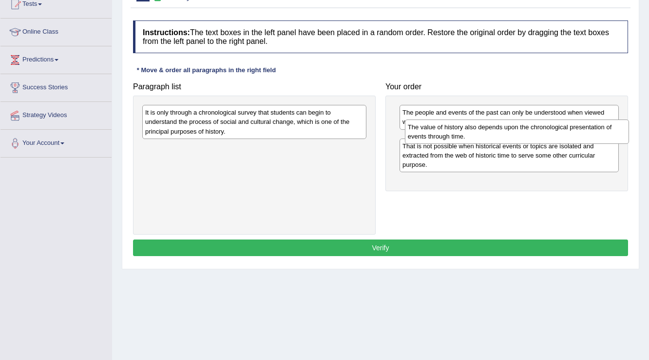
drag, startPoint x: 343, startPoint y: 157, endPoint x: 604, endPoint y: 137, distance: 261.9
click at [604, 137] on div "The value of history also depends upon the chronological presentation of events…" at bounding box center [517, 131] width 225 height 24
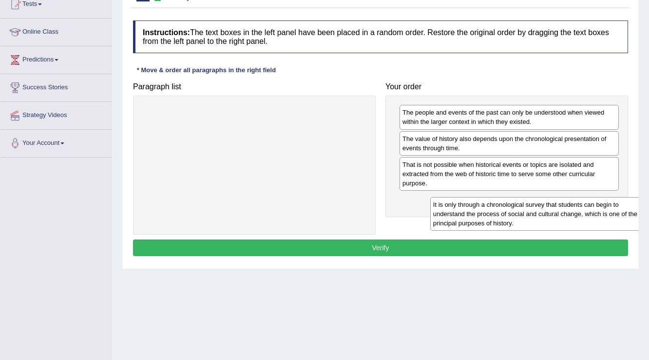
drag, startPoint x: 290, startPoint y: 120, endPoint x: 578, endPoint y: 212, distance: 302.3
click at [578, 212] on div "It is only through a chronological survey that students can begin to understand…" at bounding box center [542, 214] width 225 height 34
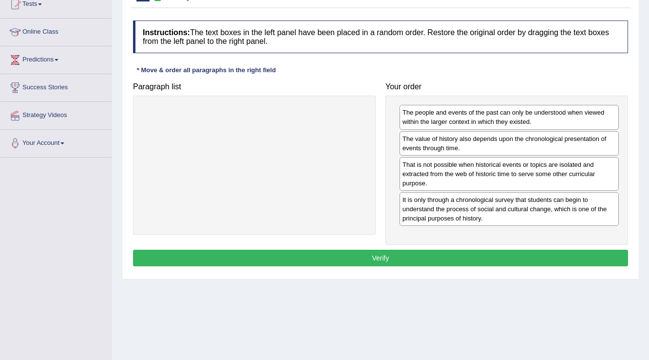
click at [505, 245] on div "Instructions: The text boxes in the left panel have been placed in a random ord…" at bounding box center [381, 145] width 500 height 258
click at [506, 255] on button "Verify" at bounding box center [380, 257] width 495 height 17
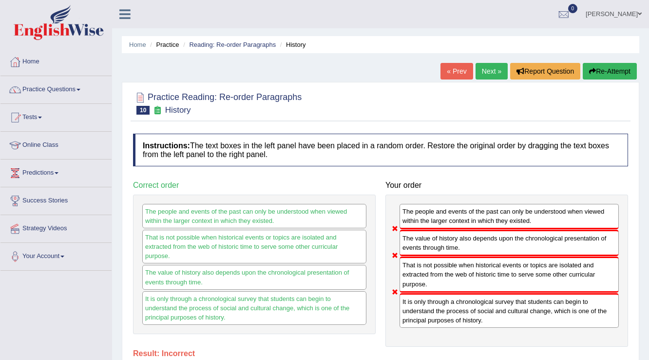
click at [593, 69] on icon "button" at bounding box center [592, 71] width 7 height 7
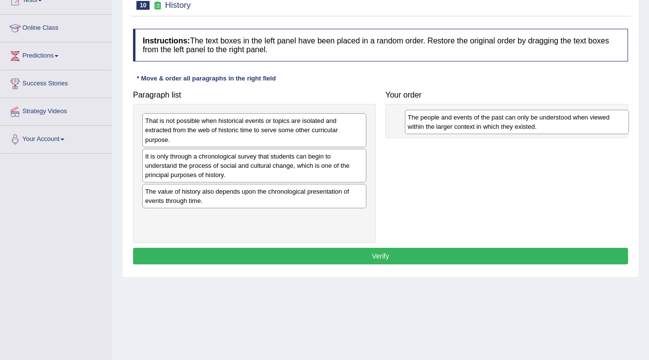
drag, startPoint x: 207, startPoint y: 168, endPoint x: 470, endPoint y: 125, distance: 266.5
click at [470, 125] on div "The people and events of the past can only be understood when viewed within the…" at bounding box center [517, 122] width 225 height 24
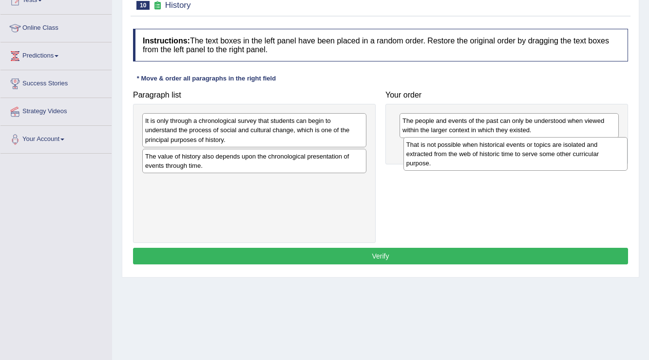
drag, startPoint x: 246, startPoint y: 129, endPoint x: 508, endPoint y: 152, distance: 262.7
click at [508, 152] on div "That is not possible when historical events or topics are isolated and extracte…" at bounding box center [515, 154] width 225 height 34
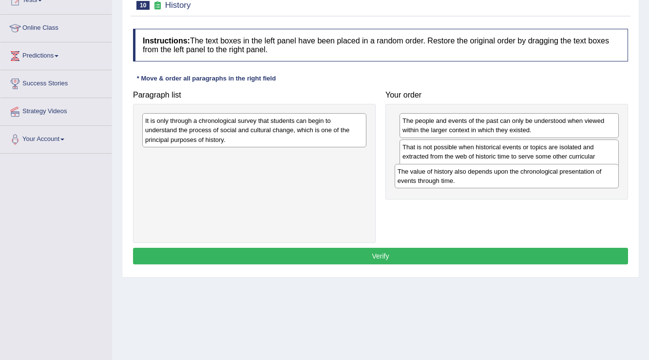
drag, startPoint x: 247, startPoint y: 163, endPoint x: 508, endPoint y: 178, distance: 261.1
click at [508, 178] on div "The value of history also depends upon the chronological presentation of events…" at bounding box center [507, 176] width 225 height 24
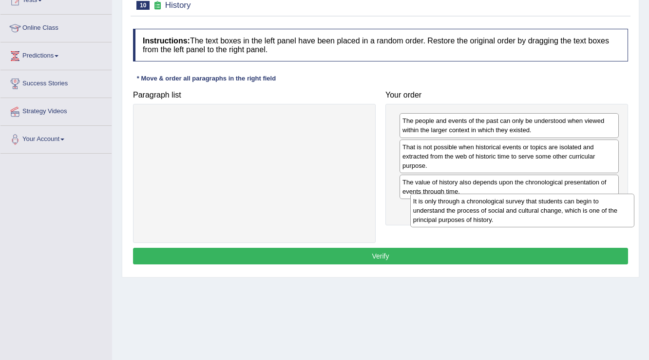
drag, startPoint x: 271, startPoint y: 138, endPoint x: 493, endPoint y: 221, distance: 237.2
click at [493, 221] on div "It is only through a chronological survey that students can begin to understand…" at bounding box center [522, 210] width 225 height 34
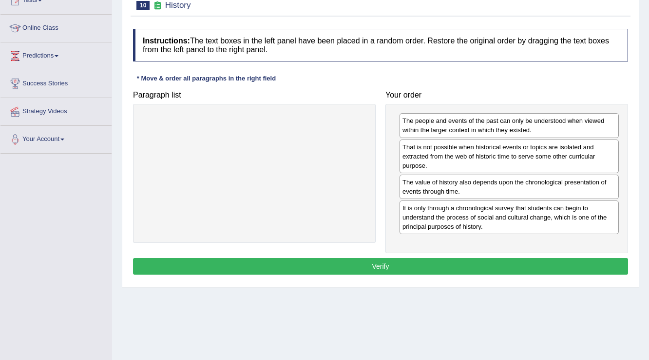
click at [458, 253] on div "Instructions: The text boxes in the left panel have been placed in a random ord…" at bounding box center [381, 153] width 500 height 258
click at [462, 262] on button "Verify" at bounding box center [380, 266] width 495 height 17
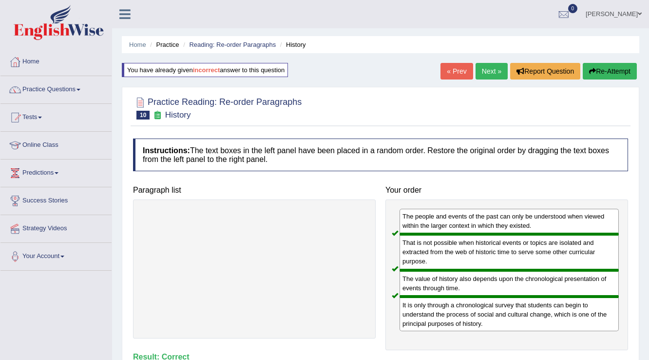
click at [494, 75] on link "Next »" at bounding box center [491, 71] width 32 height 17
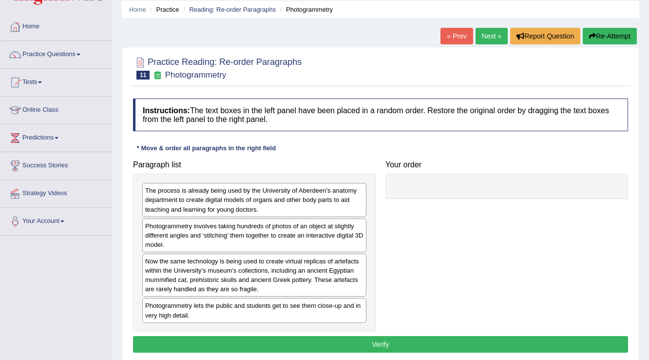
scroll to position [113, 0]
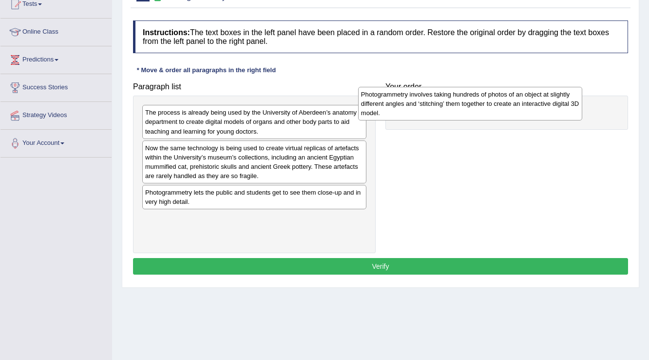
drag, startPoint x: 258, startPoint y: 162, endPoint x: 474, endPoint y: 109, distance: 222.2
click at [474, 109] on div "Photogrammetry involves taking hundreds of photos of an object at slightly diff…" at bounding box center [470, 104] width 225 height 34
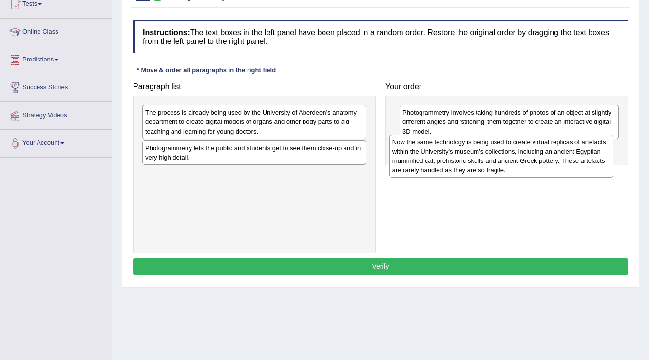
drag, startPoint x: 341, startPoint y: 173, endPoint x: 589, endPoint y: 167, distance: 247.5
click at [589, 167] on div "Now the same technology is being used to create virtual replicas of artefacts w…" at bounding box center [501, 155] width 225 height 43
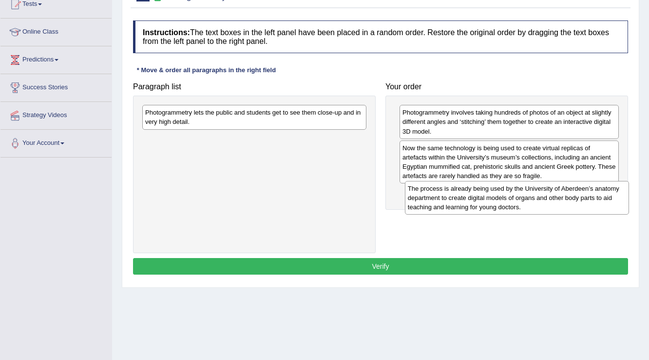
drag, startPoint x: 341, startPoint y: 133, endPoint x: 604, endPoint y: 209, distance: 273.3
click at [604, 209] on div "The process is already being used by the University of Aberdeen’s anatomy depar…" at bounding box center [517, 198] width 225 height 34
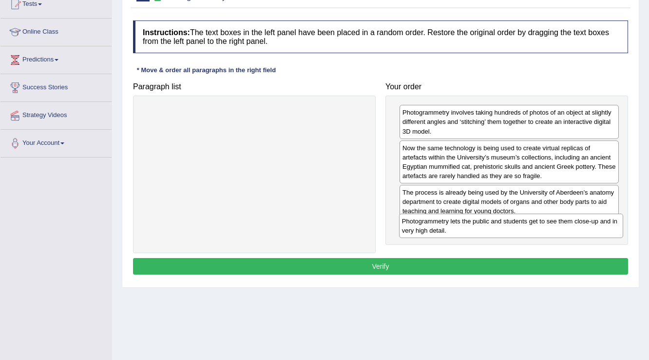
drag, startPoint x: 229, startPoint y: 121, endPoint x: 486, endPoint y: 230, distance: 279.0
click at [486, 230] on div "Photogrammetry lets the public and students get to see them close-up and in ver…" at bounding box center [511, 225] width 225 height 24
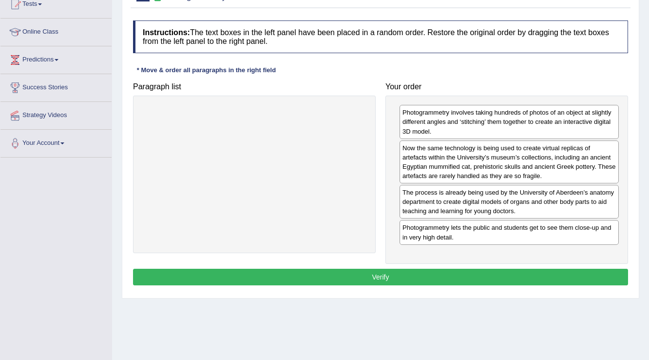
click at [475, 263] on div "Instructions: The text boxes in the left panel have been placed in a random ord…" at bounding box center [381, 154] width 500 height 277
click at [475, 274] on button "Verify" at bounding box center [380, 276] width 495 height 17
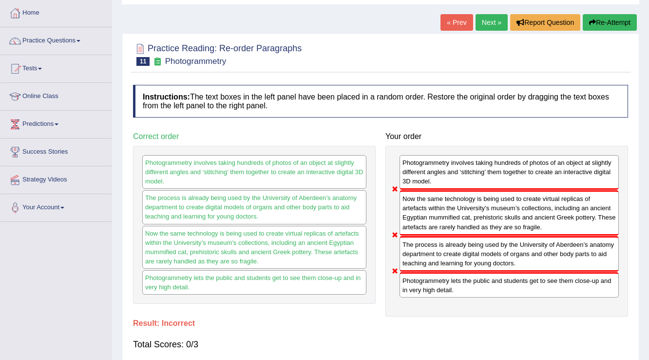
scroll to position [35, 0]
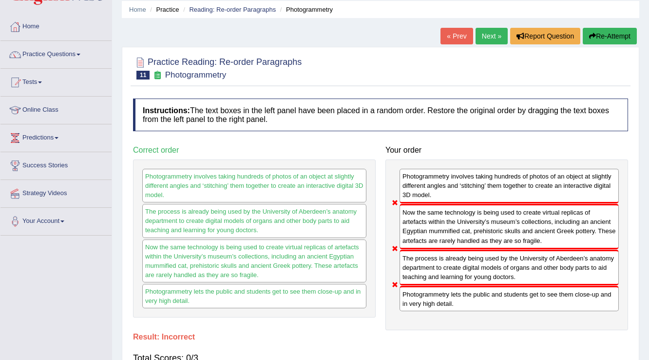
click at [608, 41] on button "Re-Attempt" at bounding box center [610, 36] width 54 height 17
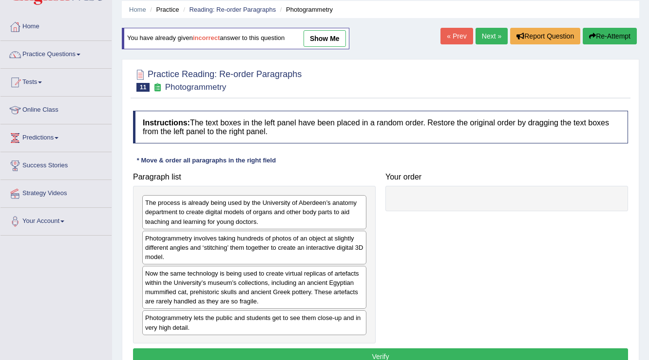
scroll to position [35, 0]
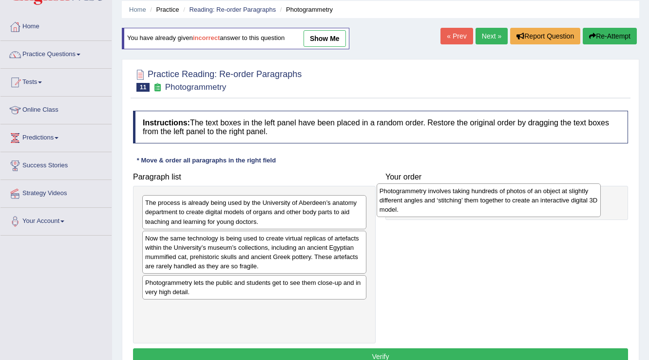
drag, startPoint x: 286, startPoint y: 253, endPoint x: 520, endPoint y: 207, distance: 238.9
click at [520, 207] on div "Photogrammetry involves taking hundreds of photos of an object at slightly diff…" at bounding box center [489, 200] width 225 height 34
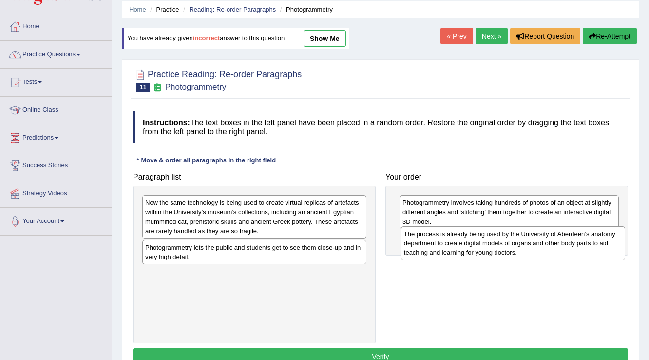
drag, startPoint x: 277, startPoint y: 214, endPoint x: 533, endPoint y: 244, distance: 257.5
click at [533, 244] on div "The process is already being used by the University of Aberdeen’s anatomy depar…" at bounding box center [513, 243] width 225 height 34
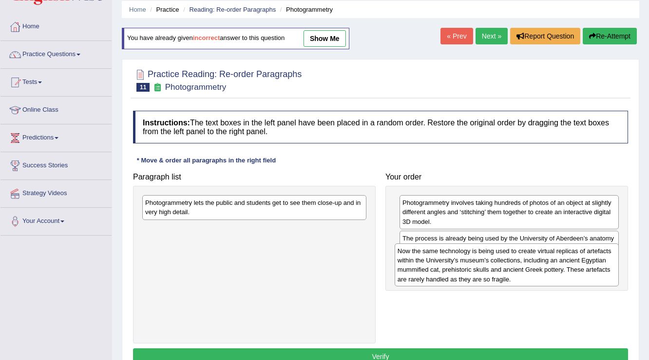
drag, startPoint x: 332, startPoint y: 240, endPoint x: 549, endPoint y: 276, distance: 220.8
click at [549, 276] on div "Now the same technology is being used to create virtual replicas of artefacts w…" at bounding box center [507, 264] width 225 height 43
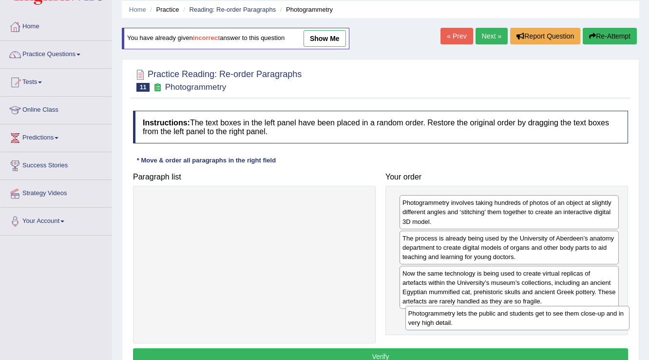
drag, startPoint x: 283, startPoint y: 213, endPoint x: 522, endPoint y: 314, distance: 259.6
click at [522, 314] on div "Photogrammetry lets the public and students get to see them close-up and in ver…" at bounding box center [517, 317] width 225 height 24
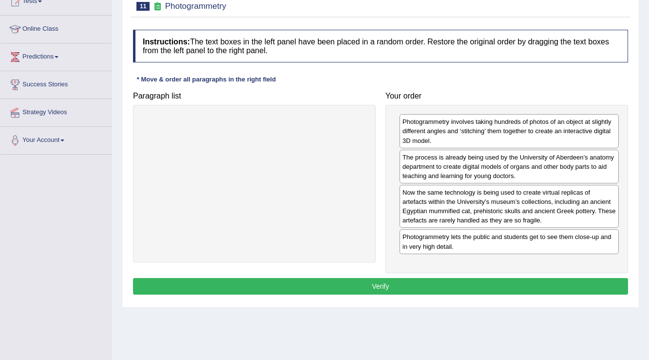
scroll to position [117, 0]
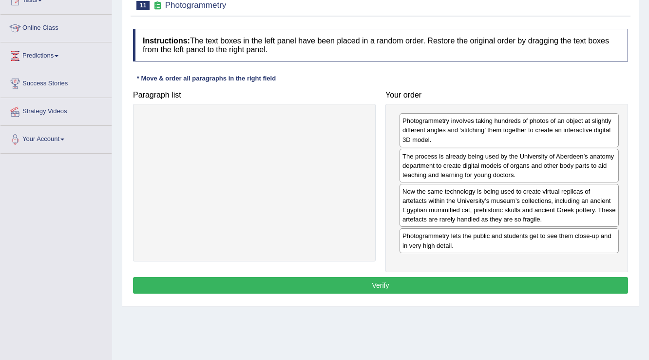
click at [530, 287] on button "Verify" at bounding box center [380, 285] width 495 height 17
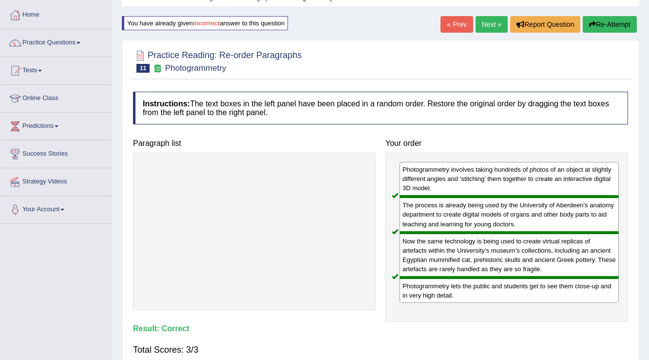
scroll to position [39, 0]
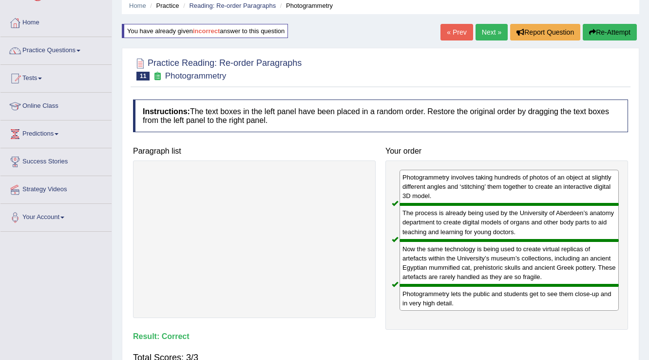
click at [501, 39] on link "Next »" at bounding box center [491, 32] width 32 height 17
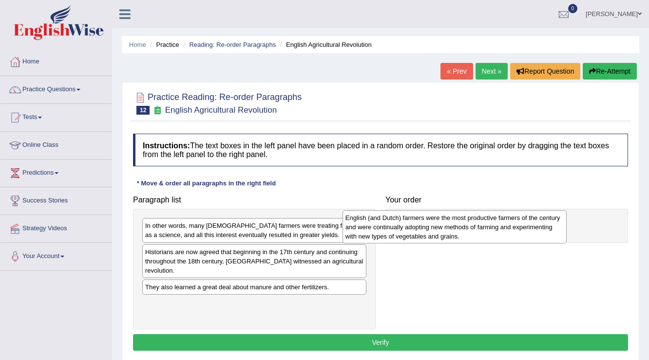
drag, startPoint x: 307, startPoint y: 302, endPoint x: 508, endPoint y: 226, distance: 214.2
click at [508, 226] on div "English (and Dutch) farmers were the most productive farmers of the century and…" at bounding box center [454, 227] width 225 height 34
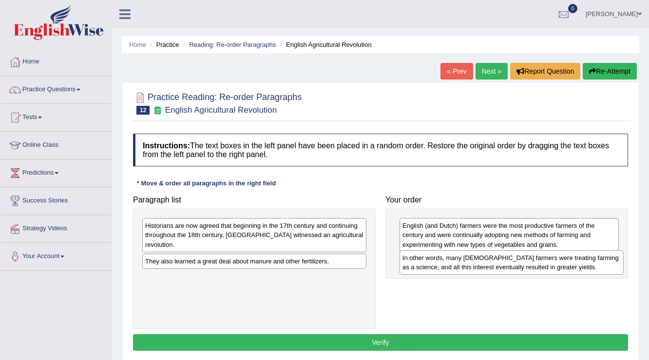
drag, startPoint x: 324, startPoint y: 232, endPoint x: 582, endPoint y: 265, distance: 259.2
click at [582, 265] on div "In other words, many [DEMOGRAPHIC_DATA] farmers were treating farming as a scie…" at bounding box center [511, 262] width 225 height 24
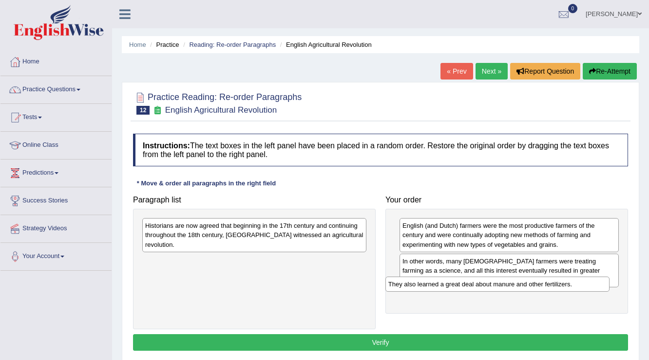
drag, startPoint x: 355, startPoint y: 253, endPoint x: 598, endPoint y: 286, distance: 245.3
click at [598, 286] on div "They also learned a great deal about manure and other fertilizers." at bounding box center [497, 283] width 225 height 15
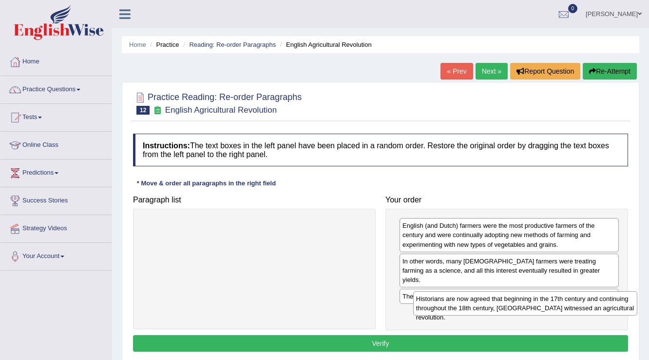
drag, startPoint x: 287, startPoint y: 233, endPoint x: 556, endPoint y: 306, distance: 278.7
click at [556, 306] on div "Historians are now agreed that beginning in the 17th century and continuing thr…" at bounding box center [525, 303] width 225 height 24
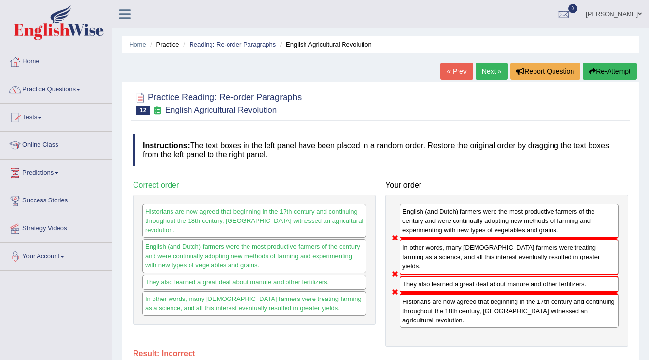
click at [622, 65] on button "Re-Attempt" at bounding box center [610, 71] width 54 height 17
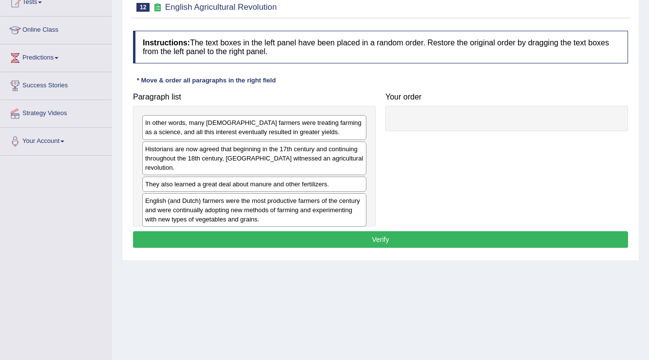
scroll to position [117, 0]
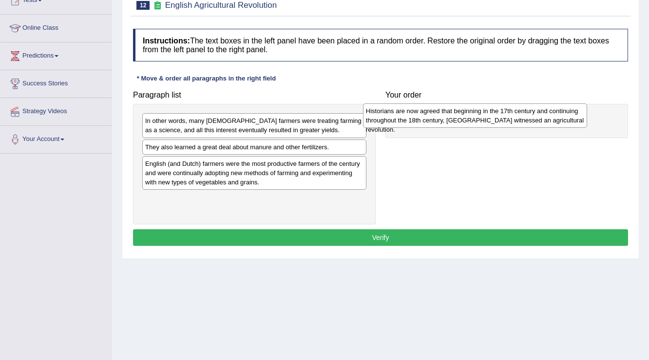
drag, startPoint x: 329, startPoint y: 152, endPoint x: 556, endPoint y: 117, distance: 229.7
click at [556, 117] on div "Historians are now agreed that beginning in the 17th century and continuing thr…" at bounding box center [475, 115] width 225 height 24
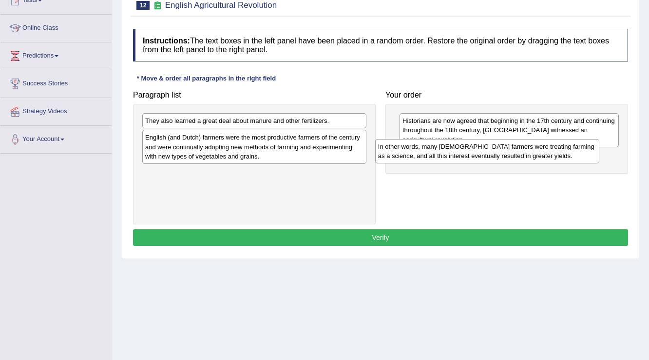
drag, startPoint x: 386, startPoint y: 135, endPoint x: 587, endPoint y: 156, distance: 201.8
click at [587, 156] on div "In other words, many [DEMOGRAPHIC_DATA] farmers were treating farming as a scie…" at bounding box center [487, 151] width 225 height 24
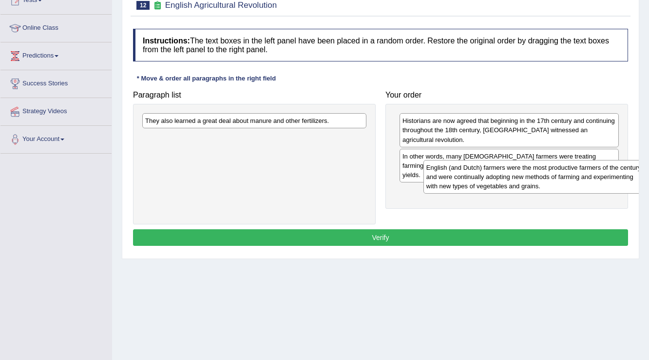
drag, startPoint x: 311, startPoint y: 142, endPoint x: 592, endPoint y: 172, distance: 282.7
click at [592, 172] on div "English (and Dutch) farmers were the most productive farmers of the century and…" at bounding box center [535, 177] width 225 height 34
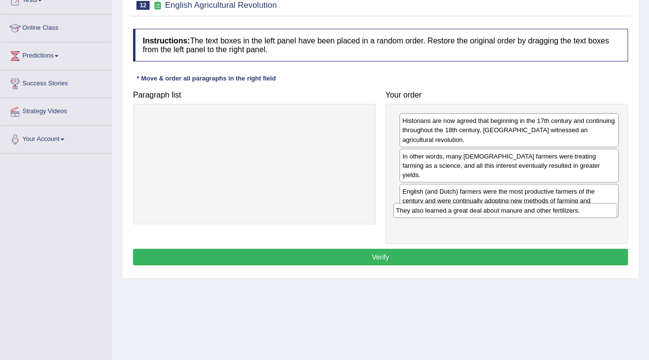
drag, startPoint x: 320, startPoint y: 124, endPoint x: 571, endPoint y: 213, distance: 266.9
click at [571, 213] on div "They also learned a great deal about manure and other fertilizers." at bounding box center [505, 210] width 225 height 15
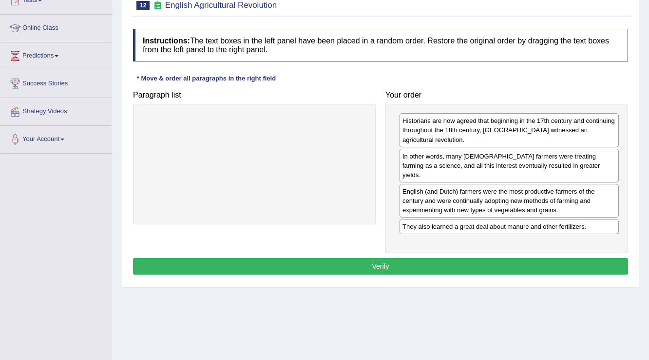
click at [604, 258] on button "Verify" at bounding box center [380, 266] width 495 height 17
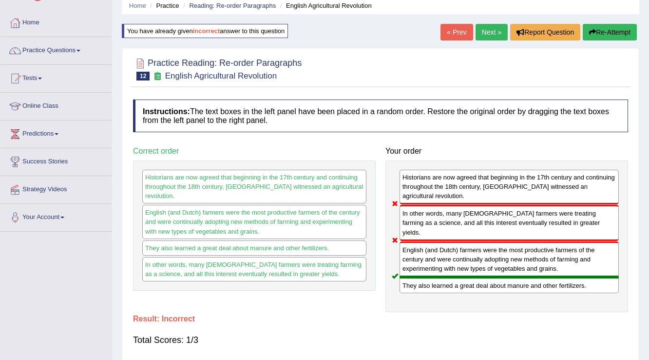
scroll to position [39, 0]
click at [606, 35] on button "Re-Attempt" at bounding box center [610, 32] width 54 height 17
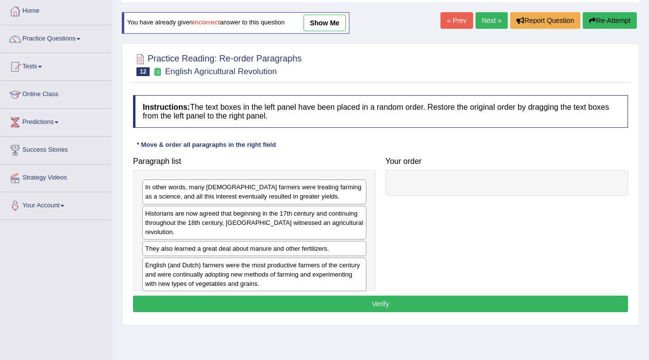
scroll to position [117, 0]
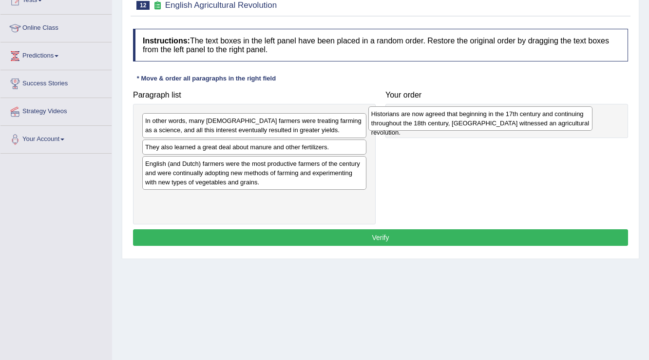
drag, startPoint x: 390, startPoint y: 150, endPoint x: 539, endPoint y: 123, distance: 151.5
click at [539, 123] on div "Historians are now agreed that beginning in the 17th century and continuing thr…" at bounding box center [480, 118] width 225 height 24
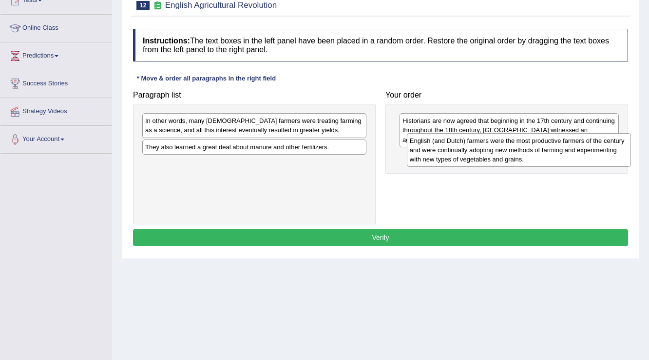
drag, startPoint x: 318, startPoint y: 183, endPoint x: 518, endPoint y: 161, distance: 201.5
click at [518, 161] on div "English (and Dutch) farmers were the most productive farmers of the century and…" at bounding box center [519, 150] width 225 height 34
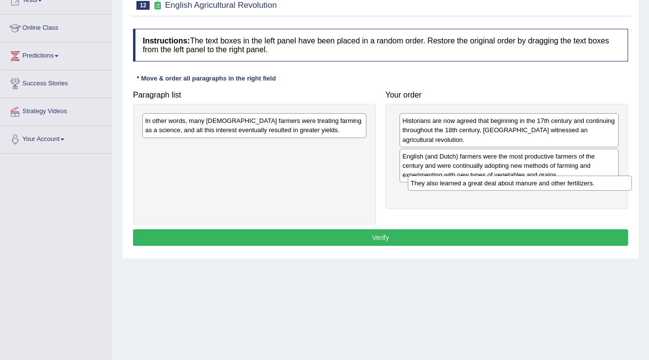
drag, startPoint x: 187, startPoint y: 145, endPoint x: 431, endPoint y: 177, distance: 245.7
click at [431, 177] on div "They also learned a great deal about manure and other fertilizers." at bounding box center [520, 182] width 225 height 15
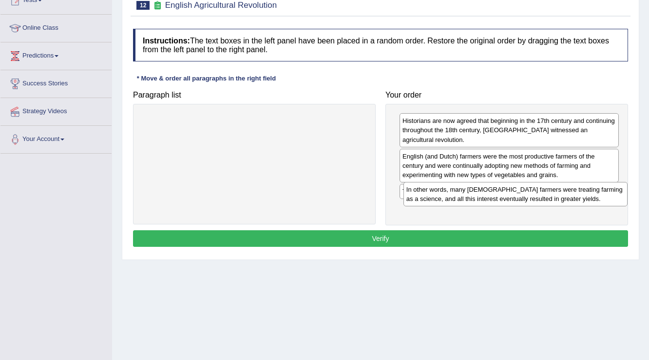
drag, startPoint x: 255, startPoint y: 121, endPoint x: 504, endPoint y: 188, distance: 257.6
click at [504, 188] on div "In other words, many English farmers were treating farming as a science, and al…" at bounding box center [515, 194] width 225 height 24
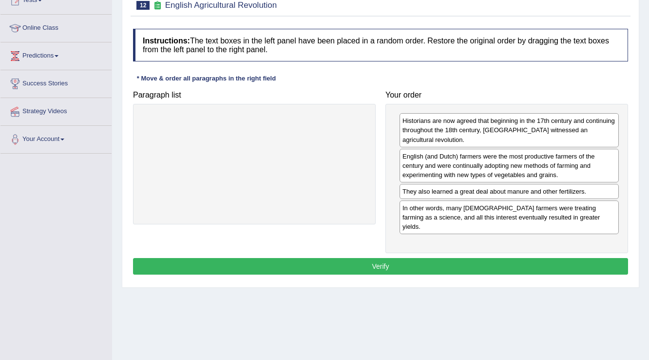
click at [483, 258] on button "Verify" at bounding box center [380, 266] width 495 height 17
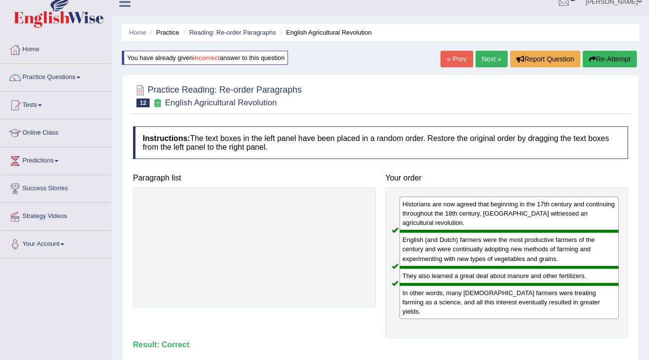
scroll to position [0, 0]
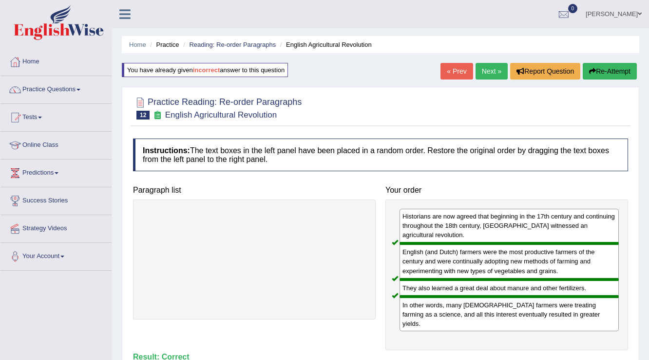
click at [494, 72] on link "Next »" at bounding box center [491, 71] width 32 height 17
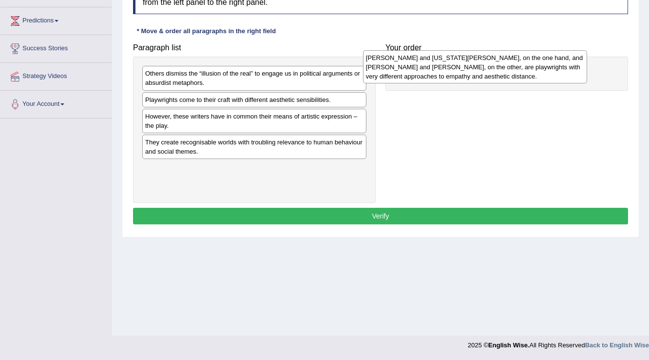
drag, startPoint x: 330, startPoint y: 153, endPoint x: 549, endPoint y: 70, distance: 234.5
click at [549, 70] on div "[PERSON_NAME] and [US_STATE][PERSON_NAME], on the one hand, and [PERSON_NAME] a…" at bounding box center [475, 67] width 225 height 34
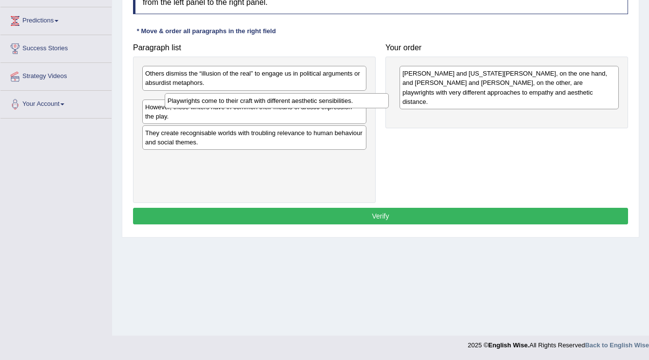
drag, startPoint x: 331, startPoint y: 101, endPoint x: 341, endPoint y: 111, distance: 13.8
click at [353, 103] on div "Playwrights come to their craft with different aesthetic sensibilities." at bounding box center [277, 100] width 225 height 15
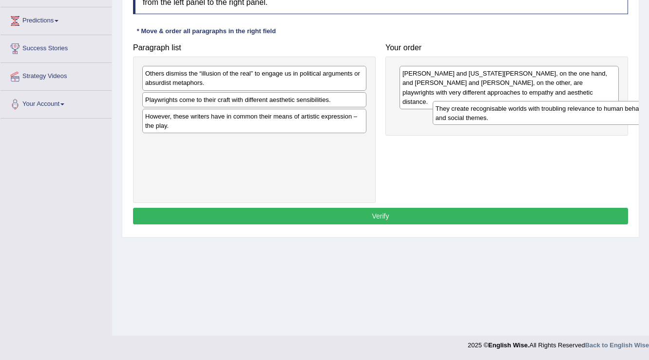
drag, startPoint x: 308, startPoint y: 142, endPoint x: 582, endPoint y: 107, distance: 276.6
click at [582, 107] on div "They create recognisable worlds with troubling relevance to human behaviour and…" at bounding box center [545, 113] width 225 height 24
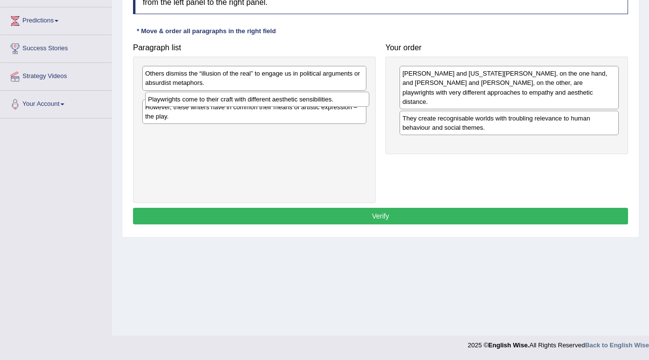
click at [244, 104] on div "Playwrights come to their craft with different aesthetic sensibilities." at bounding box center [257, 99] width 225 height 15
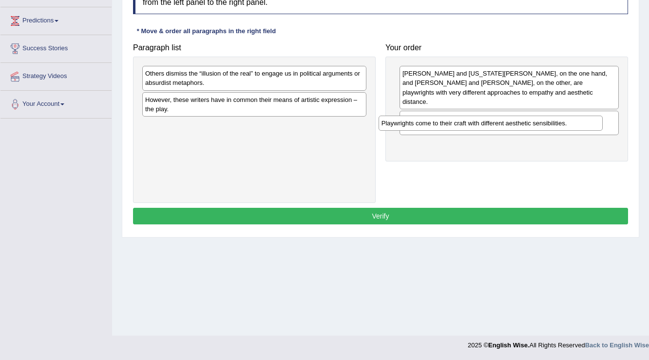
drag, startPoint x: 244, startPoint y: 100, endPoint x: 480, endPoint y: 124, distance: 238.0
click at [480, 124] on div "Playwrights come to their craft with different aesthetic sensibilities." at bounding box center [491, 122] width 225 height 15
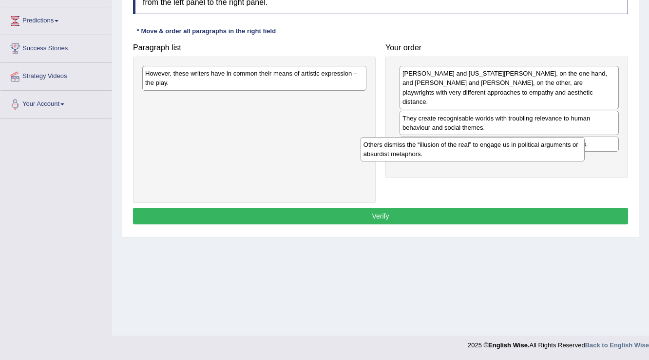
drag, startPoint x: 262, startPoint y: 77, endPoint x: 495, endPoint y: 152, distance: 244.8
click at [495, 152] on div "Others dismiss the “illusion of the real” to engage us in political arguments o…" at bounding box center [472, 149] width 225 height 24
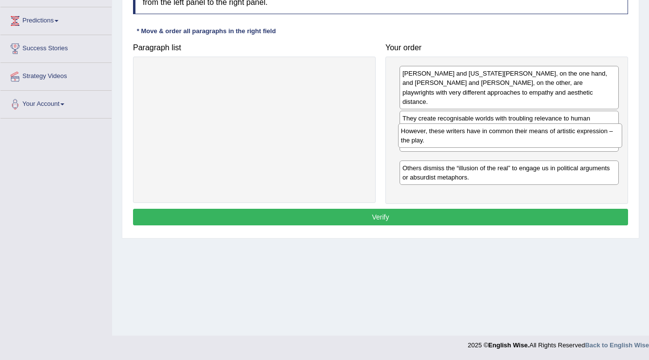
drag, startPoint x: 269, startPoint y: 78, endPoint x: 524, endPoint y: 138, distance: 261.7
click at [524, 138] on div "However, these writers have in common their means of artistic expression – the …" at bounding box center [510, 135] width 225 height 24
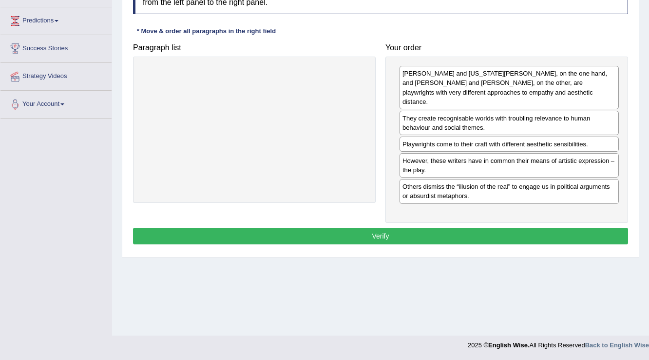
click at [511, 227] on button "Verify" at bounding box center [380, 235] width 495 height 17
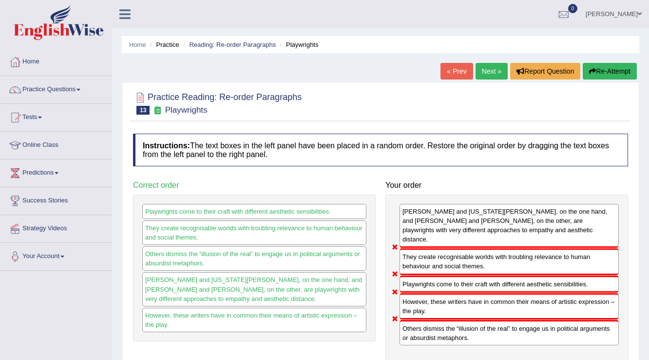
click at [621, 75] on button "Re-Attempt" at bounding box center [610, 71] width 54 height 17
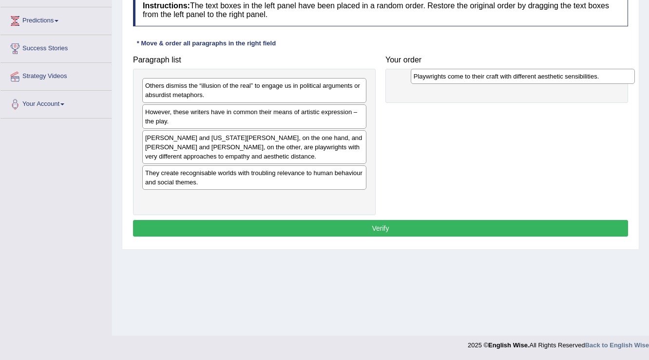
drag, startPoint x: 286, startPoint y: 116, endPoint x: 555, endPoint y: 81, distance: 270.7
click at [555, 81] on div "Playwrights come to their craft with different aesthetic sensibilities." at bounding box center [523, 76] width 225 height 15
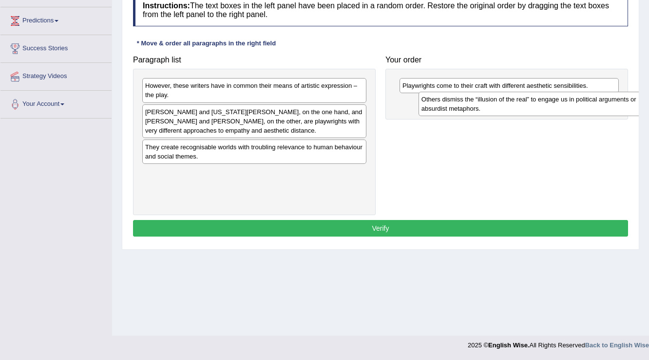
drag, startPoint x: 304, startPoint y: 97, endPoint x: 557, endPoint y: 99, distance: 253.3
click at [557, 99] on div "Others dismiss the “illusion of the real” to engage us in political arguments o…" at bounding box center [530, 104] width 225 height 24
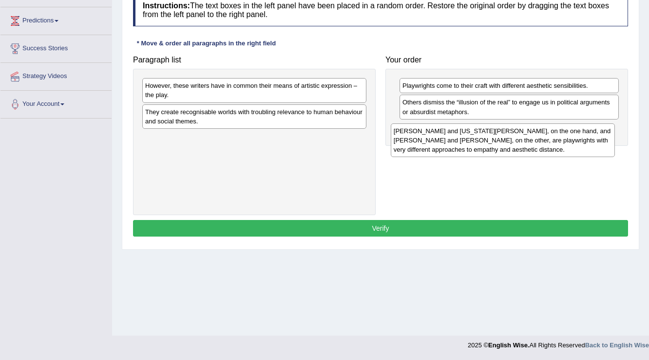
drag, startPoint x: 296, startPoint y: 129, endPoint x: 547, endPoint y: 146, distance: 251.0
click at [547, 146] on div "[PERSON_NAME] and [US_STATE][PERSON_NAME], on the one hand, and [PERSON_NAME] a…" at bounding box center [503, 140] width 225 height 34
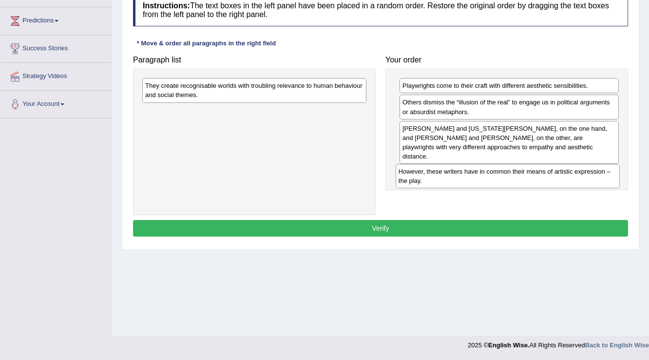
drag, startPoint x: 294, startPoint y: 111, endPoint x: 510, endPoint y: 182, distance: 227.5
click at [510, 182] on div "However, these writers have in common their means of artistic expression – the …" at bounding box center [508, 176] width 225 height 24
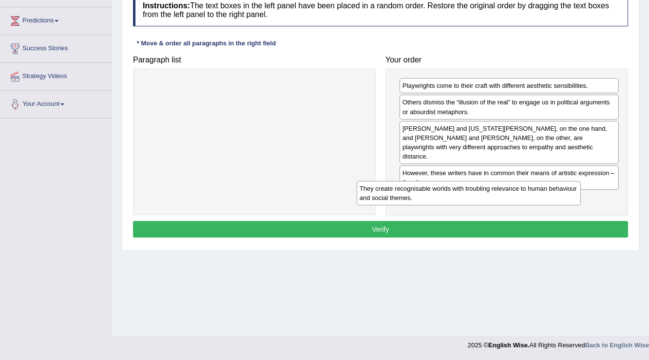
drag, startPoint x: 308, startPoint y: 94, endPoint x: 530, endPoint y: 195, distance: 244.0
click at [530, 195] on div "They create recognisable worlds with troubling relevance to human behaviour and…" at bounding box center [469, 193] width 225 height 24
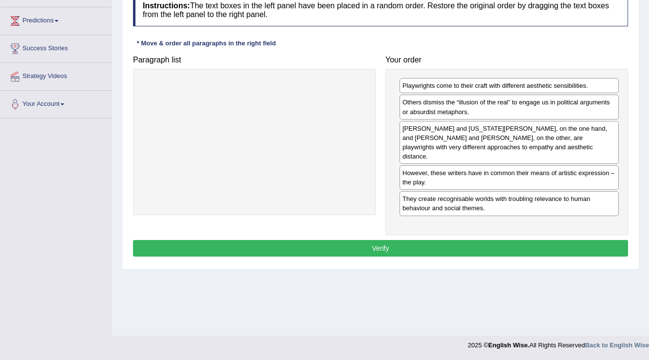
drag, startPoint x: 510, startPoint y: 225, endPoint x: 514, endPoint y: 240, distance: 15.7
click at [510, 225] on div "Instructions: The text boxes in the left panel have been placed in a random ord…" at bounding box center [381, 126] width 500 height 275
click at [514, 240] on button "Verify" at bounding box center [380, 248] width 495 height 17
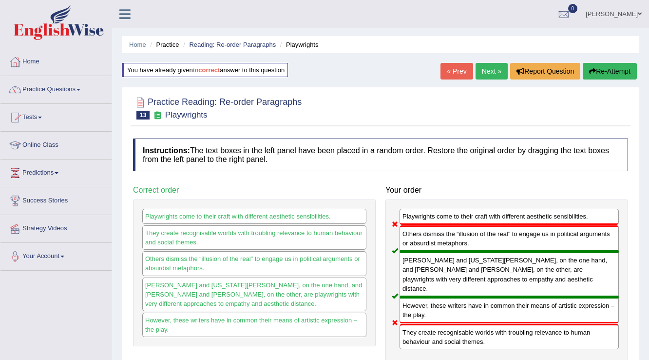
click at [605, 75] on button "Re-Attempt" at bounding box center [610, 71] width 54 height 17
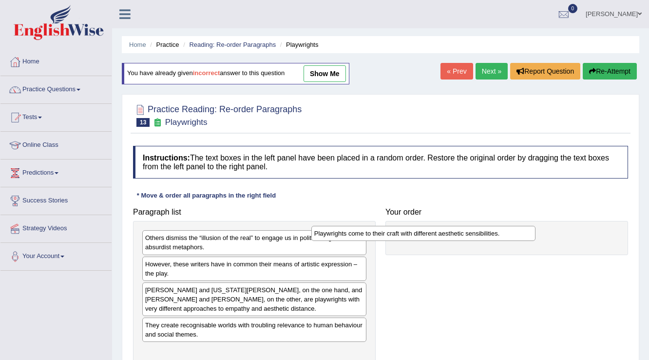
drag, startPoint x: 280, startPoint y: 267, endPoint x: 464, endPoint y: 237, distance: 186.1
click at [464, 237] on div "Playwrights come to their craft with different aesthetic sensibilities." at bounding box center [423, 233] width 225 height 15
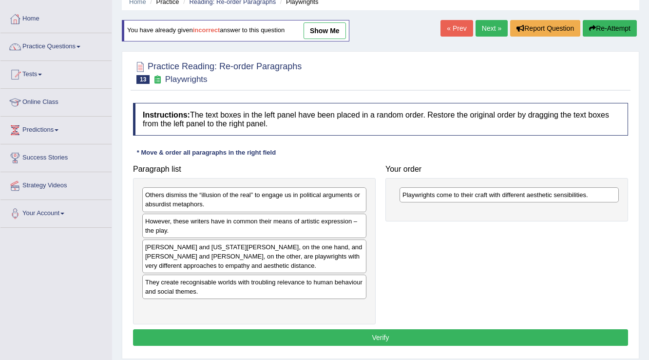
scroll to position [78, 0]
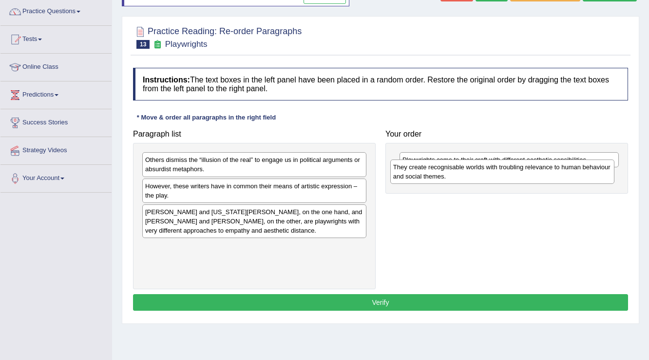
drag, startPoint x: 202, startPoint y: 255, endPoint x: 450, endPoint y: 176, distance: 260.4
click at [450, 176] on div "They create recognisable worlds with troubling relevance to human behaviour and…" at bounding box center [502, 171] width 225 height 24
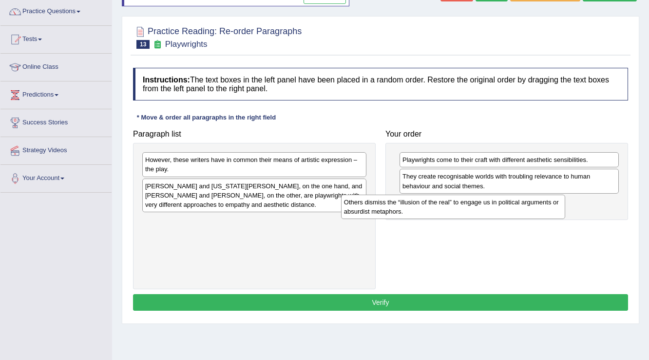
drag, startPoint x: 292, startPoint y: 166, endPoint x: 511, endPoint y: 208, distance: 222.3
click at [511, 208] on div "Others dismiss the “illusion of the real” to engage us in political arguments o…" at bounding box center [453, 206] width 225 height 24
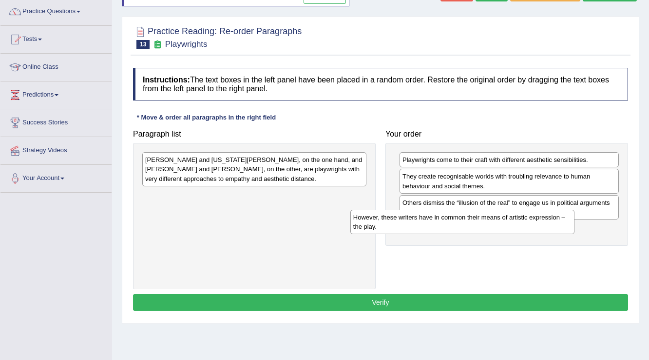
drag, startPoint x: 302, startPoint y: 168, endPoint x: 514, endPoint y: 227, distance: 221.2
click at [514, 227] on div "However, these writers have in common their means of artistic expression – the …" at bounding box center [462, 221] width 225 height 24
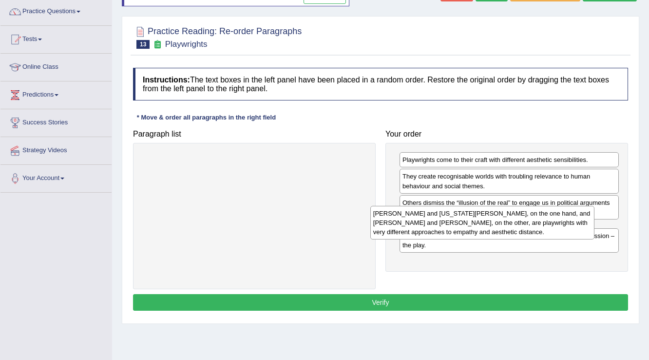
drag, startPoint x: 297, startPoint y: 173, endPoint x: 479, endPoint y: 221, distance: 188.7
click at [479, 221] on div "Thornton Wilder and Tennessee Williams, on the one hand, and Bertolt Brecht and…" at bounding box center [482, 223] width 225 height 34
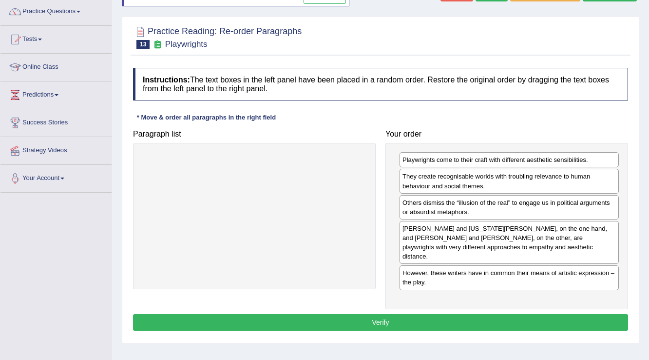
click at [521, 314] on button "Verify" at bounding box center [380, 322] width 495 height 17
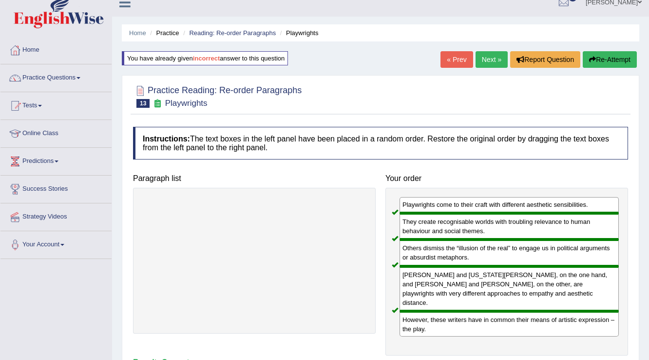
scroll to position [0, 0]
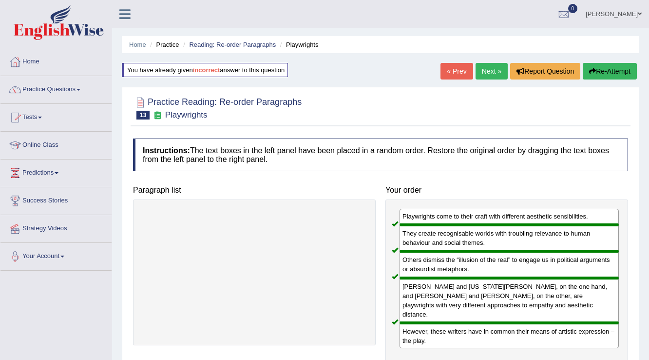
click at [492, 64] on link "Next »" at bounding box center [491, 71] width 32 height 17
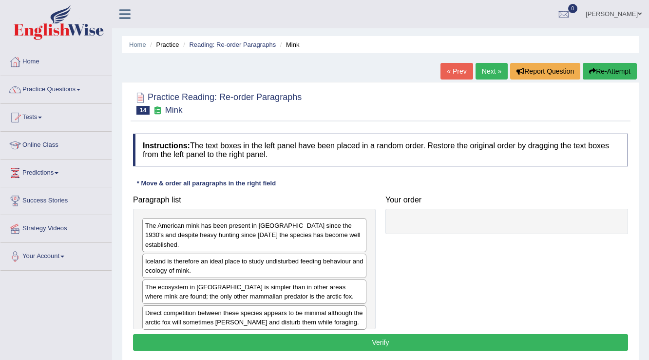
scroll to position [117, 0]
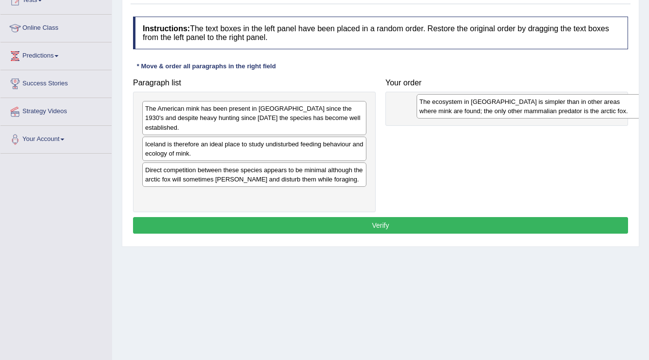
drag, startPoint x: 197, startPoint y: 166, endPoint x: 460, endPoint y: 109, distance: 269.2
click at [460, 109] on div "The ecosystem in [GEOGRAPHIC_DATA] is simpler than in other areas where mink ar…" at bounding box center [529, 106] width 225 height 24
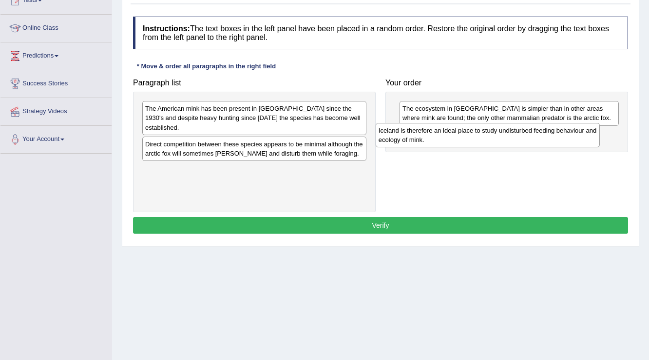
drag, startPoint x: 300, startPoint y: 130, endPoint x: 534, endPoint y: 126, distance: 234.3
click at [534, 126] on div "Iceland is therefore an ideal place to study undisturbed feeding behaviour and …" at bounding box center [488, 135] width 225 height 24
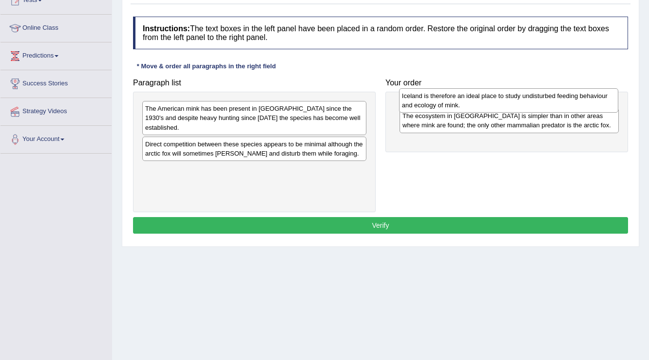
drag, startPoint x: 503, startPoint y: 142, endPoint x: 503, endPoint y: 104, distance: 38.5
click at [503, 104] on div "Iceland is therefore an ideal place to study undisturbed feeding behaviour and …" at bounding box center [509, 100] width 220 height 24
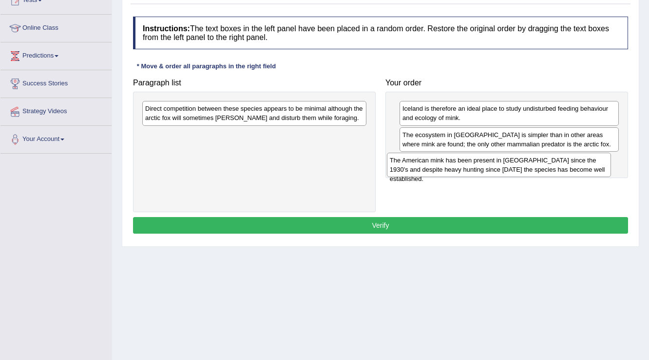
drag, startPoint x: 294, startPoint y: 111, endPoint x: 538, endPoint y: 162, distance: 249.9
click at [538, 162] on div "The American mink has been present in [GEOGRAPHIC_DATA] since the 1930's and de…" at bounding box center [499, 164] width 225 height 24
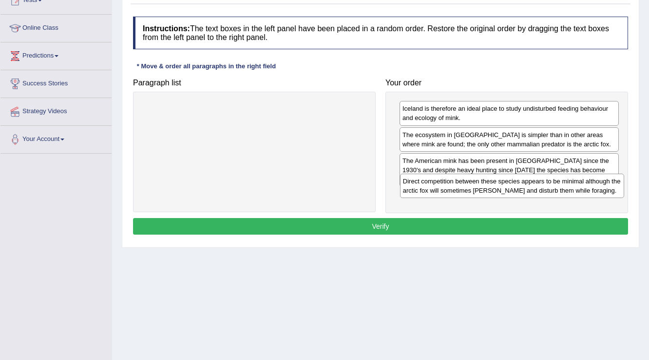
drag, startPoint x: 342, startPoint y: 116, endPoint x: 600, endPoint y: 189, distance: 267.7
click at [600, 189] on div "Direct competition between these species appears to be minimal although the arc…" at bounding box center [512, 185] width 225 height 24
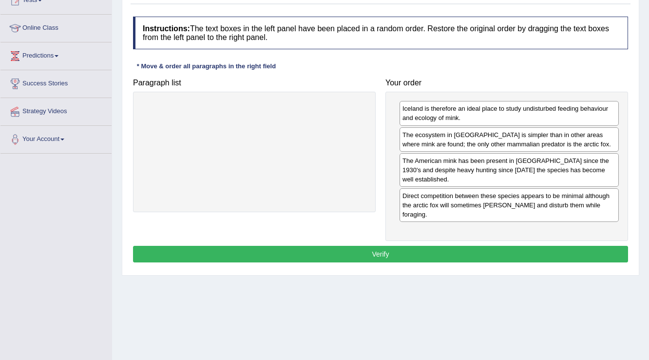
click at [577, 225] on div "Instructions: The text boxes in the left panel have been placed in a random ord…" at bounding box center [381, 141] width 500 height 258
click at [576, 246] on button "Verify" at bounding box center [380, 254] width 495 height 17
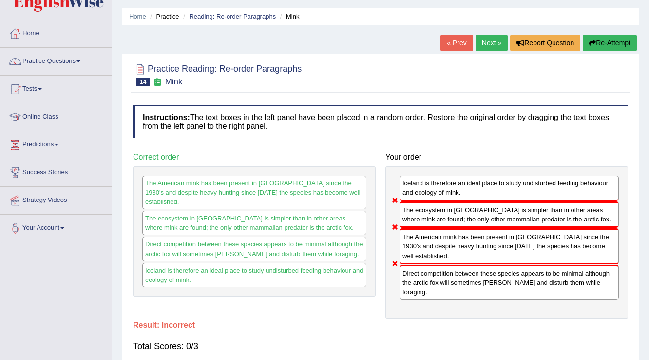
scroll to position [0, 0]
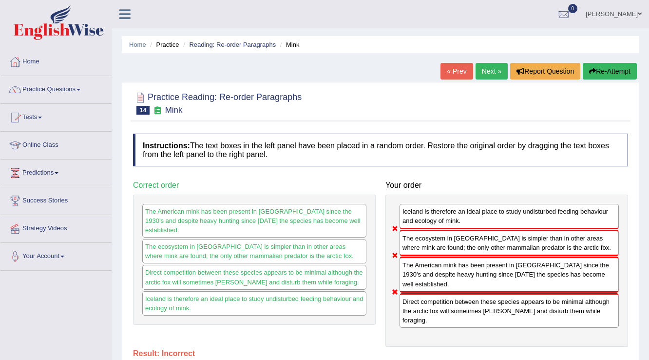
click at [607, 74] on button "Re-Attempt" at bounding box center [610, 71] width 54 height 17
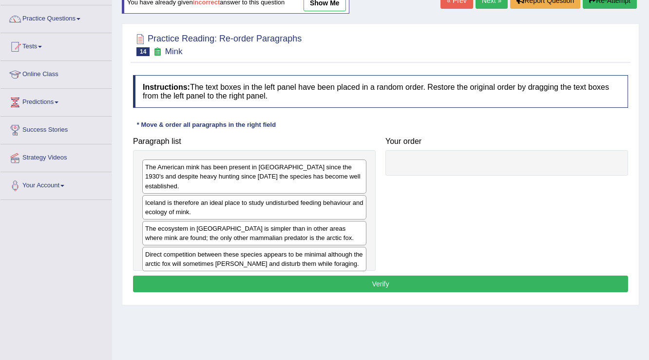
scroll to position [78, 0]
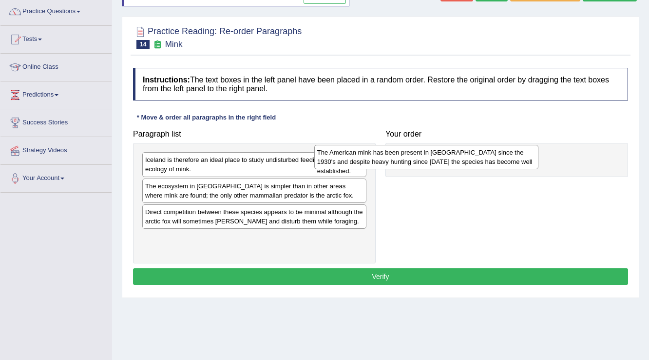
drag, startPoint x: 308, startPoint y: 166, endPoint x: 489, endPoint y: 157, distance: 180.4
click at [489, 157] on div "The American mink has been present in [GEOGRAPHIC_DATA] since the 1930's and de…" at bounding box center [426, 157] width 225 height 24
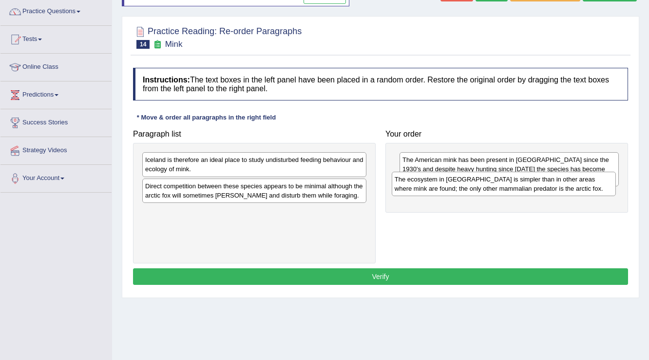
drag, startPoint x: 226, startPoint y: 191, endPoint x: 475, endPoint y: 185, distance: 249.0
click at [475, 185] on div "The ecosystem in [GEOGRAPHIC_DATA] is simpler than in other areas where mink ar…" at bounding box center [504, 183] width 225 height 24
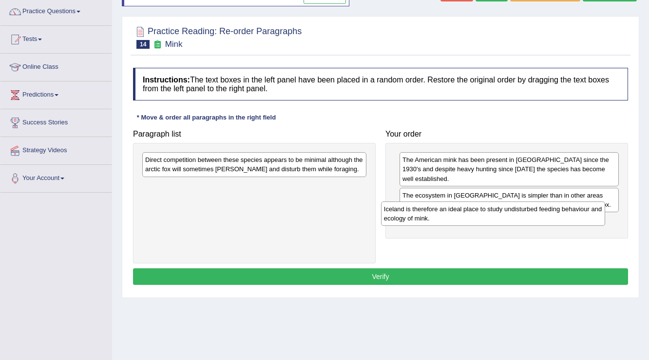
drag, startPoint x: 335, startPoint y: 174, endPoint x: 579, endPoint y: 224, distance: 248.6
click at [579, 224] on div "Iceland is therefore an ideal place to study undisturbed feeding behaviour and …" at bounding box center [493, 213] width 225 height 24
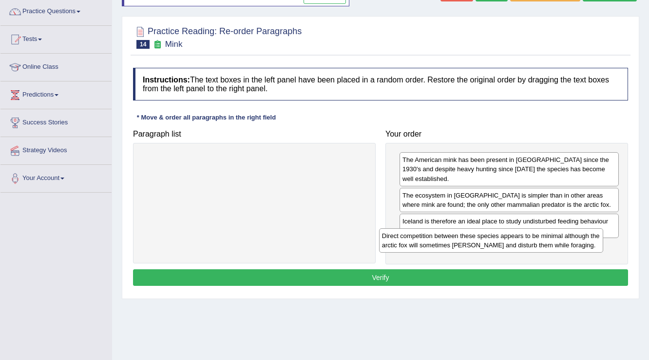
drag, startPoint x: 325, startPoint y: 160, endPoint x: 562, endPoint y: 234, distance: 248.2
click at [562, 234] on div "Direct competition between these species appears to be minimal although the arc…" at bounding box center [491, 240] width 225 height 24
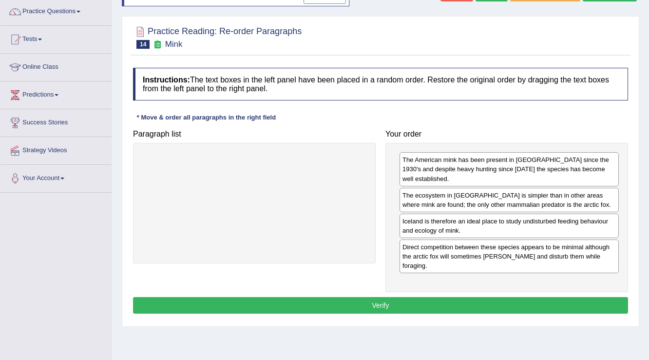
click at [507, 297] on button "Verify" at bounding box center [380, 305] width 495 height 17
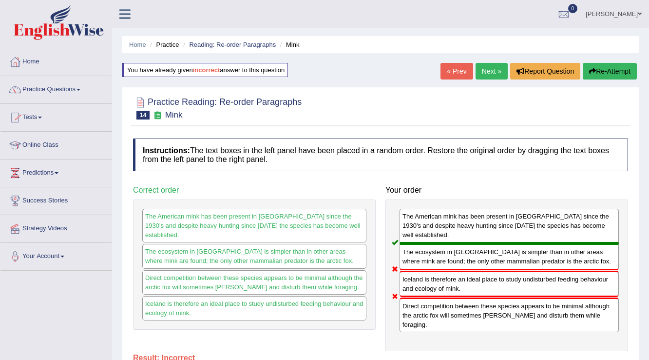
scroll to position [0, 0]
click at [608, 76] on button "Re-Attempt" at bounding box center [610, 71] width 54 height 17
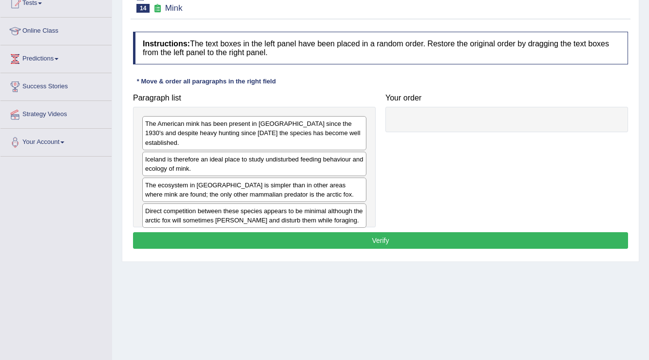
scroll to position [117, 0]
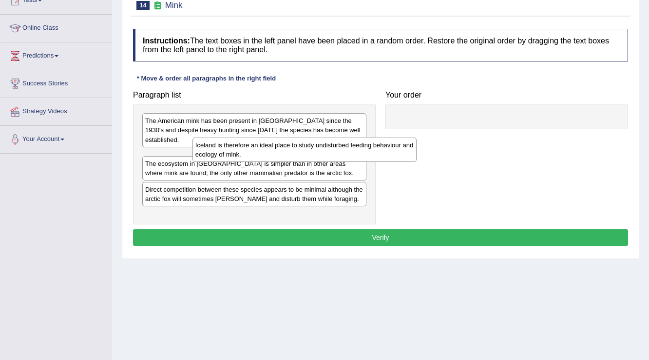
drag, startPoint x: 226, startPoint y: 138, endPoint x: 266, endPoint y: 136, distance: 40.0
click at [266, 137] on div "Iceland is therefore an ideal place to study undisturbed feeding behaviour and …" at bounding box center [304, 149] width 225 height 24
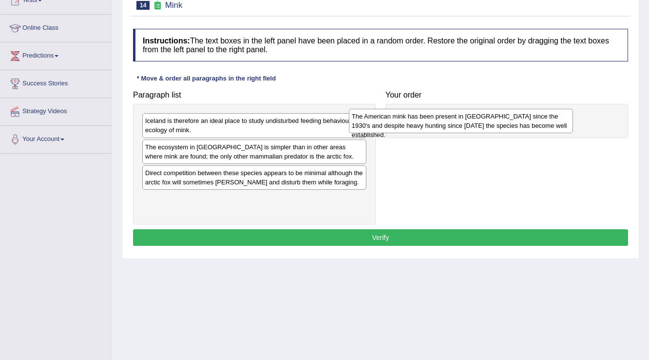
drag, startPoint x: 250, startPoint y: 129, endPoint x: 464, endPoint y: 123, distance: 213.9
click at [464, 123] on div "The American mink has been present in [GEOGRAPHIC_DATA] since the 1930's and de…" at bounding box center [461, 121] width 225 height 24
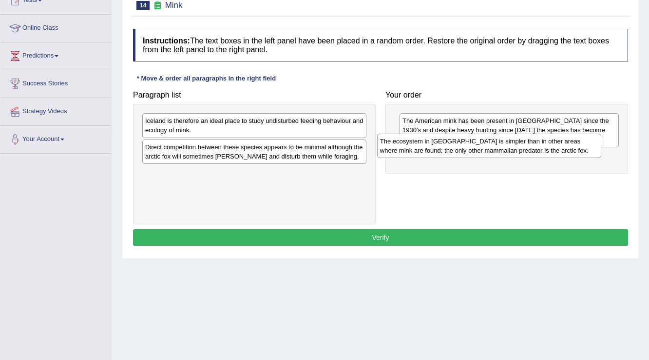
drag, startPoint x: 282, startPoint y: 145, endPoint x: 516, endPoint y: 140, distance: 234.9
click at [516, 140] on div "The ecosystem in [GEOGRAPHIC_DATA] is simpler than in other areas where mink ar…" at bounding box center [489, 145] width 225 height 24
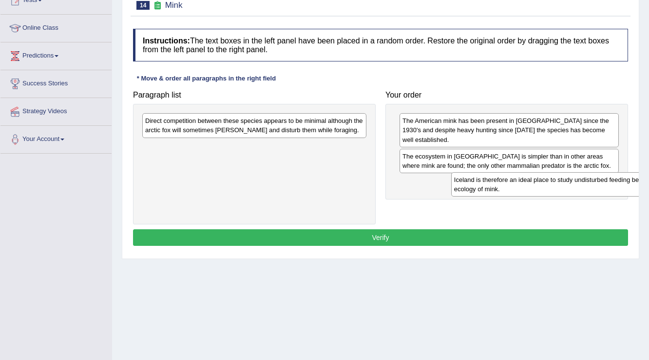
drag, startPoint x: 213, startPoint y: 118, endPoint x: 522, endPoint y: 177, distance: 314.4
click at [522, 177] on div "Iceland is therefore an ideal place to study undisturbed feeding behaviour and …" at bounding box center [563, 184] width 225 height 24
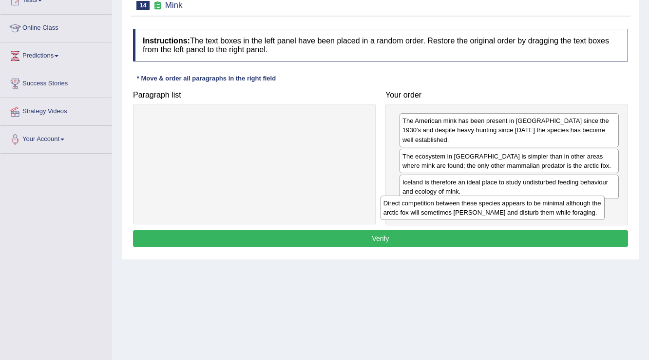
drag, startPoint x: 284, startPoint y: 128, endPoint x: 522, endPoint y: 208, distance: 251.3
click at [522, 209] on div "Direct competition between these species appears to be minimal although the arc…" at bounding box center [492, 207] width 225 height 24
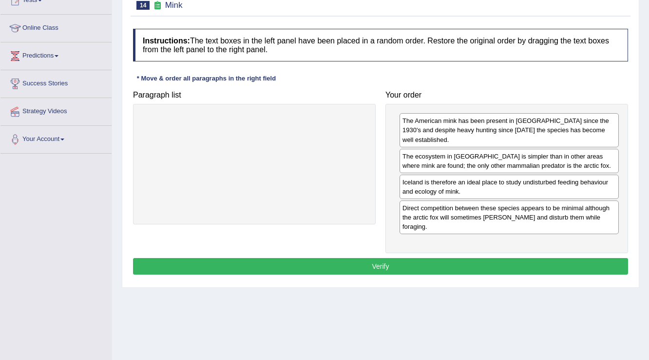
click at [496, 258] on button "Verify" at bounding box center [380, 266] width 495 height 17
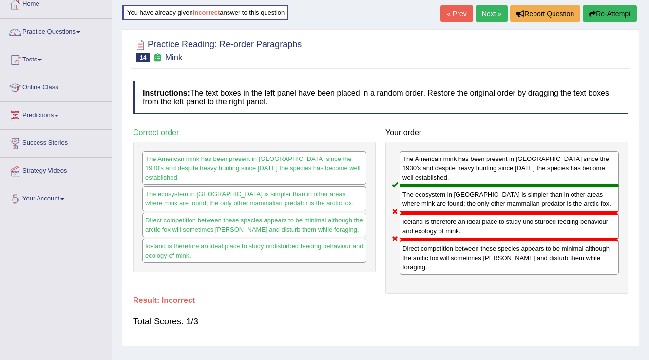
scroll to position [0, 0]
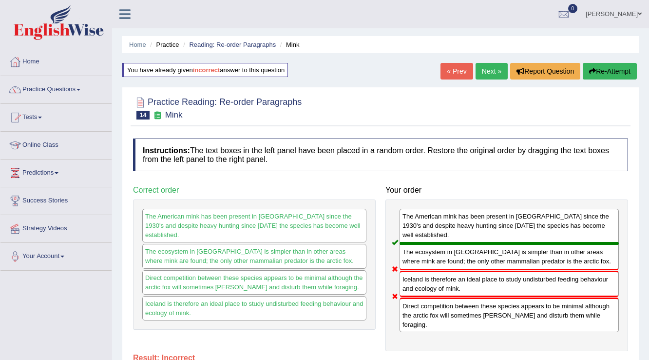
click at [595, 67] on button "Re-Attempt" at bounding box center [610, 71] width 54 height 17
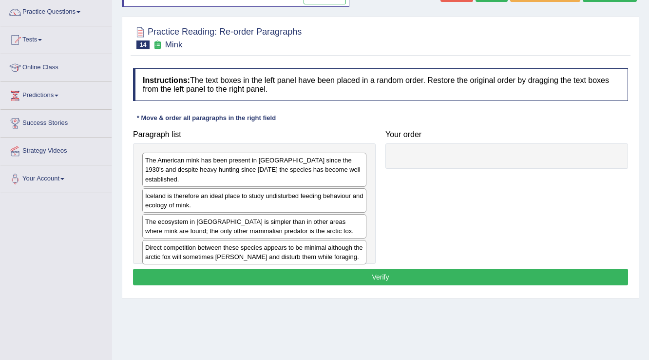
scroll to position [78, 0]
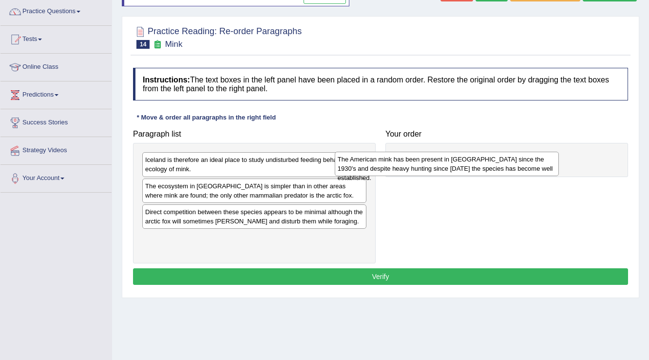
drag, startPoint x: 194, startPoint y: 171, endPoint x: 405, endPoint y: 168, distance: 211.0
click at [405, 168] on div "The American mink has been present in [GEOGRAPHIC_DATA] since the 1930's and de…" at bounding box center [447, 164] width 225 height 24
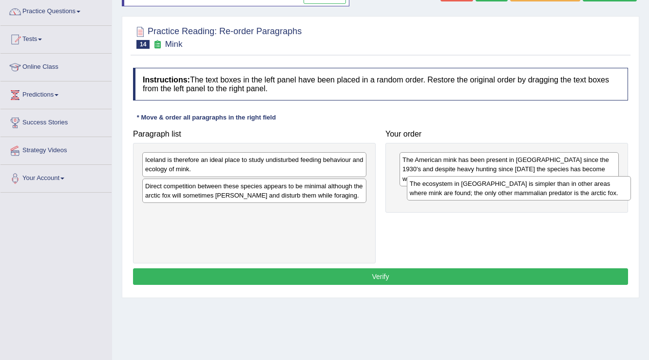
drag, startPoint x: 224, startPoint y: 193, endPoint x: 488, endPoint y: 191, distance: 264.5
click at [488, 191] on div "The ecosystem in [GEOGRAPHIC_DATA] is simpler than in other areas where mink ar…" at bounding box center [519, 188] width 225 height 24
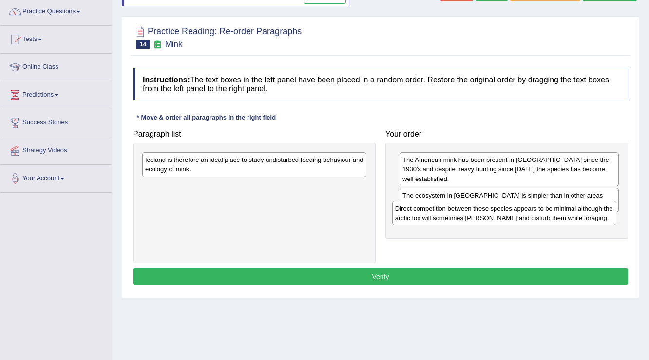
drag, startPoint x: 246, startPoint y: 188, endPoint x: 496, endPoint y: 210, distance: 250.9
click at [496, 210] on div "Direct competition between these species appears to be minimal although the arc…" at bounding box center [504, 213] width 225 height 24
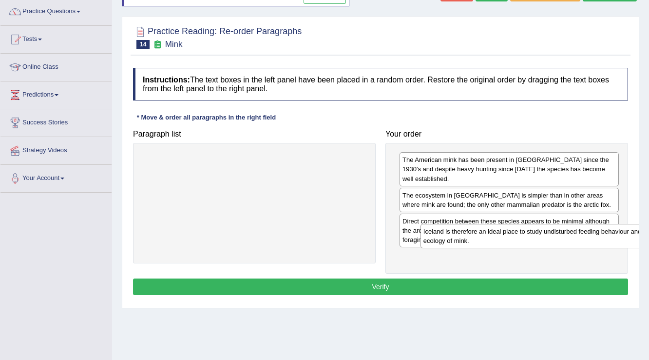
drag, startPoint x: 263, startPoint y: 169, endPoint x: 528, endPoint y: 238, distance: 273.4
click at [528, 238] on div "Iceland is therefore an ideal place to study undisturbed feeding behaviour and …" at bounding box center [532, 236] width 225 height 24
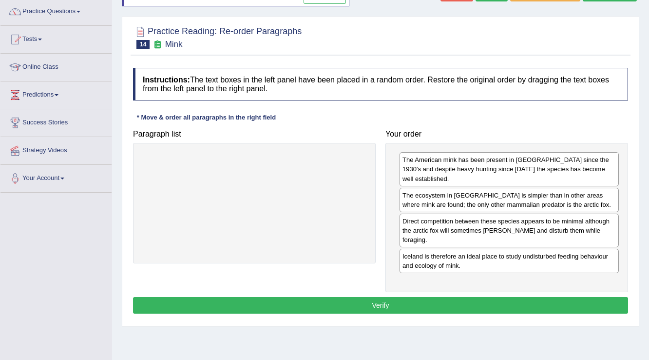
click at [429, 297] on button "Verify" at bounding box center [380, 305] width 495 height 17
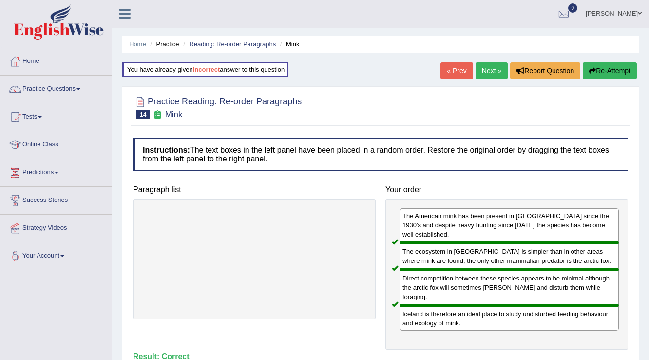
scroll to position [0, 0]
click at [494, 76] on link "Next »" at bounding box center [491, 71] width 32 height 17
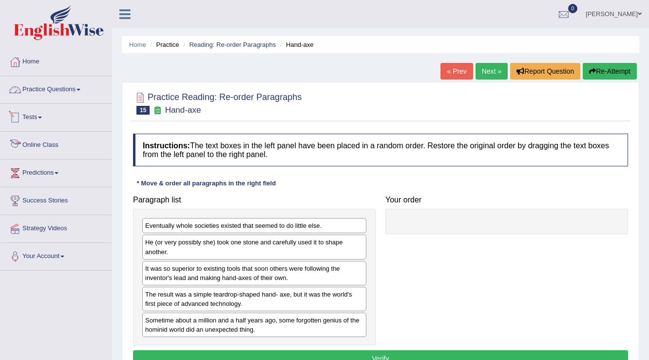
click at [57, 94] on link "Practice Questions" at bounding box center [55, 88] width 111 height 24
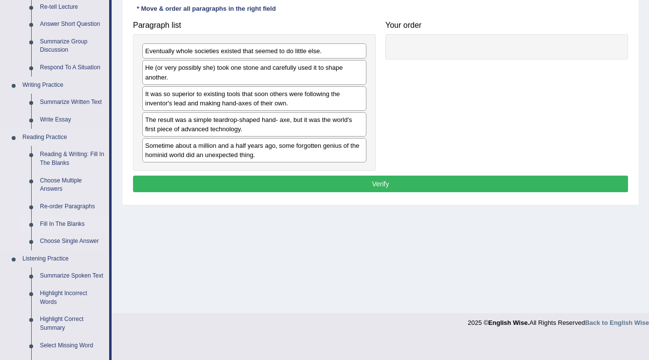
scroll to position [117, 0]
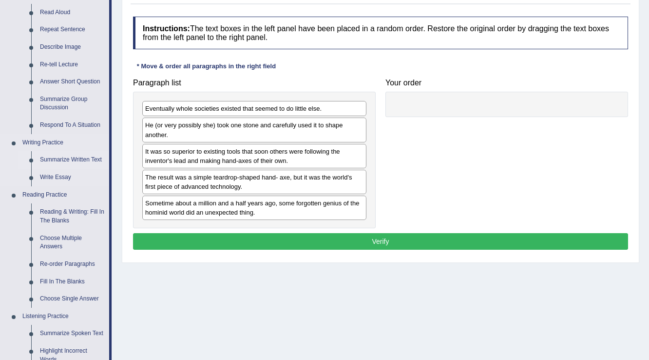
click at [47, 159] on link "Summarize Written Text" at bounding box center [73, 160] width 74 height 18
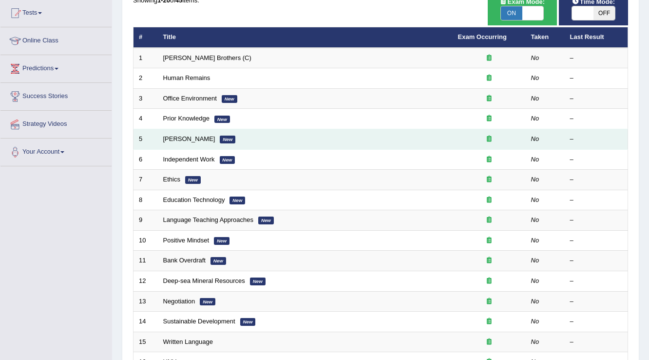
scroll to position [49, 0]
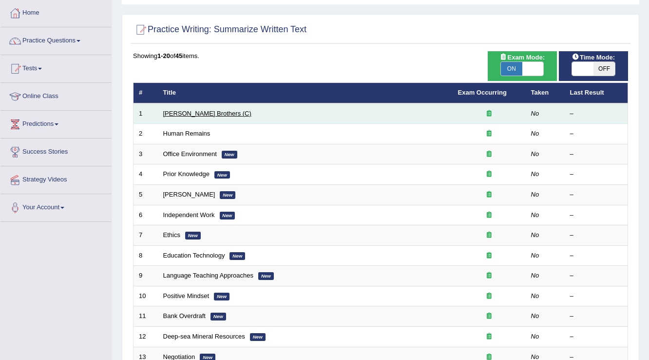
click at [206, 111] on link "[PERSON_NAME] Brothers (C)" at bounding box center [207, 113] width 88 height 7
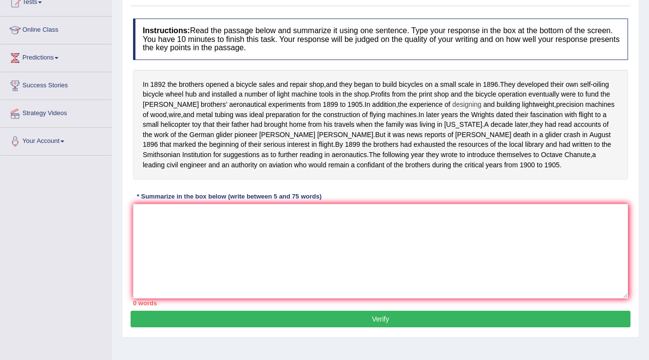
scroll to position [74, 0]
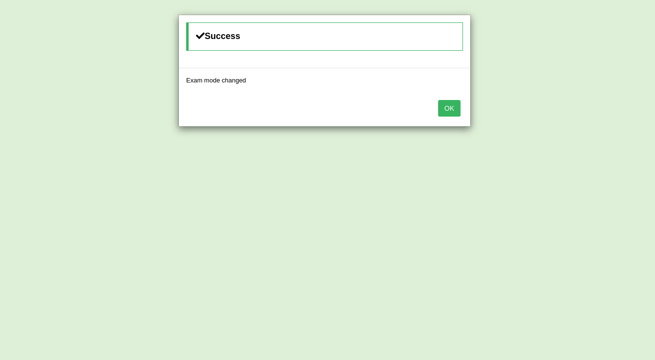
click at [440, 100] on button "OK" at bounding box center [449, 108] width 22 height 17
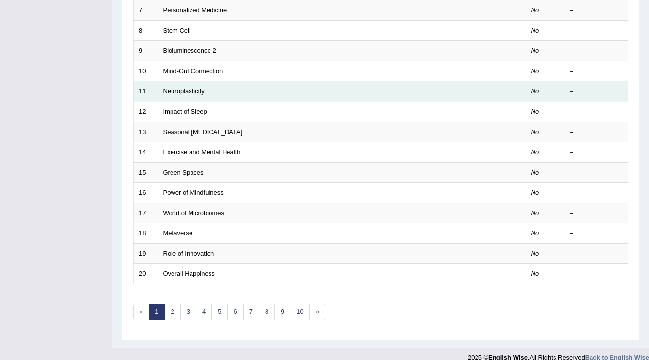
scroll to position [283, 0]
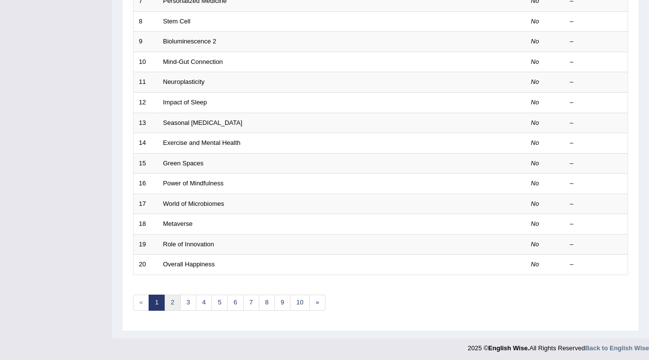
click at [179, 300] on link "2" at bounding box center [172, 302] width 16 height 16
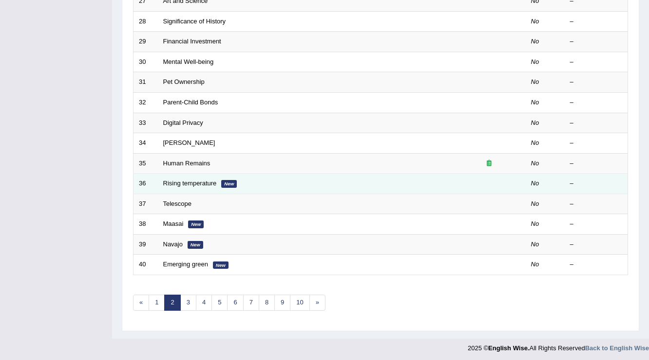
click at [195, 188] on td "Rising temperature New" at bounding box center [305, 183] width 295 height 20
click at [195, 185] on td "Rising temperature New" at bounding box center [305, 183] width 295 height 20
click at [197, 183] on link "Rising temperature" at bounding box center [190, 182] width 54 height 7
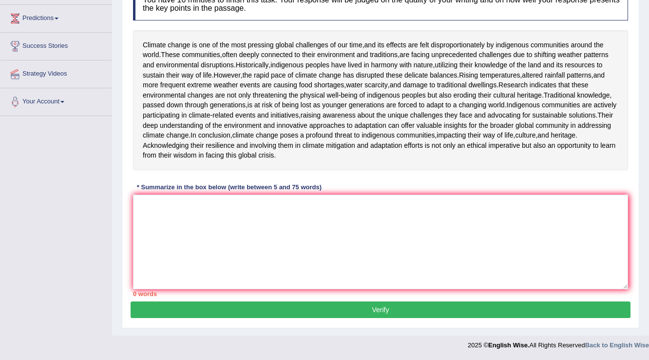
scroll to position [213, 0]
click at [320, 252] on textarea at bounding box center [380, 241] width 495 height 95
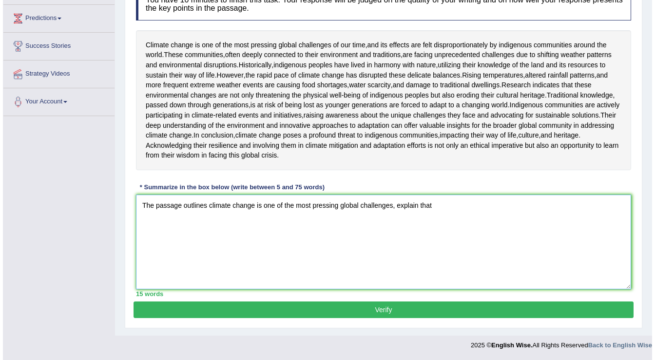
scroll to position [174, 0]
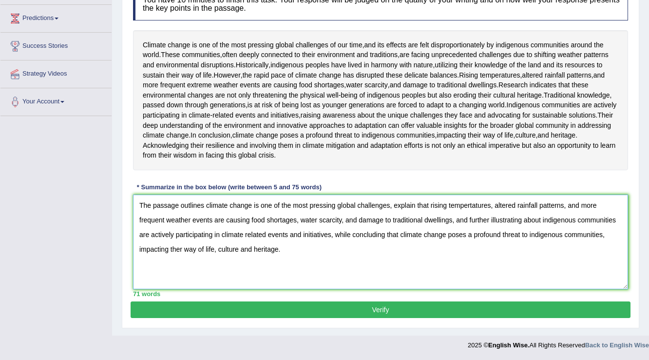
click at [203, 246] on textarea "The passage outlines climate change is one of the most pressing global challeng…" at bounding box center [380, 241] width 495 height 95
click at [415, 244] on textarea "The passage outlines climate change is one of the most pressing global challeng…" at bounding box center [380, 241] width 495 height 95
click at [448, 244] on textarea "The passage outlines climate change is one of the most pressing global challeng…" at bounding box center [380, 241] width 495 height 95
click at [480, 245] on textarea "The passage outlines climate change is one of the most pressing global challeng…" at bounding box center [380, 241] width 495 height 95
click at [166, 259] on textarea "The passage outlines climate change is one of the most pressing global challeng…" at bounding box center [380, 241] width 495 height 95
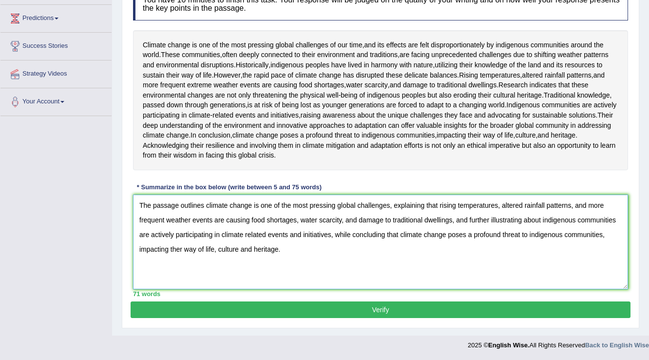
type textarea "The passage outlines climate change is one of the most pressing global challeng…"
click at [366, 318] on button "Verify" at bounding box center [381, 309] width 500 height 17
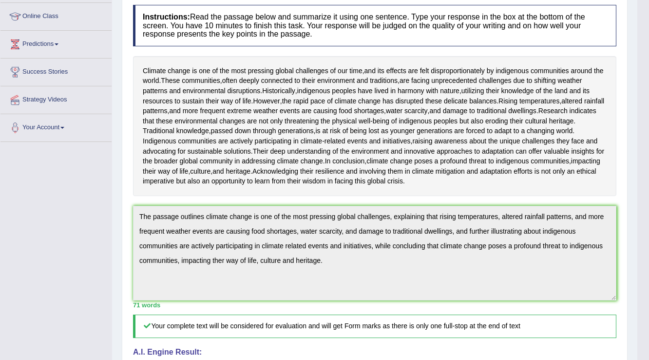
scroll to position [0, 0]
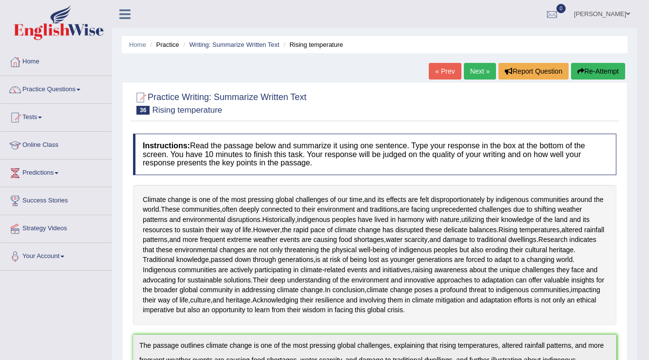
click at [473, 73] on link "Next »" at bounding box center [480, 71] width 32 height 17
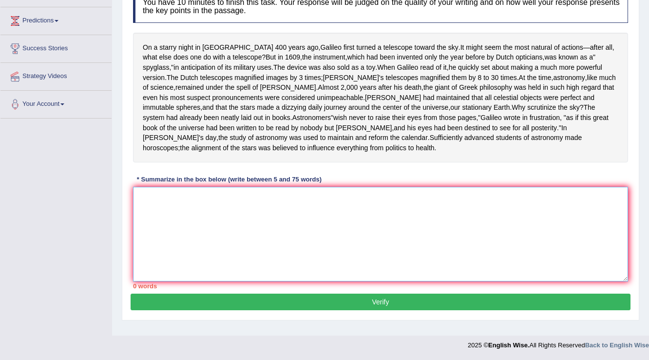
click at [297, 269] on textarea at bounding box center [380, 234] width 495 height 95
type textarea "t"
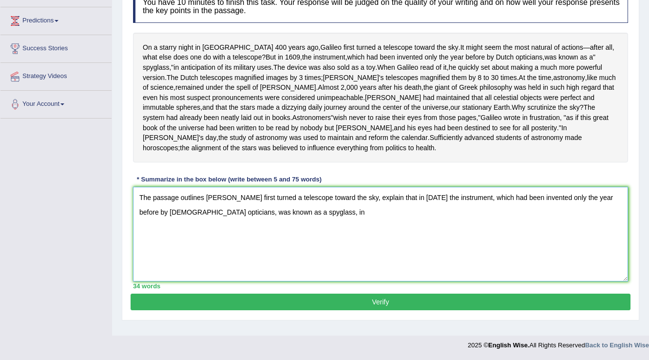
drag, startPoint x: 368, startPoint y: 234, endPoint x: 382, endPoint y: 212, distance: 25.7
click at [382, 212] on textarea "The passage outlines Galileo first turned a telescope toward the sky, explain t…" at bounding box center [380, 234] width 495 height 95
click at [284, 227] on textarea "The passage outlines Galileo first turned a telescope toward the sky, explain t…" at bounding box center [380, 234] width 495 height 95
click at [279, 227] on textarea "The passage outlines Galileo first turned a telescope toward the sky, explain t…" at bounding box center [380, 234] width 495 height 95
click at [334, 229] on textarea "The passage outlines Galileo first turned a telescope toward the sky, explain t…" at bounding box center [380, 234] width 495 height 95
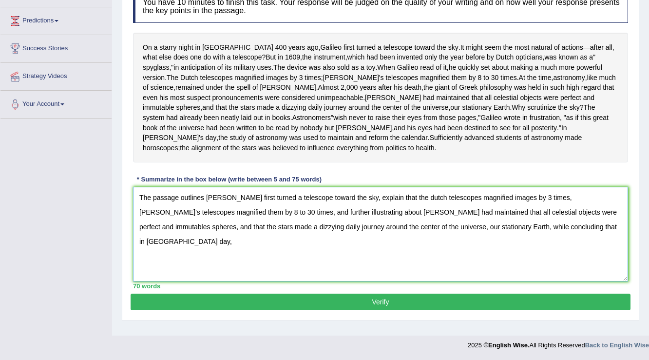
drag, startPoint x: 549, startPoint y: 244, endPoint x: 491, endPoint y: 244, distance: 57.5
click at [491, 244] on textarea "The passage outlines Galileo first turned a telescope toward the sky, explain t…" at bounding box center [380, 234] width 495 height 95
drag, startPoint x: 194, startPoint y: 230, endPoint x: 318, endPoint y: 212, distance: 124.6
click at [196, 230] on textarea "The passage outlines Galileo first turned a telescope toward the sky, explain t…" at bounding box center [380, 234] width 495 height 95
click at [565, 214] on textarea "The passage outlines Galileo first turned a telescope toward the sky, explain t…" at bounding box center [380, 234] width 495 height 95
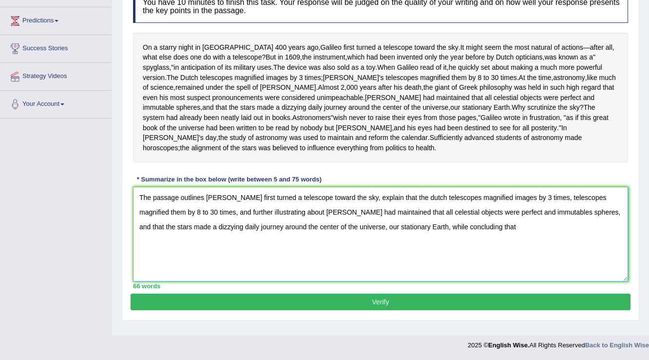
click at [438, 245] on textarea "The passage outlines Galileo first turned a telescope toward the sky, explain t…" at bounding box center [380, 234] width 495 height 95
click at [496, 240] on textarea "The passage outlines Galileo first turned a telescope toward the sky, explain t…" at bounding box center [380, 234] width 495 height 95
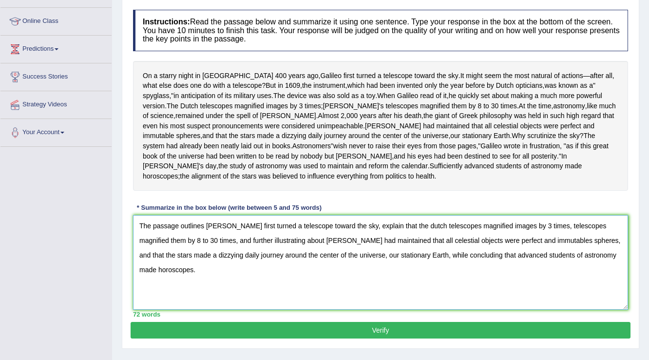
click at [368, 244] on textarea "The passage outlines Galileo first turned a telescope toward the sky, explain t…" at bounding box center [380, 262] width 495 height 95
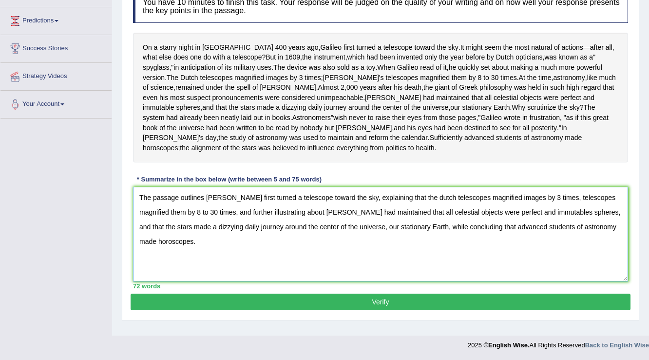
type textarea "The passage outlines Galileo first turned a telescope toward the sky, explainin…"
click at [555, 303] on button "Verify" at bounding box center [381, 301] width 500 height 17
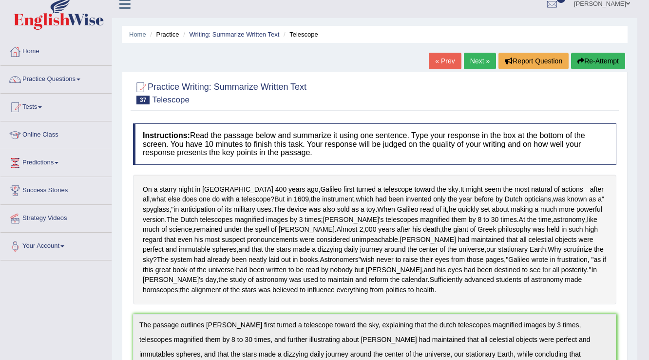
scroll to position [0, 0]
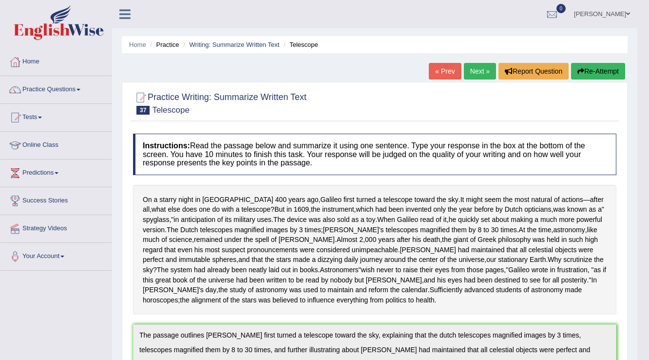
click at [610, 14] on link "viviana vega gaviria" at bounding box center [602, 12] width 71 height 25
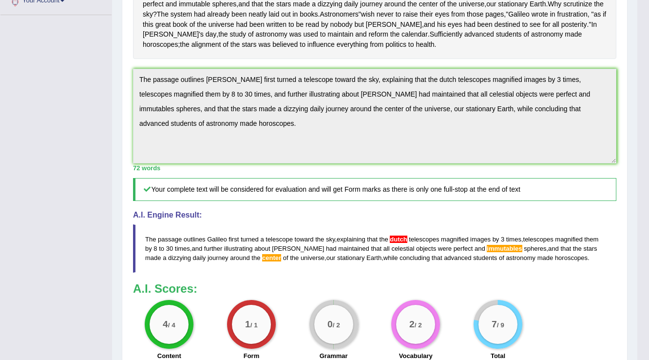
scroll to position [351, 0]
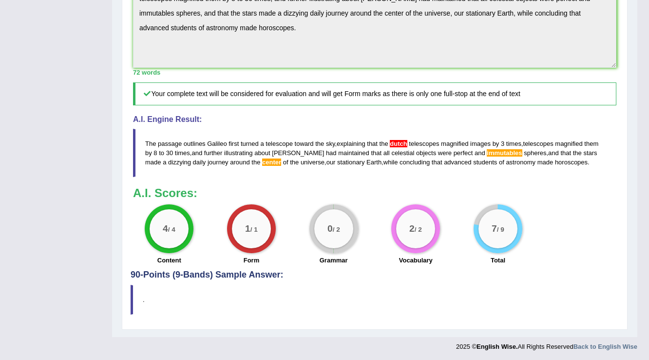
click at [349, 124] on h4 "A.I. Engine Result:" at bounding box center [374, 119] width 483 height 9
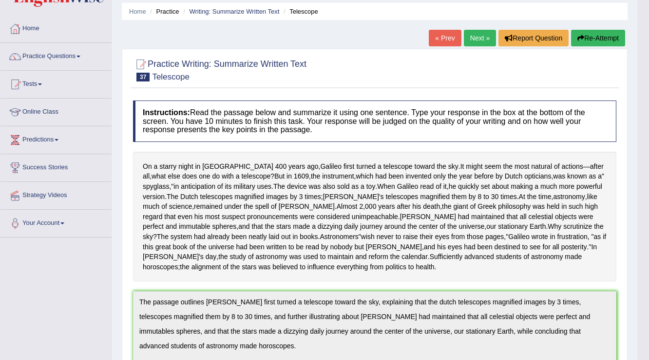
scroll to position [0, 0]
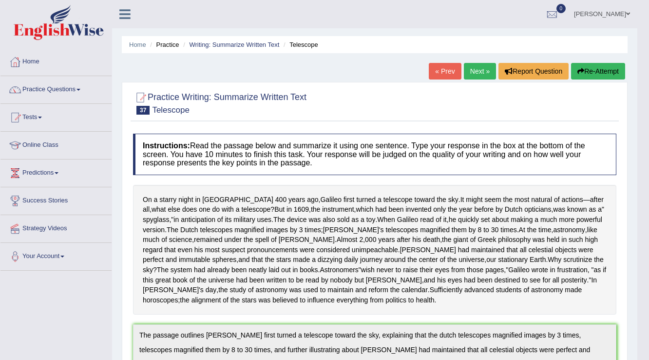
click at [476, 75] on link "Next »" at bounding box center [480, 71] width 32 height 17
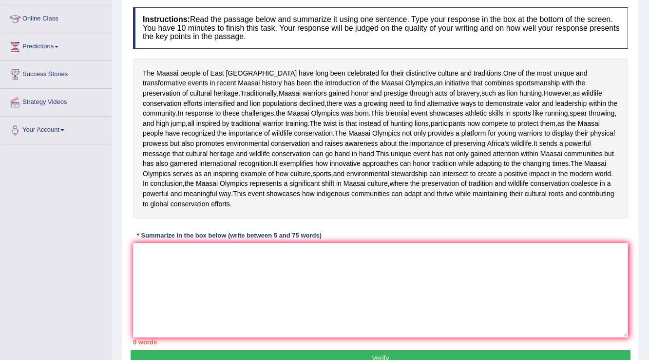
scroll to position [165, 0]
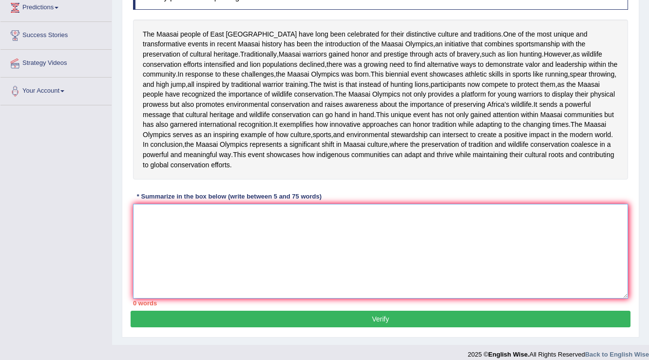
click at [361, 273] on textarea at bounding box center [380, 251] width 495 height 95
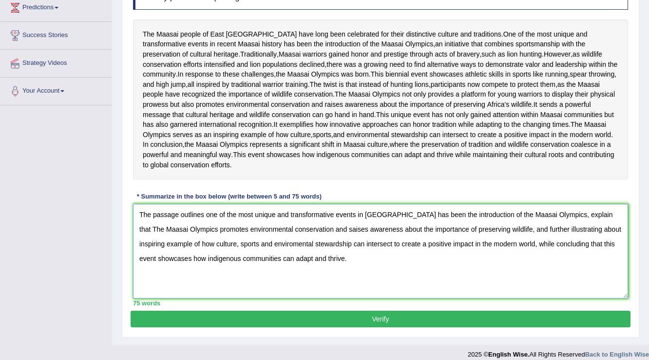
click at [581, 281] on textarea "The passage outlines one of the most unique and transformative events in Maasai…" at bounding box center [380, 251] width 495 height 95
click at [299, 296] on textarea "The passage outlines one of the most unique and transformative events in Maasai…" at bounding box center [380, 251] width 495 height 95
click at [264, 298] on textarea "The passage outlines one of the most unique and transformative events in Maasai…" at bounding box center [380, 251] width 495 height 95
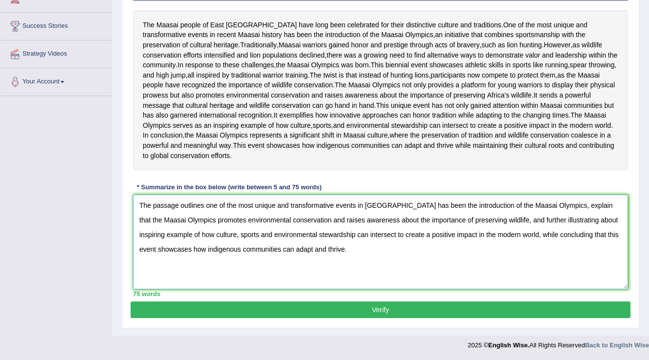
type textarea "The passage outlines one of the most unique and transformative events in Maasai…"
click at [539, 312] on button "Verify" at bounding box center [381, 309] width 500 height 17
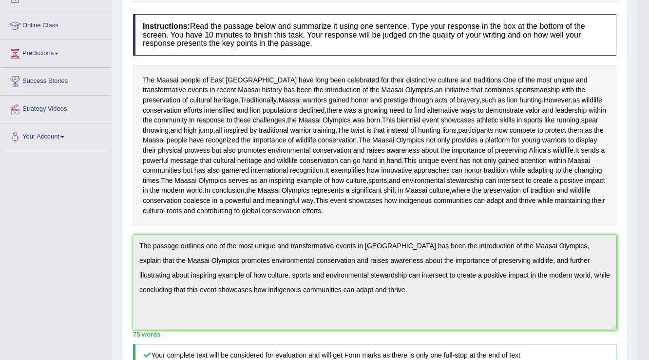
scroll to position [0, 0]
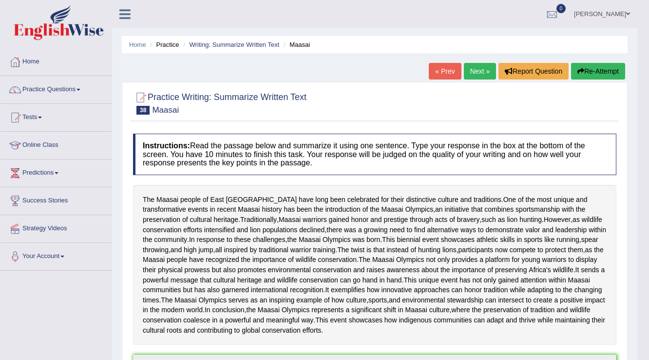
click at [615, 19] on link "viviana vega gaviria" at bounding box center [602, 12] width 71 height 25
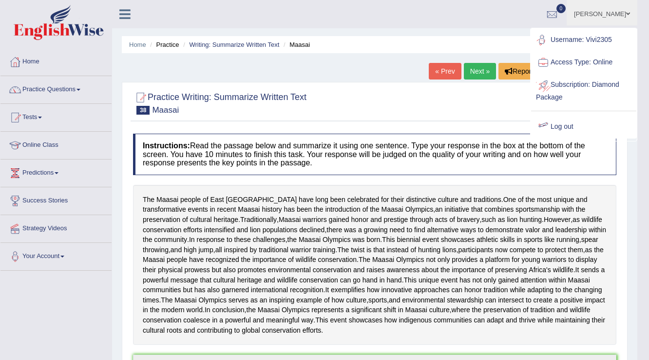
click at [574, 123] on link "Log out" at bounding box center [583, 126] width 105 height 22
